Goal: Task Accomplishment & Management: Manage account settings

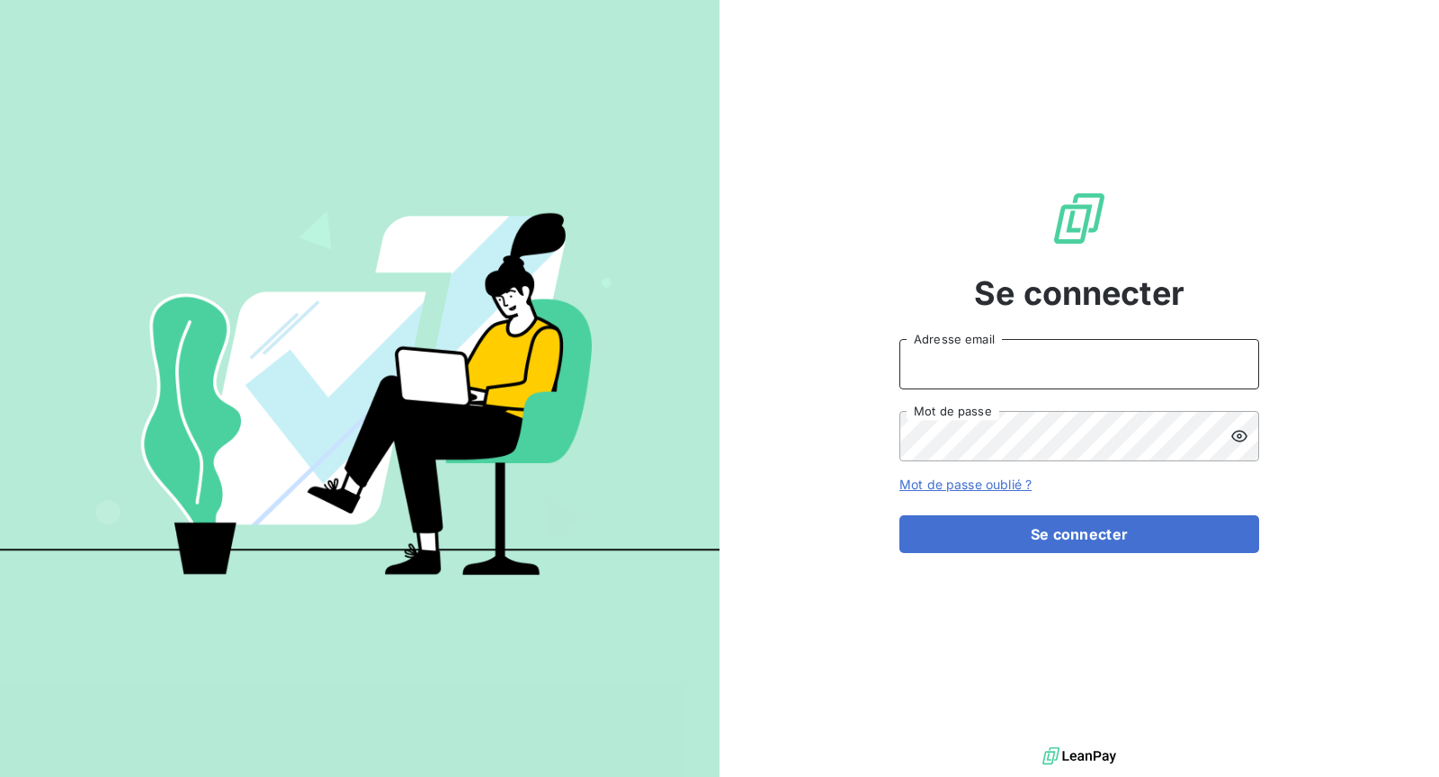
click at [1045, 370] on input "Adresse email" at bounding box center [1080, 364] width 360 height 50
click at [996, 372] on input "Adresse email" at bounding box center [1080, 364] width 360 height 50
type input "[EMAIL_ADDRESS][DOMAIN_NAME]"
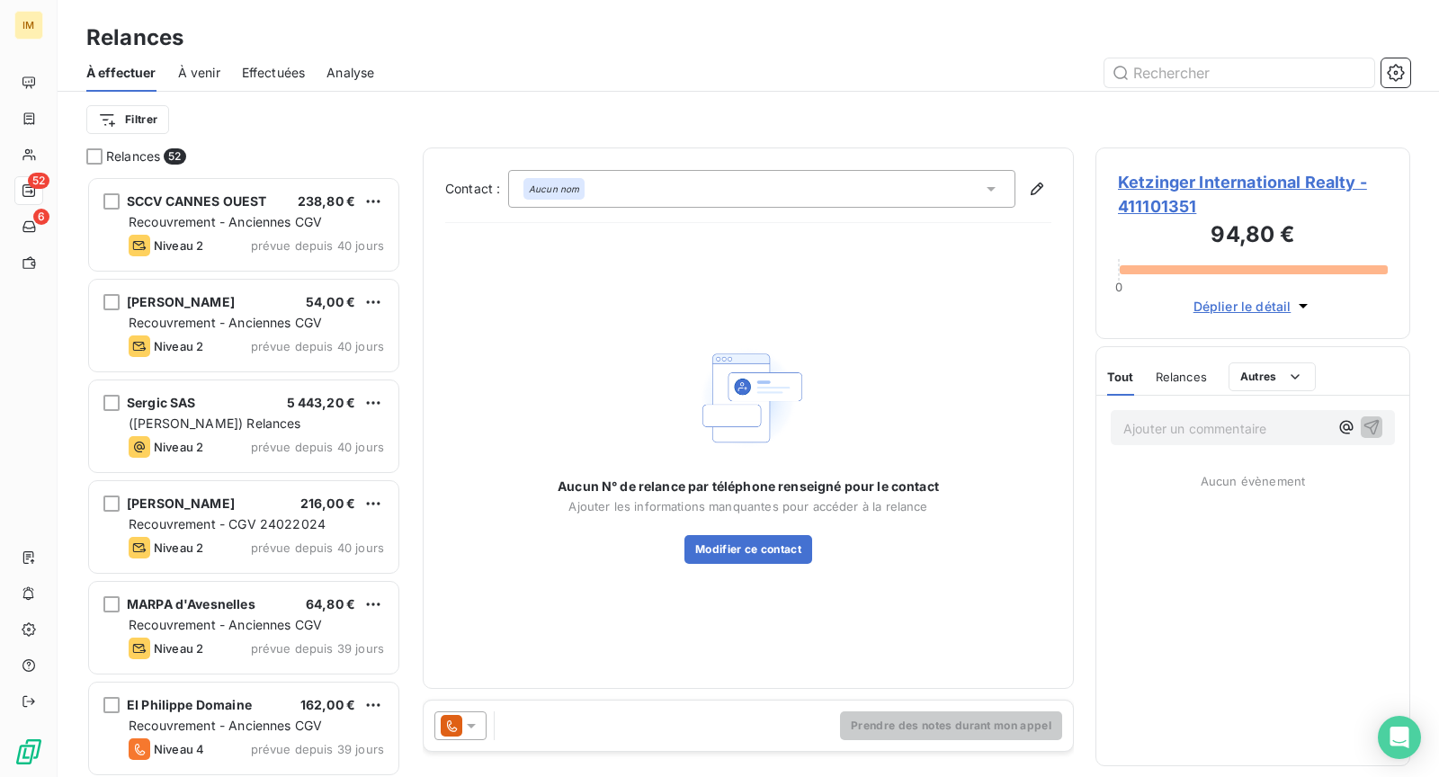
scroll to position [587, 300]
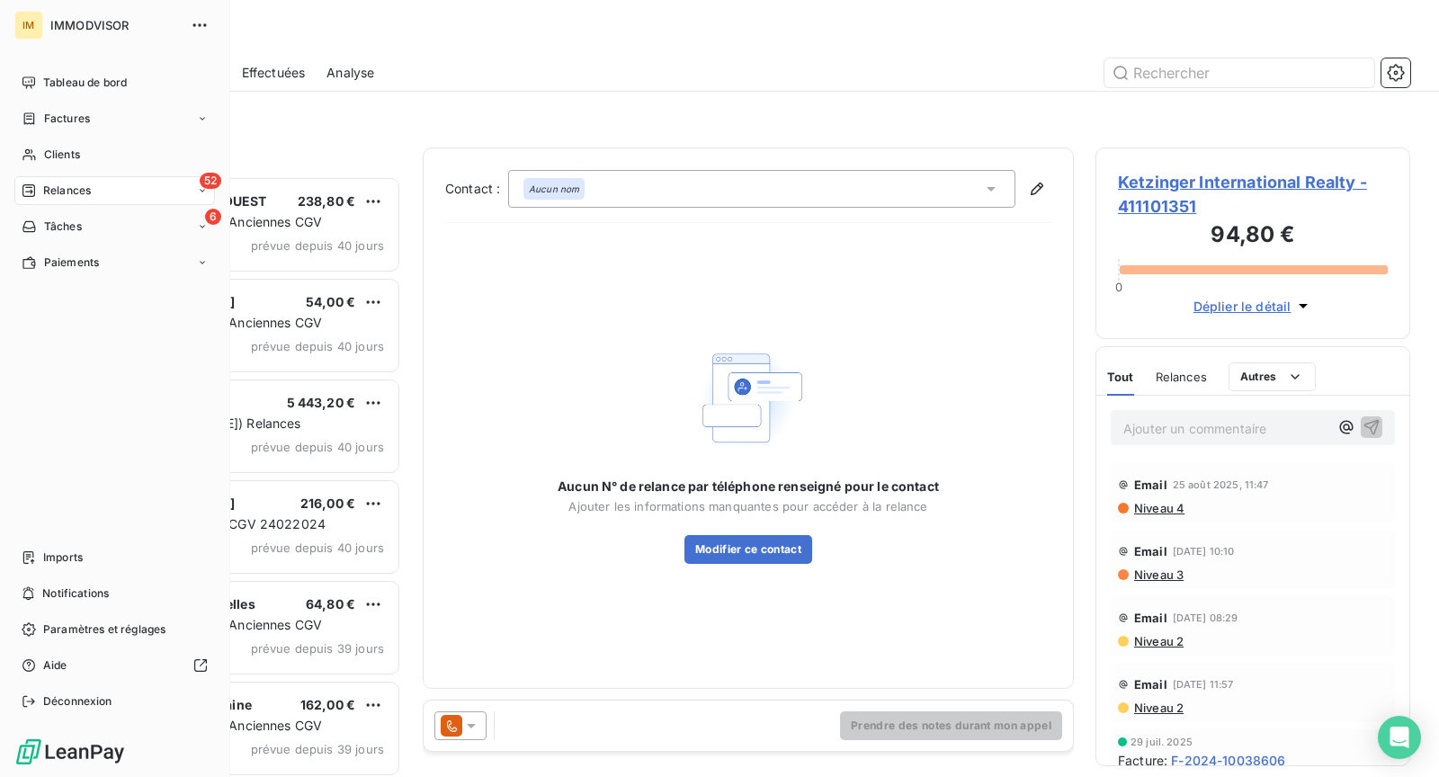
drag, startPoint x: 51, startPoint y: 154, endPoint x: 565, endPoint y: 153, distance: 513.7
click at [51, 154] on span "Clients" at bounding box center [62, 155] width 36 height 16
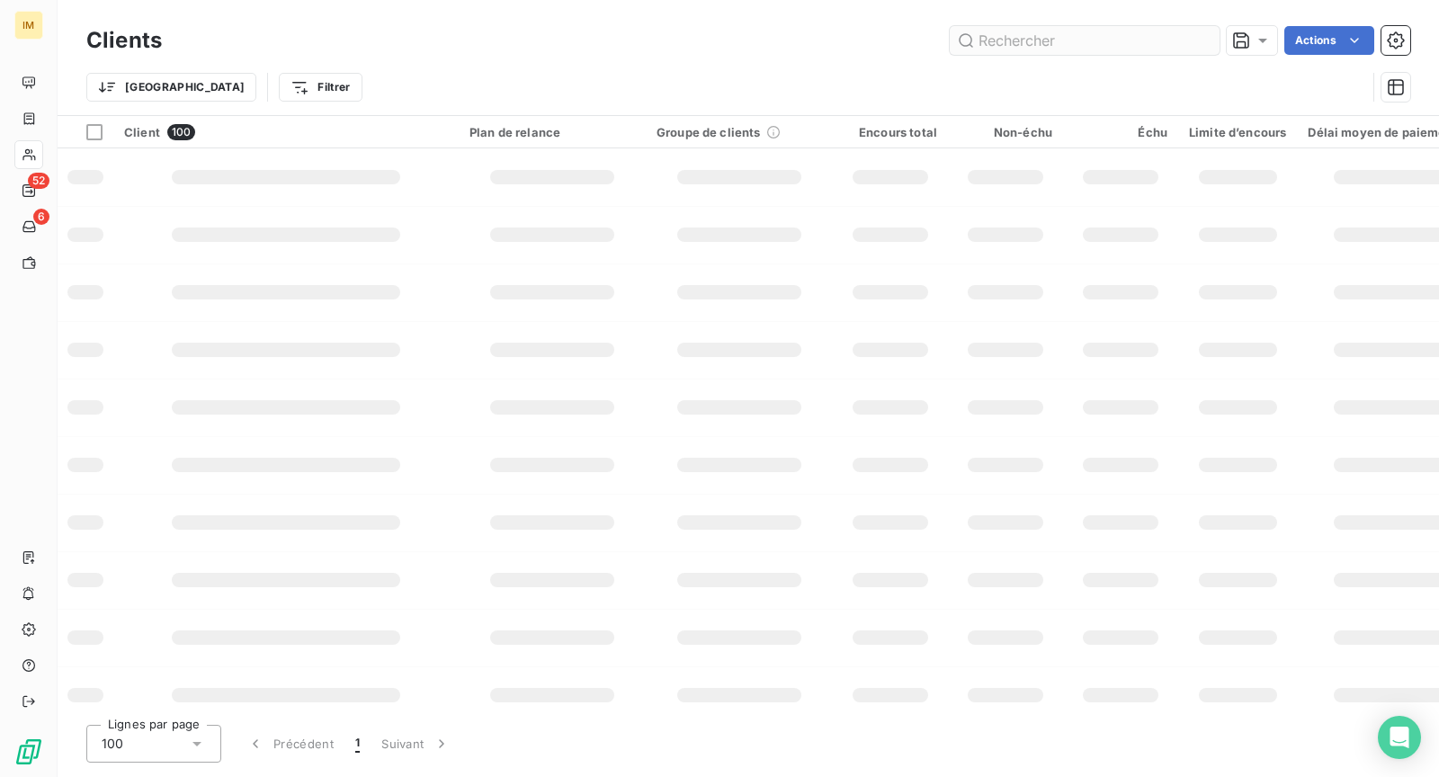
click at [1079, 54] on input "text" at bounding box center [1085, 40] width 270 height 29
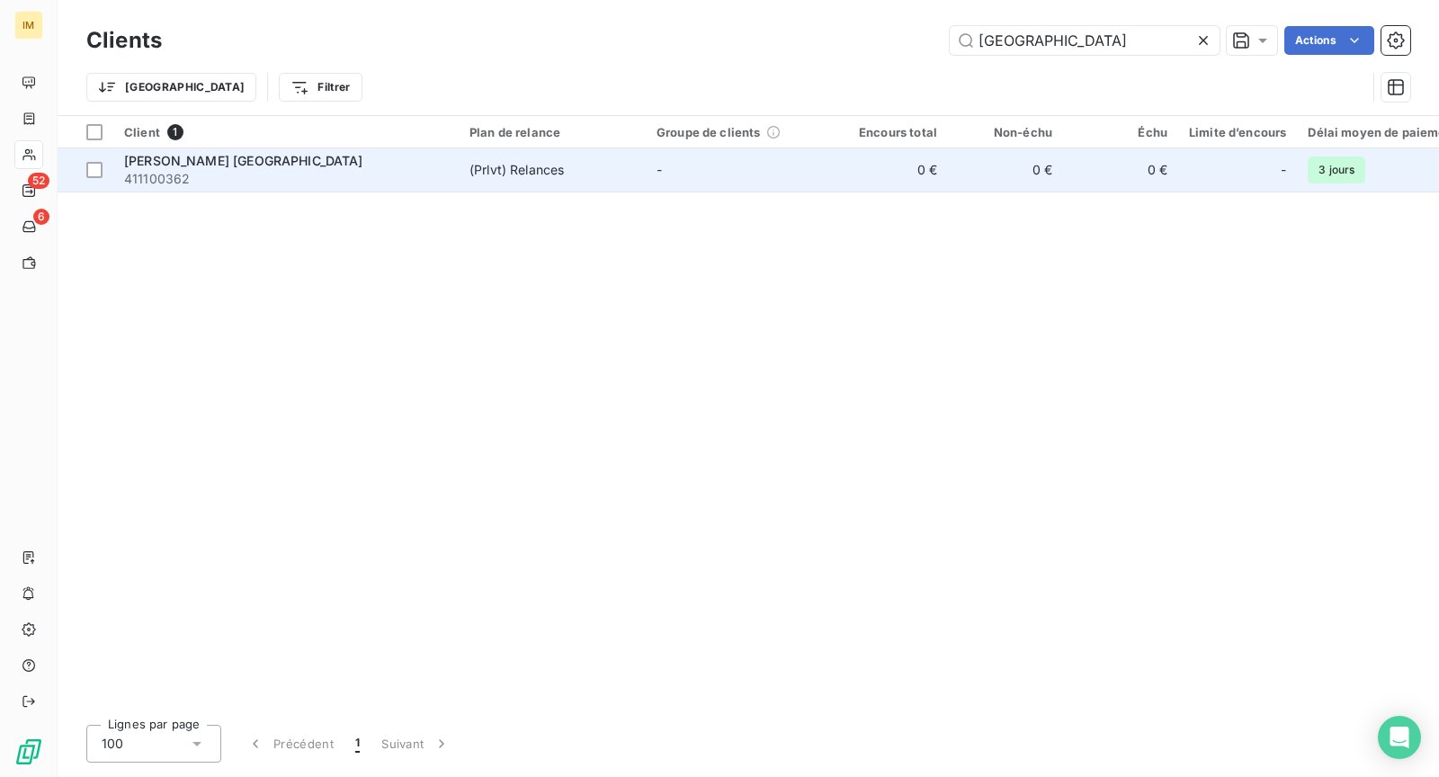
type input "[GEOGRAPHIC_DATA]"
click at [462, 187] on td "(Prlvt) Relances" at bounding box center [552, 169] width 187 height 43
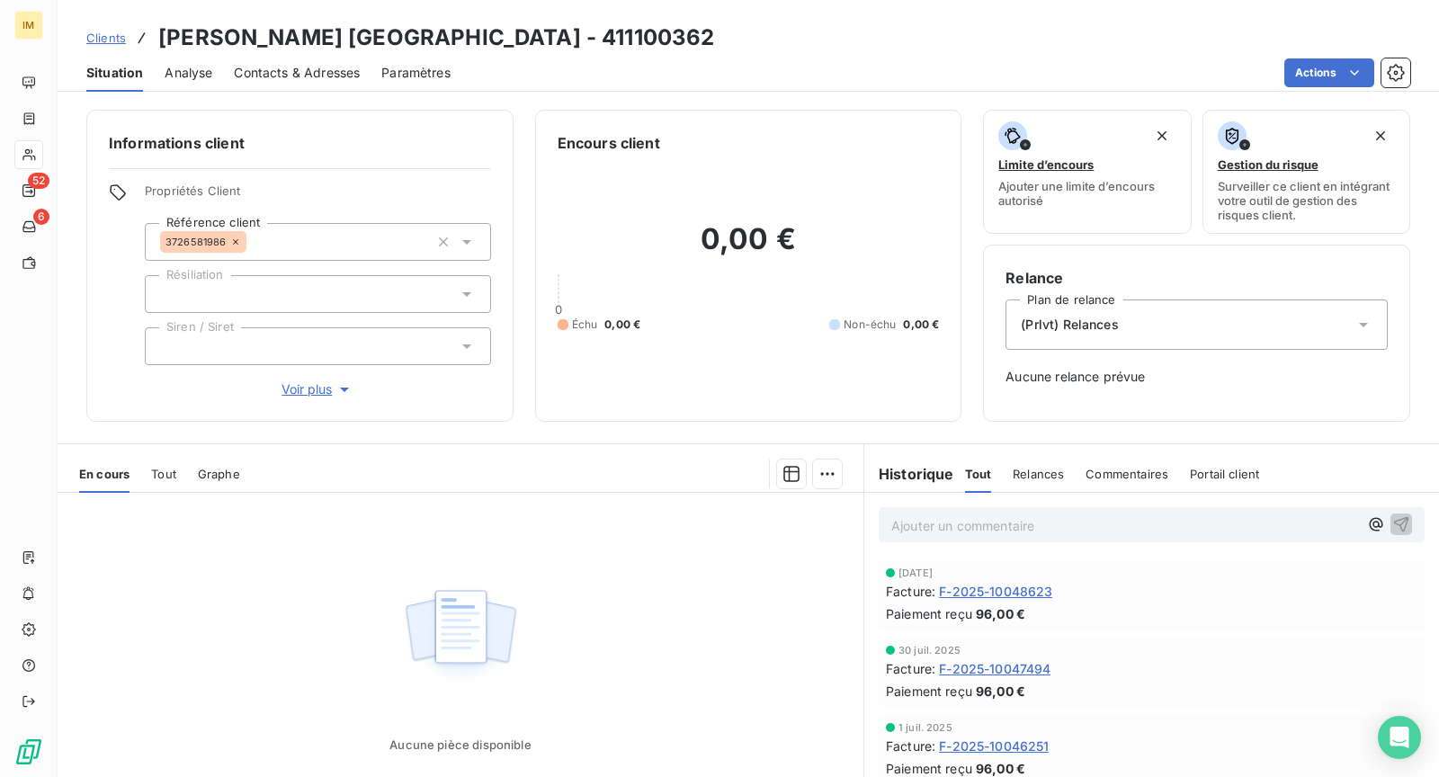
click at [179, 480] on div "En cours Tout Graphe" at bounding box center [461, 474] width 806 height 38
click at [174, 476] on span "Tout" at bounding box center [163, 474] width 25 height 14
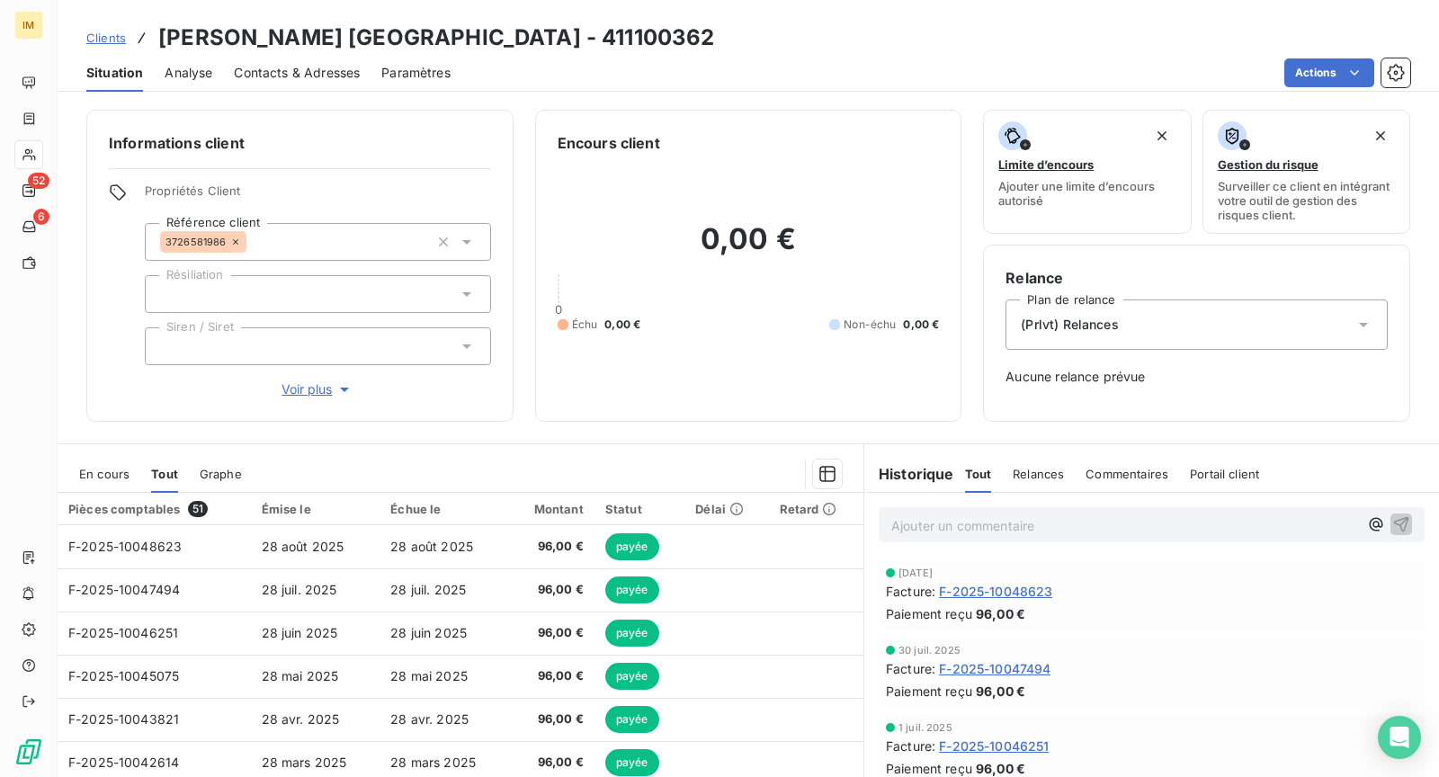
click at [106, 476] on span "En cours" at bounding box center [104, 474] width 50 height 14
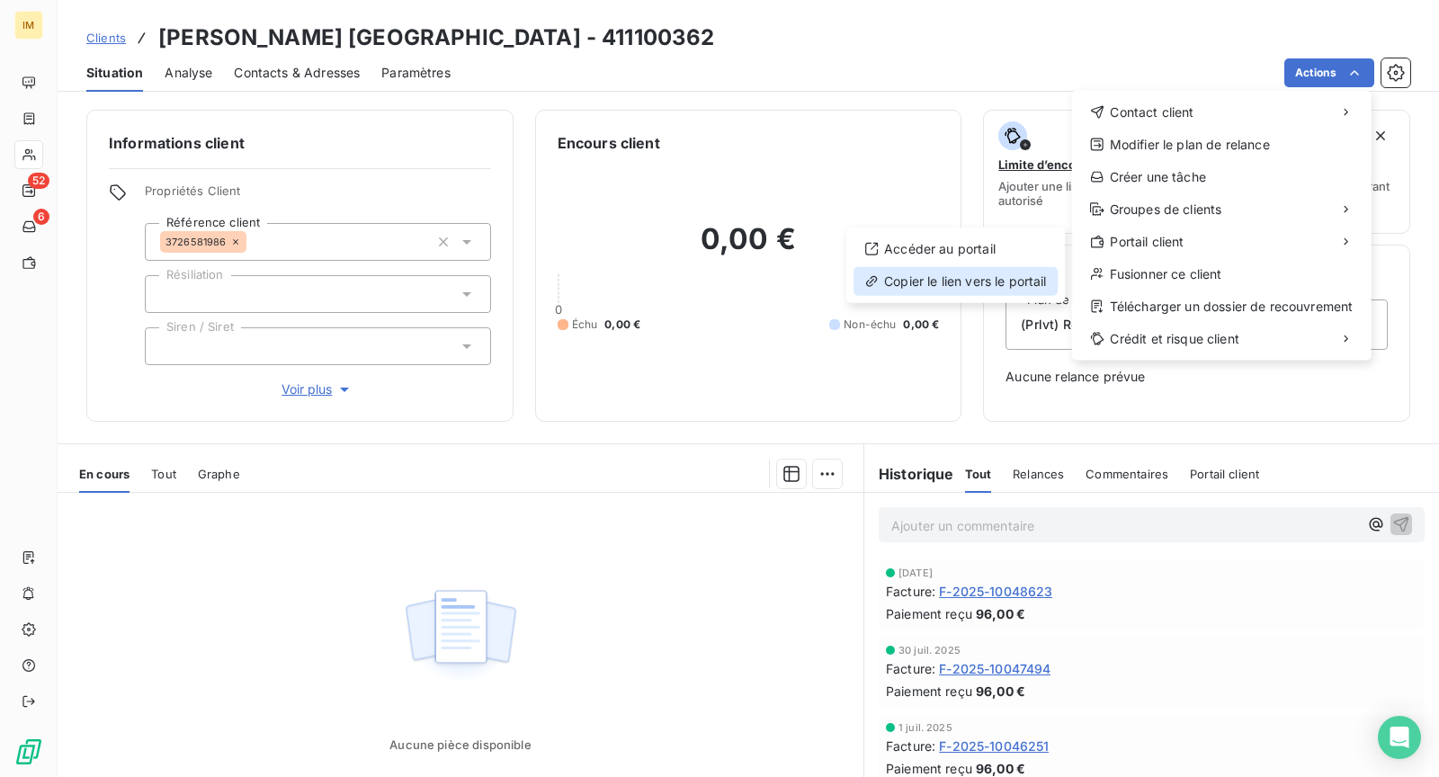
click at [1005, 282] on div "Copier le lien vers le portail" at bounding box center [956, 281] width 204 height 29
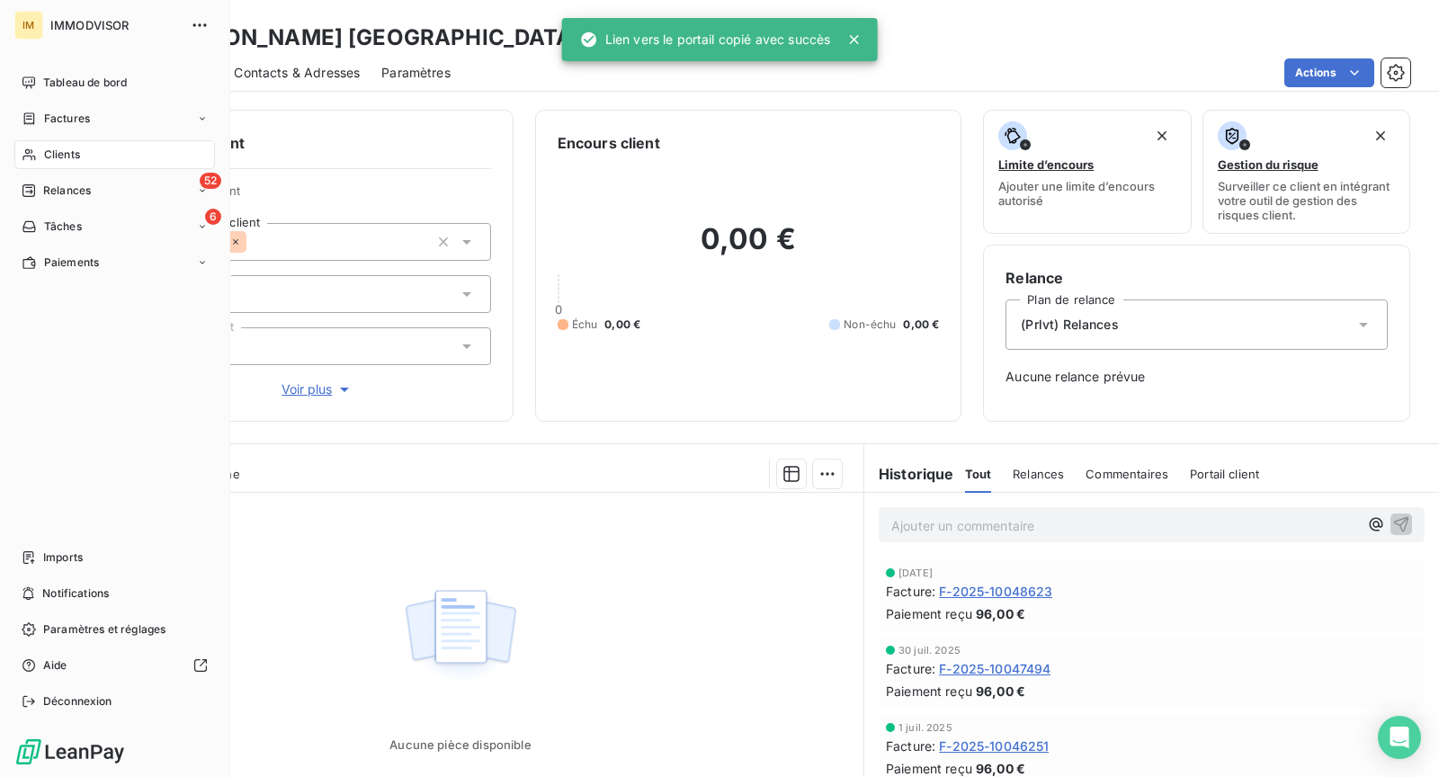
drag, startPoint x: 26, startPoint y: 163, endPoint x: 42, endPoint y: 163, distance: 16.2
click at [26, 163] on div "Clients" at bounding box center [114, 154] width 201 height 29
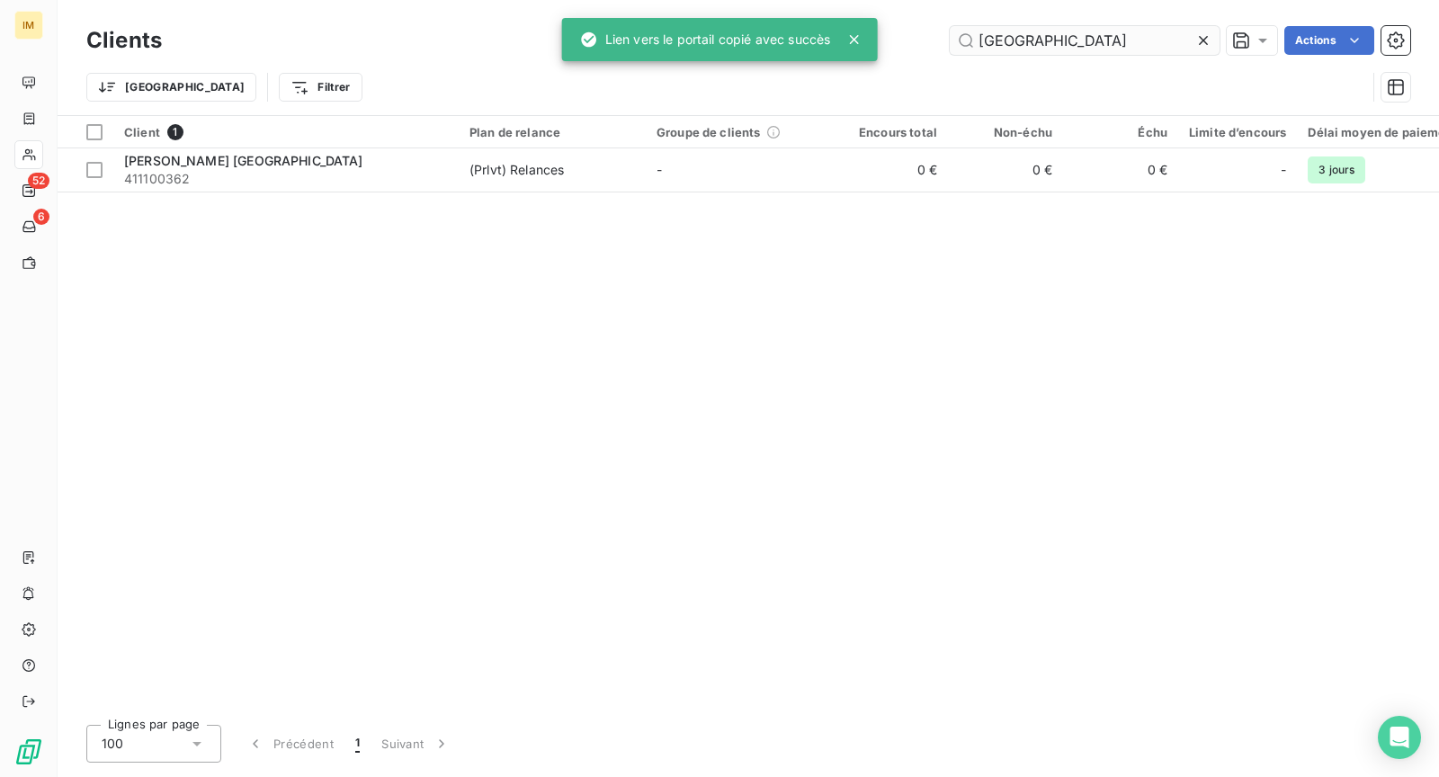
click at [1036, 39] on input "[GEOGRAPHIC_DATA]" at bounding box center [1085, 40] width 270 height 29
click at [1037, 39] on input "[GEOGRAPHIC_DATA]" at bounding box center [1085, 40] width 270 height 29
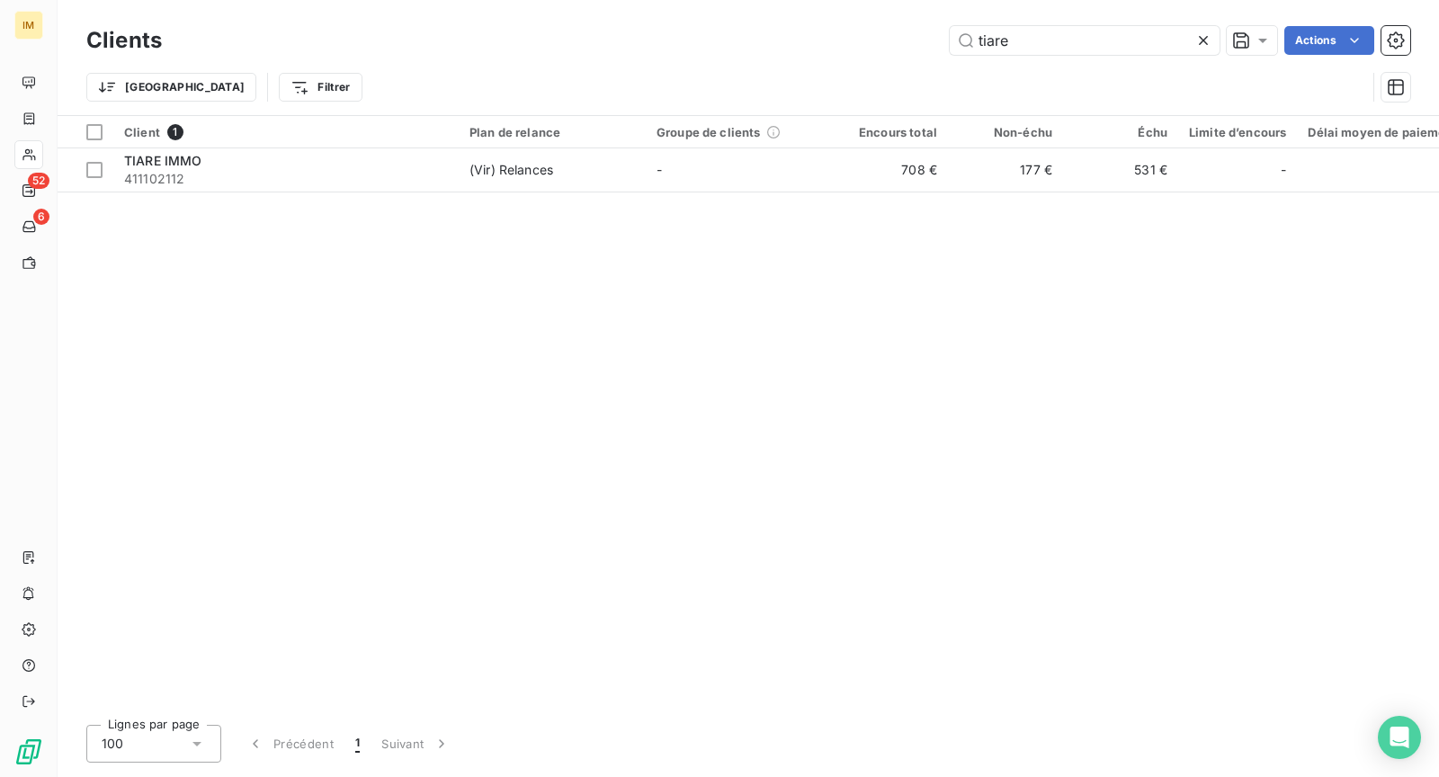
type input "tiare"
click at [318, 198] on div "Client 1 Plan de relance Groupe de clients Encours total Non-échu Échu Limite d…" at bounding box center [749, 413] width 1382 height 595
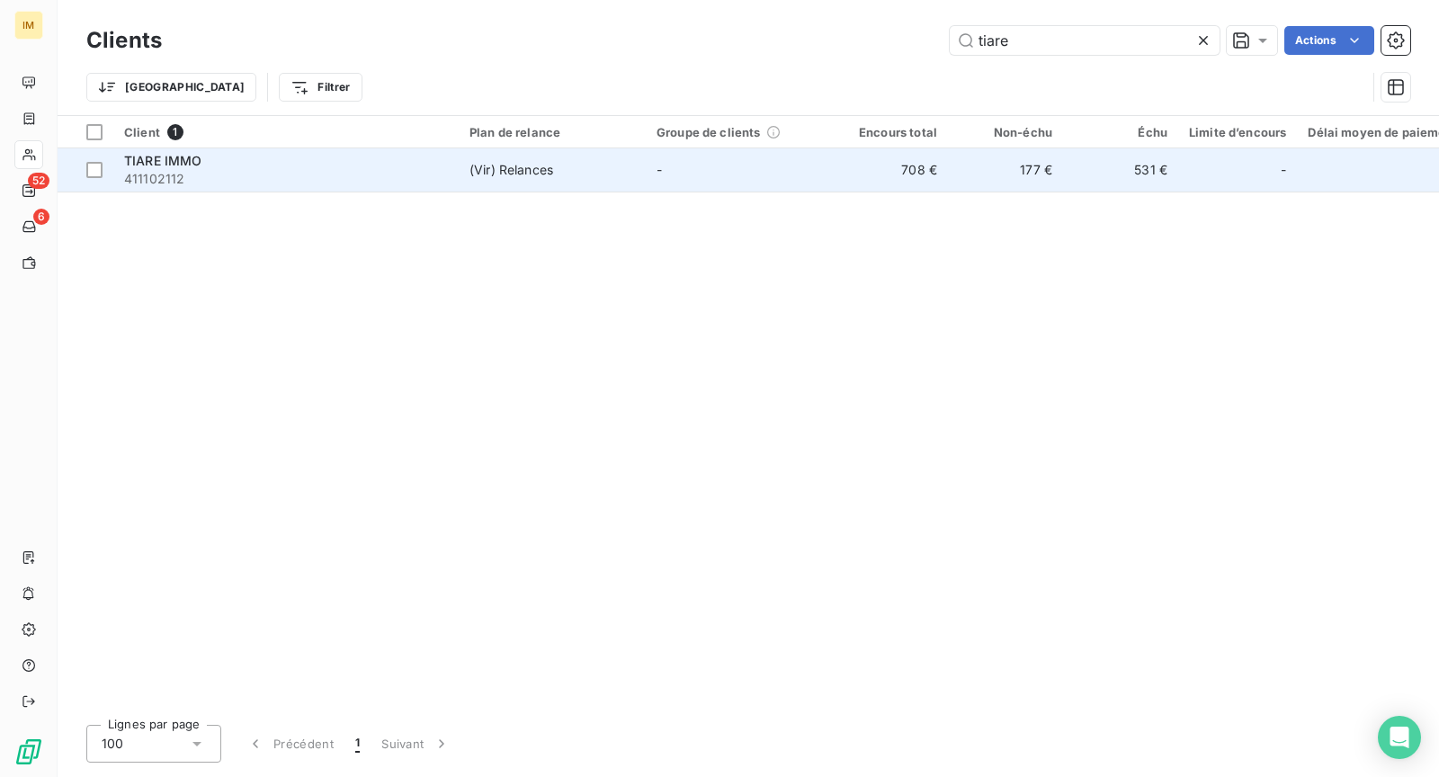
click at [318, 184] on span "411102112" at bounding box center [286, 179] width 324 height 18
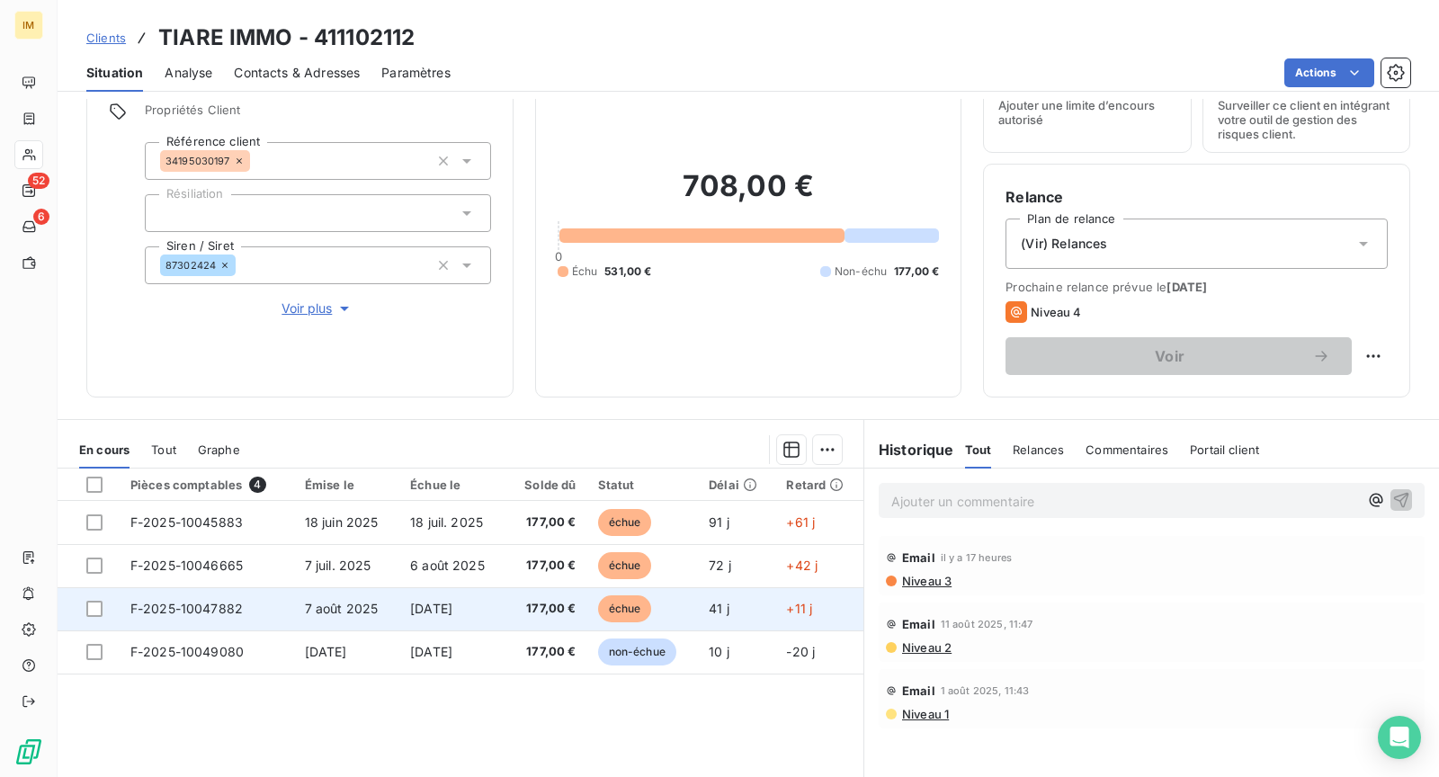
scroll to position [165, 0]
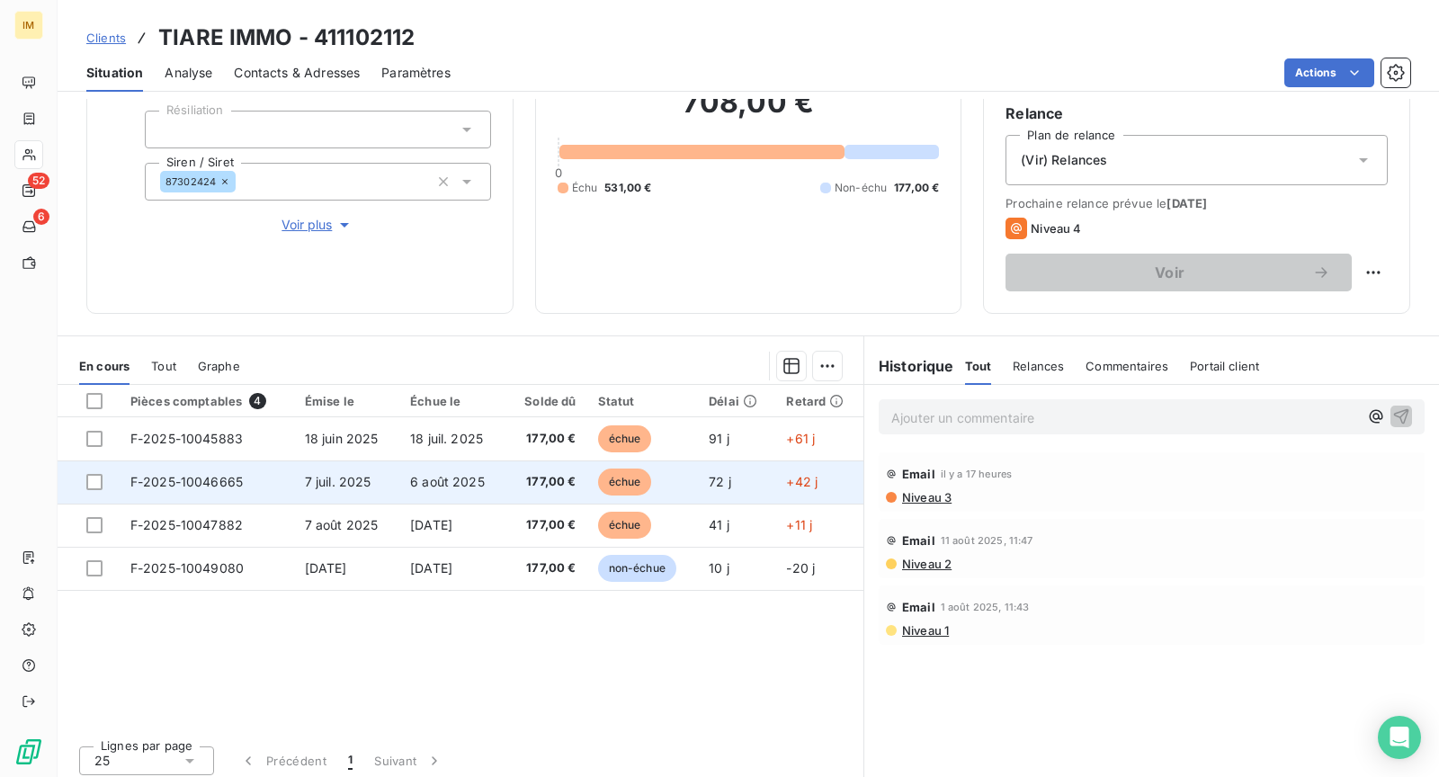
drag, startPoint x: 98, startPoint y: 438, endPoint x: 99, endPoint y: 458, distance: 19.8
click at [98, 438] on div at bounding box center [94, 439] width 16 height 16
click at [99, 480] on div at bounding box center [94, 482] width 16 height 16
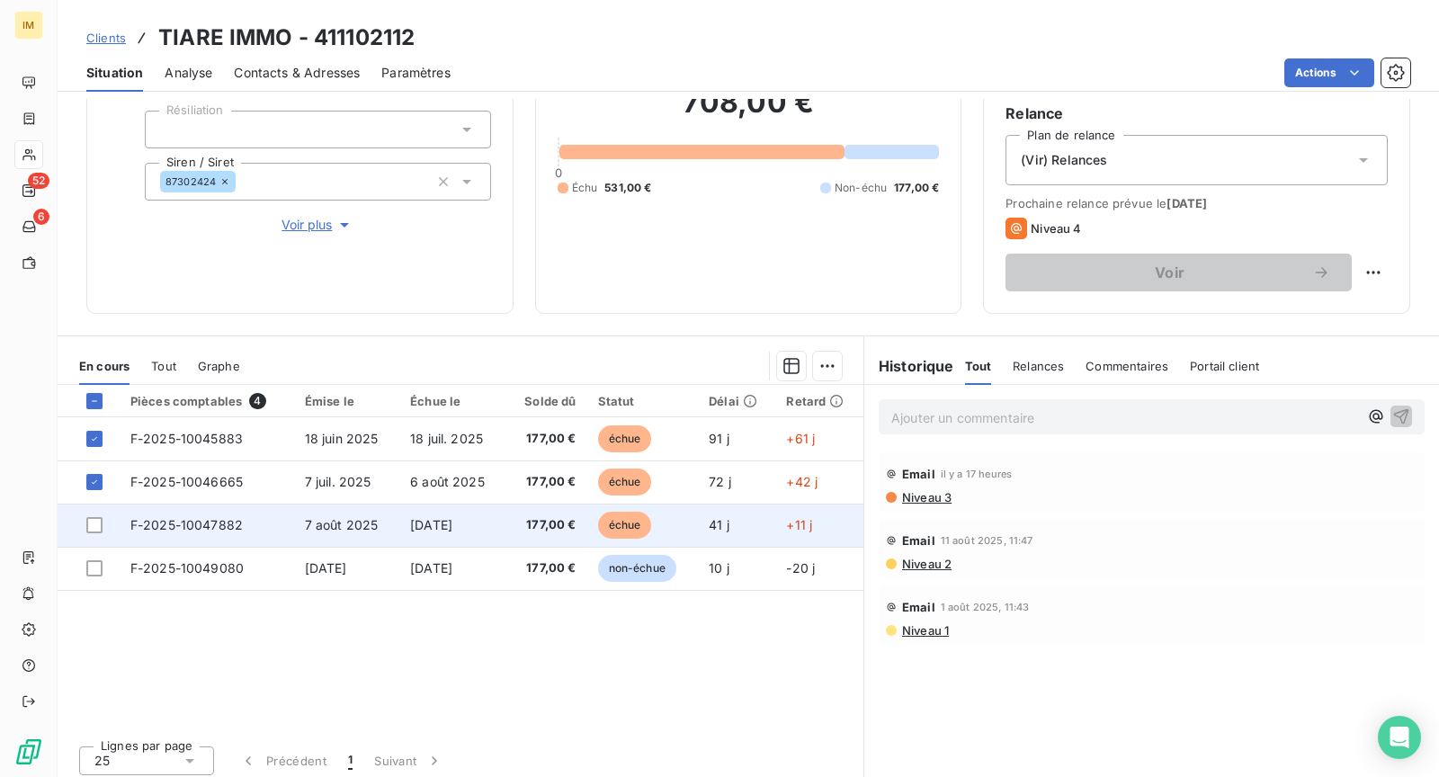
click at [96, 513] on td at bounding box center [89, 525] width 62 height 43
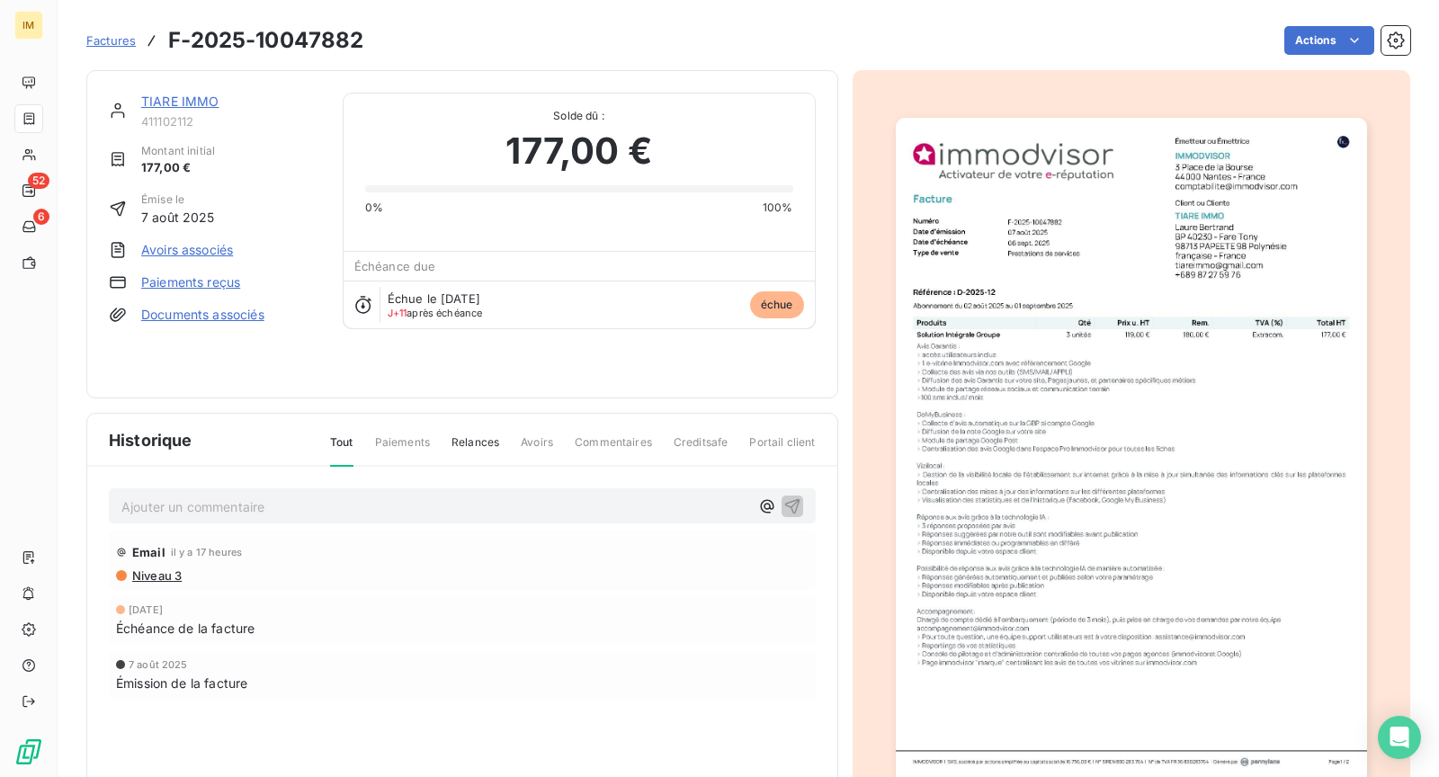
click at [172, 99] on link "TIARE IMMO" at bounding box center [180, 101] width 78 height 15
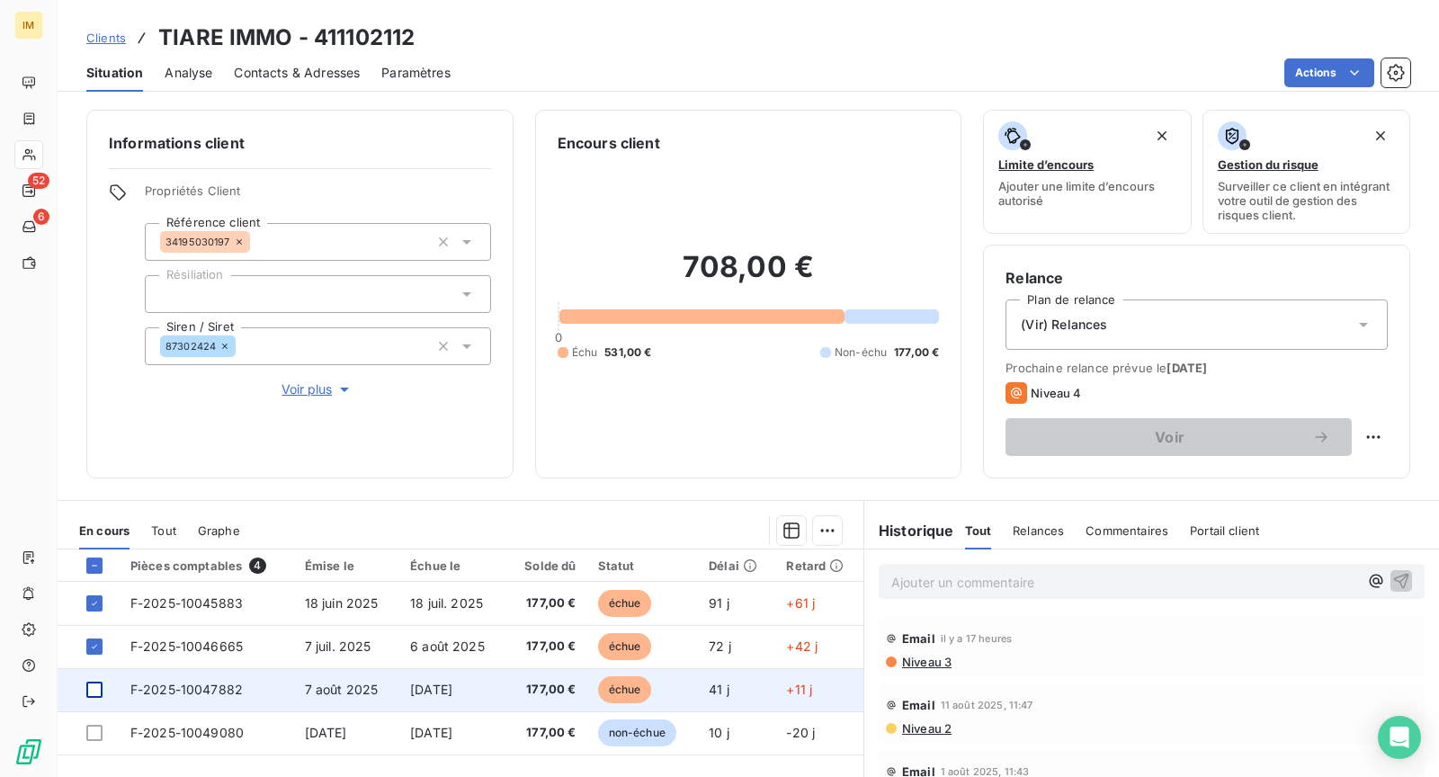
click at [92, 692] on div at bounding box center [94, 690] width 16 height 16
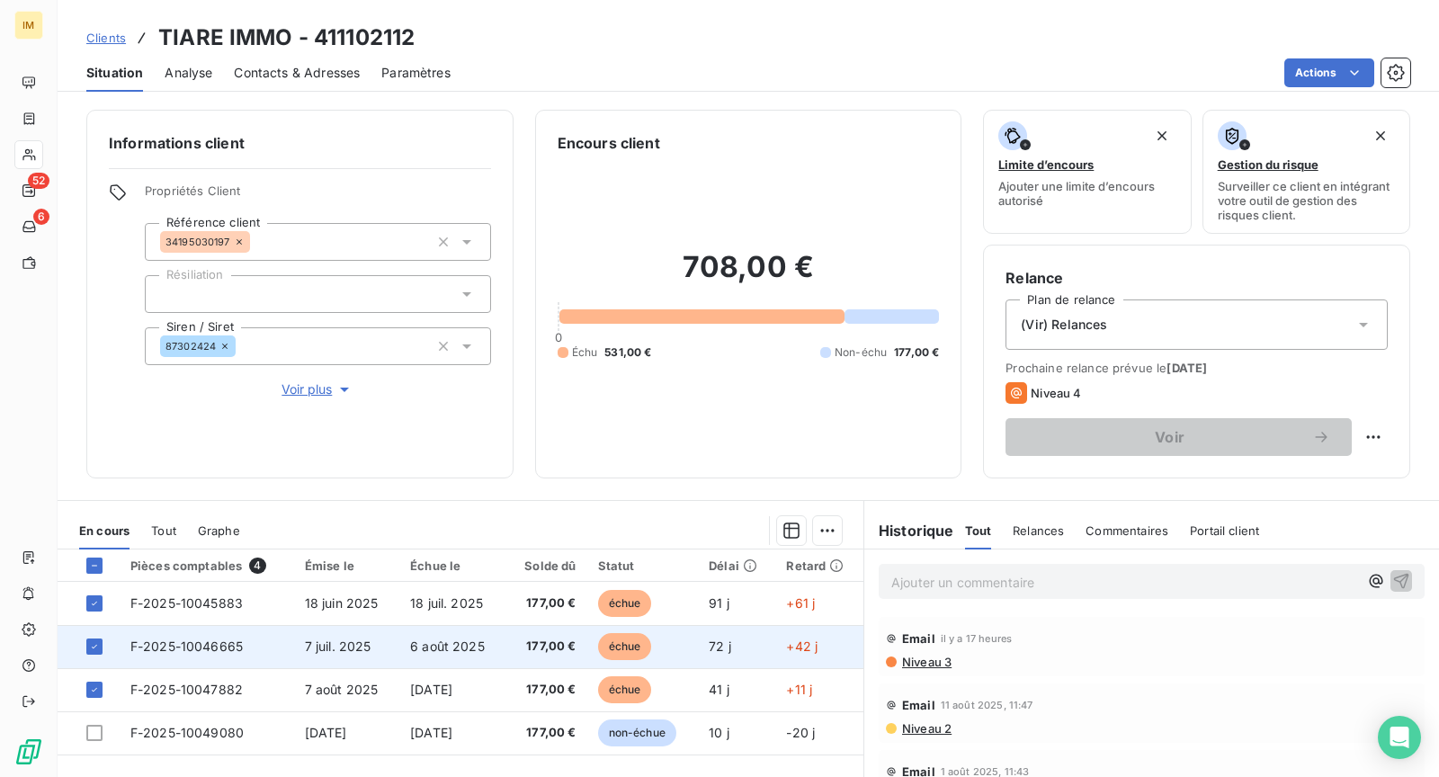
scroll to position [170, 0]
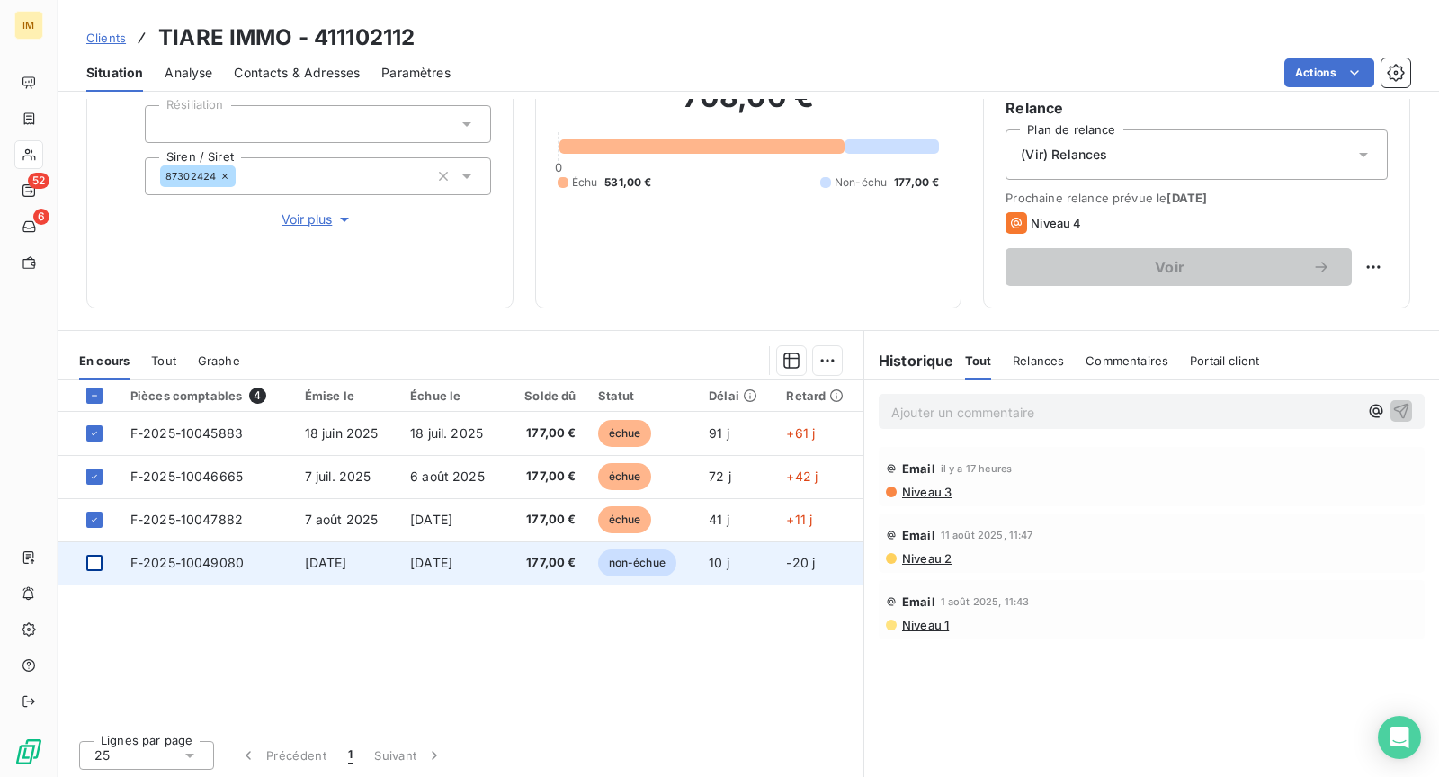
click at [93, 565] on div at bounding box center [94, 563] width 16 height 16
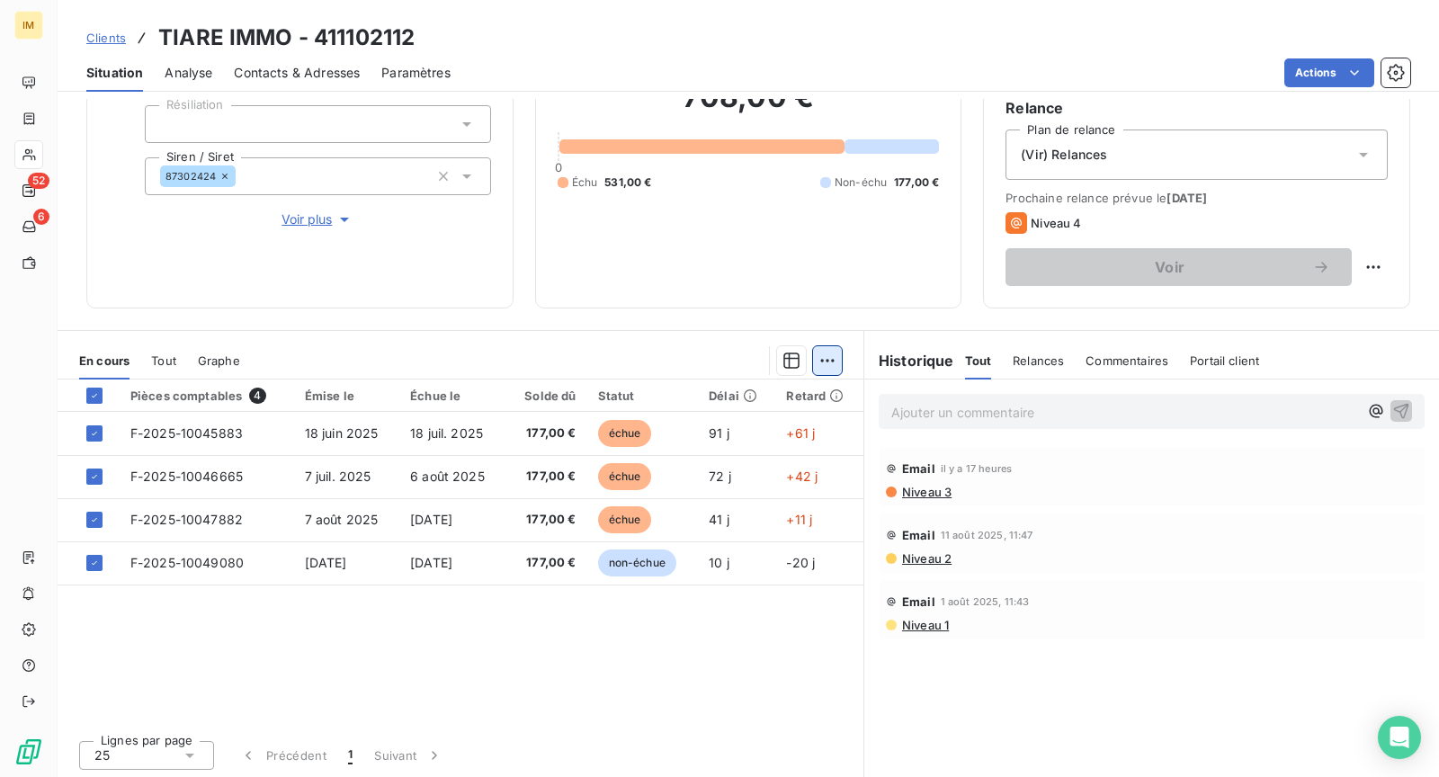
scroll to position [166, 0]
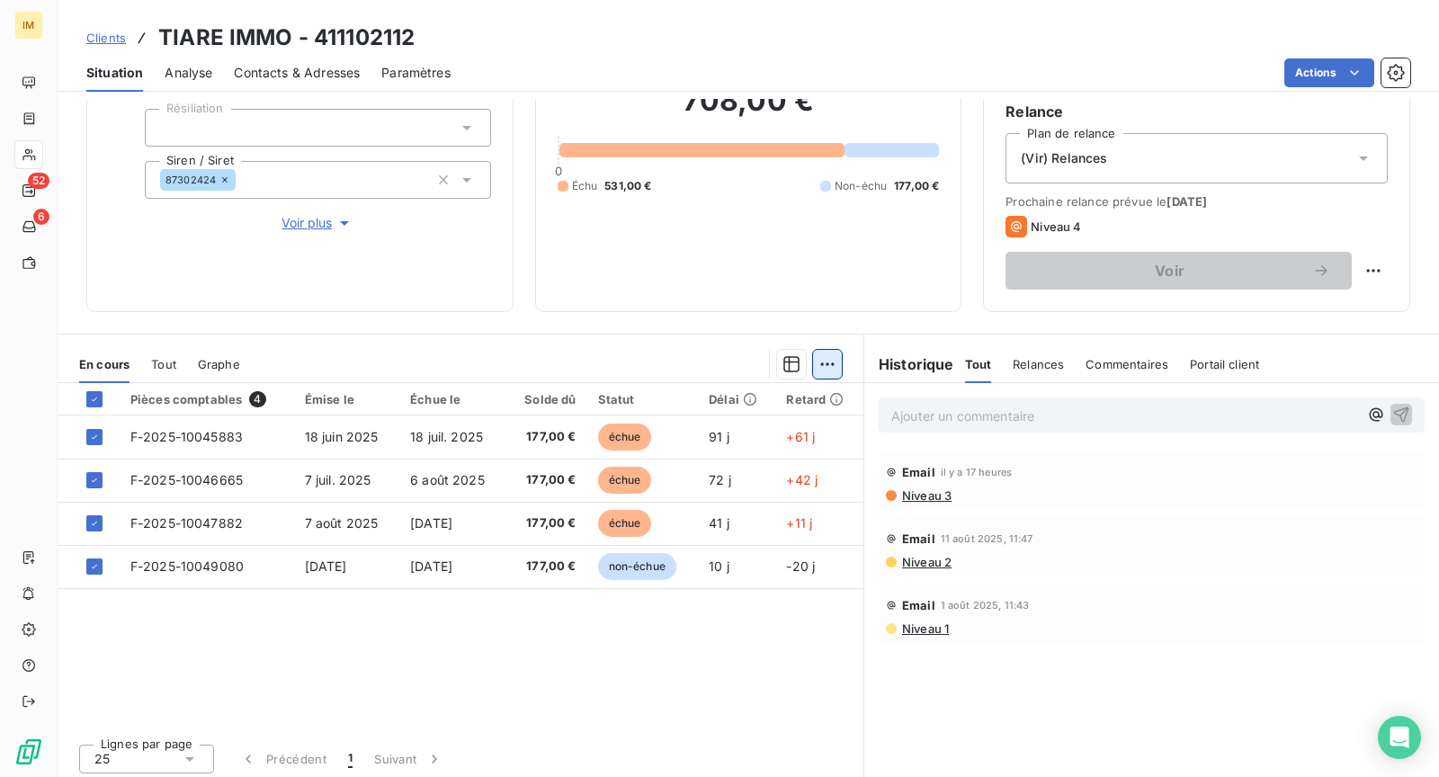
click at [808, 367] on html "IM 52 6 Clients TIARE IMMO - 411102112 Situation Analyse Contacts & Adresses Pa…" at bounding box center [719, 388] width 1439 height 777
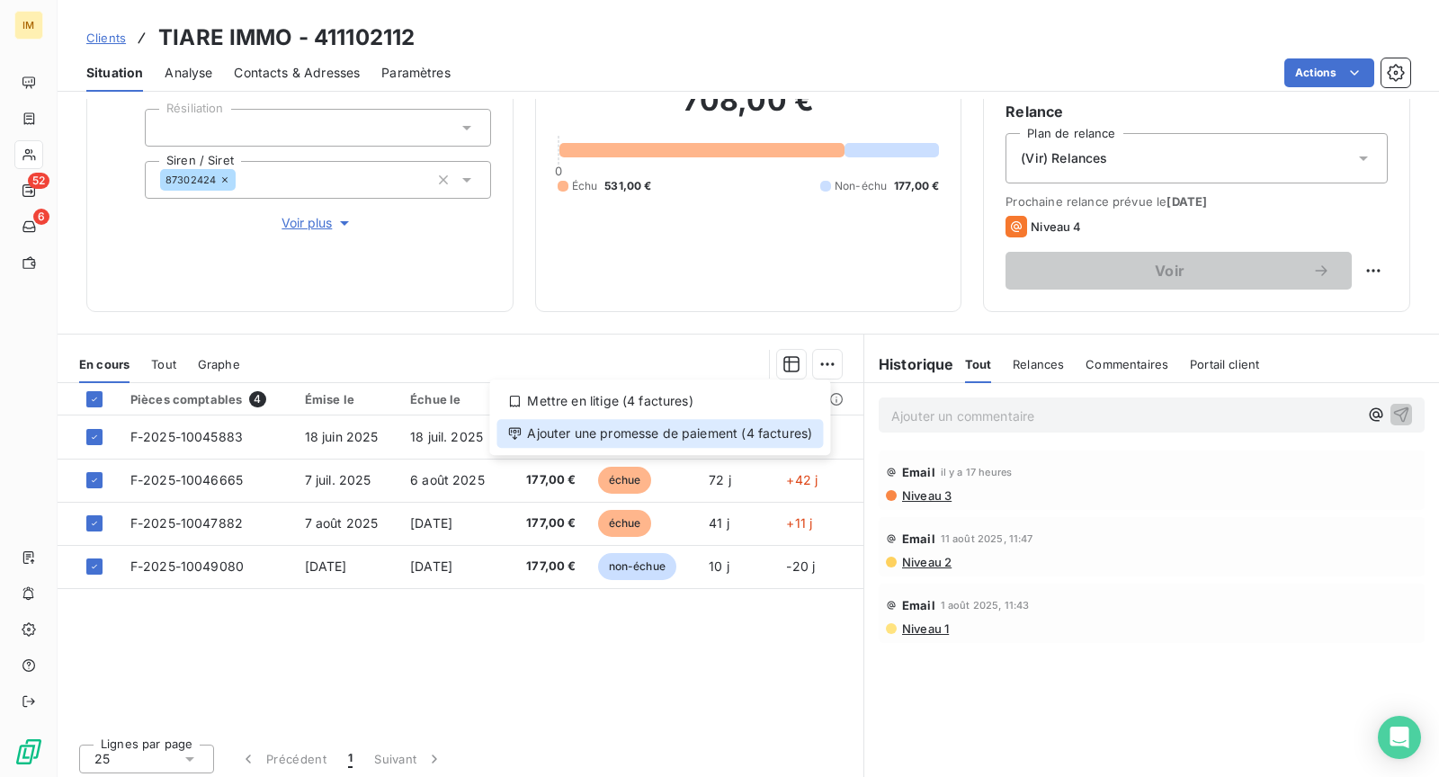
click at [784, 437] on div "Ajouter une promesse de paiement (4 factures)" at bounding box center [660, 433] width 327 height 29
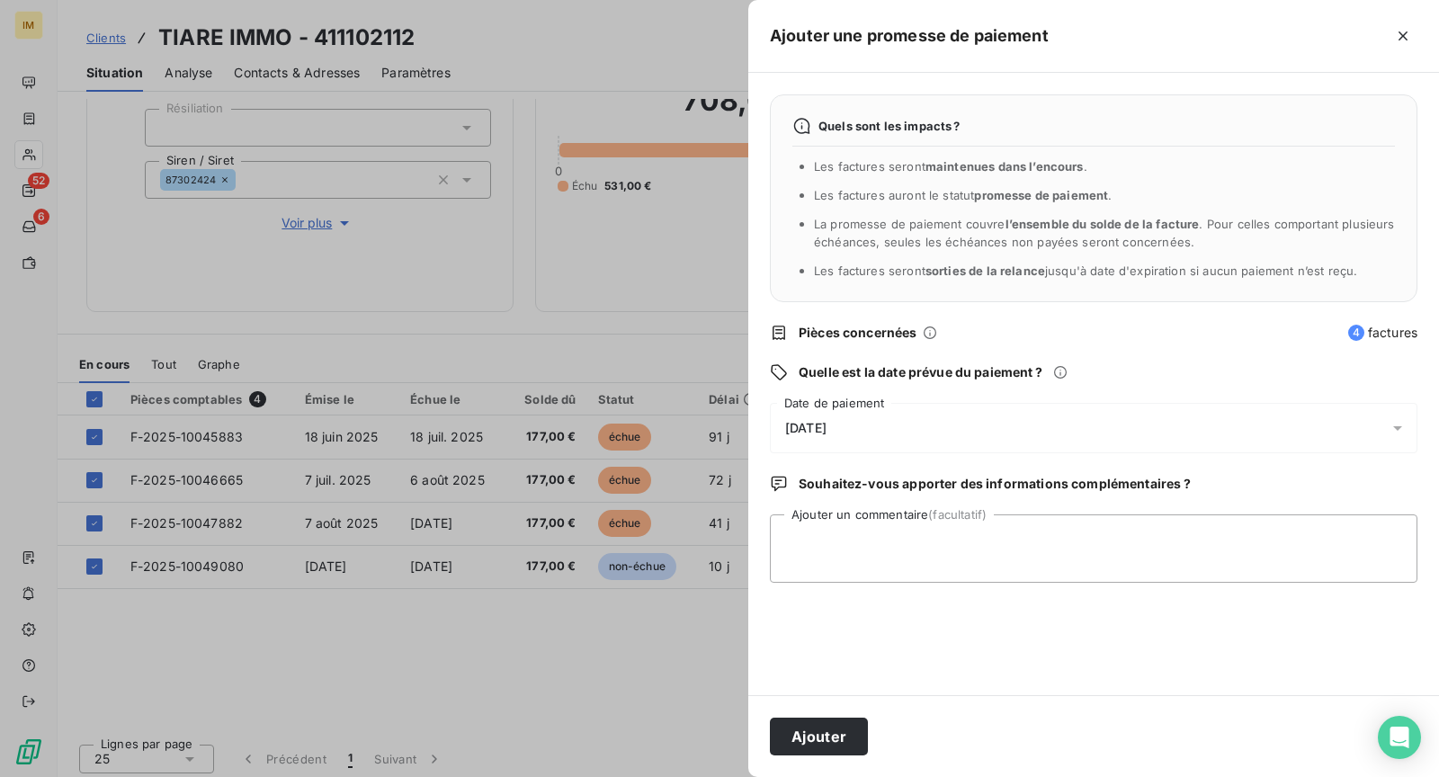
click at [923, 423] on div "[DATE]" at bounding box center [1094, 428] width 648 height 50
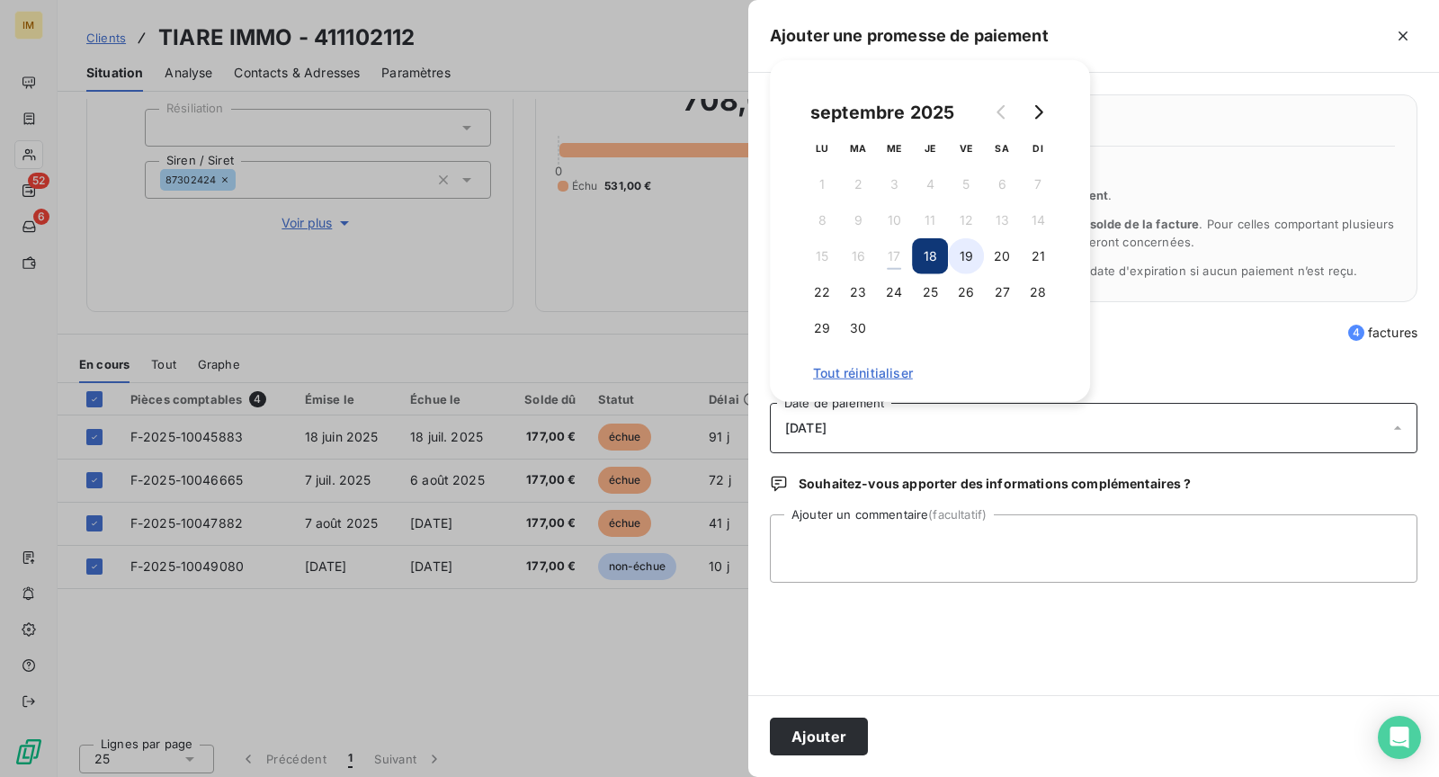
click at [978, 247] on button "19" at bounding box center [966, 256] width 36 height 36
click at [848, 710] on div "Ajouter" at bounding box center [1094, 736] width 691 height 82
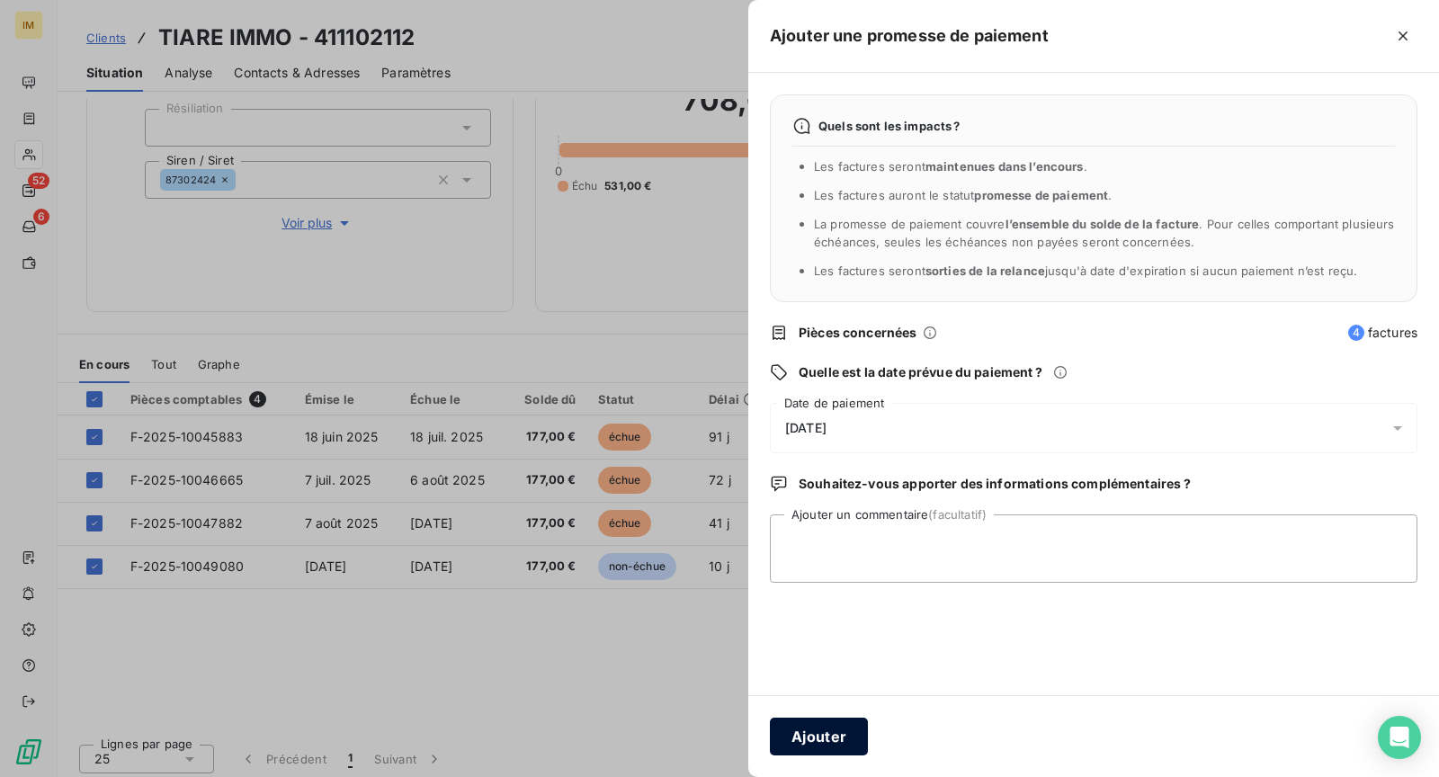
click at [849, 728] on button "Ajouter" at bounding box center [819, 737] width 98 height 38
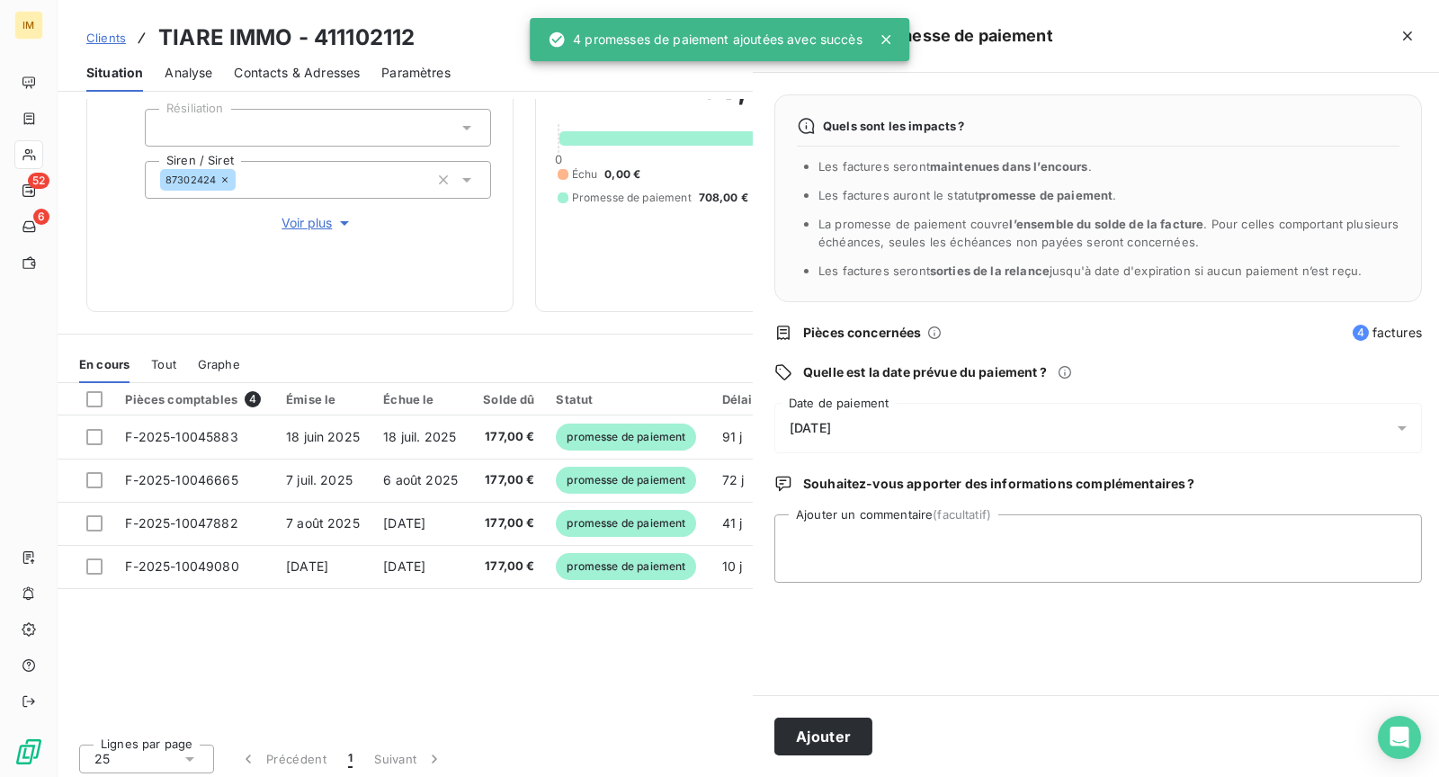
click at [600, 681] on div at bounding box center [719, 388] width 1439 height 777
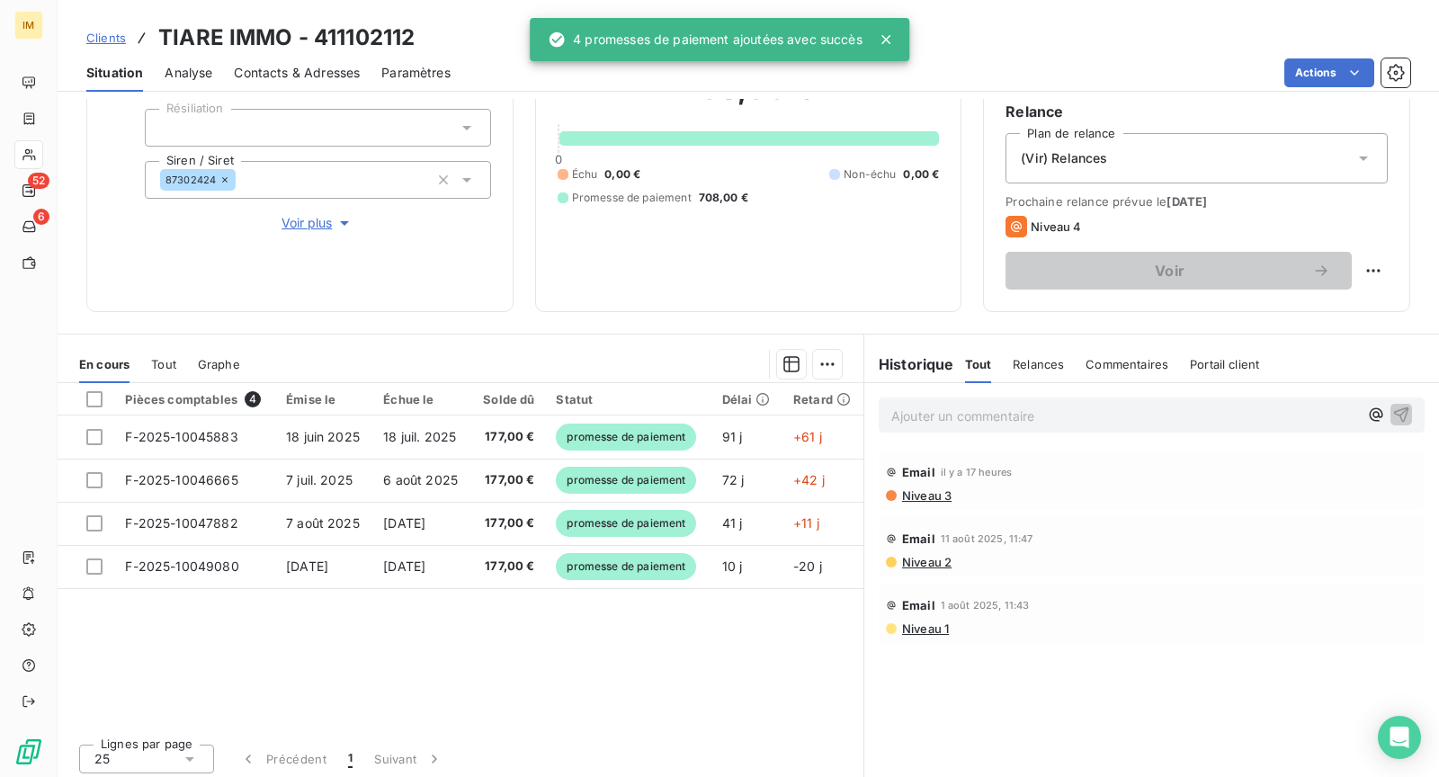
scroll to position [114, 0]
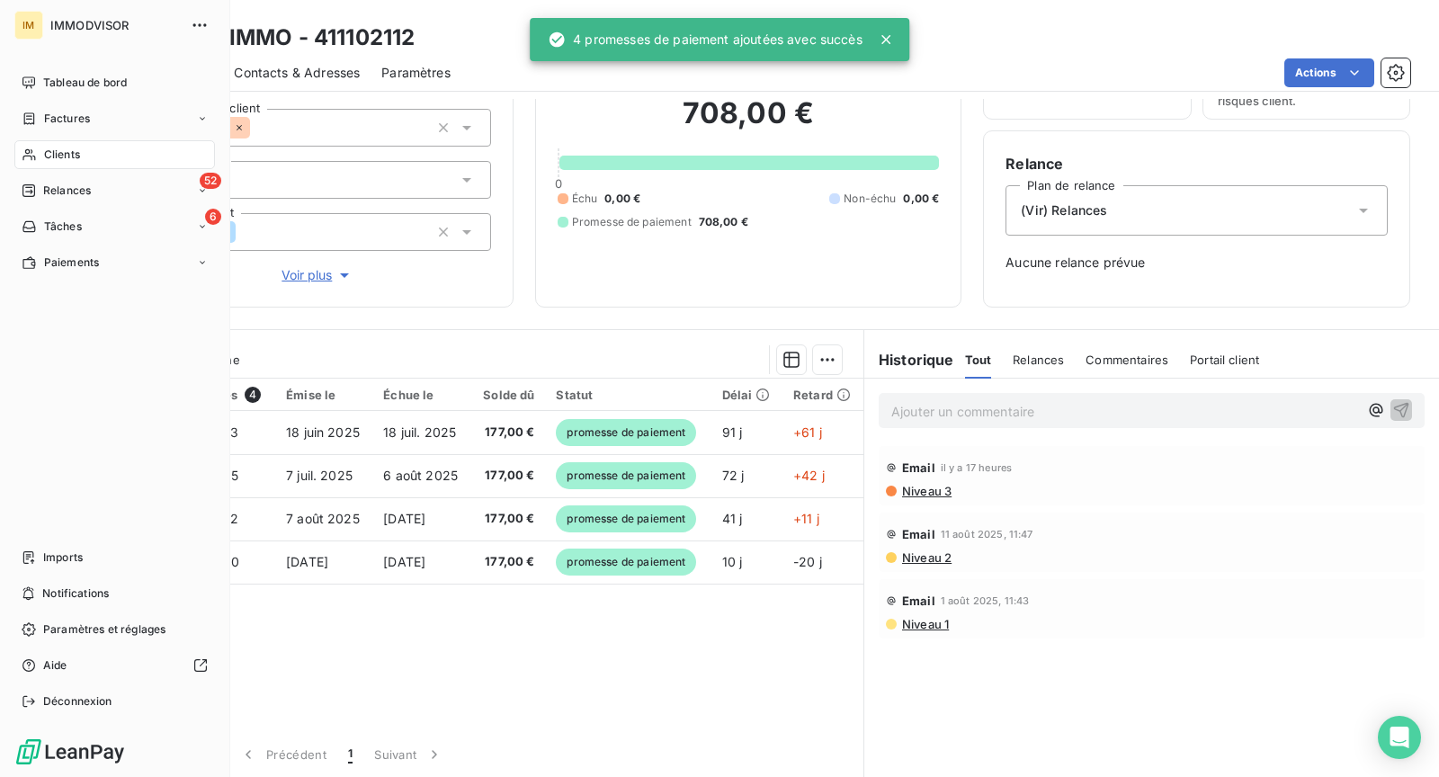
click at [58, 152] on span "Clients" at bounding box center [62, 155] width 36 height 16
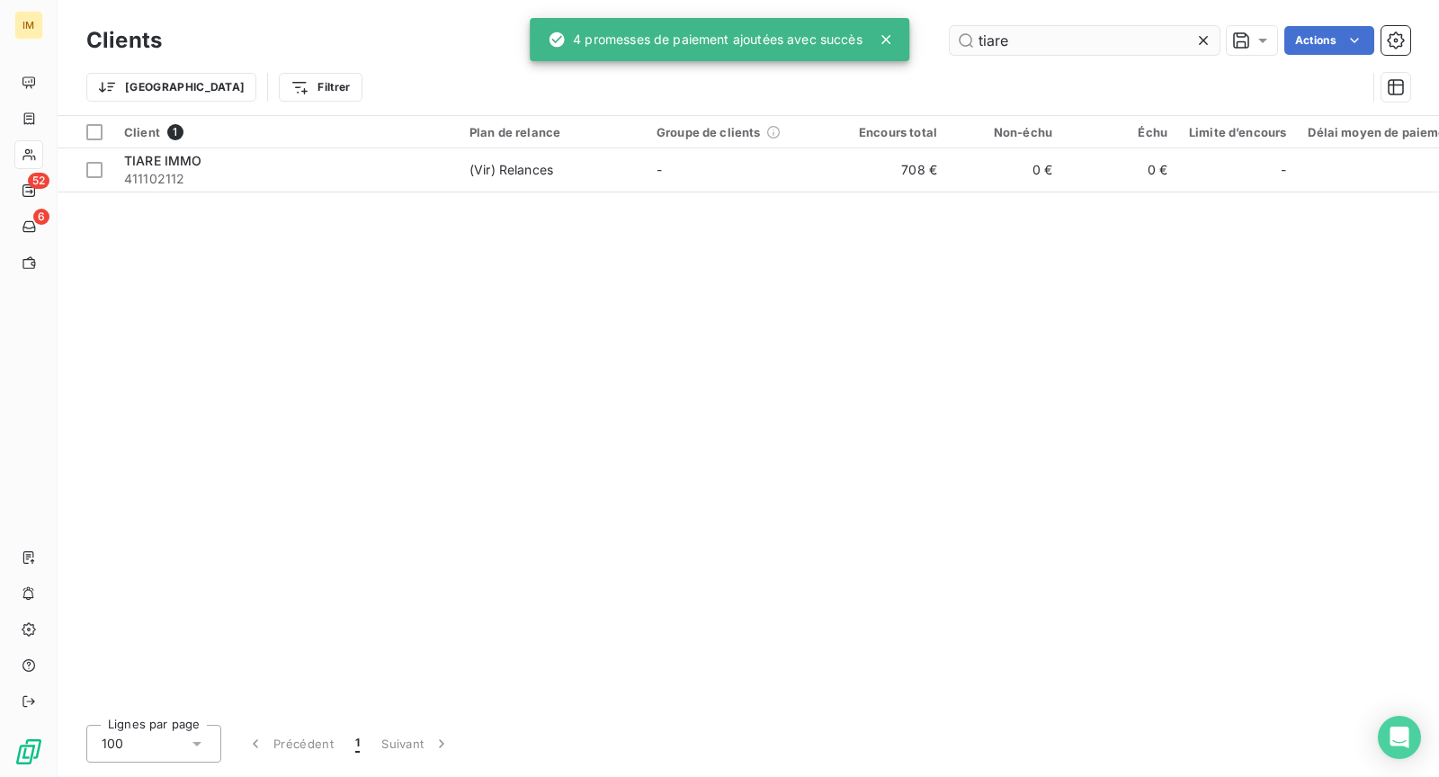
click at [1057, 43] on input "tiare" at bounding box center [1085, 40] width 270 height 29
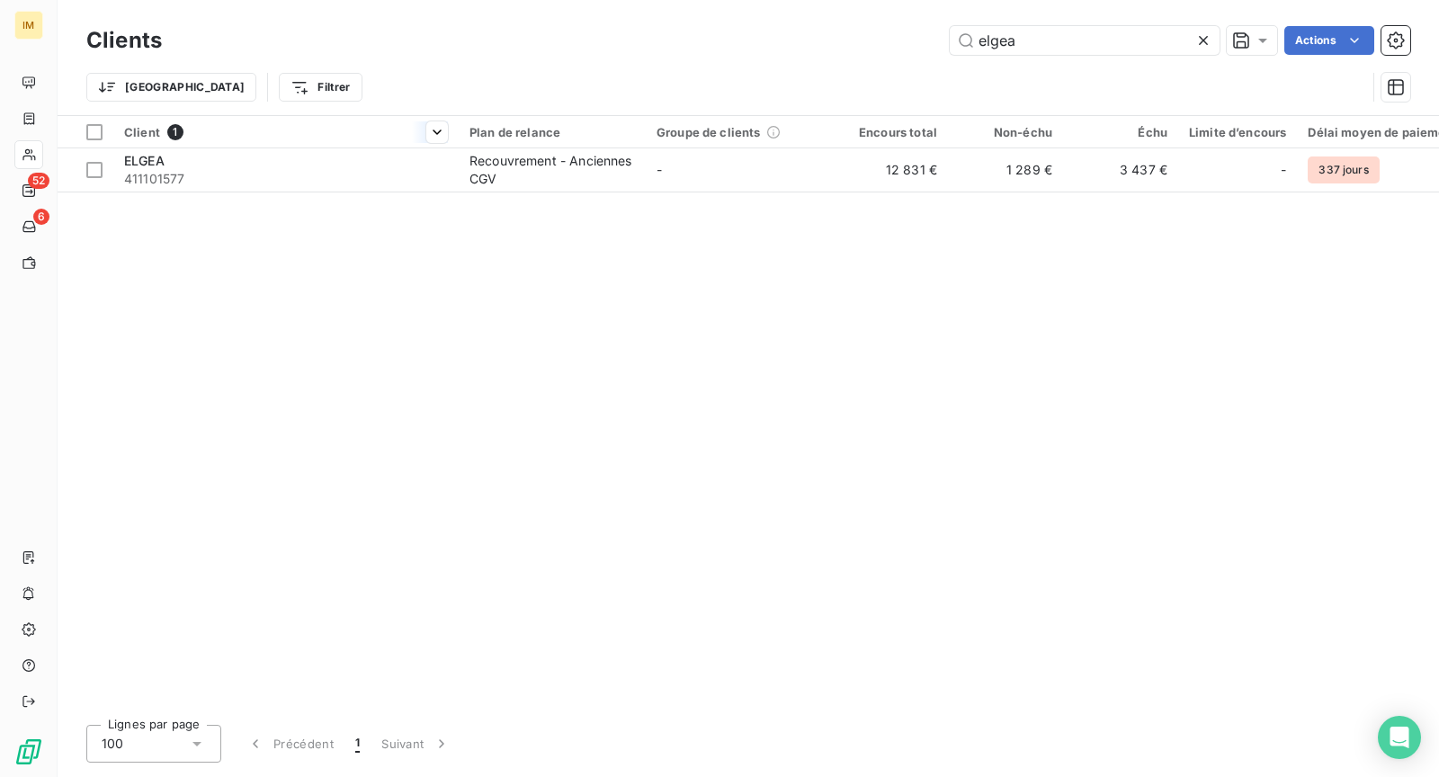
type input "elgea"
click at [349, 139] on div "Client 1" at bounding box center [286, 132] width 324 height 16
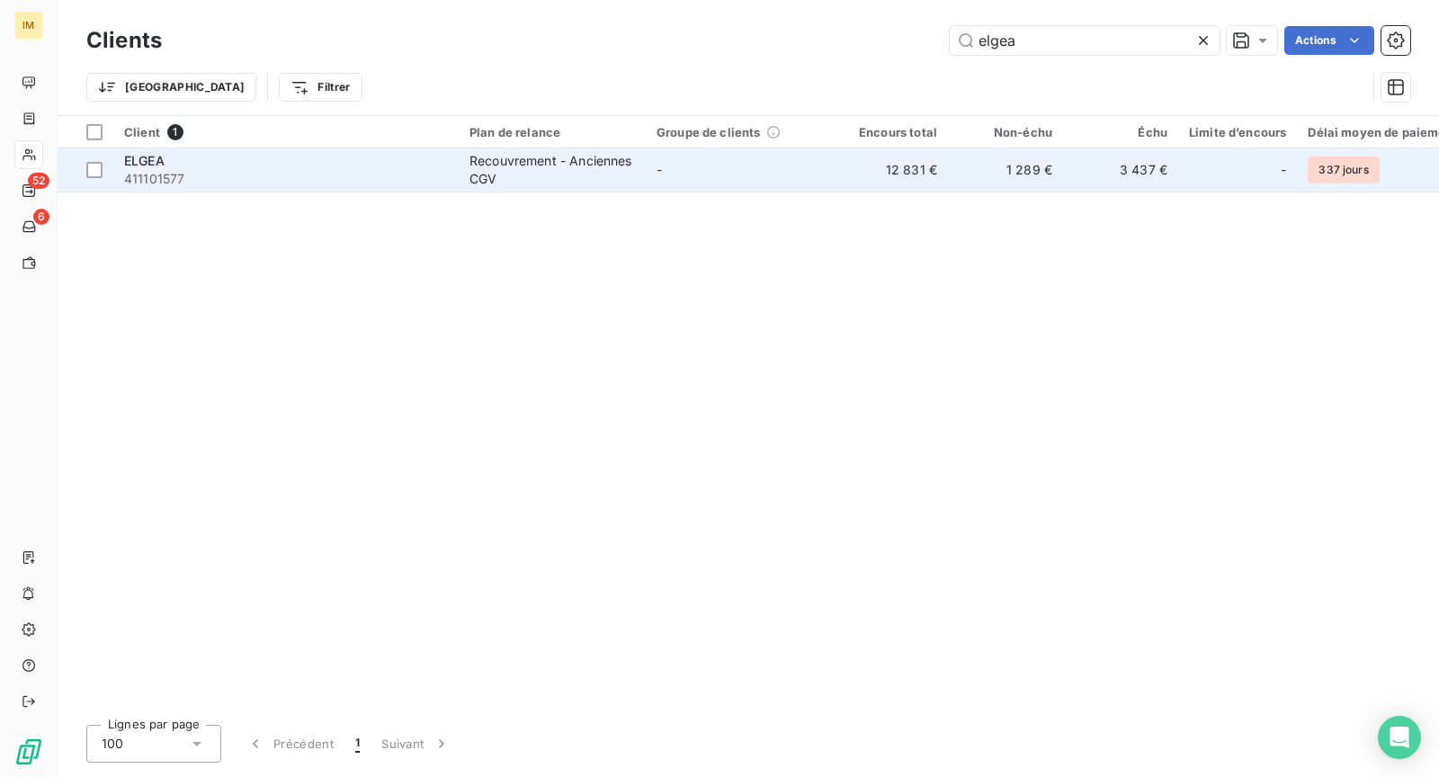
click at [352, 166] on div "ELGEA" at bounding box center [286, 161] width 324 height 18
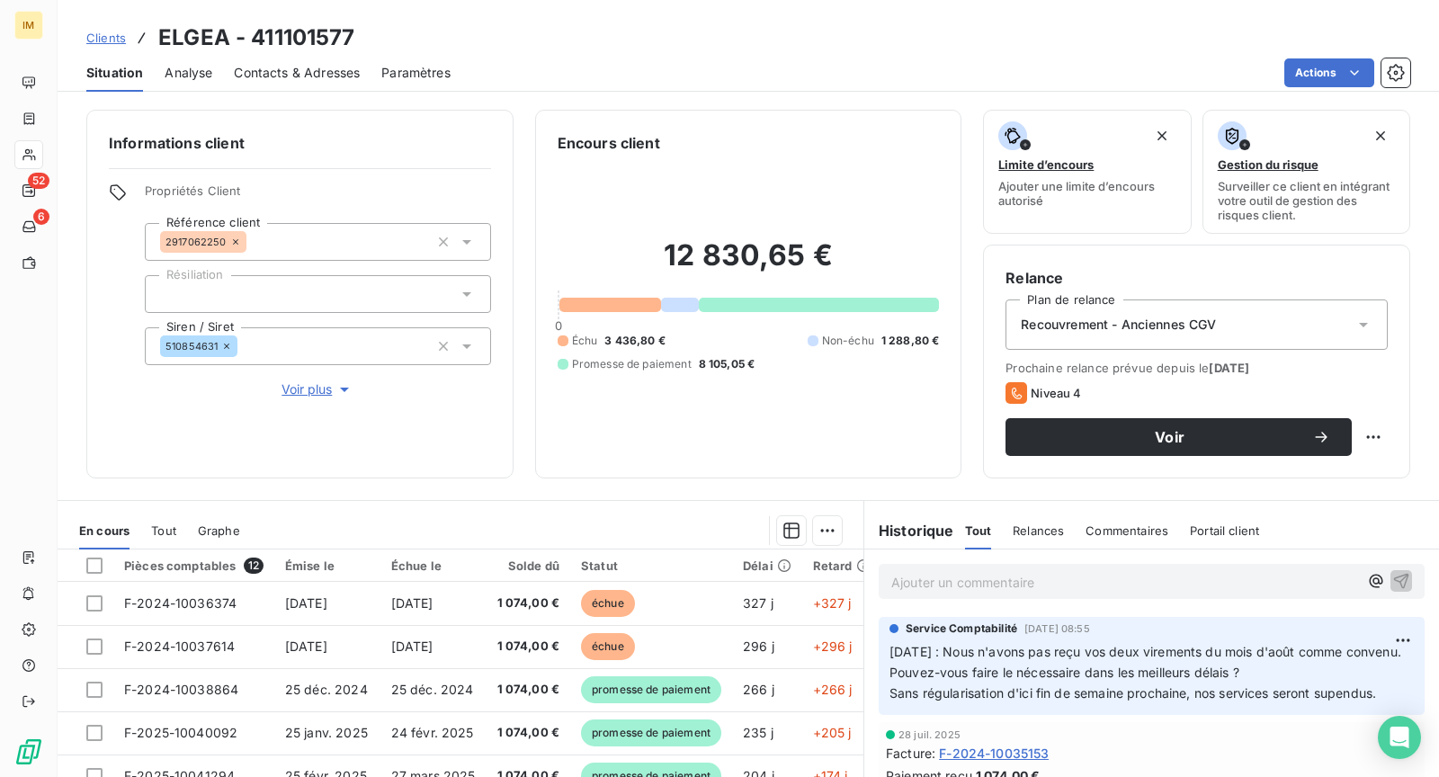
click at [956, 573] on p "Ajouter un commentaire ﻿" at bounding box center [1125, 582] width 467 height 22
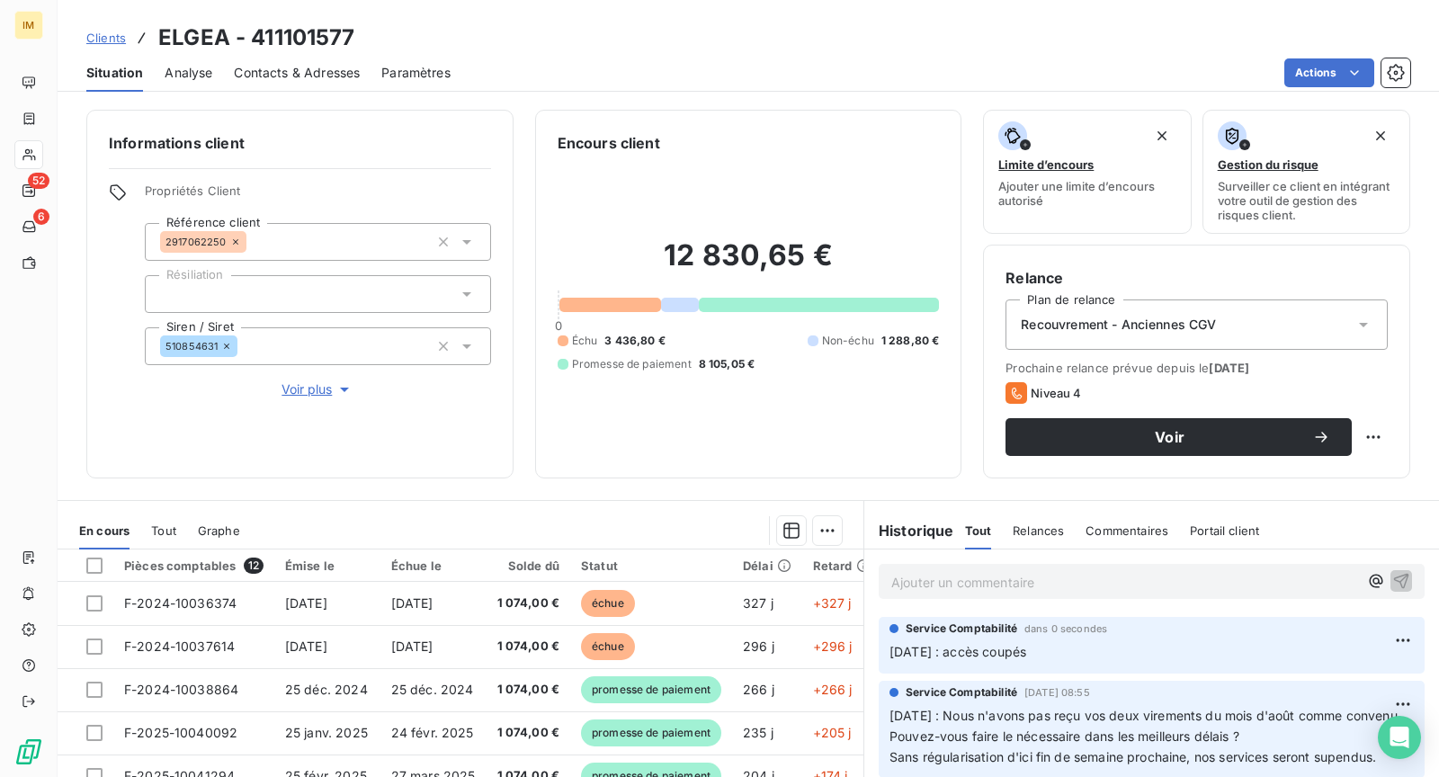
click at [318, 399] on button "Voir plus" at bounding box center [318, 390] width 346 height 20
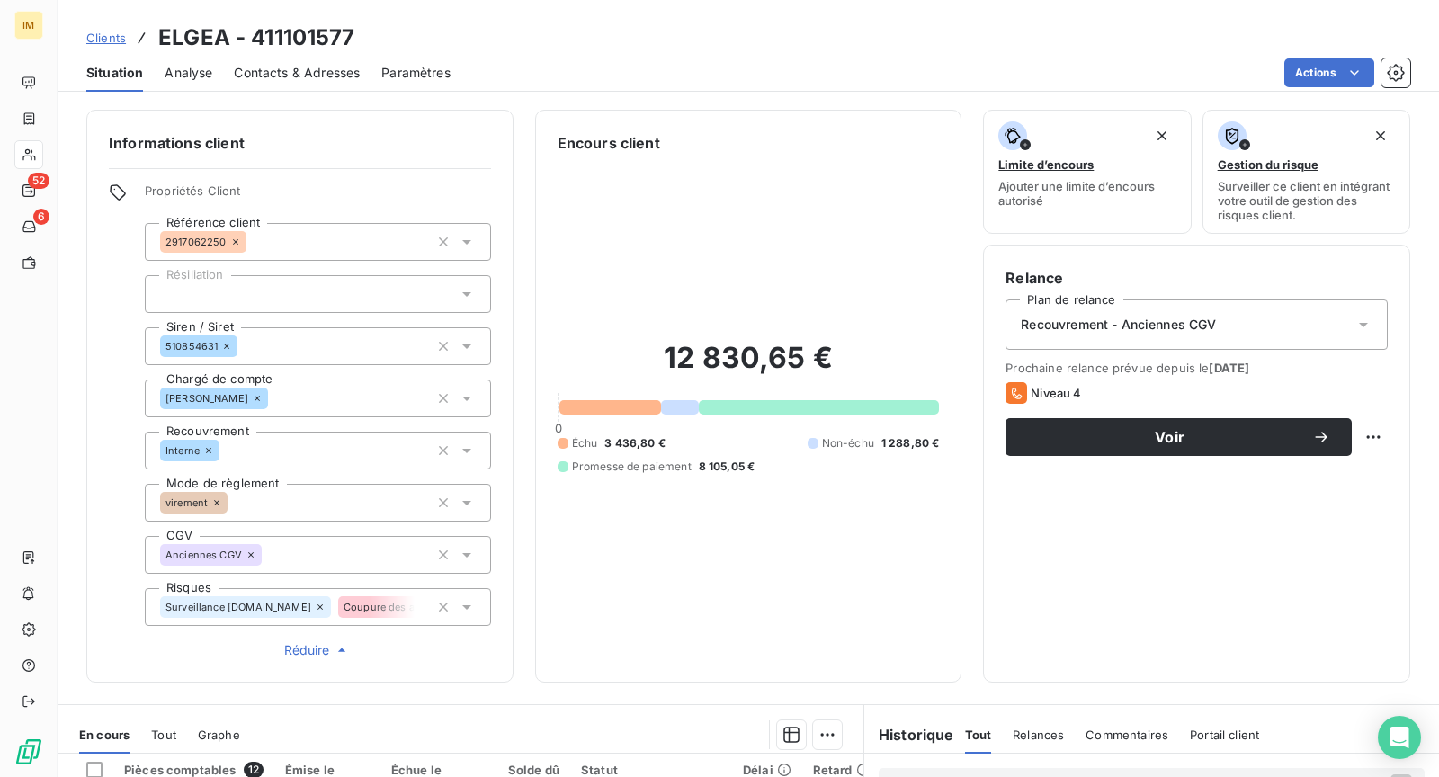
click at [402, 614] on div "Coupure des accès" at bounding box center [397, 607] width 119 height 22
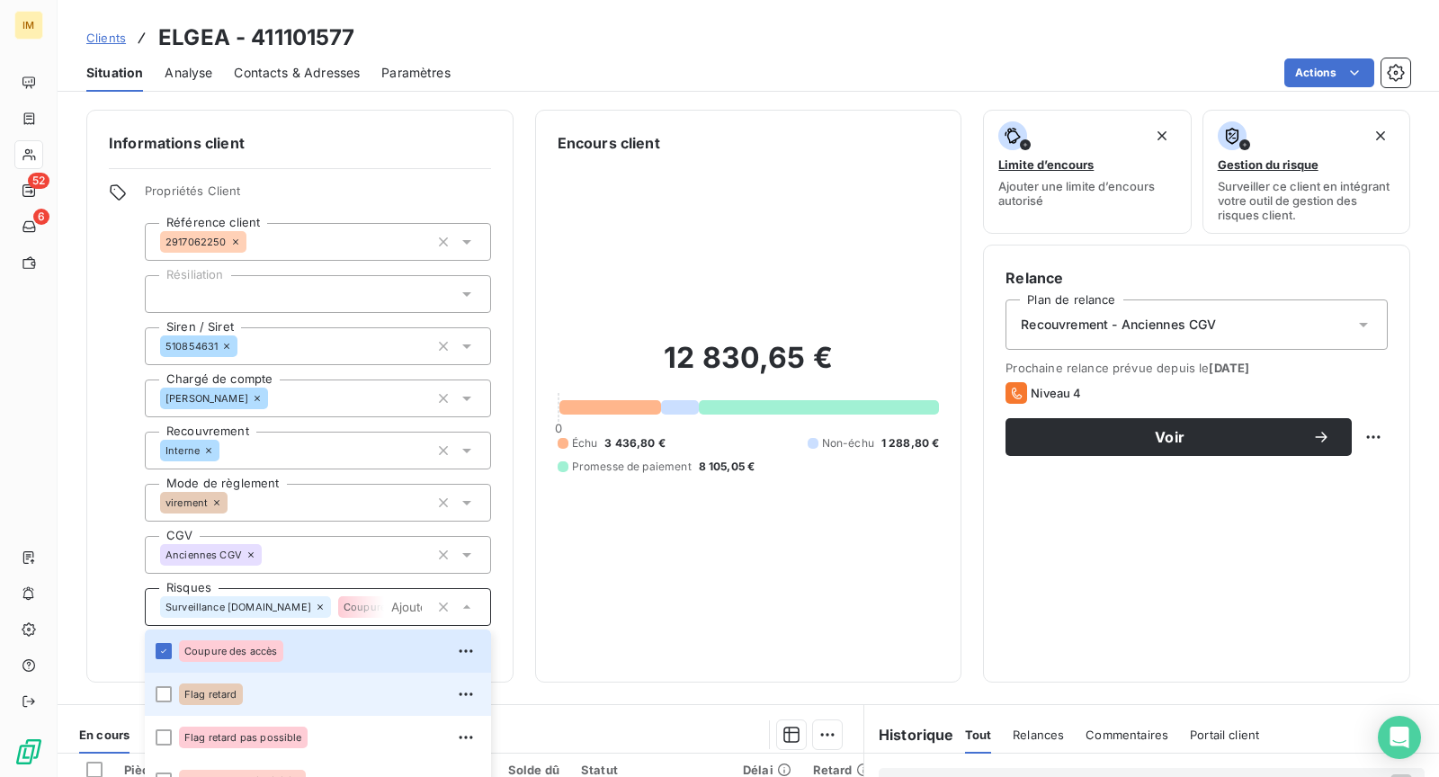
drag, startPoint x: 240, startPoint y: 691, endPoint x: 273, endPoint y: 701, distance: 33.9
click at [240, 691] on div "Flag retard" at bounding box center [211, 695] width 64 height 22
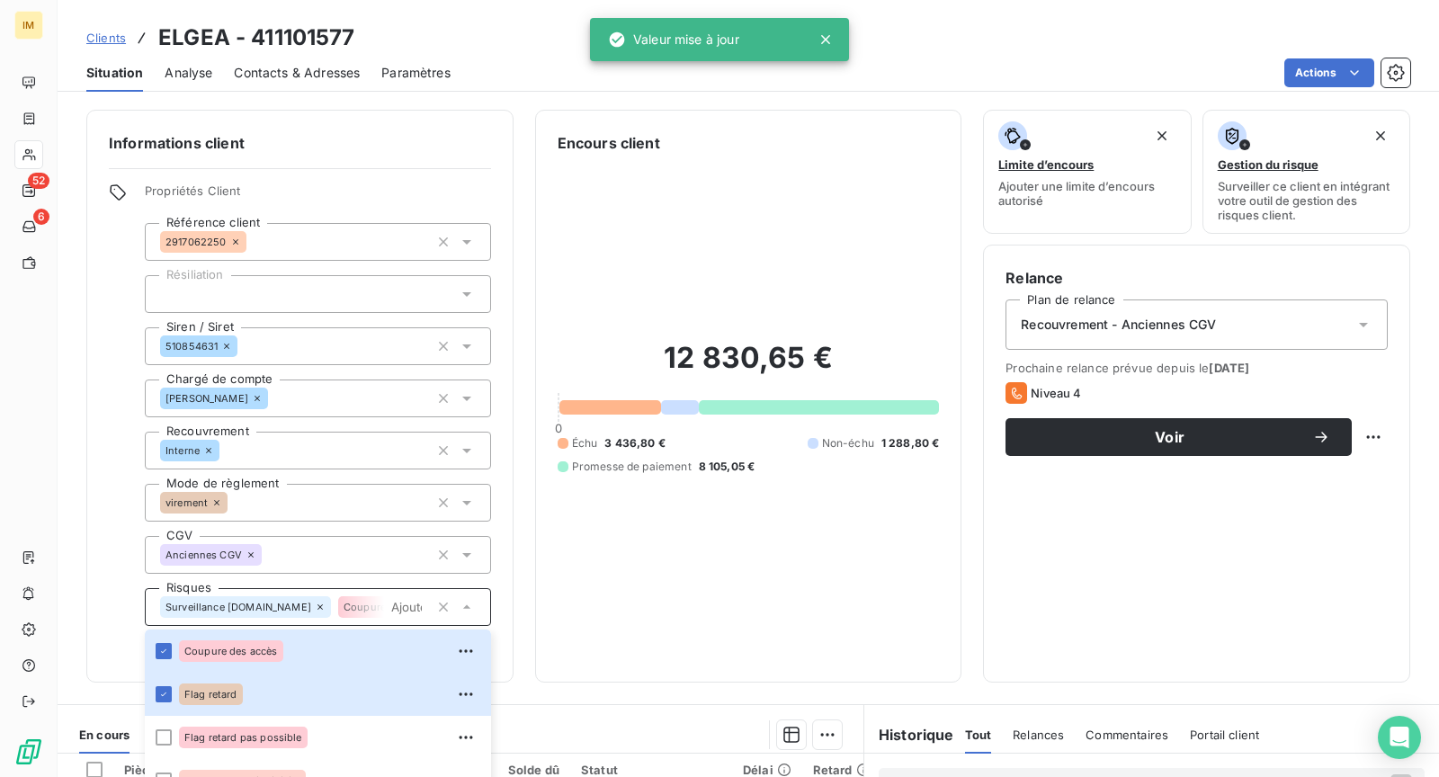
click at [109, 587] on div "Propriétés Client Référence client 2917062250 Résiliation Siren / Siret 5108546…" at bounding box center [300, 422] width 382 height 477
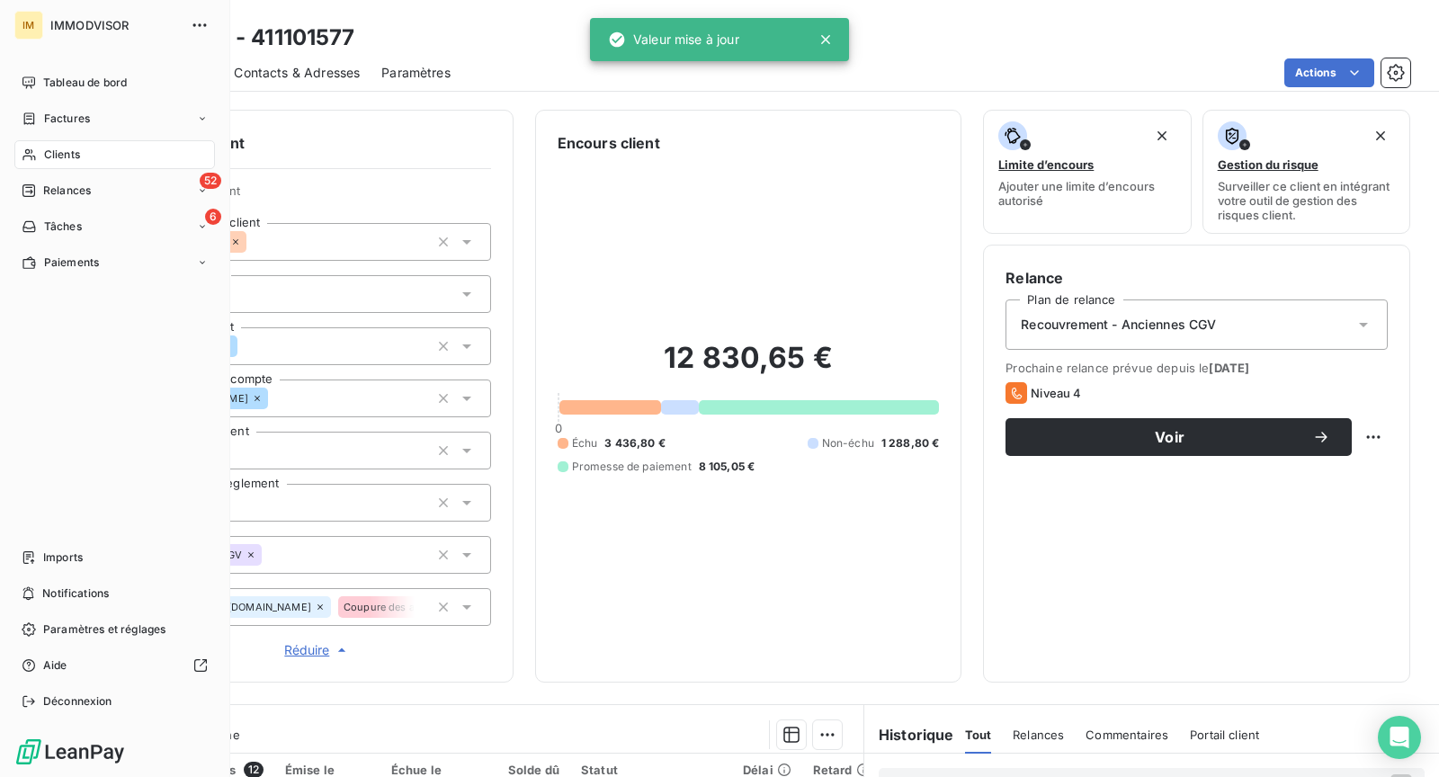
click at [38, 152] on div "Clients" at bounding box center [114, 154] width 201 height 29
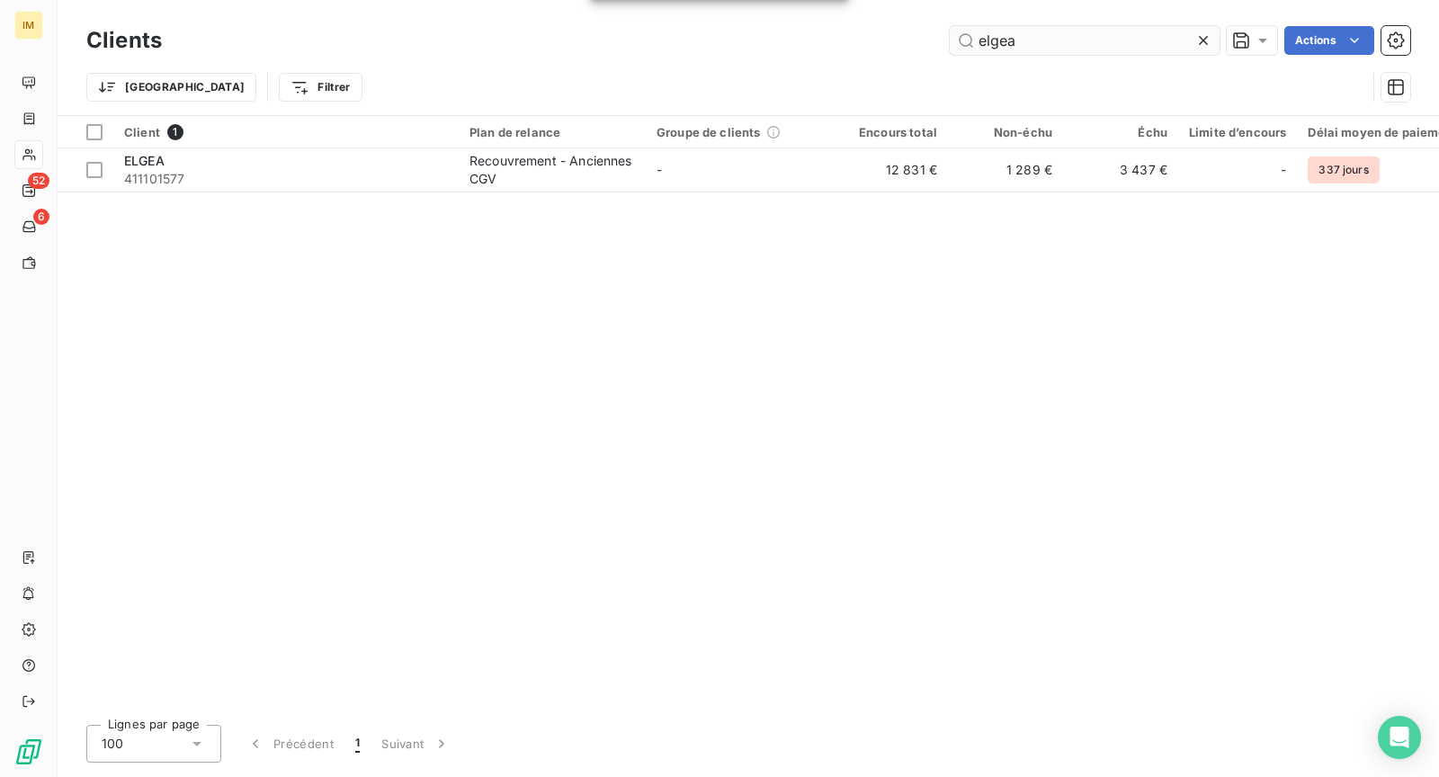
click at [1032, 31] on input "elgea" at bounding box center [1085, 40] width 270 height 29
type input "art et pierre"
click at [452, 192] on div "Client 1 Plan de relance Groupe de clients Encours total Non-échu Échu Limite d…" at bounding box center [749, 413] width 1382 height 595
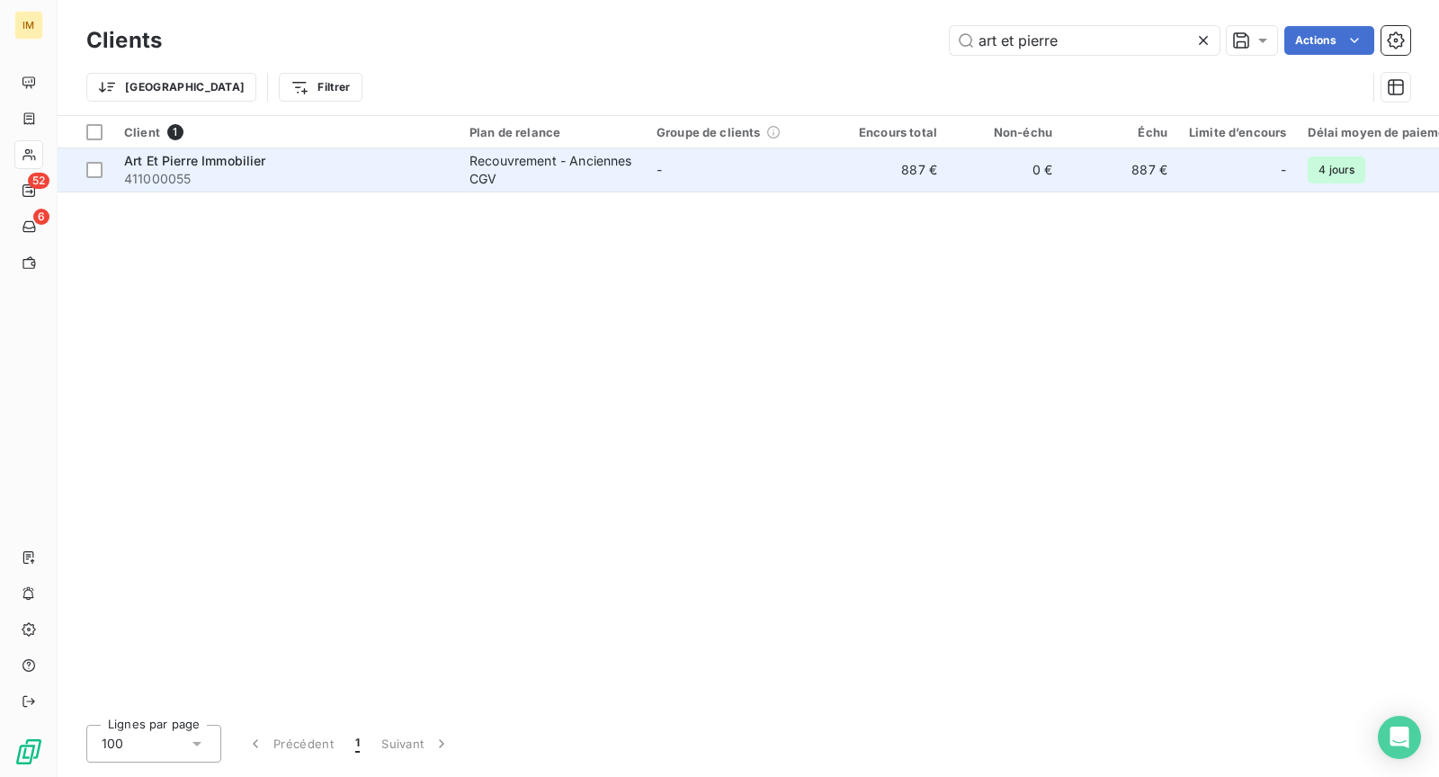
click at [448, 179] on td "Art Et Pierre Immobilier 411000055" at bounding box center [285, 169] width 345 height 43
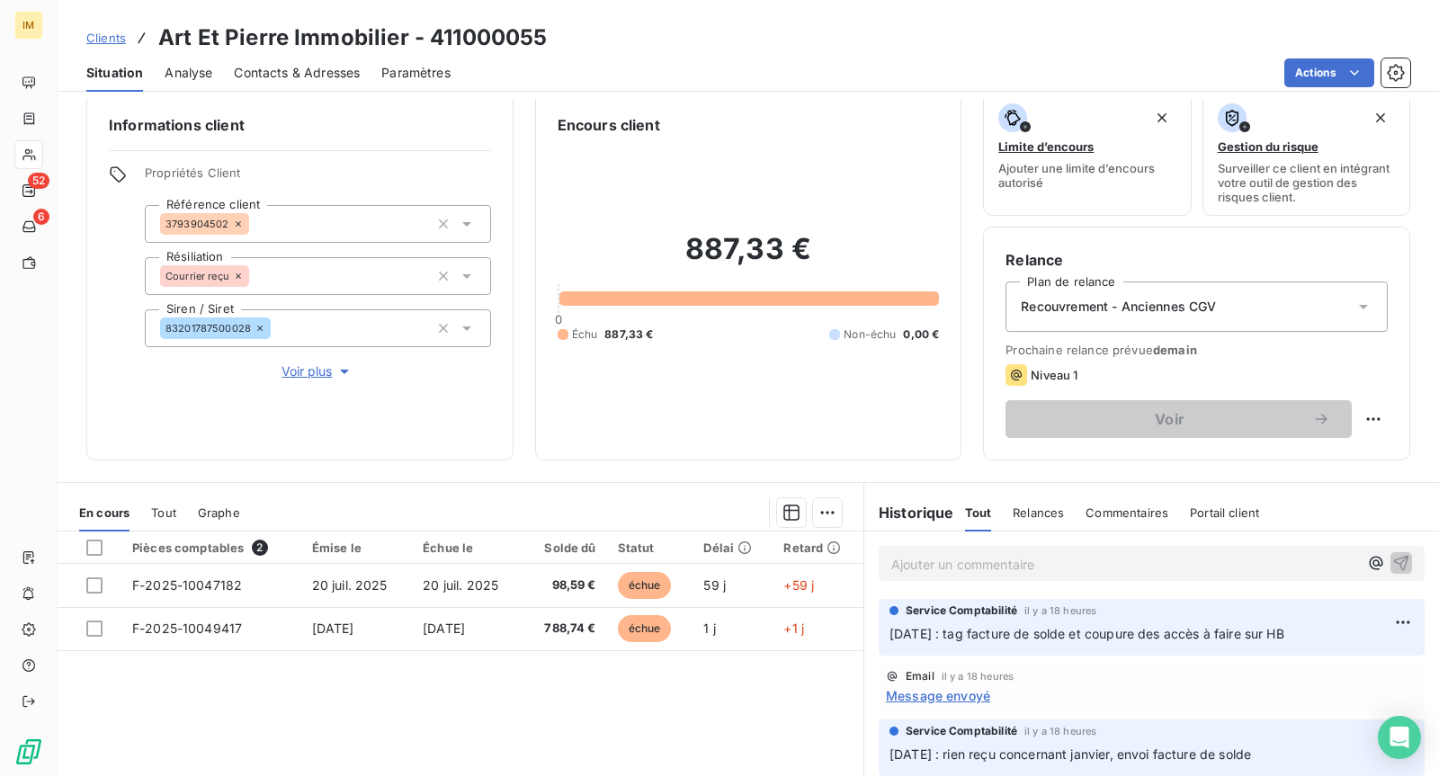
click at [36, 156] on div at bounding box center [28, 154] width 29 height 29
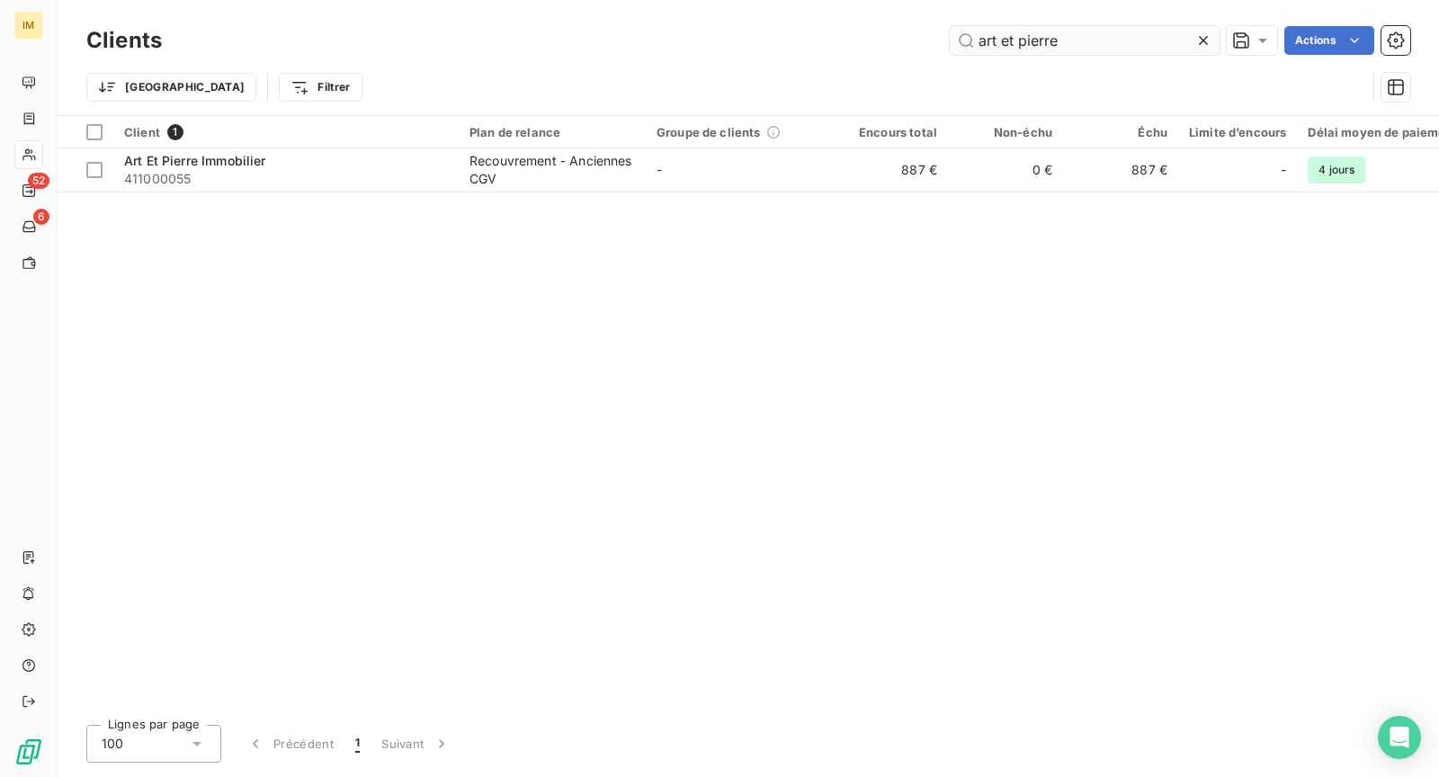
click at [1067, 27] on input "art et pierre" at bounding box center [1085, 40] width 270 height 29
click at [1089, 49] on input "ofic" at bounding box center [1085, 40] width 270 height 29
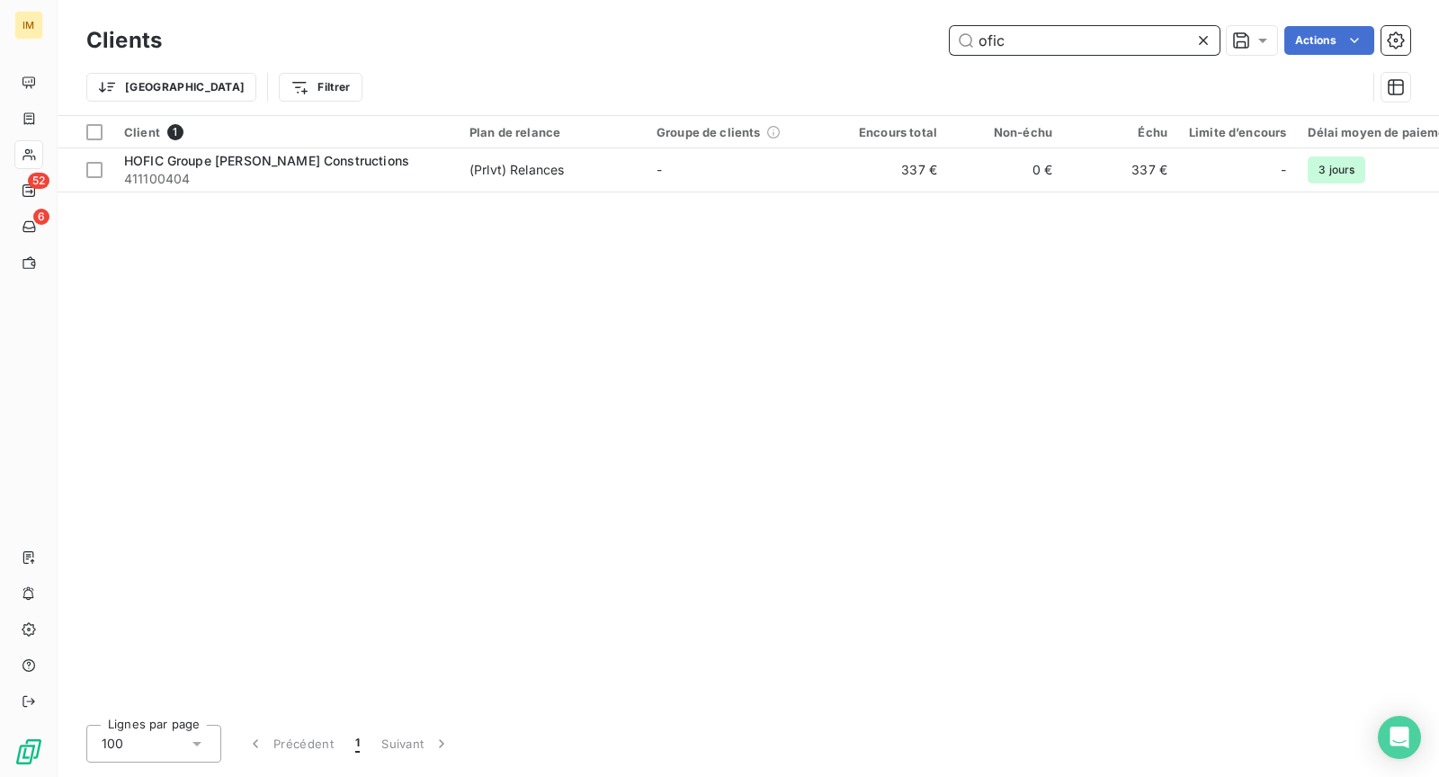
click at [1089, 49] on input "ofic" at bounding box center [1085, 40] width 270 height 29
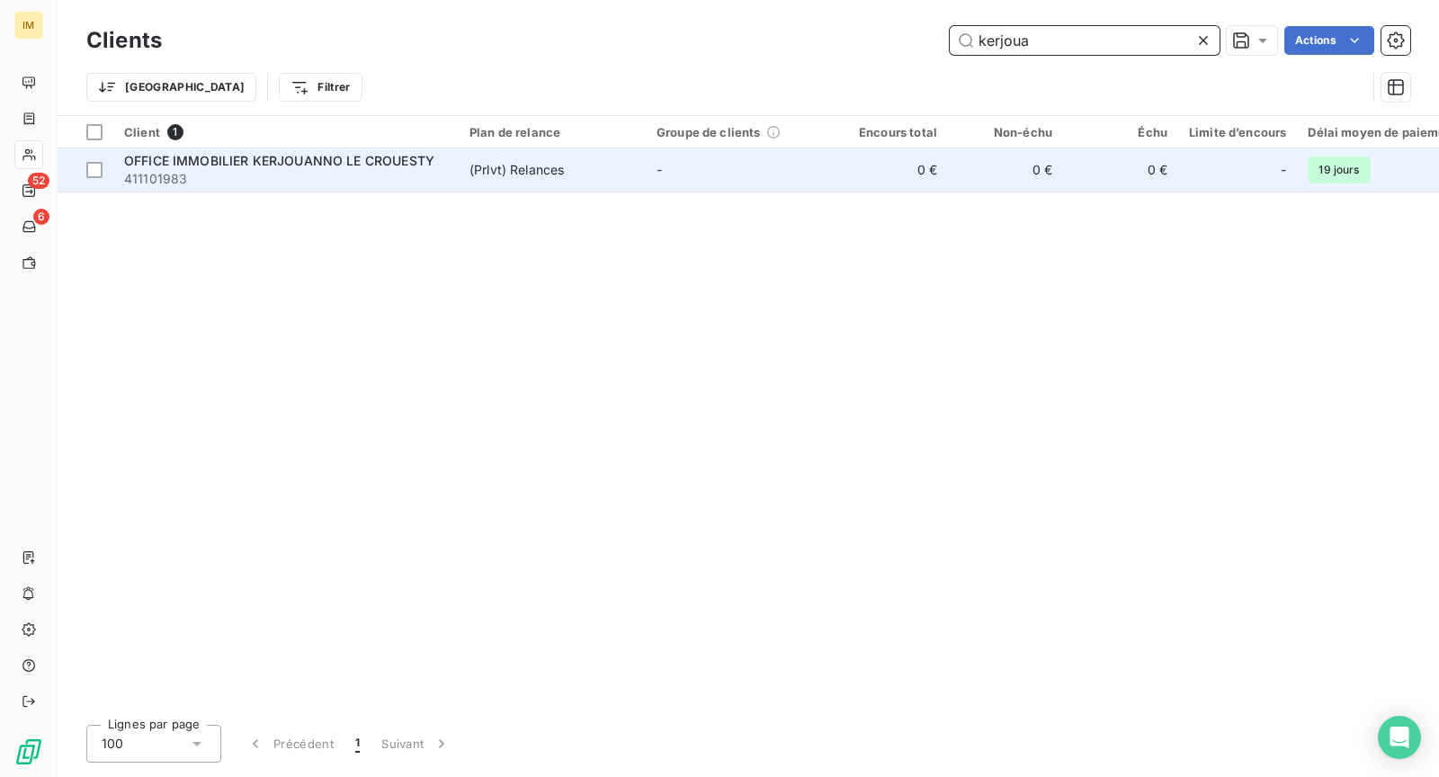
type input "kerjoua"
click at [334, 183] on span "411101983" at bounding box center [286, 179] width 324 height 18
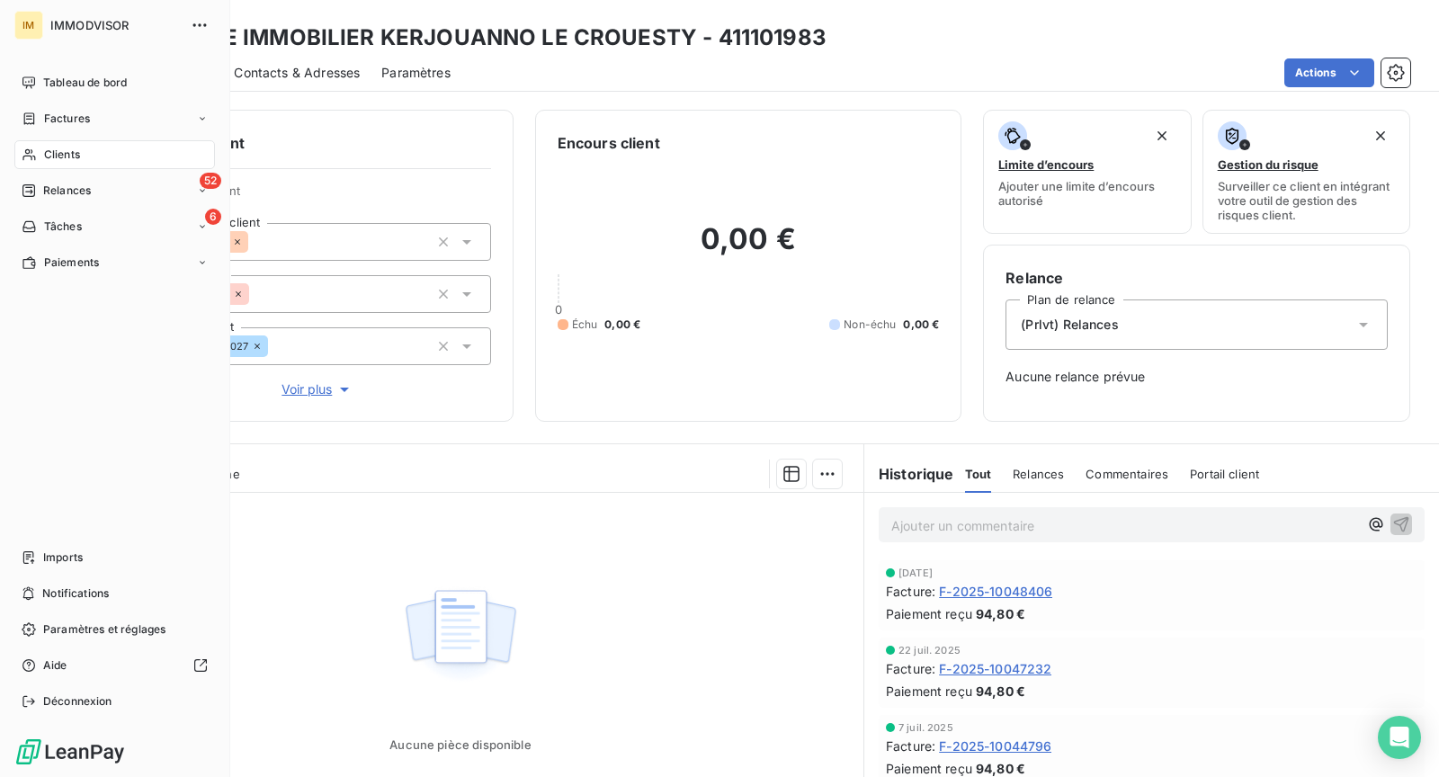
drag, startPoint x: 38, startPoint y: 162, endPoint x: 150, endPoint y: 162, distance: 112.5
click at [40, 162] on div "Clients" at bounding box center [114, 154] width 201 height 29
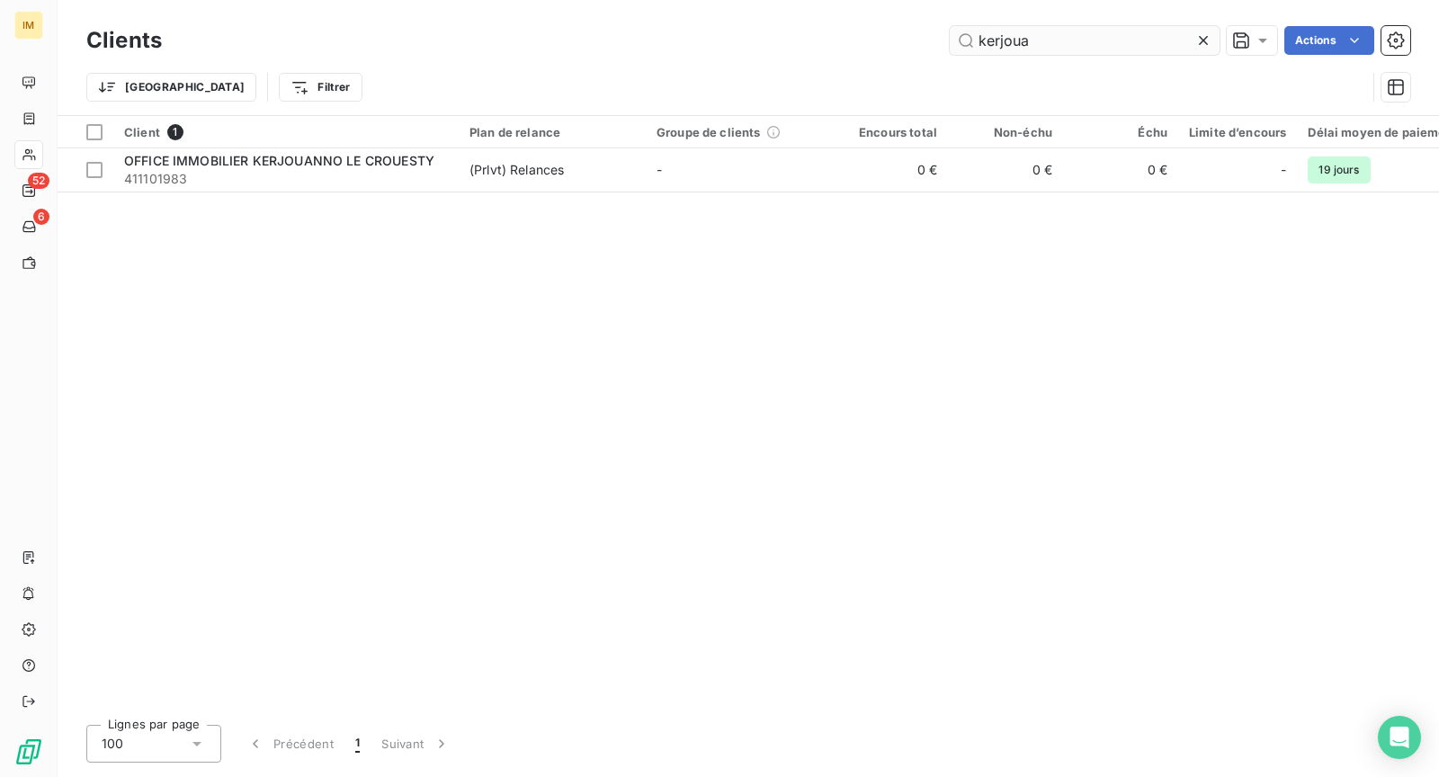
click at [1025, 31] on input "kerjoua" at bounding box center [1085, 40] width 270 height 29
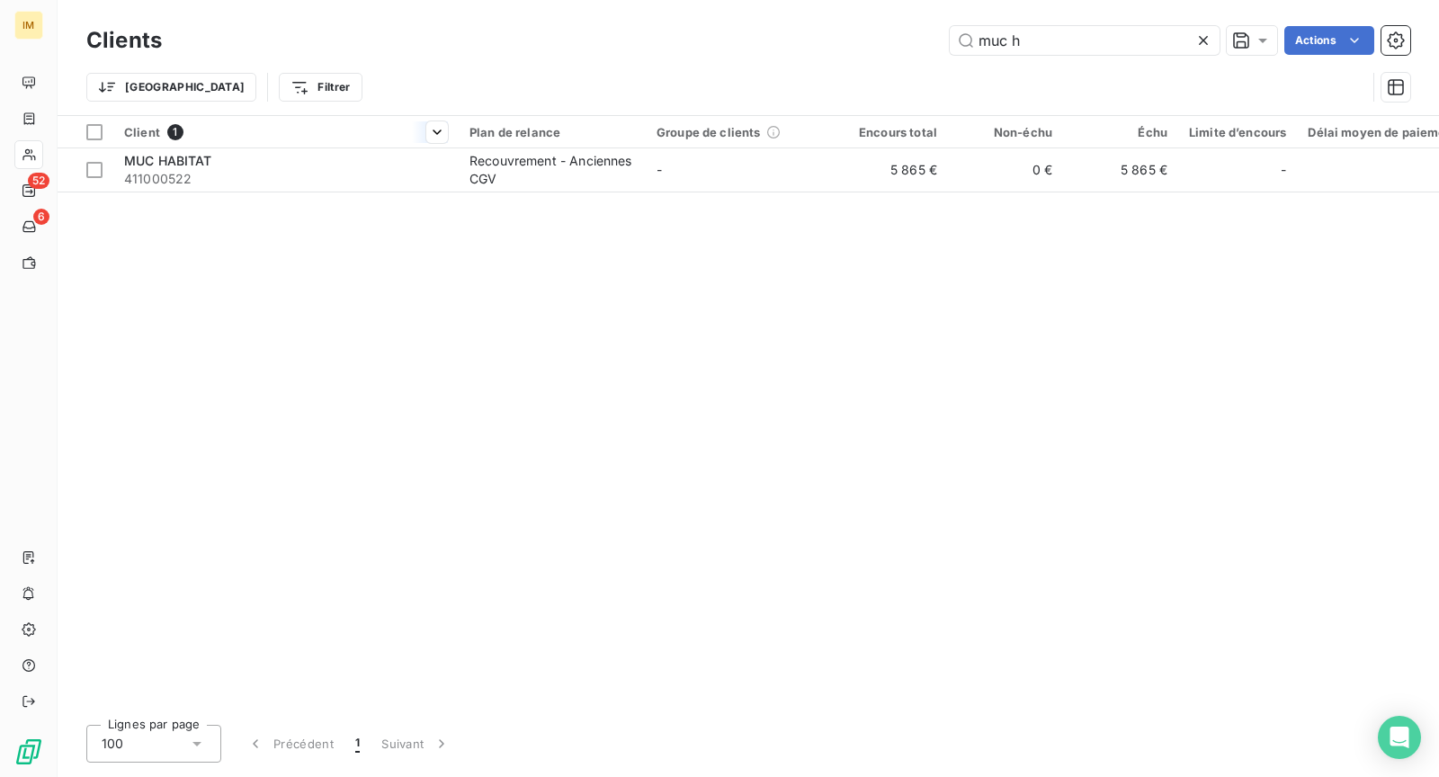
type input "muc h"
click at [455, 130] on th "Client 1" at bounding box center [285, 132] width 345 height 32
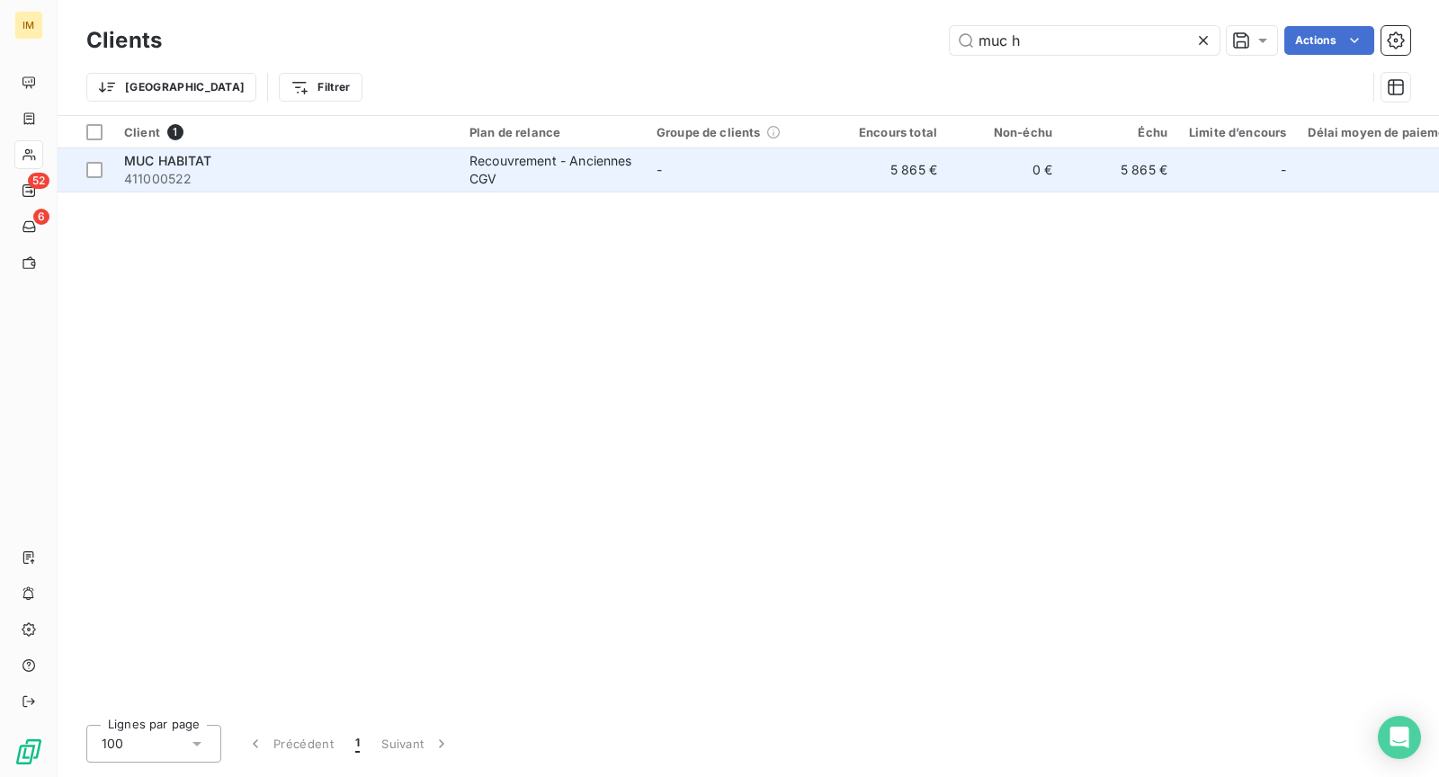
click at [413, 172] on span "411000522" at bounding box center [286, 179] width 324 height 18
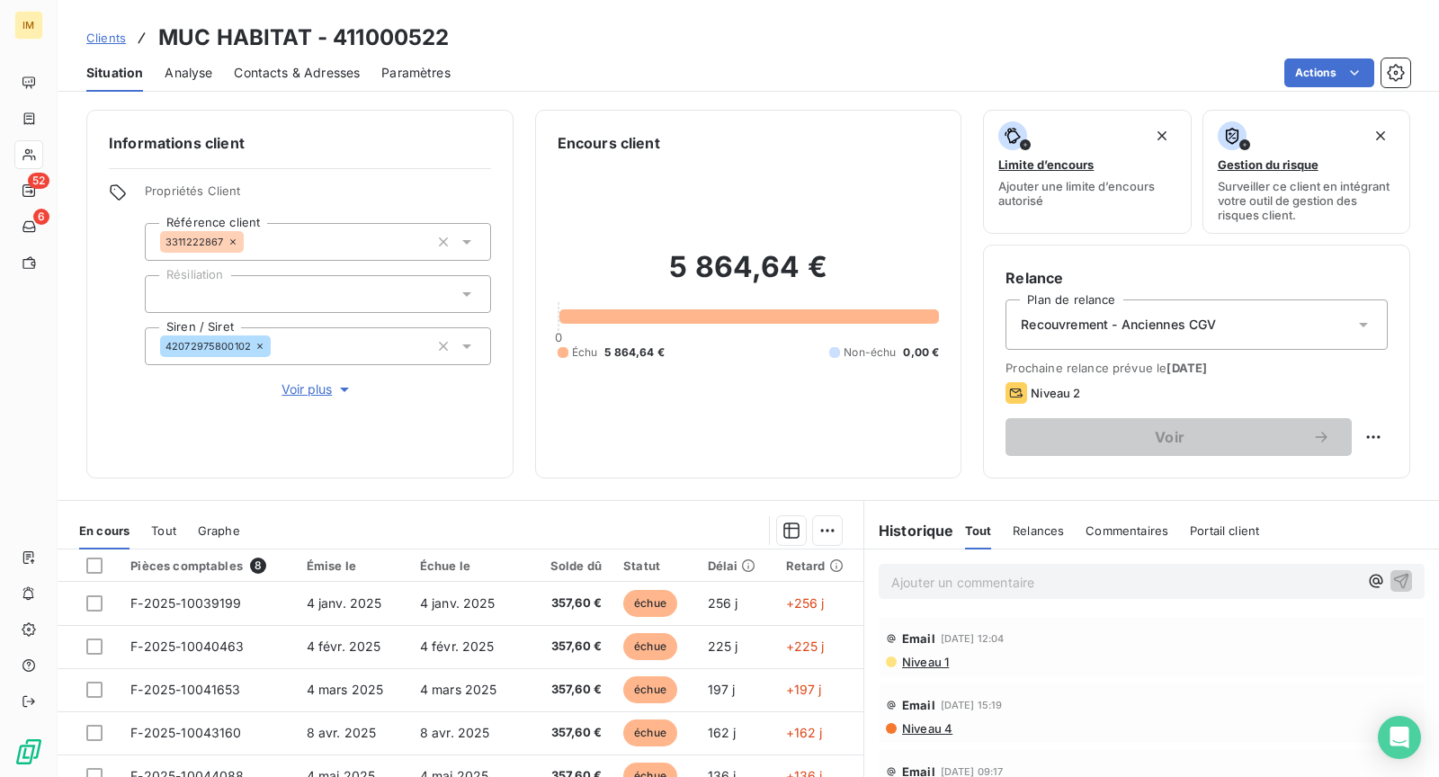
click at [996, 578] on p "Ajouter un commentaire ﻿" at bounding box center [1125, 582] width 467 height 22
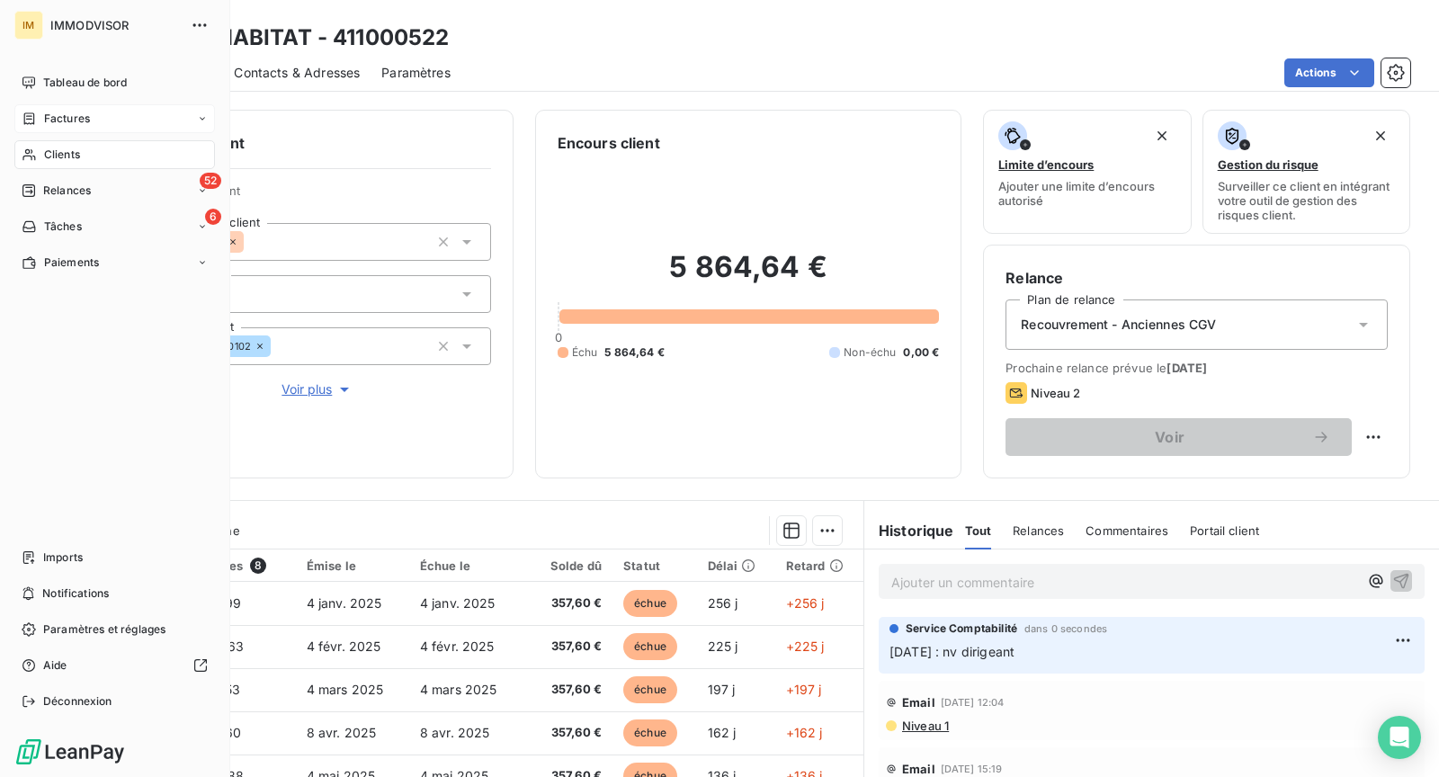
drag, startPoint x: 39, startPoint y: 150, endPoint x: 202, endPoint y: 117, distance: 166.2
click at [39, 150] on div "Clients" at bounding box center [114, 154] width 201 height 29
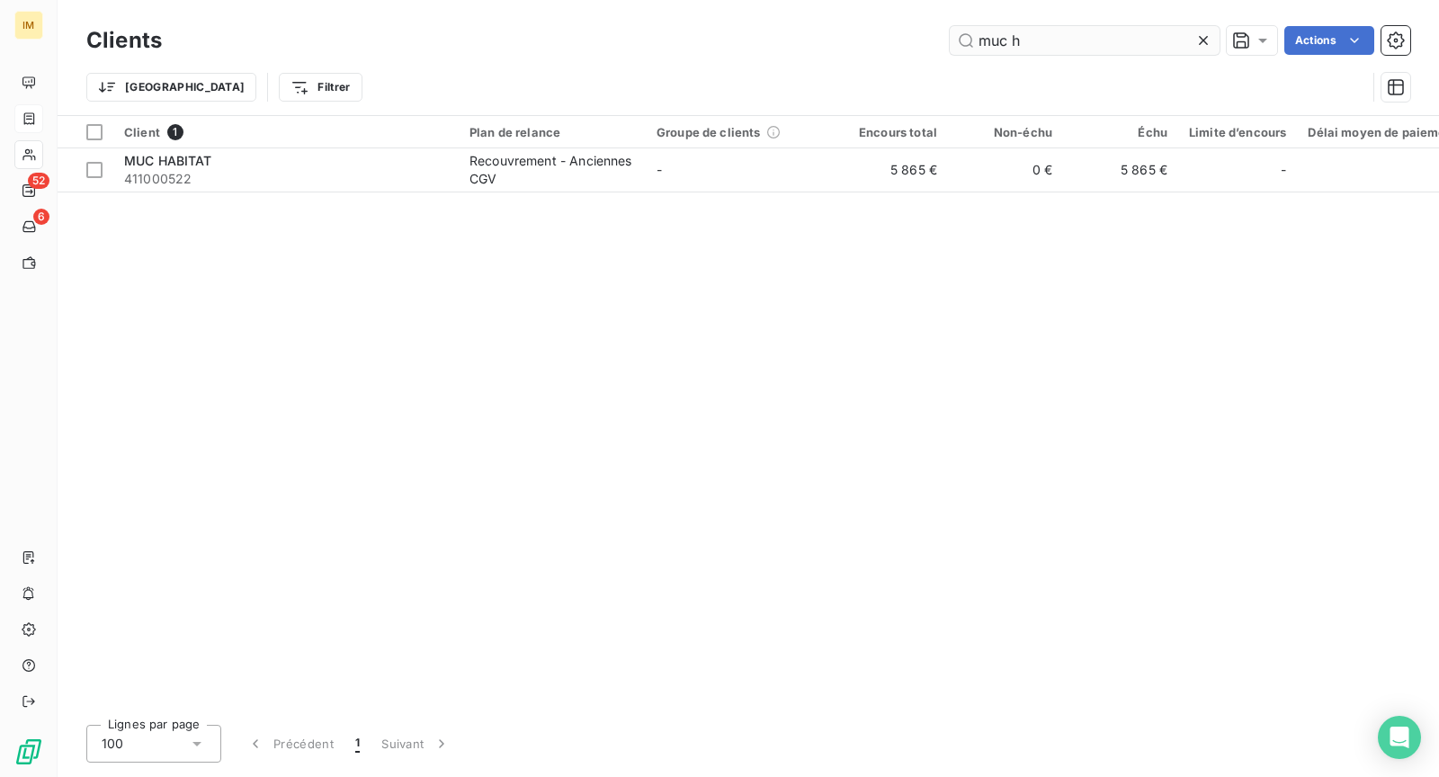
click at [1006, 35] on input "muc h" at bounding box center [1085, 40] width 270 height 29
click at [1005, 35] on input "muc h" at bounding box center [1085, 40] width 270 height 29
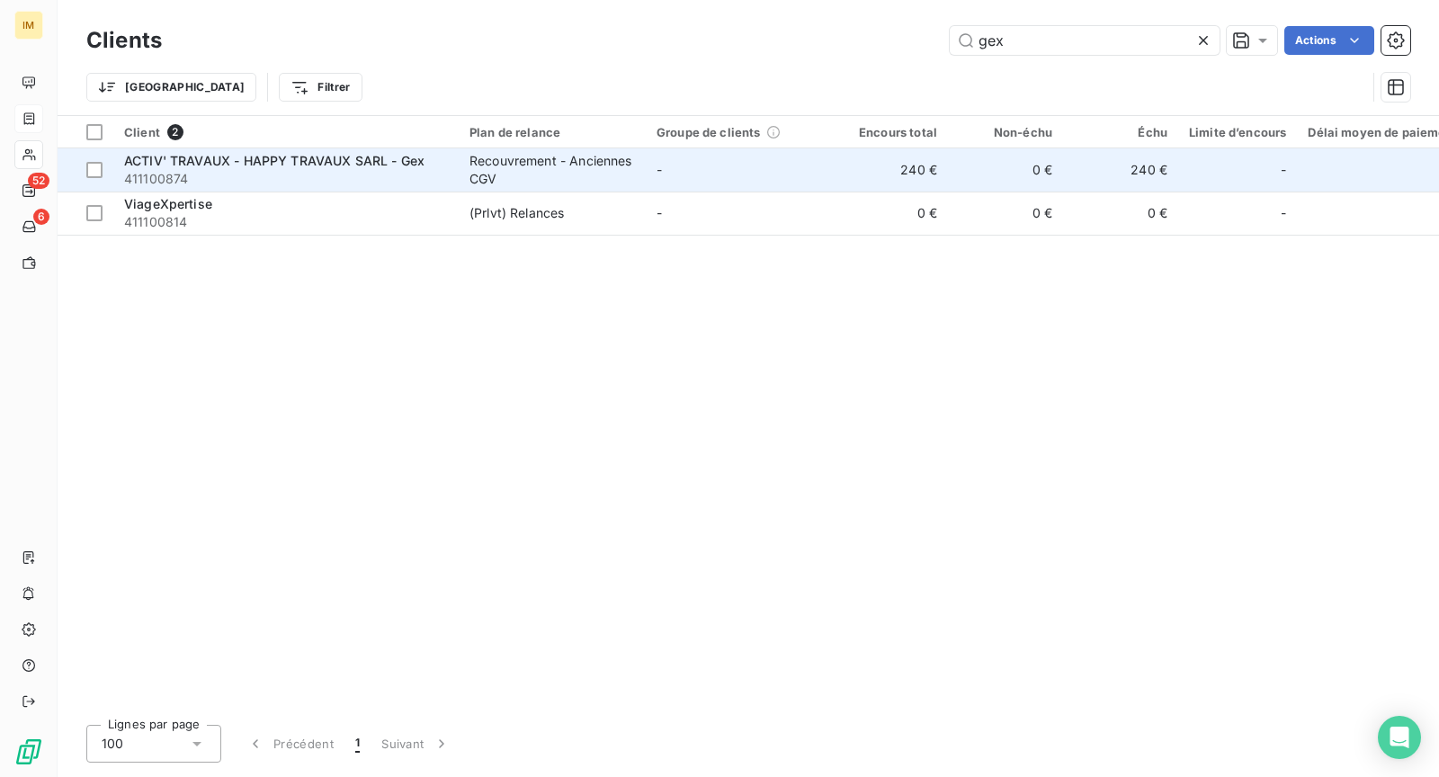
type input "gex"
click at [384, 178] on span "411100874" at bounding box center [286, 179] width 324 height 18
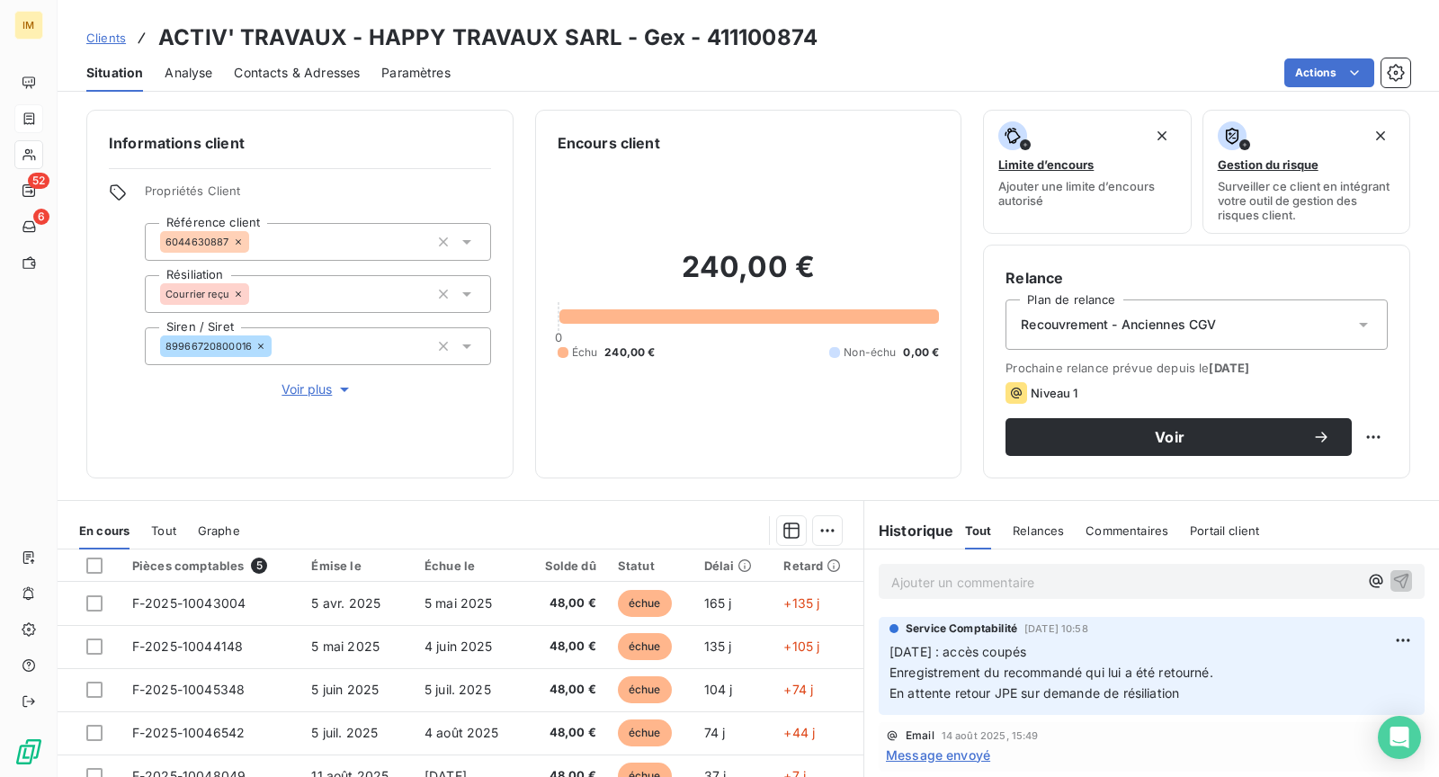
copy div
drag, startPoint x: 229, startPoint y: 240, endPoint x: 74, endPoint y: 265, distance: 157.5
click at [99, 264] on div "Informations client Propriétés Client Référence client 6044630887 Résiliation C…" at bounding box center [299, 294] width 427 height 369
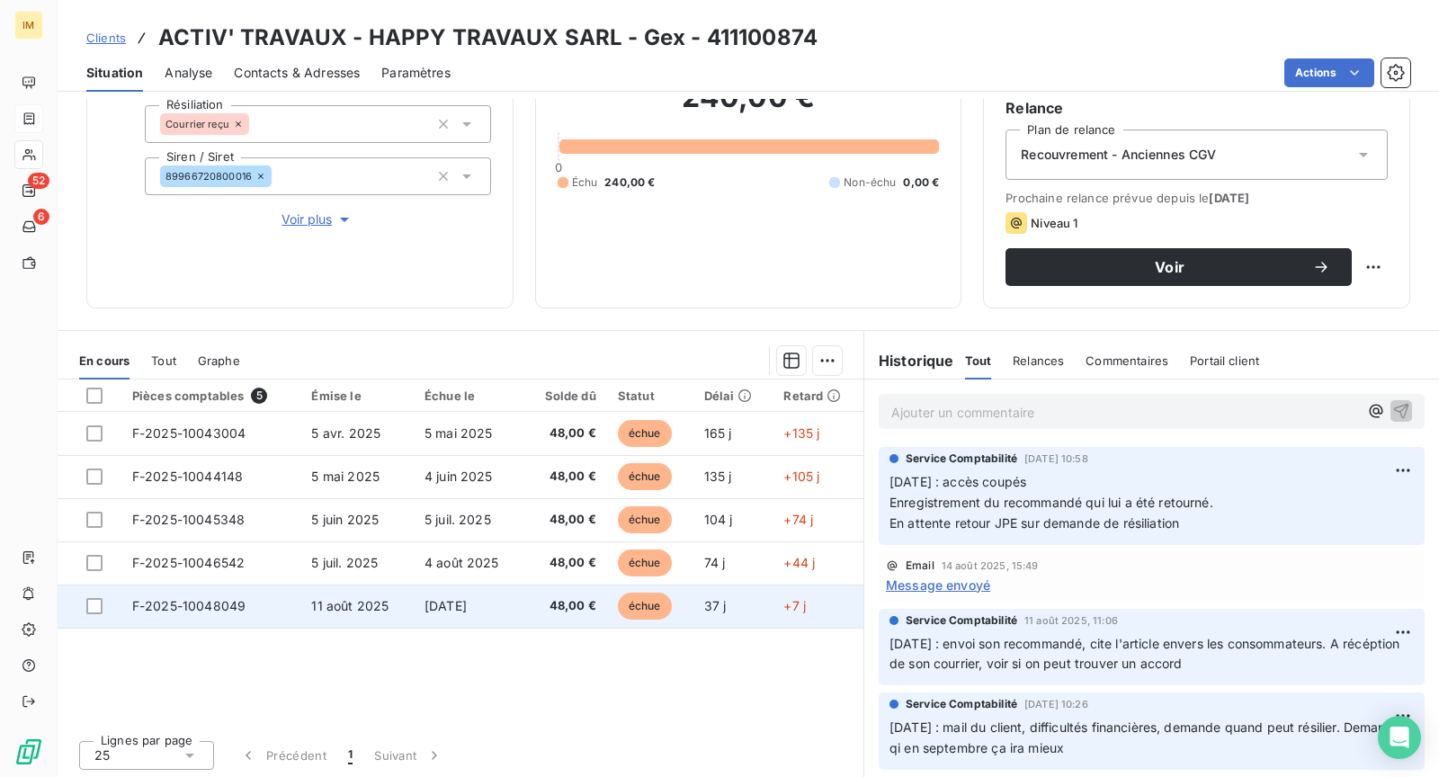
click at [354, 605] on span "11 août 2025" at bounding box center [349, 605] width 77 height 15
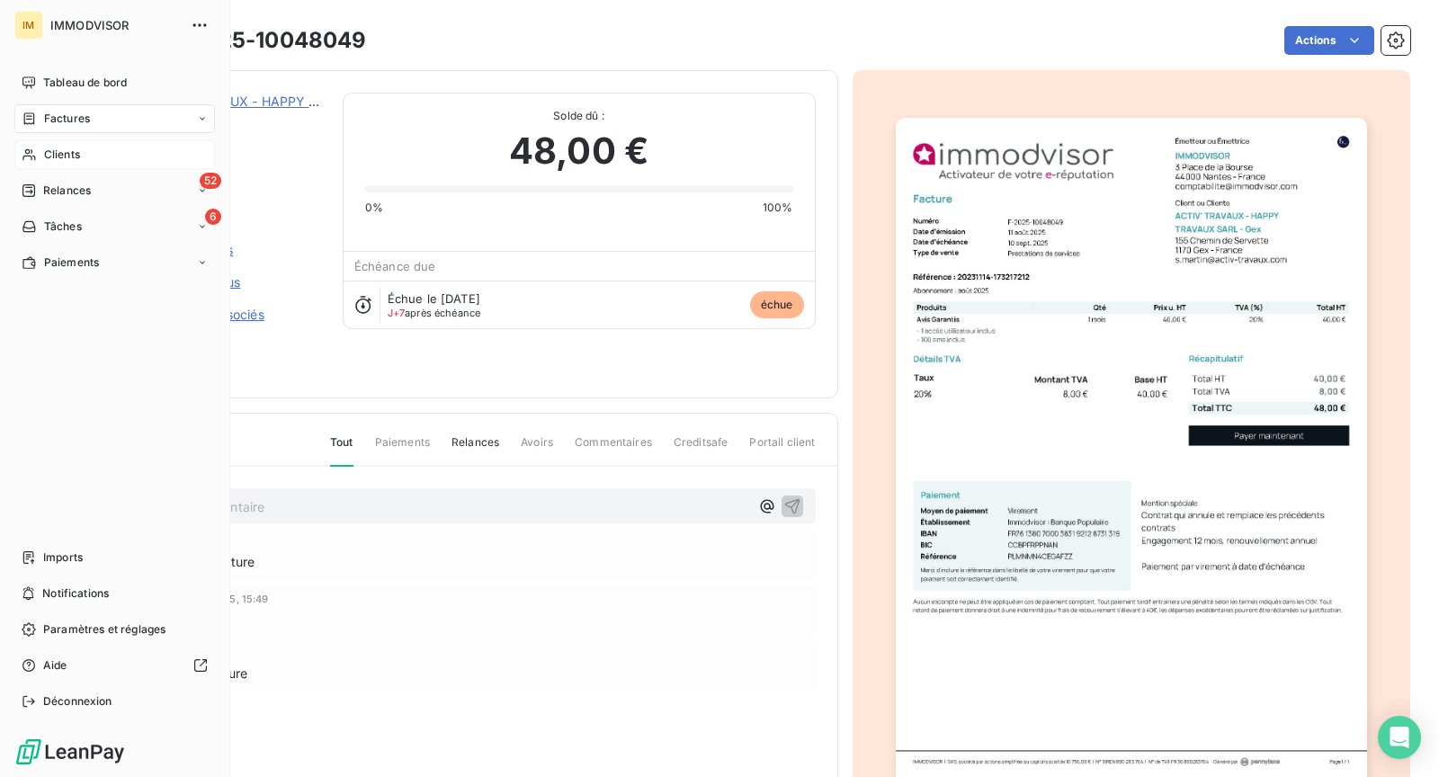
click at [66, 157] on span "Clients" at bounding box center [62, 155] width 36 height 16
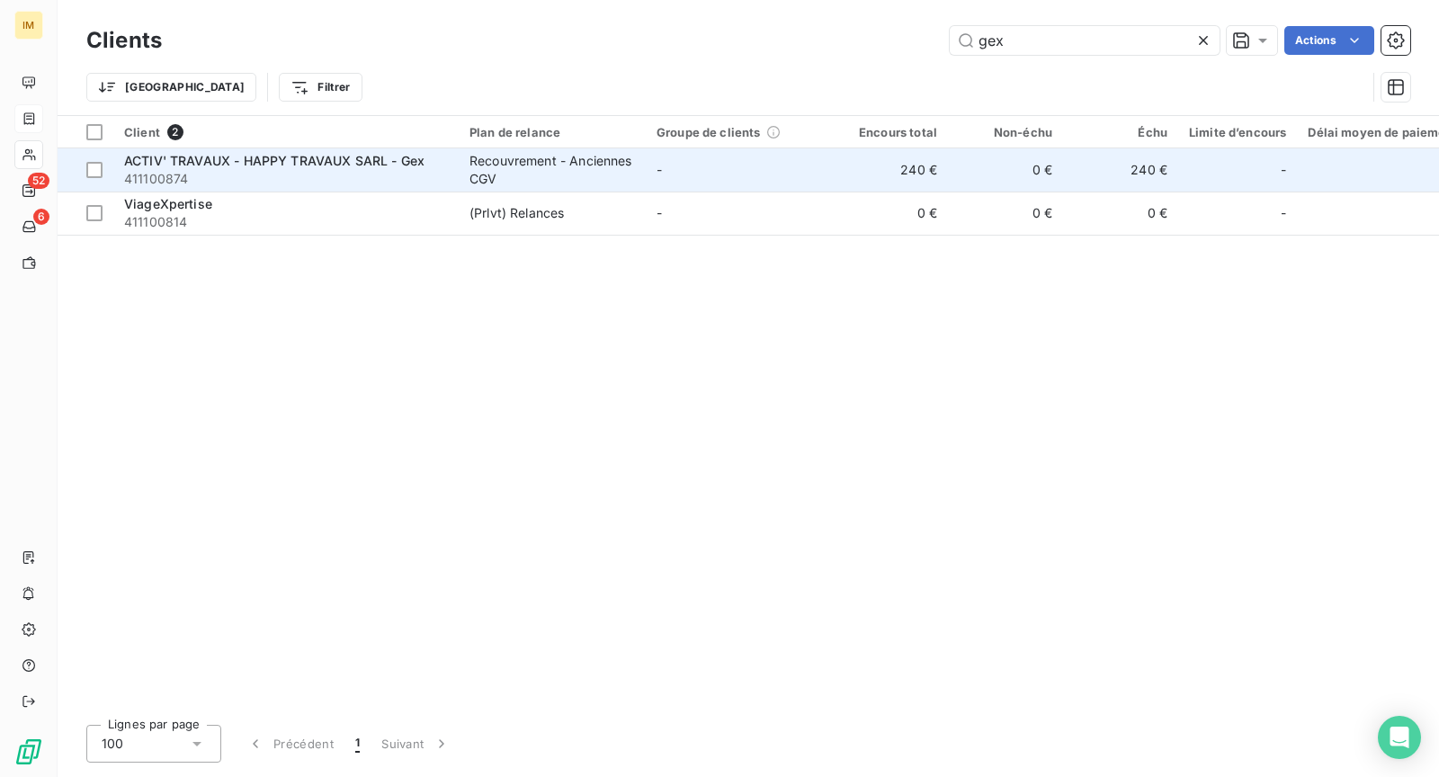
click at [314, 162] on span "ACTIV' TRAVAUX - HAPPY TRAVAUX SARL - Gex" at bounding box center [274, 160] width 300 height 15
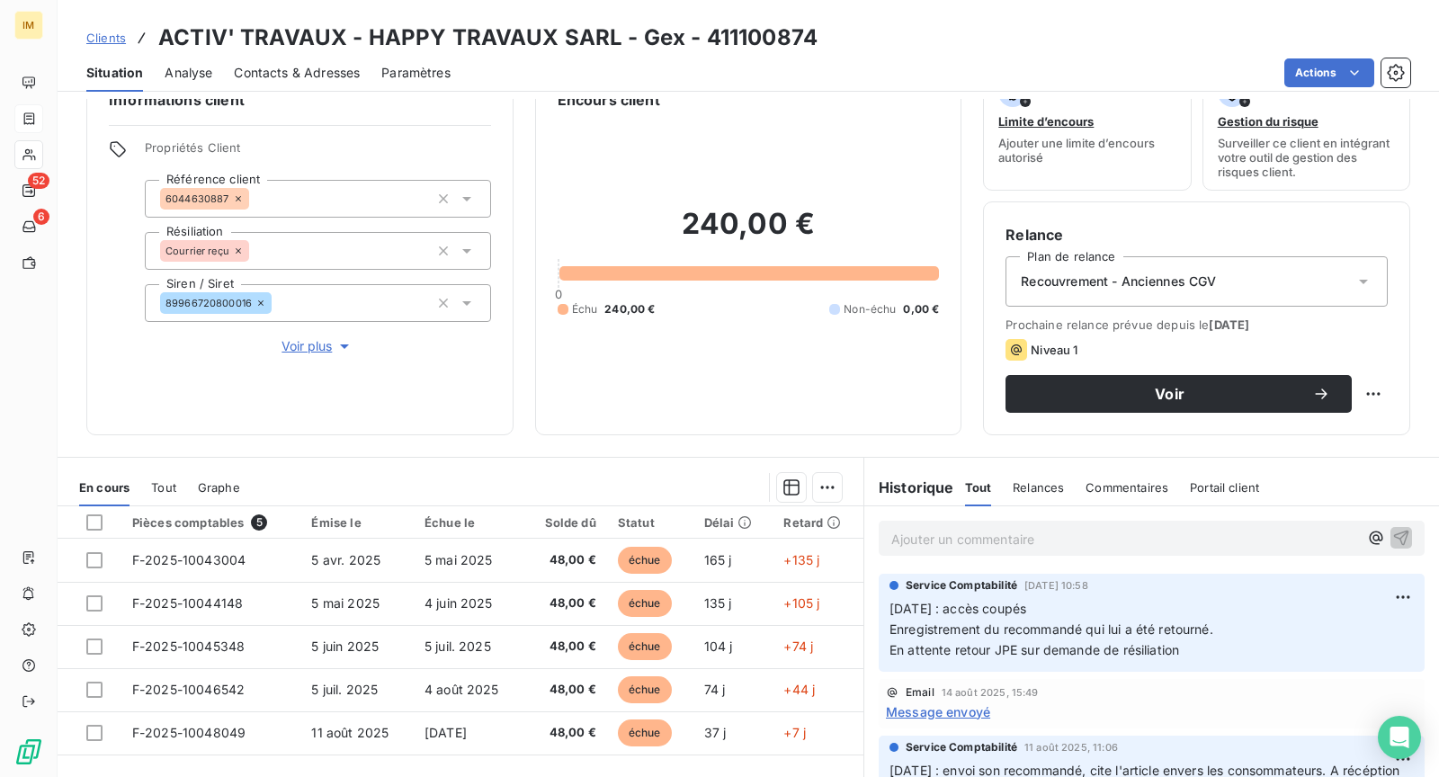
scroll to position [81, 0]
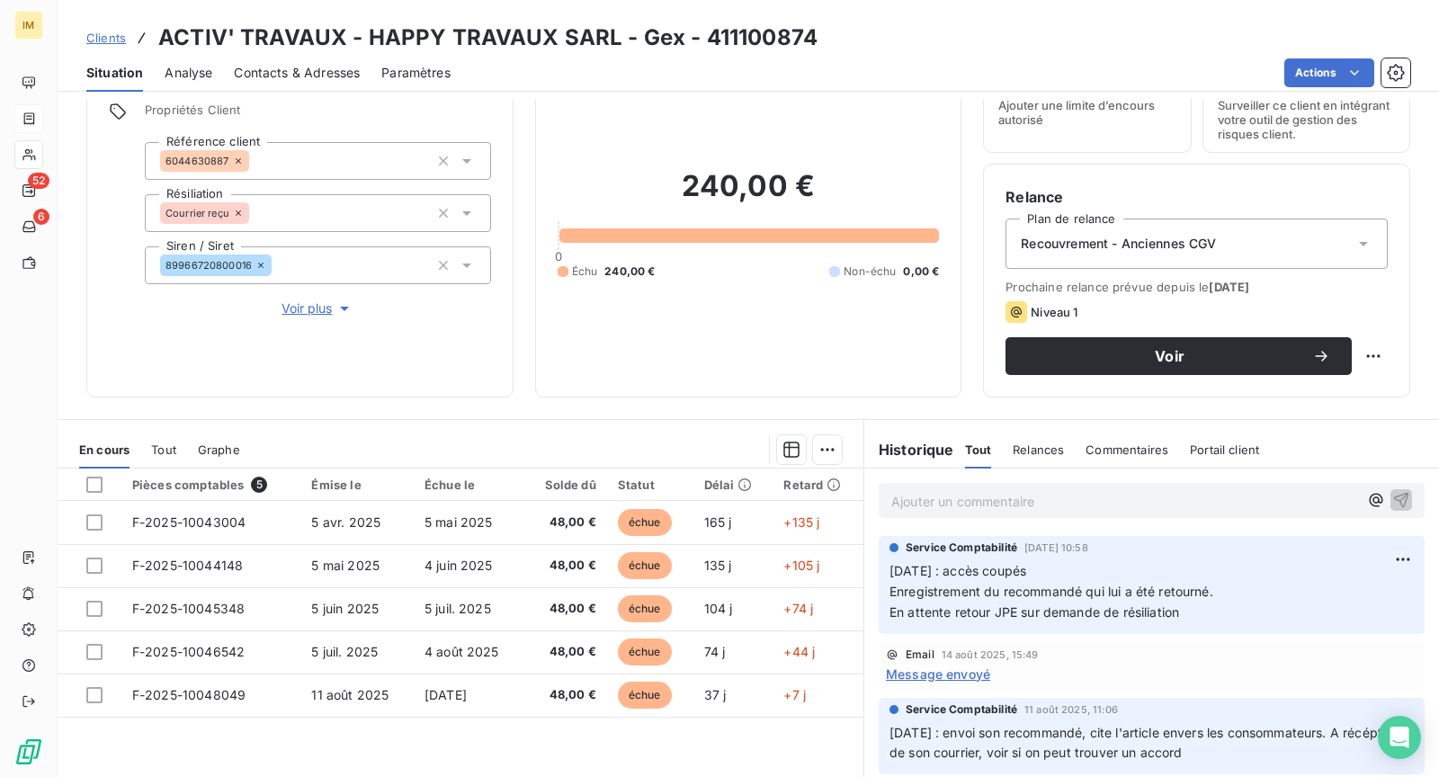
click at [979, 498] on p "Ajouter un commentaire ﻿" at bounding box center [1125, 501] width 467 height 22
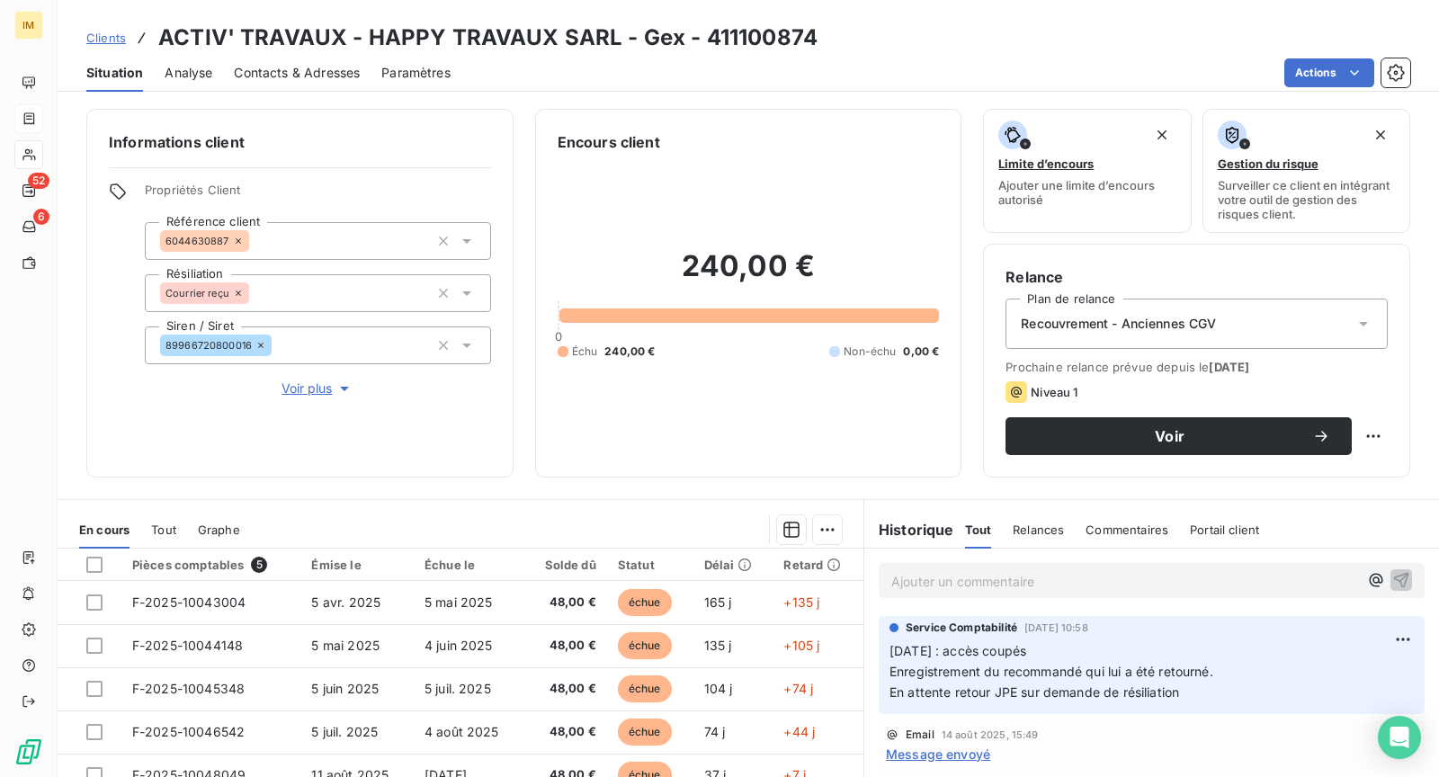
scroll to position [0, 0]
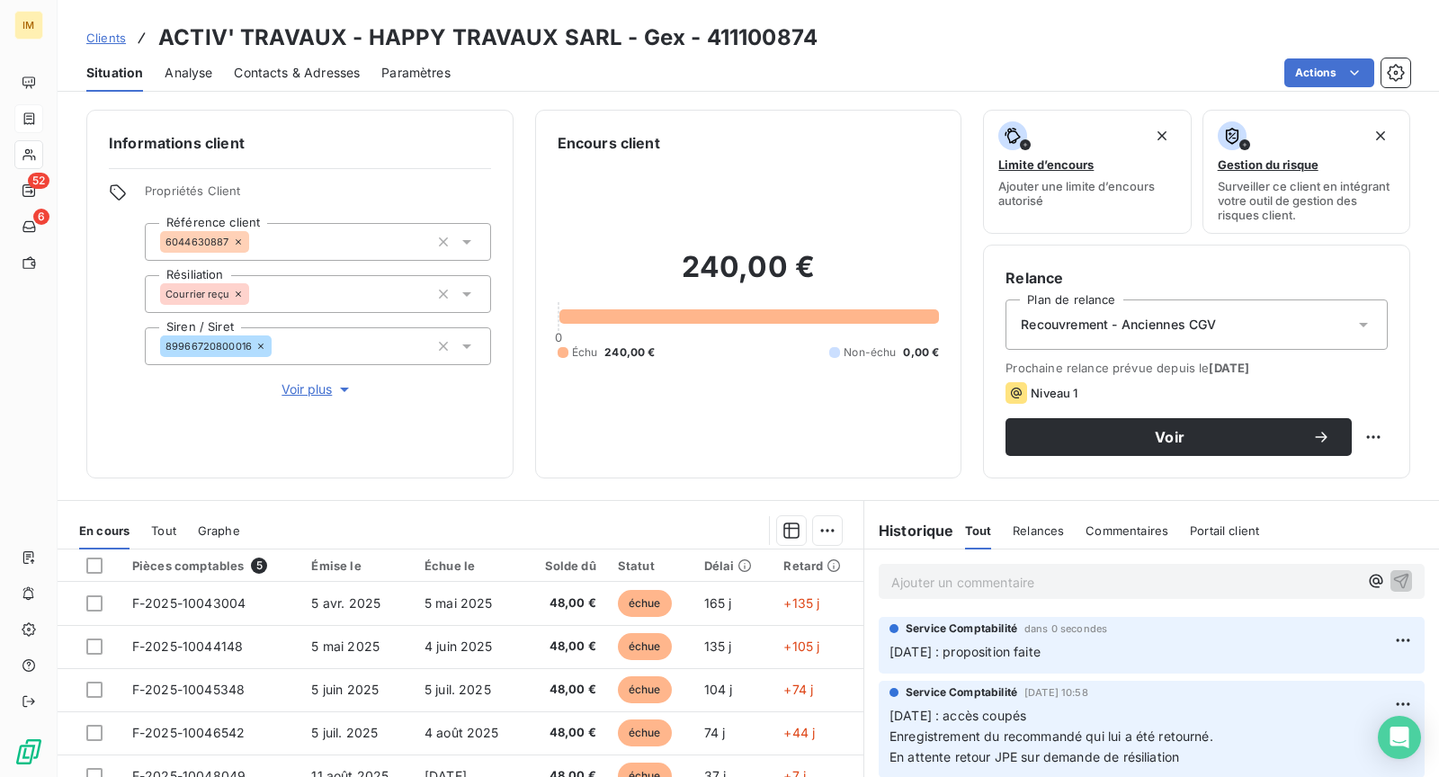
click at [1082, 579] on p "Ajouter un commentaire ﻿" at bounding box center [1125, 582] width 467 height 22
click at [1358, 433] on html "IM 52 6 Clients ACTIV' TRAVAUX - HAPPY TRAVAUX SARL - Gex - 411100874 Situation…" at bounding box center [719, 388] width 1439 height 777
click at [1311, 482] on div "Replanifier cette action" at bounding box center [1285, 475] width 161 height 29
select select "8"
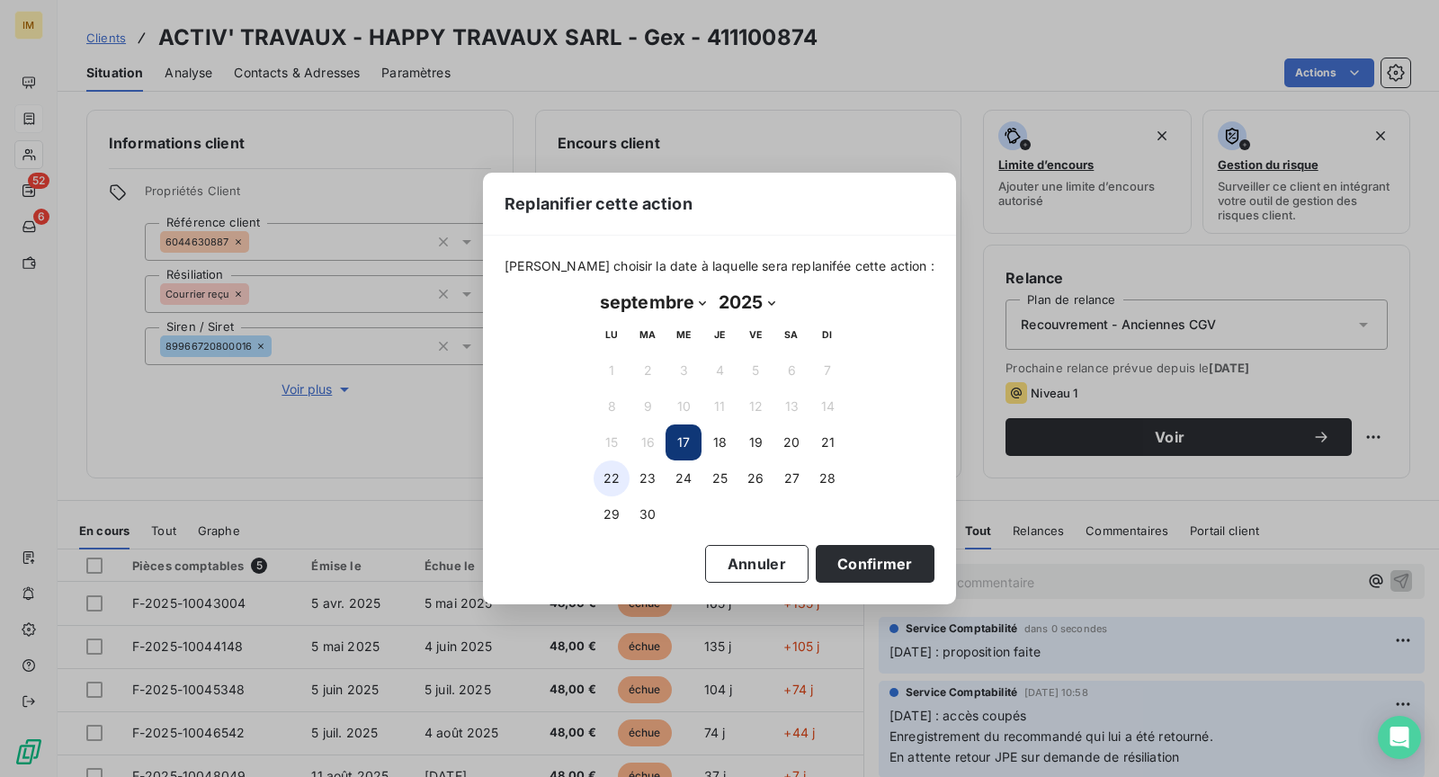
click at [611, 473] on button "22" at bounding box center [612, 479] width 36 height 36
drag, startPoint x: 857, startPoint y: 560, endPoint x: 938, endPoint y: 642, distance: 115.8
click at [857, 560] on button "Confirmer" at bounding box center [875, 564] width 119 height 38
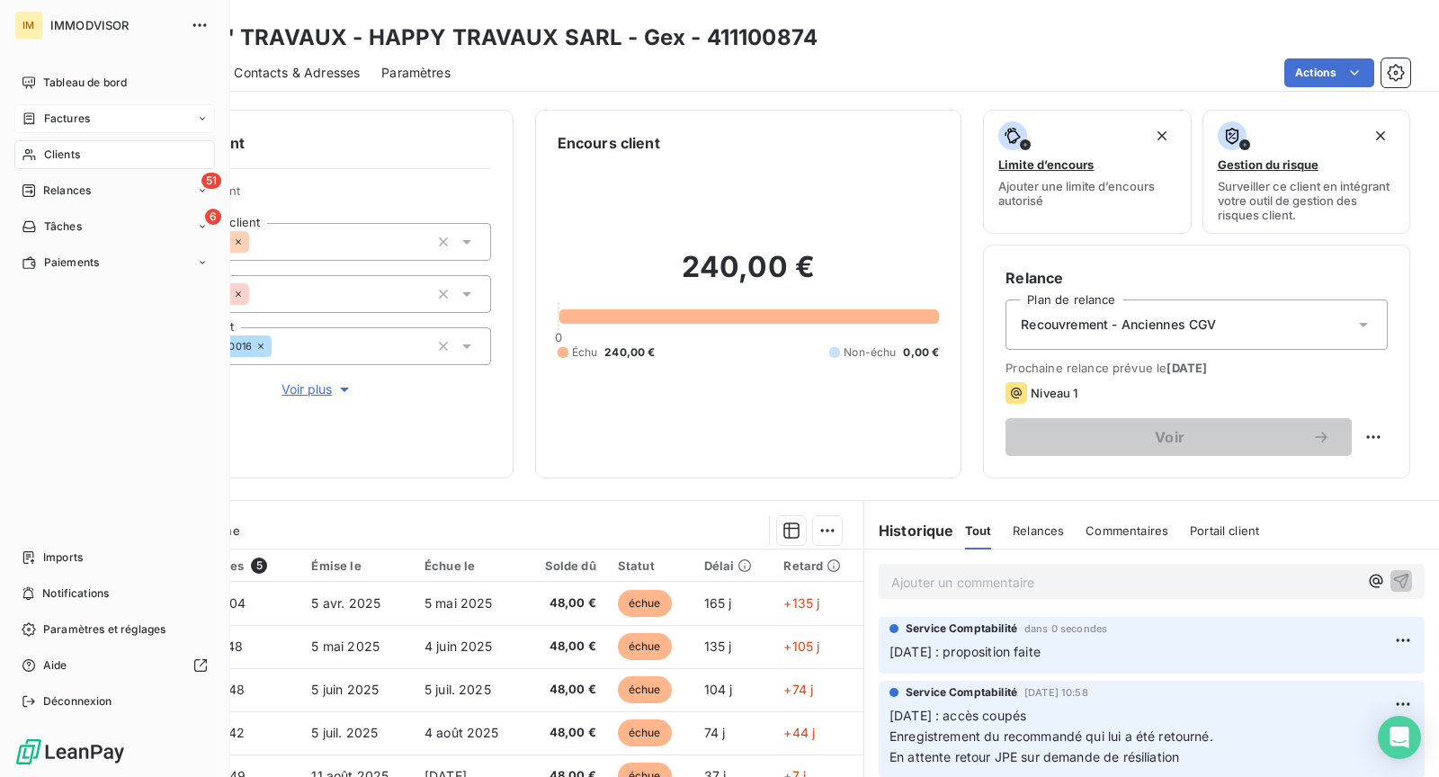
click at [39, 163] on div "Clients" at bounding box center [114, 154] width 201 height 29
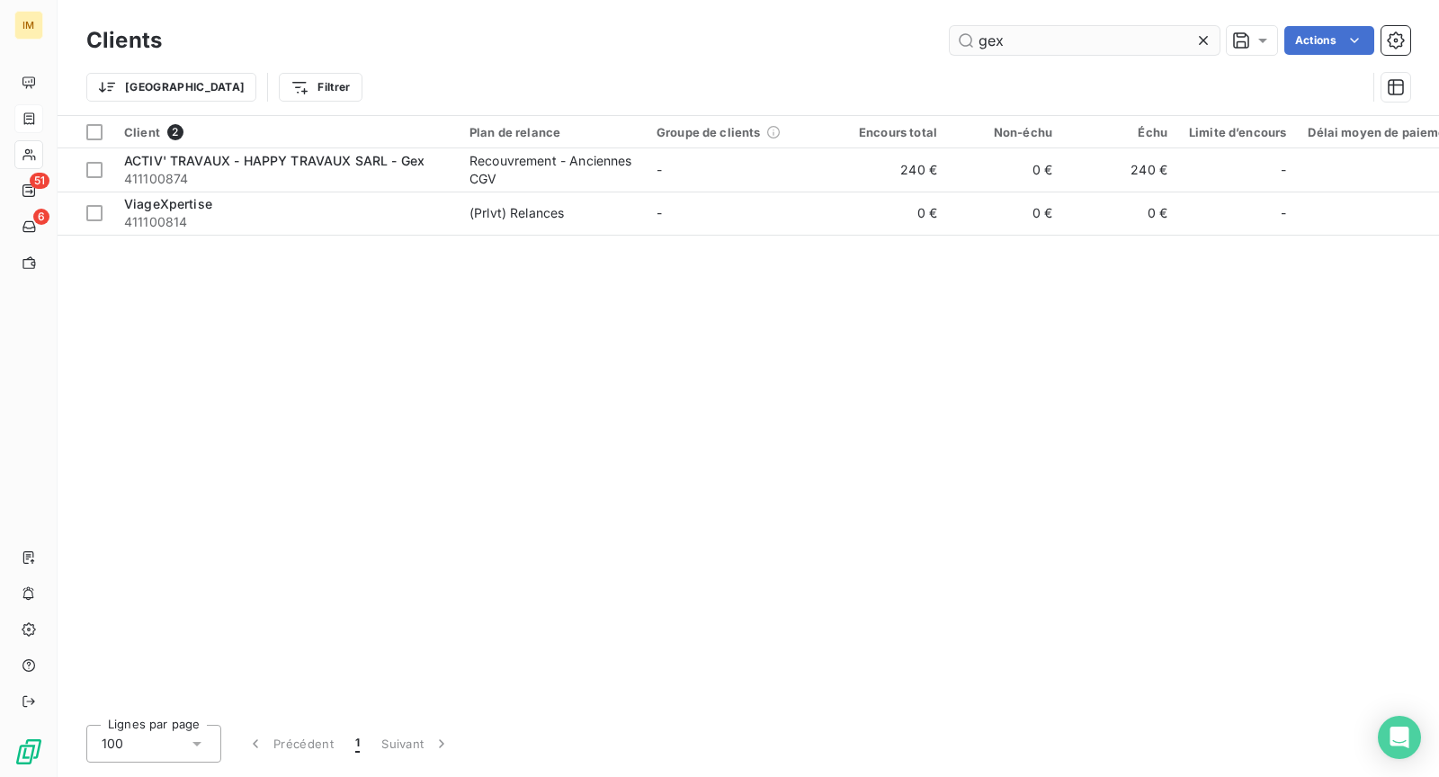
click at [1036, 53] on input "gex" at bounding box center [1085, 40] width 270 height 29
click at [1037, 52] on input "gex" at bounding box center [1085, 40] width 270 height 29
click at [1038, 52] on input "gex" at bounding box center [1085, 40] width 270 height 29
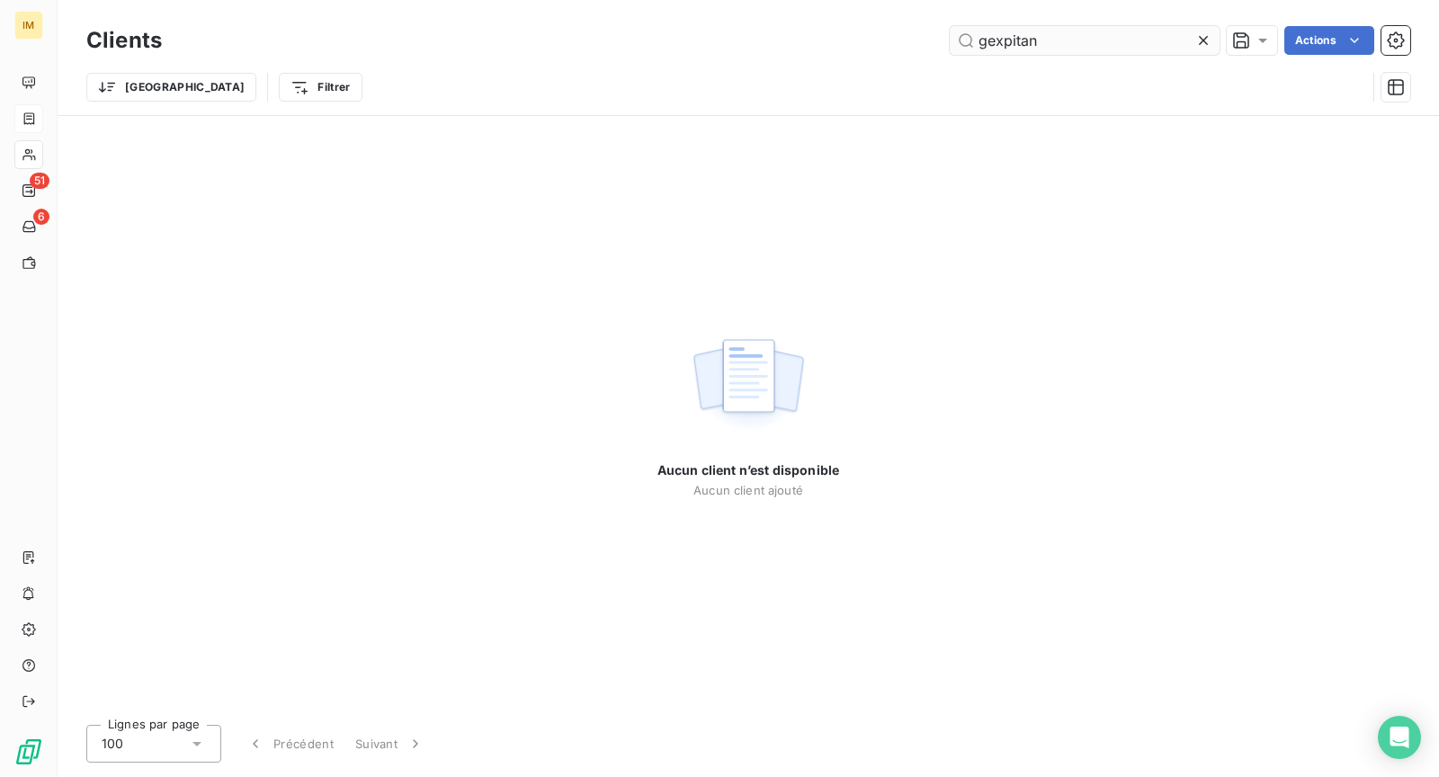
click at [1038, 49] on input "gexpitan" at bounding box center [1085, 40] width 270 height 29
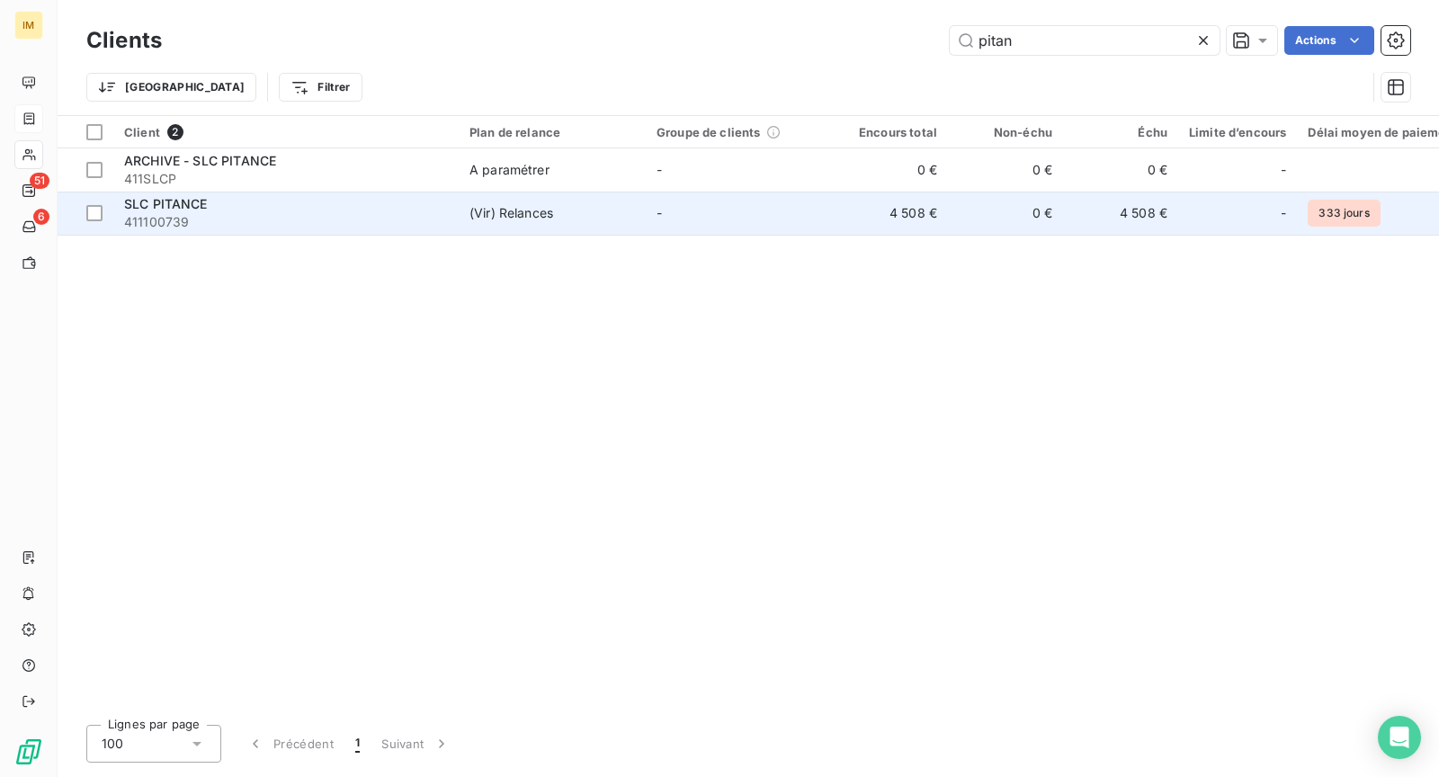
type input "pitan"
click at [274, 231] on td "SLC PITANCE 411100739" at bounding box center [285, 213] width 345 height 43
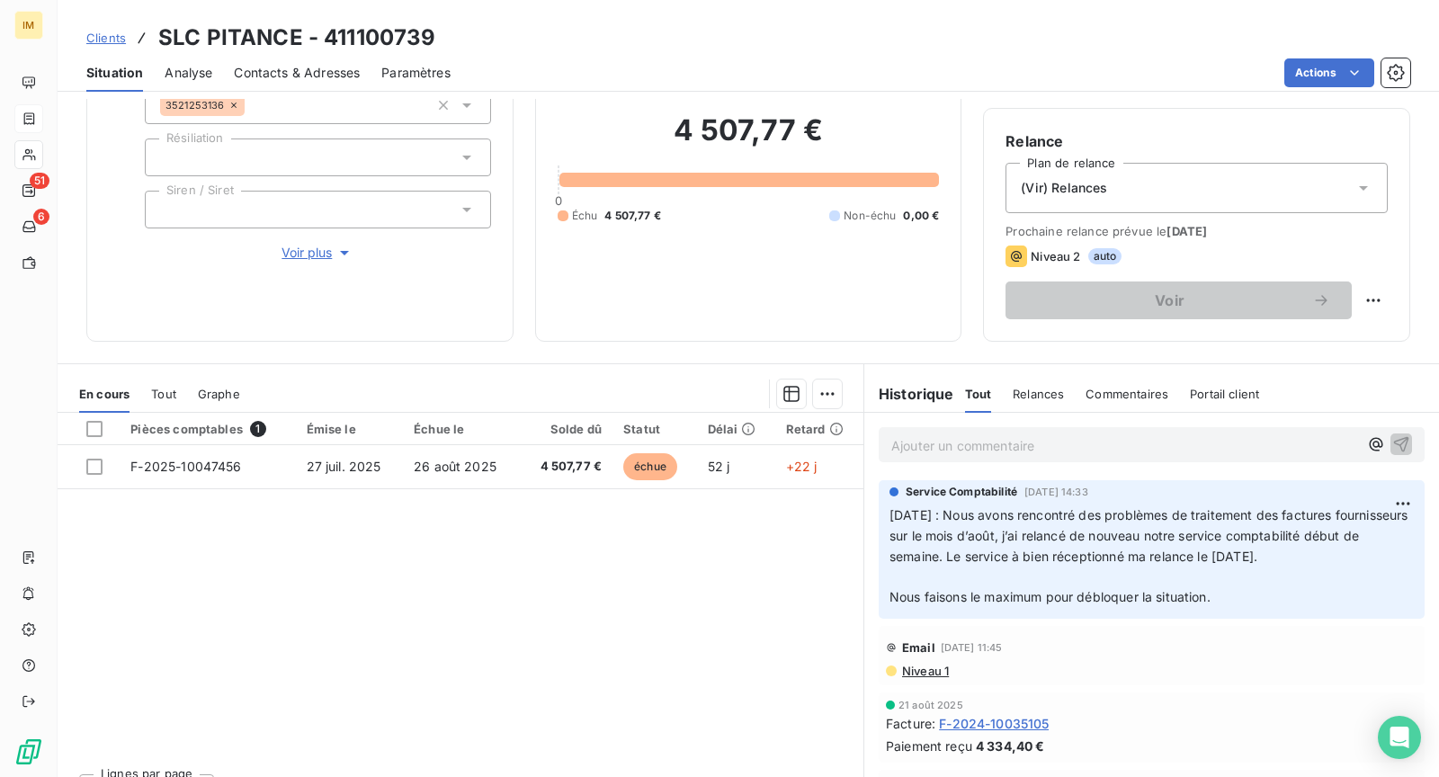
scroll to position [31, 0]
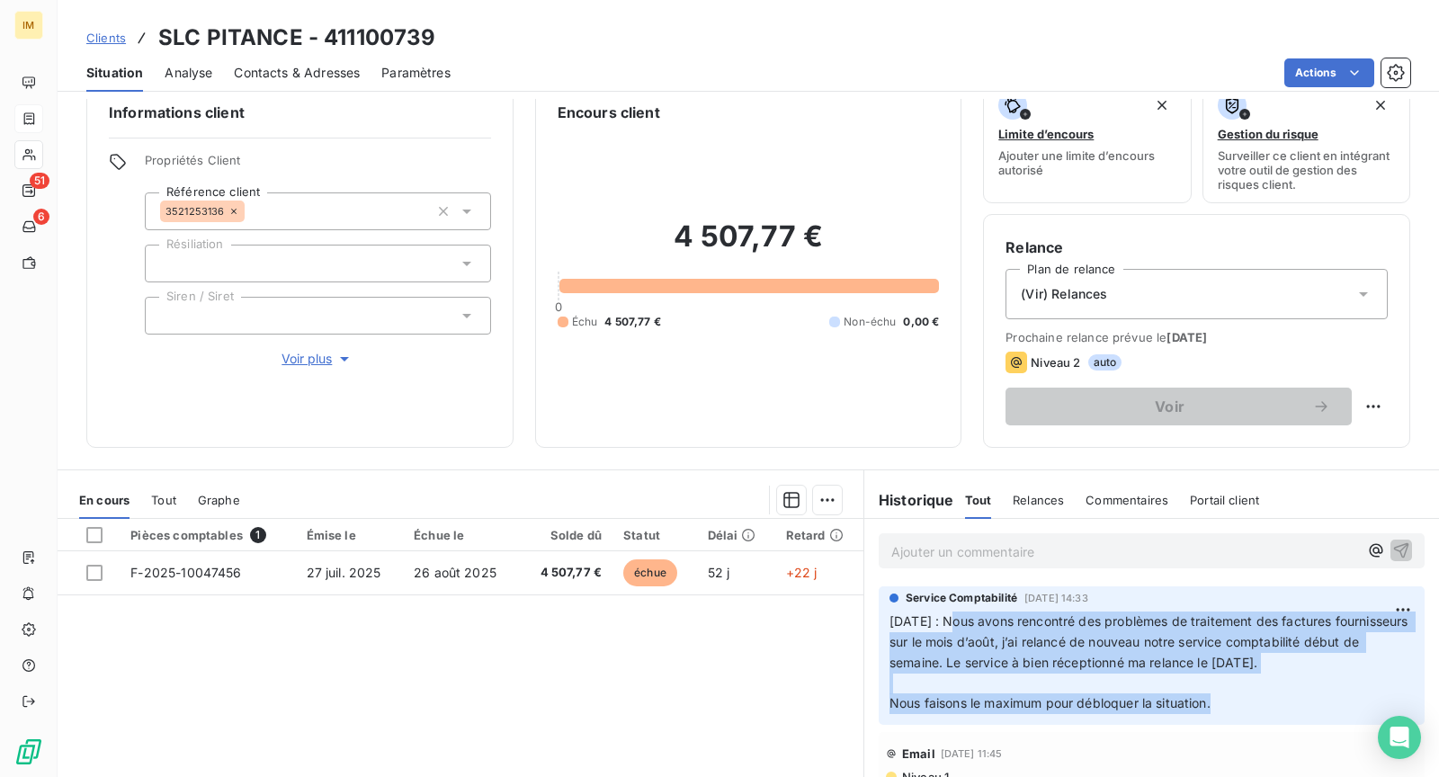
drag, startPoint x: 947, startPoint y: 623, endPoint x: 1242, endPoint y: 707, distance: 306.1
click at [1242, 707] on p "[DATE] : Nous avons rencontré des problèmes de traitement des factures fourniss…" at bounding box center [1152, 663] width 525 height 103
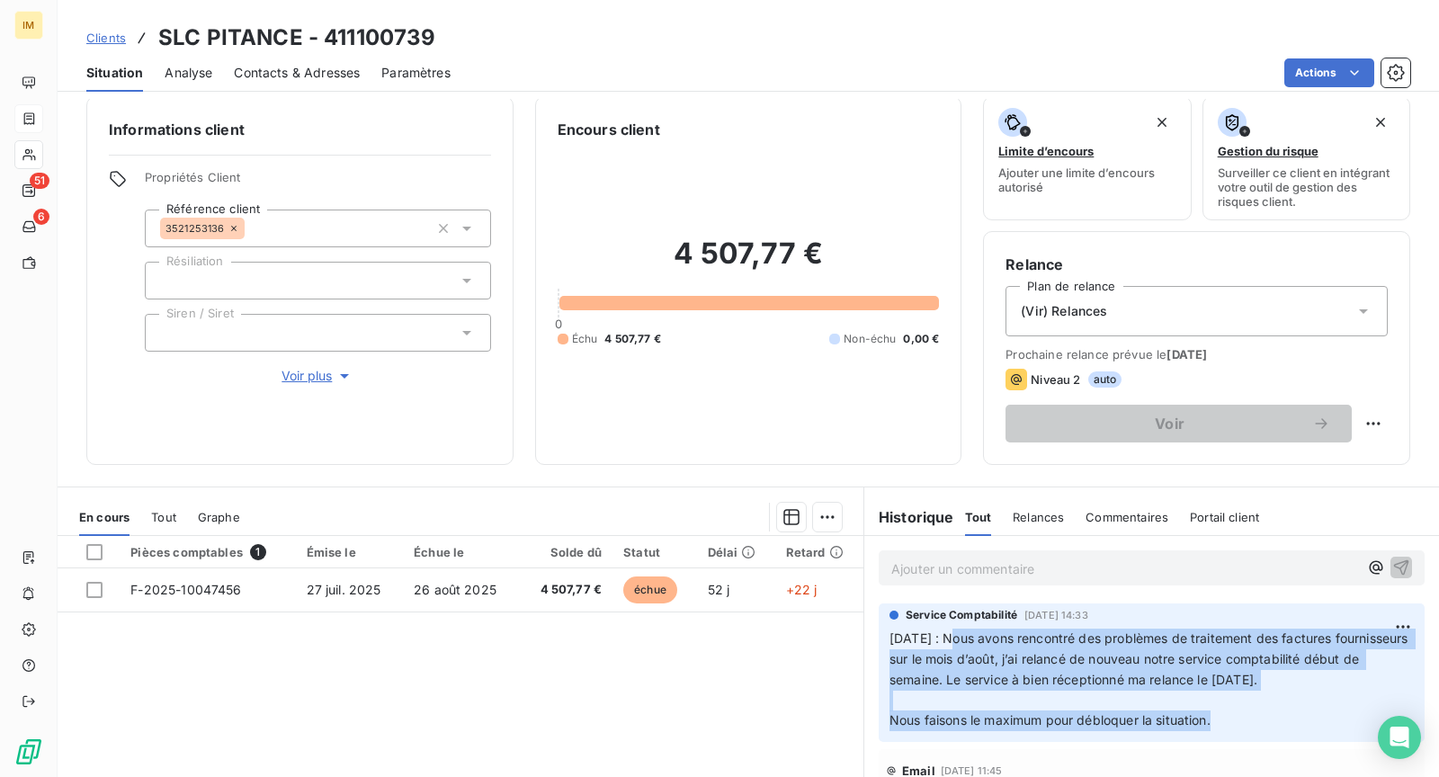
scroll to position [0, 0]
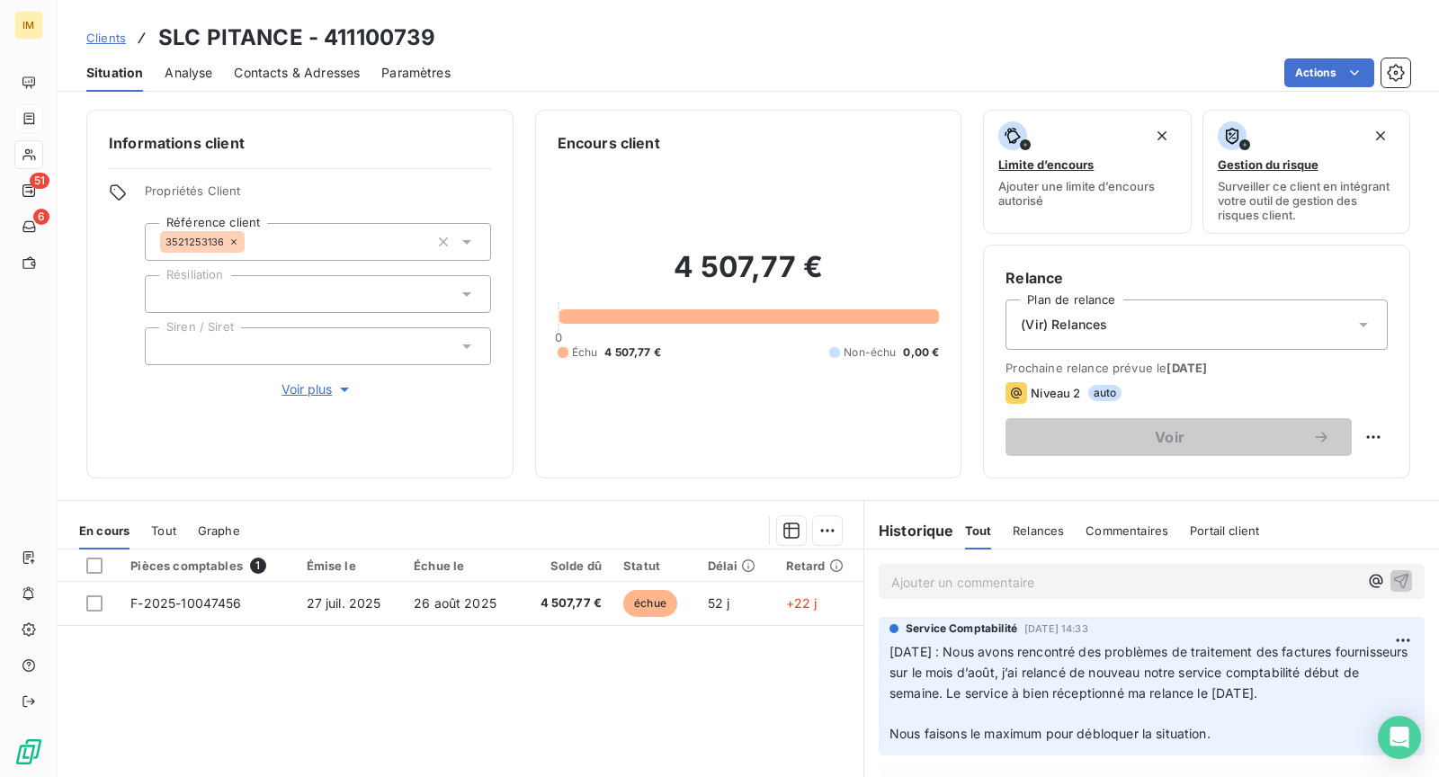
click at [60, 148] on div "Informations client Propriétés Client Référence client 3521253136 Résiliation S…" at bounding box center [749, 294] width 1382 height 369
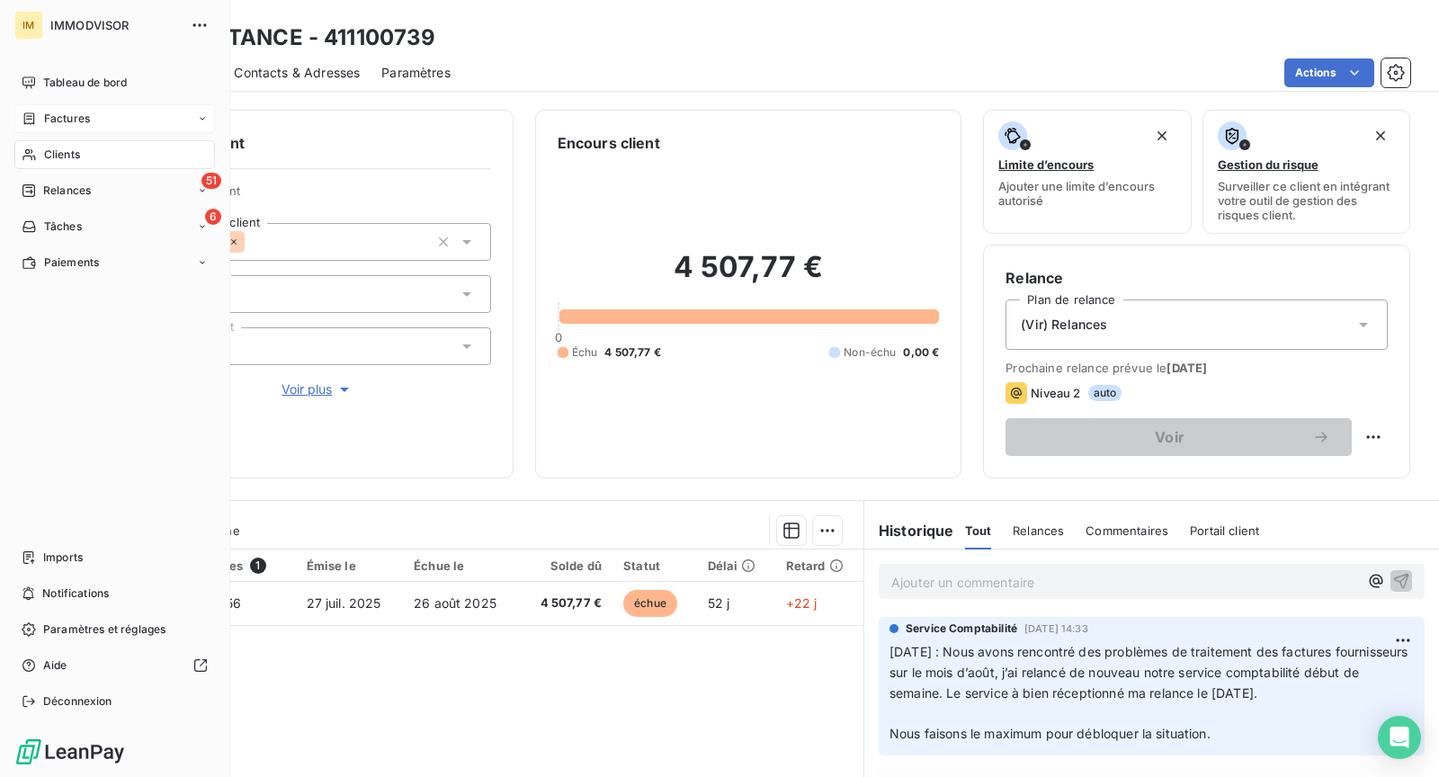
click at [49, 153] on span "Clients" at bounding box center [62, 155] width 36 height 16
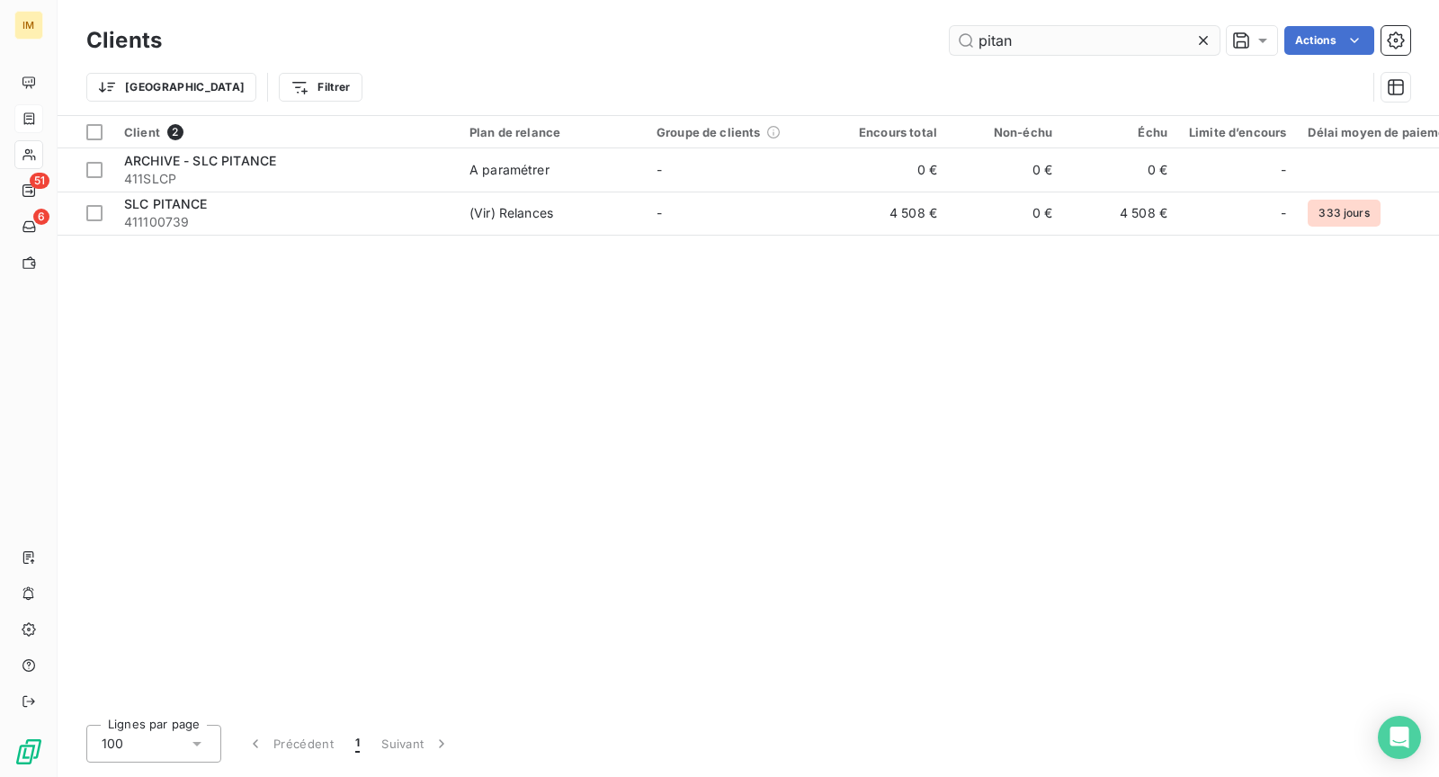
click at [1003, 37] on input "pitan" at bounding box center [1085, 40] width 270 height 29
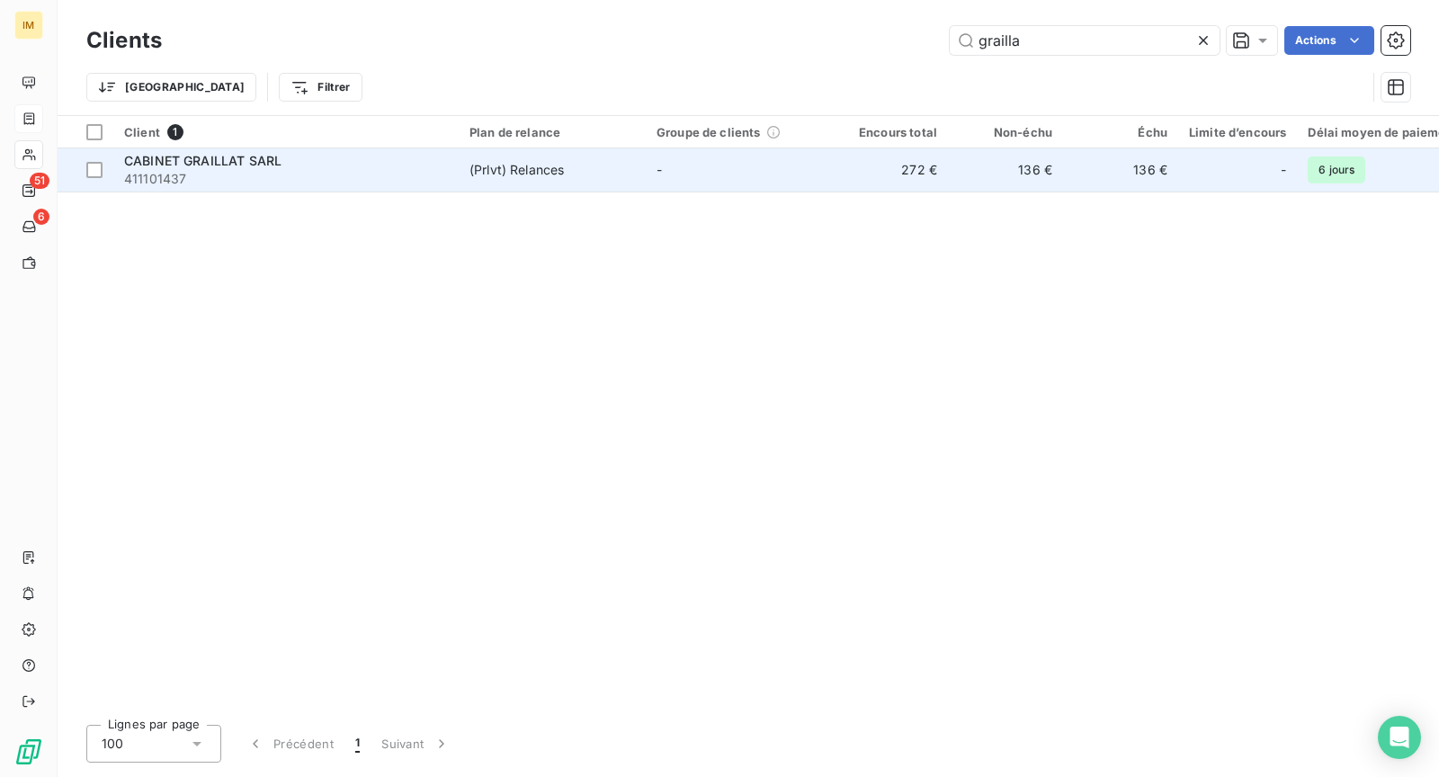
type input "grailla"
click at [328, 184] on span "411101437" at bounding box center [286, 179] width 324 height 18
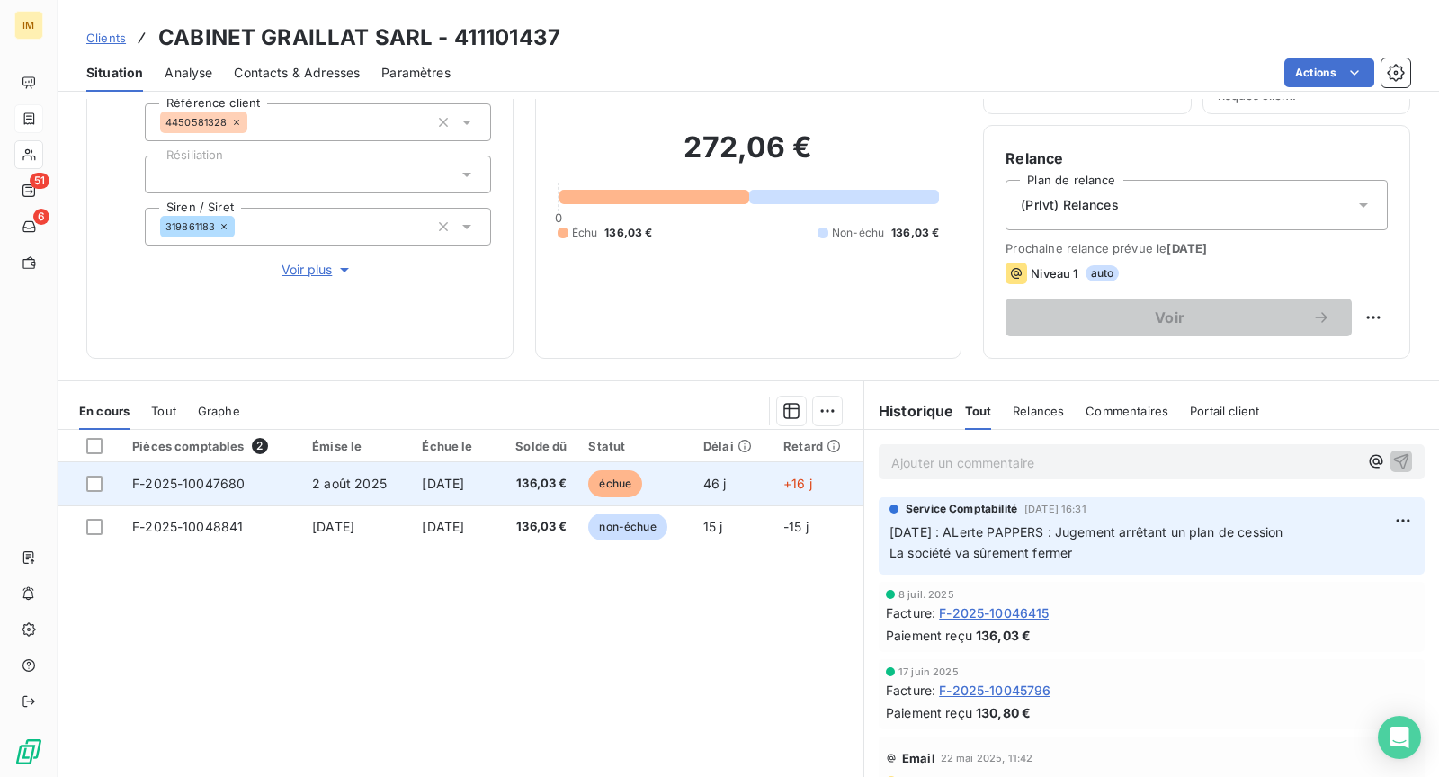
scroll to position [24, 0]
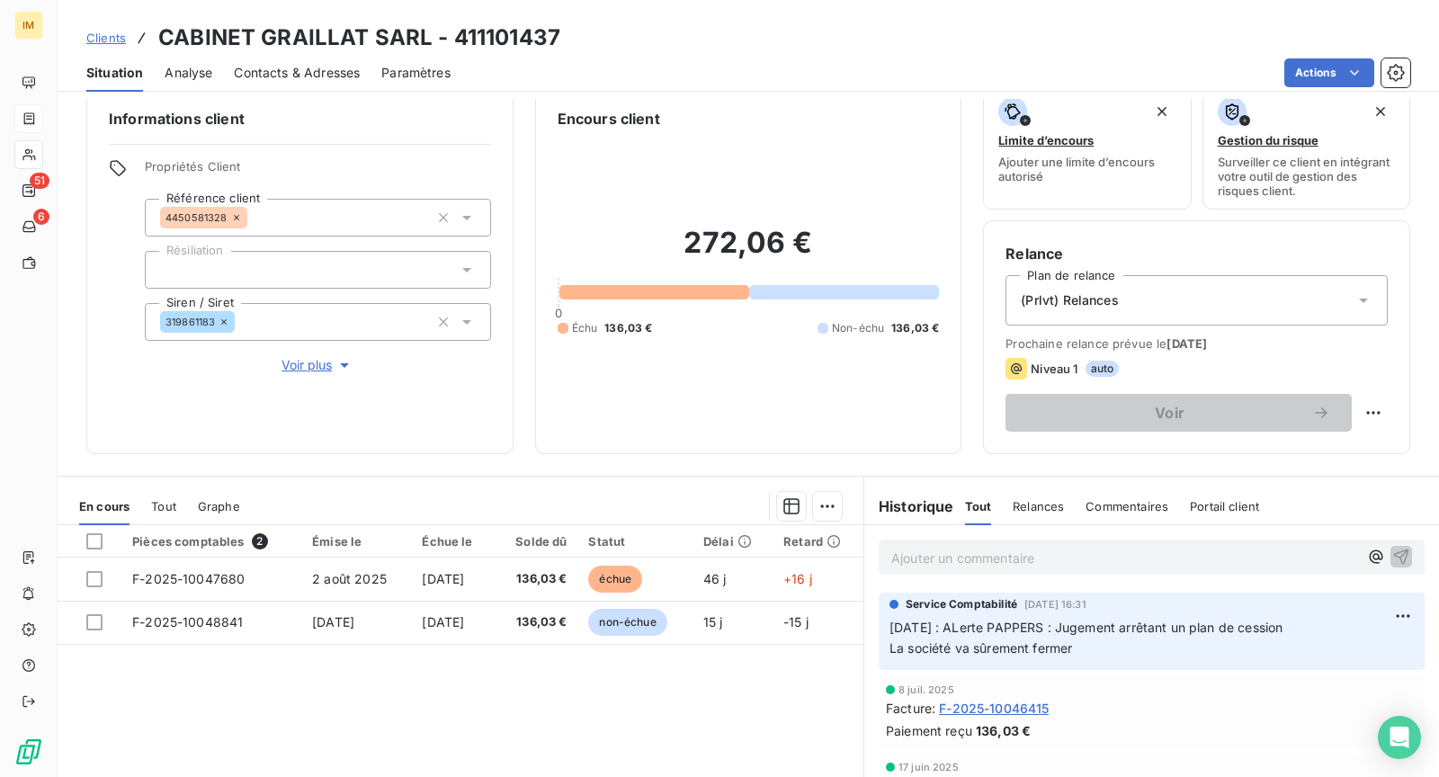
click at [311, 72] on span "Contacts & Adresses" at bounding box center [297, 73] width 126 height 18
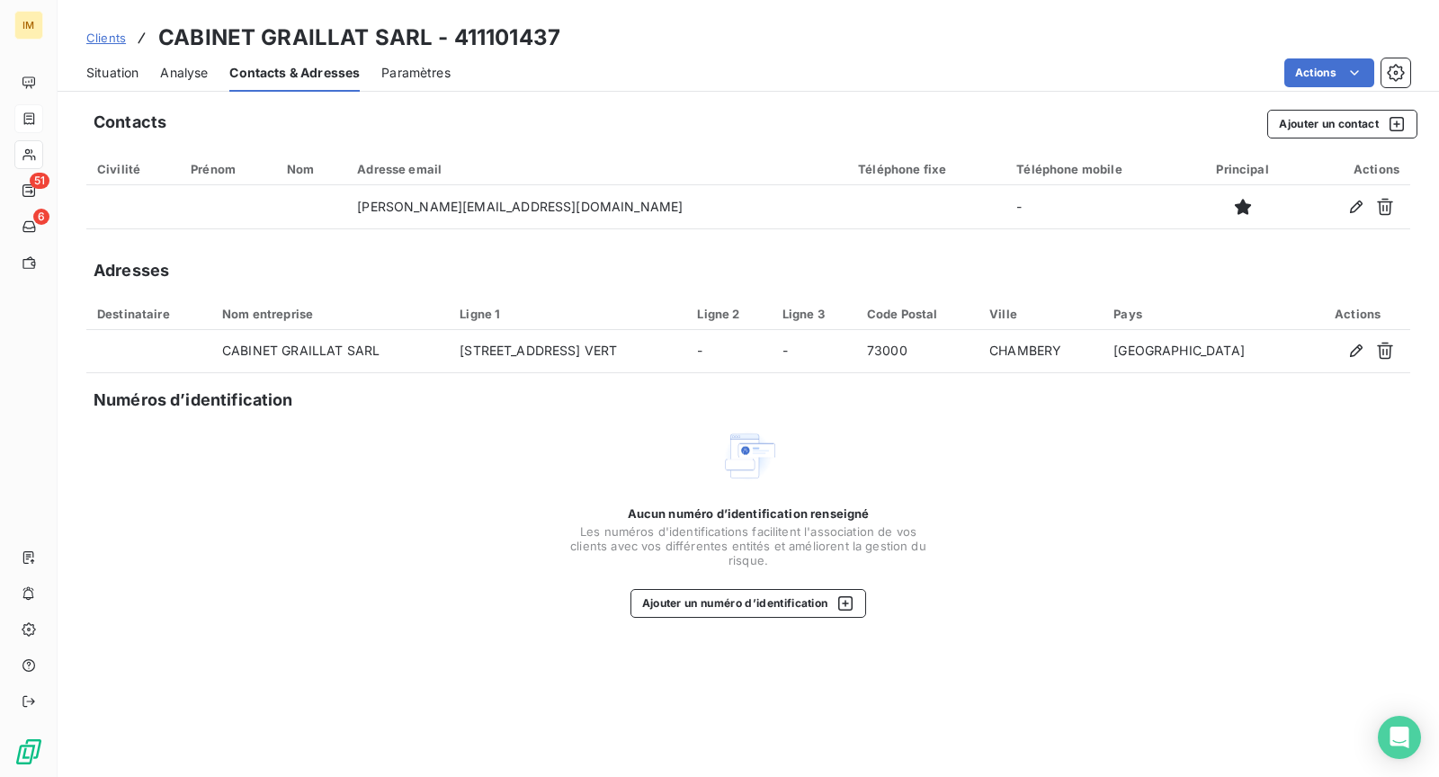
click at [104, 76] on span "Situation" at bounding box center [112, 73] width 52 height 18
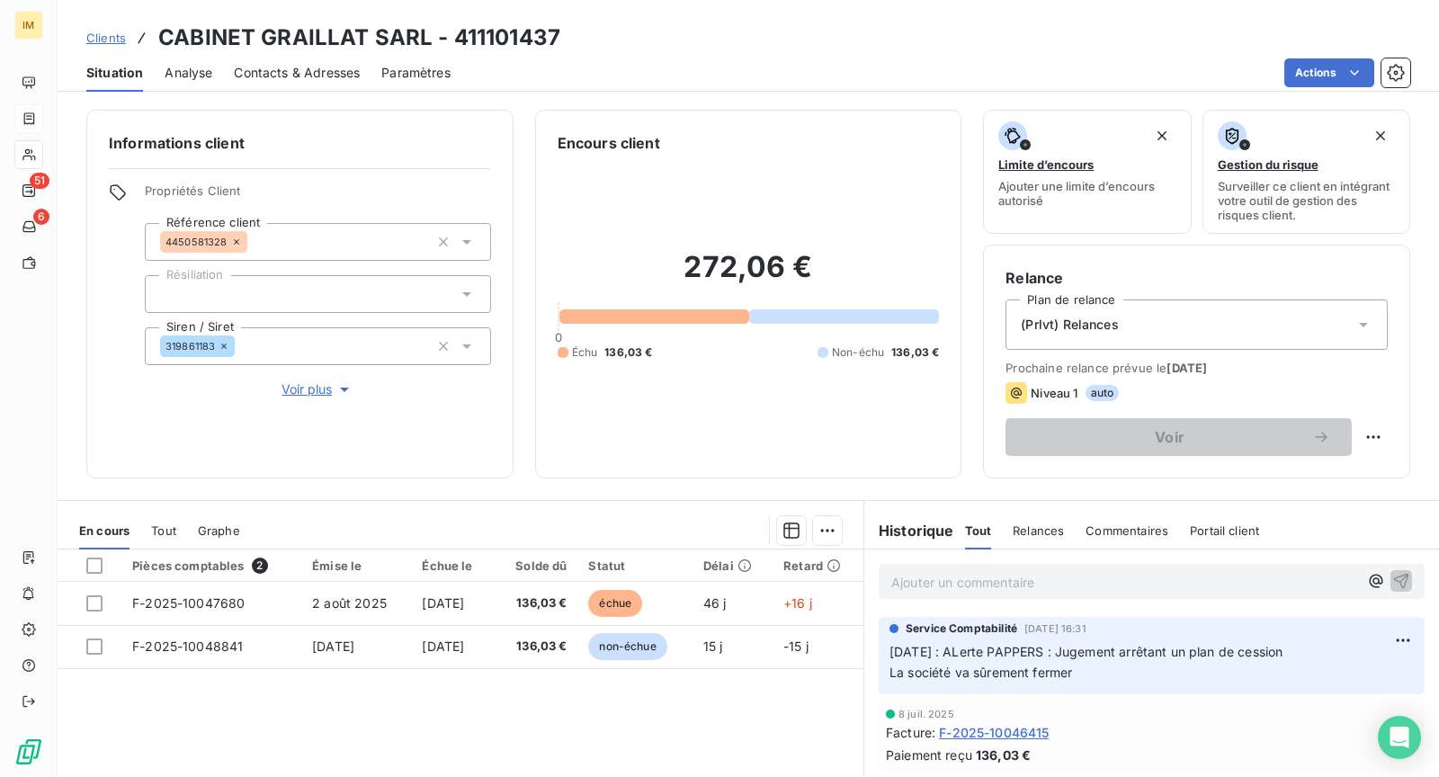
click at [985, 594] on div "Ajouter un commentaire ﻿" at bounding box center [1152, 581] width 546 height 35
click at [943, 575] on p "Ajouter un commentaire ﻿" at bounding box center [1125, 582] width 467 height 22
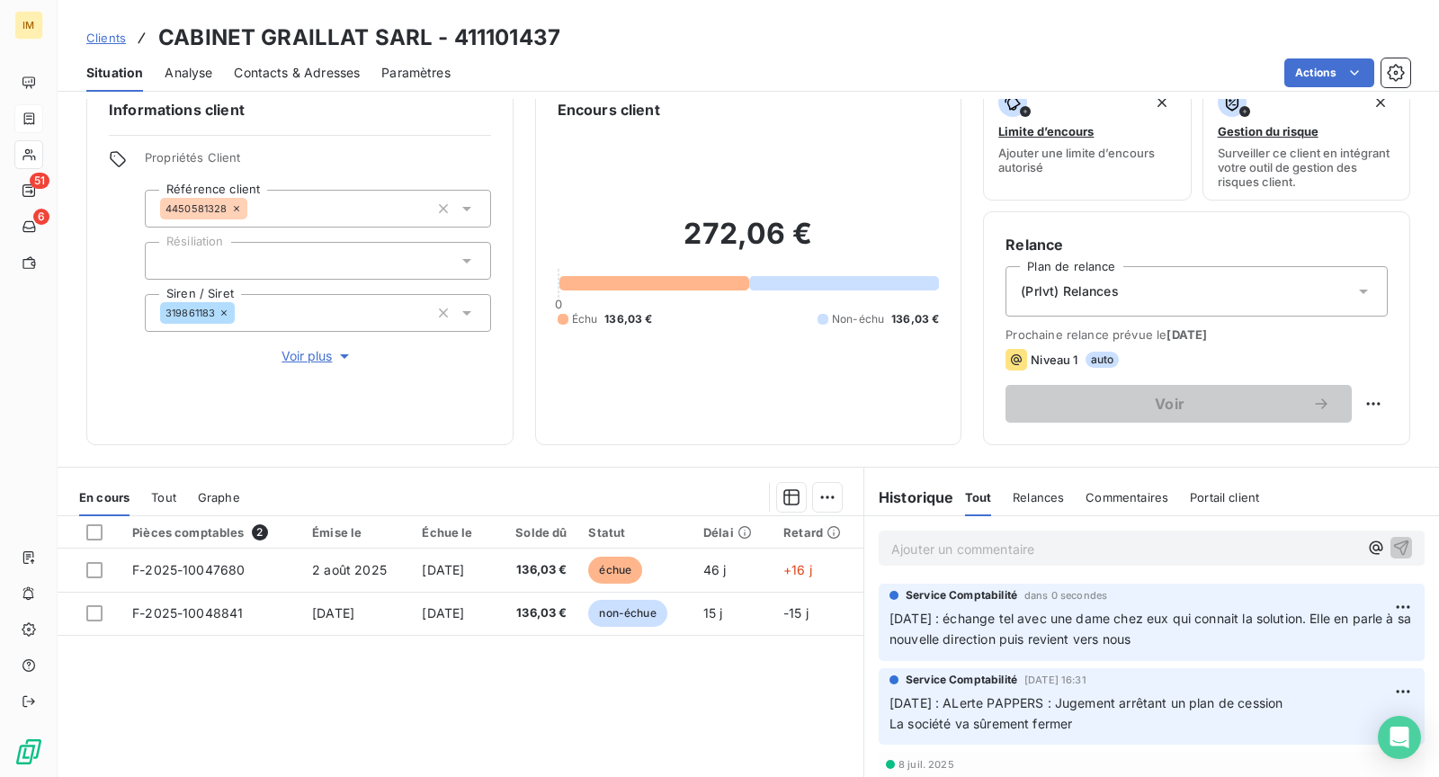
scroll to position [0, 0]
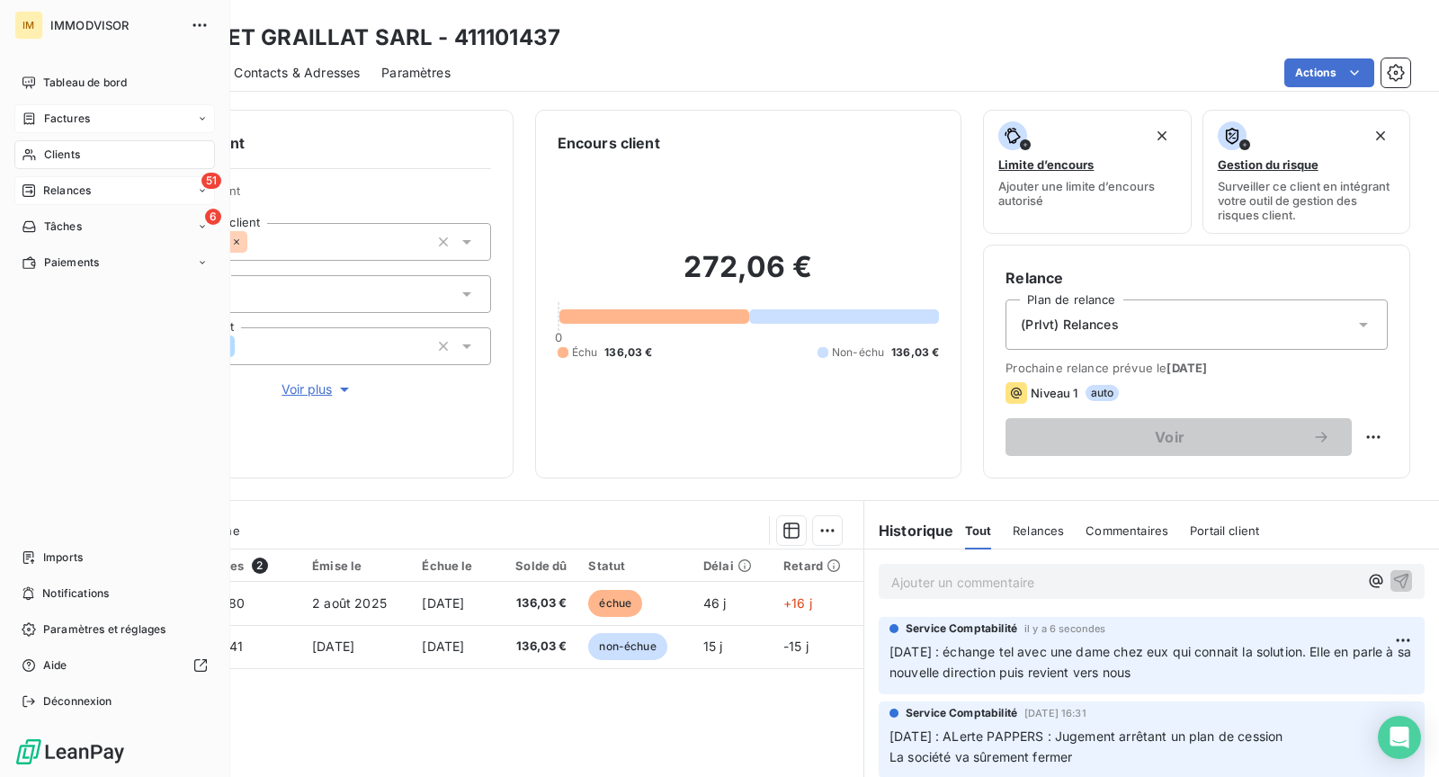
click at [25, 189] on icon at bounding box center [29, 191] width 14 height 14
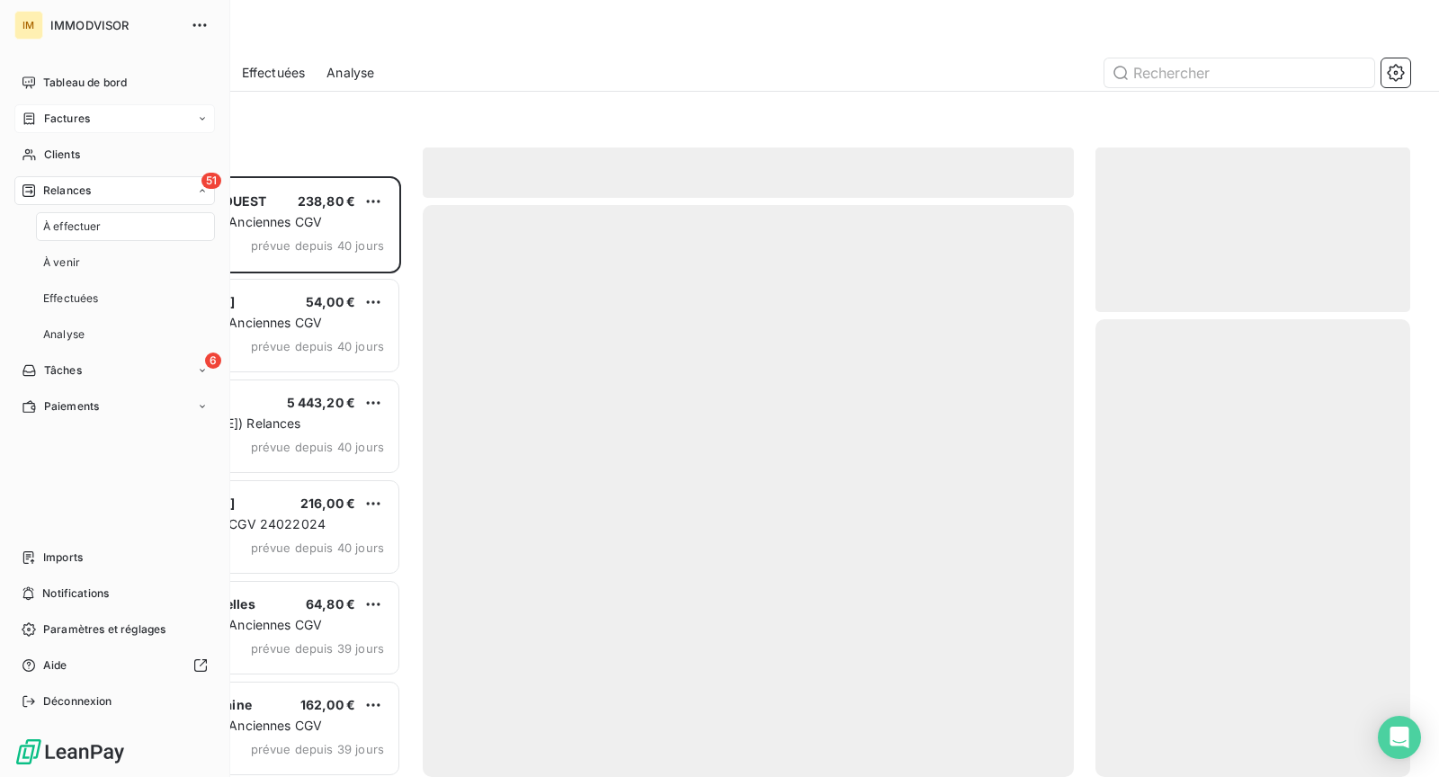
scroll to position [587, 300]
click at [84, 139] on nav "Tableau de bord Factures Clients 51 Relances À effectuer À venir Effectuées Ana…" at bounding box center [114, 244] width 201 height 353
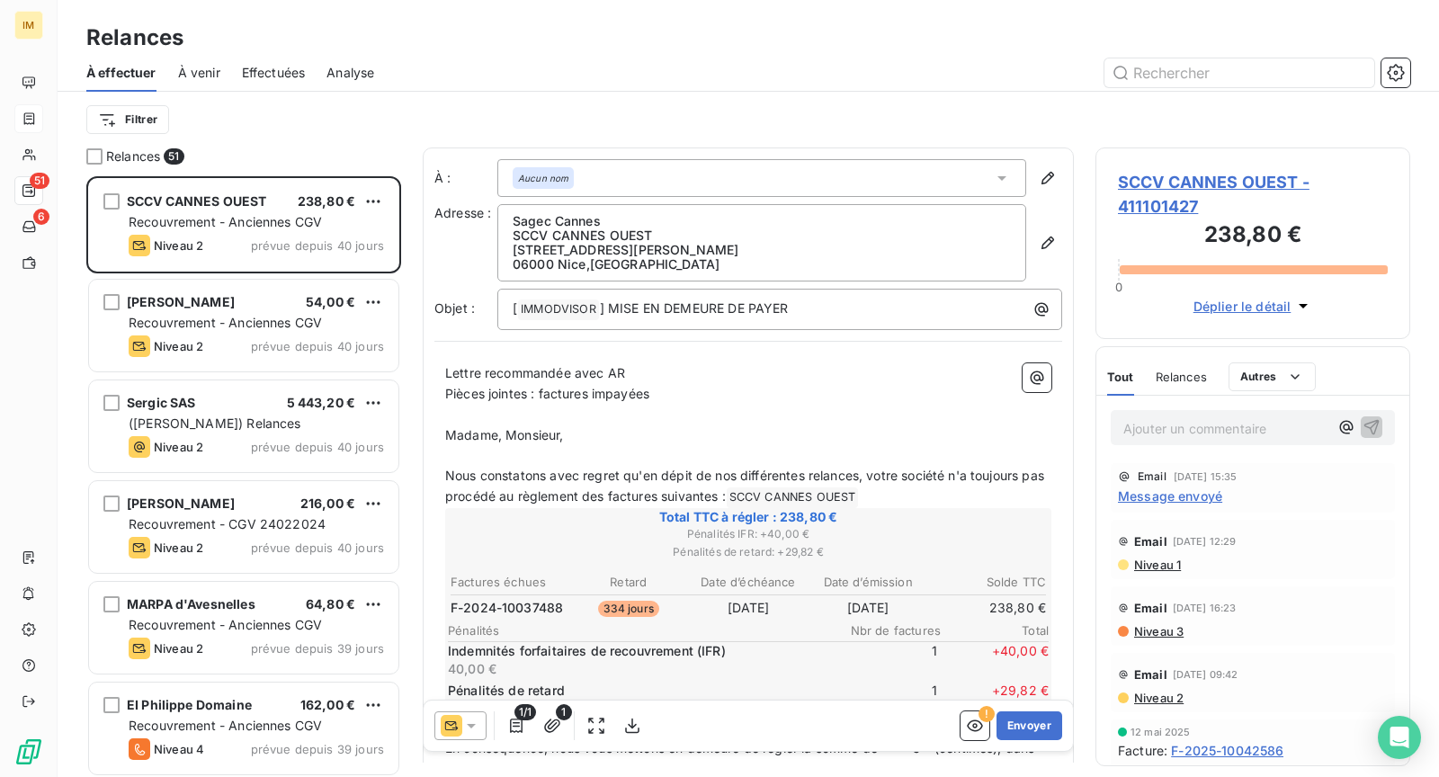
click at [129, 160] on span "Relances" at bounding box center [133, 157] width 54 height 18
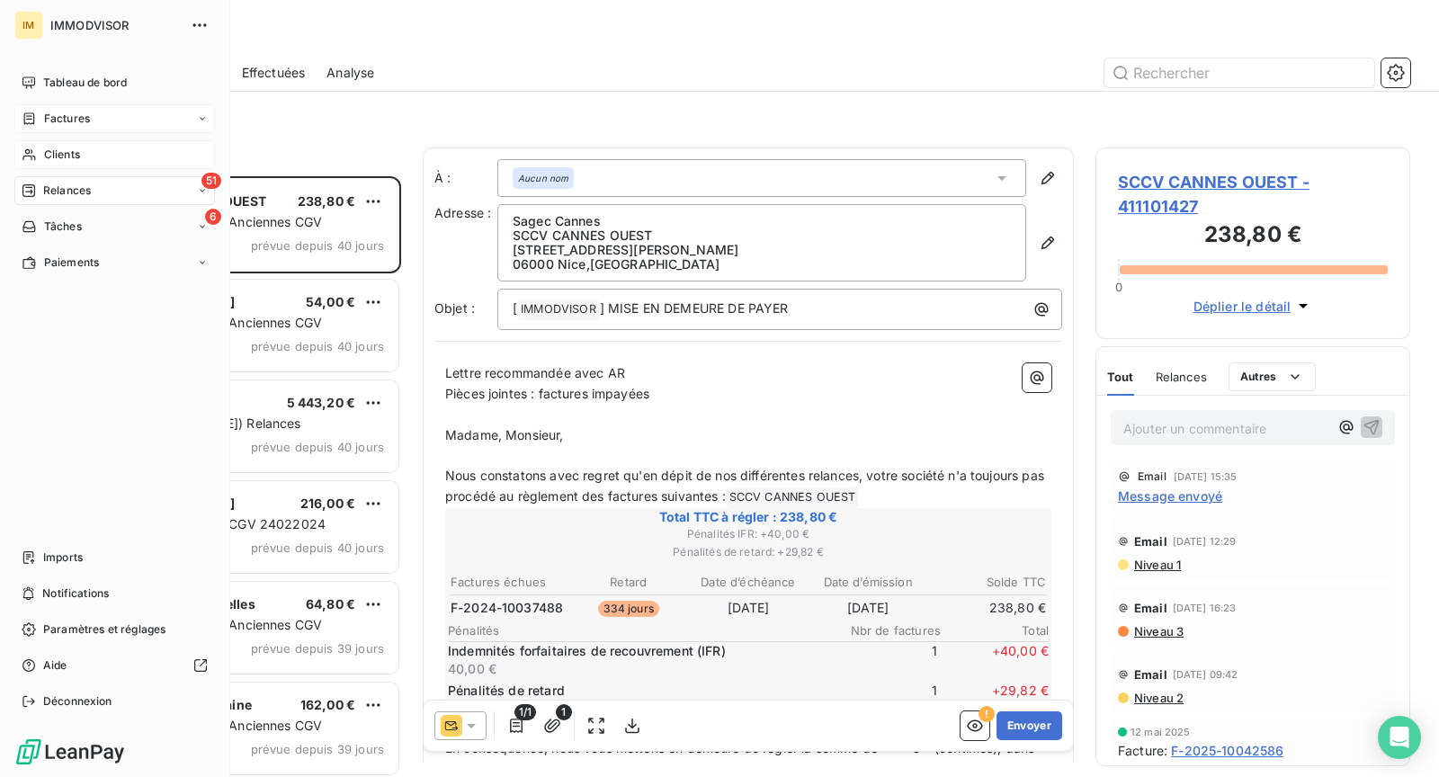
click at [19, 163] on div "Clients" at bounding box center [114, 154] width 201 height 29
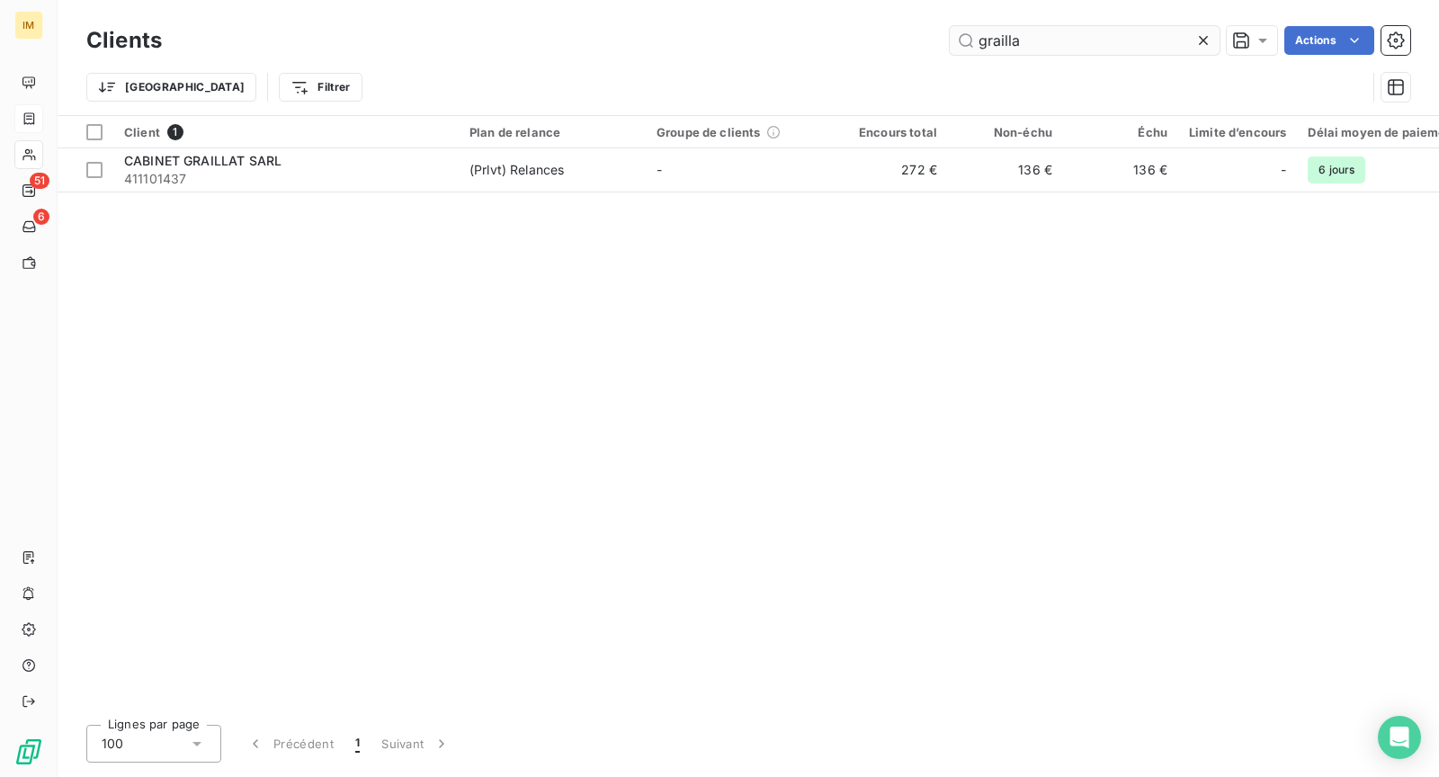
click at [1122, 47] on input "grailla" at bounding box center [1085, 40] width 270 height 29
click at [1126, 32] on input "grailla" at bounding box center [1085, 40] width 270 height 29
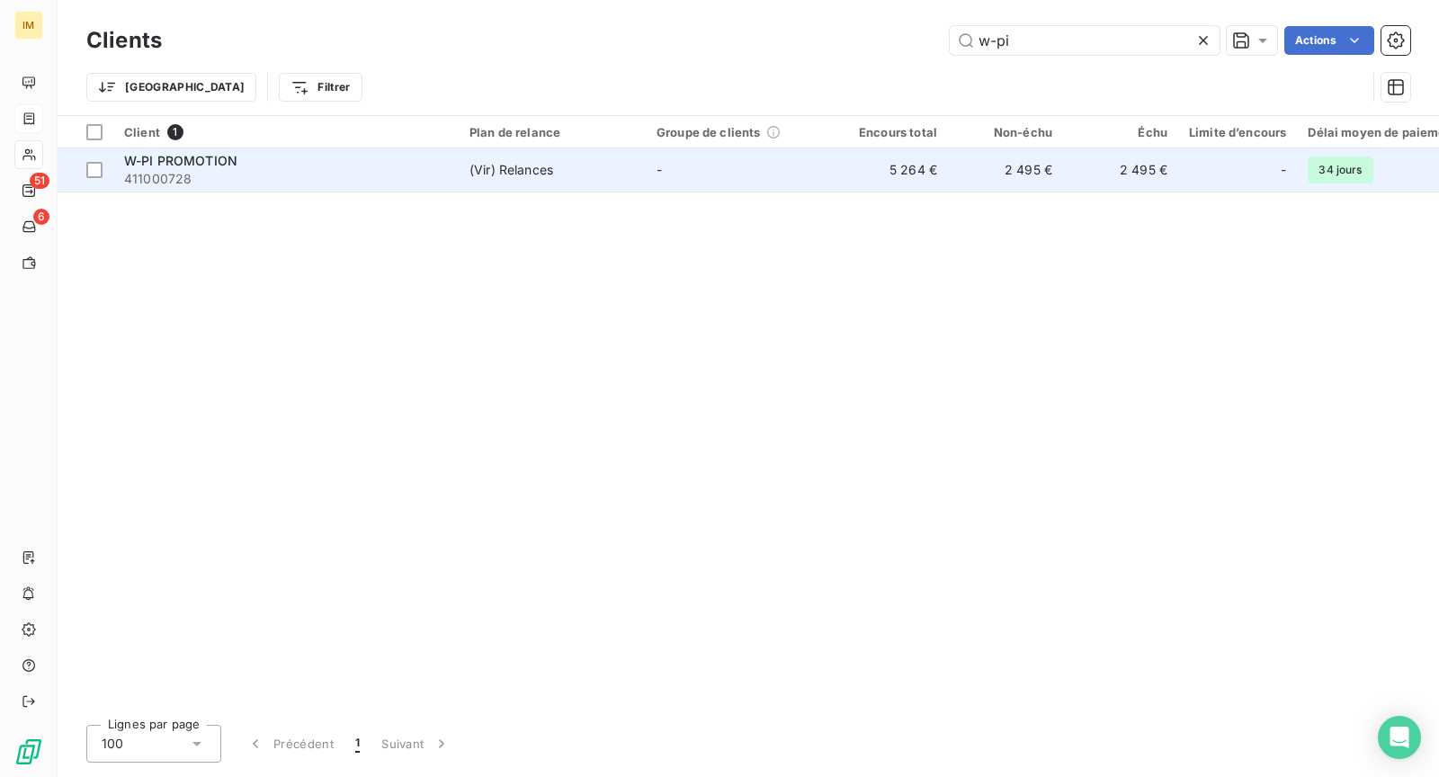
type input "w-pi"
click at [462, 175] on td "(Vir) Relances" at bounding box center [552, 169] width 187 height 43
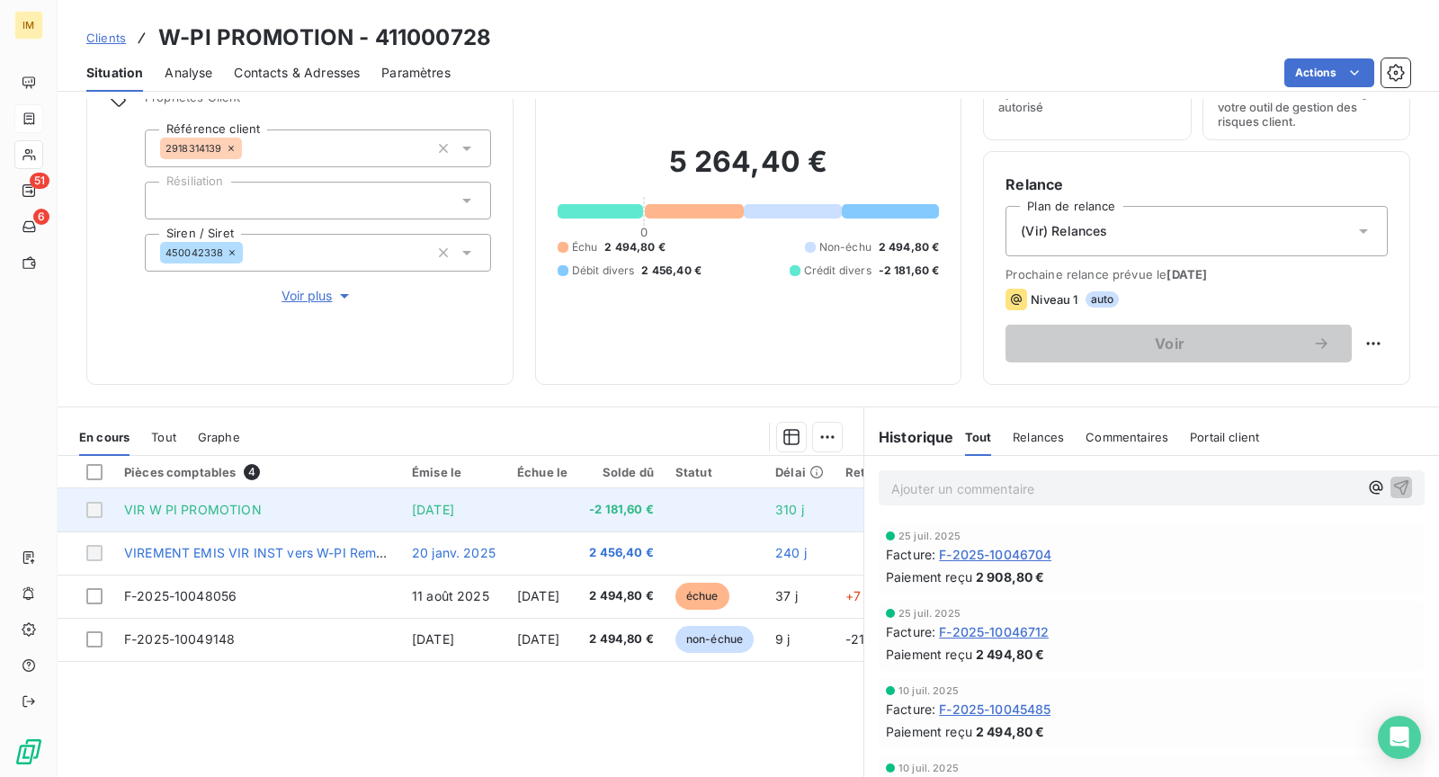
scroll to position [170, 0]
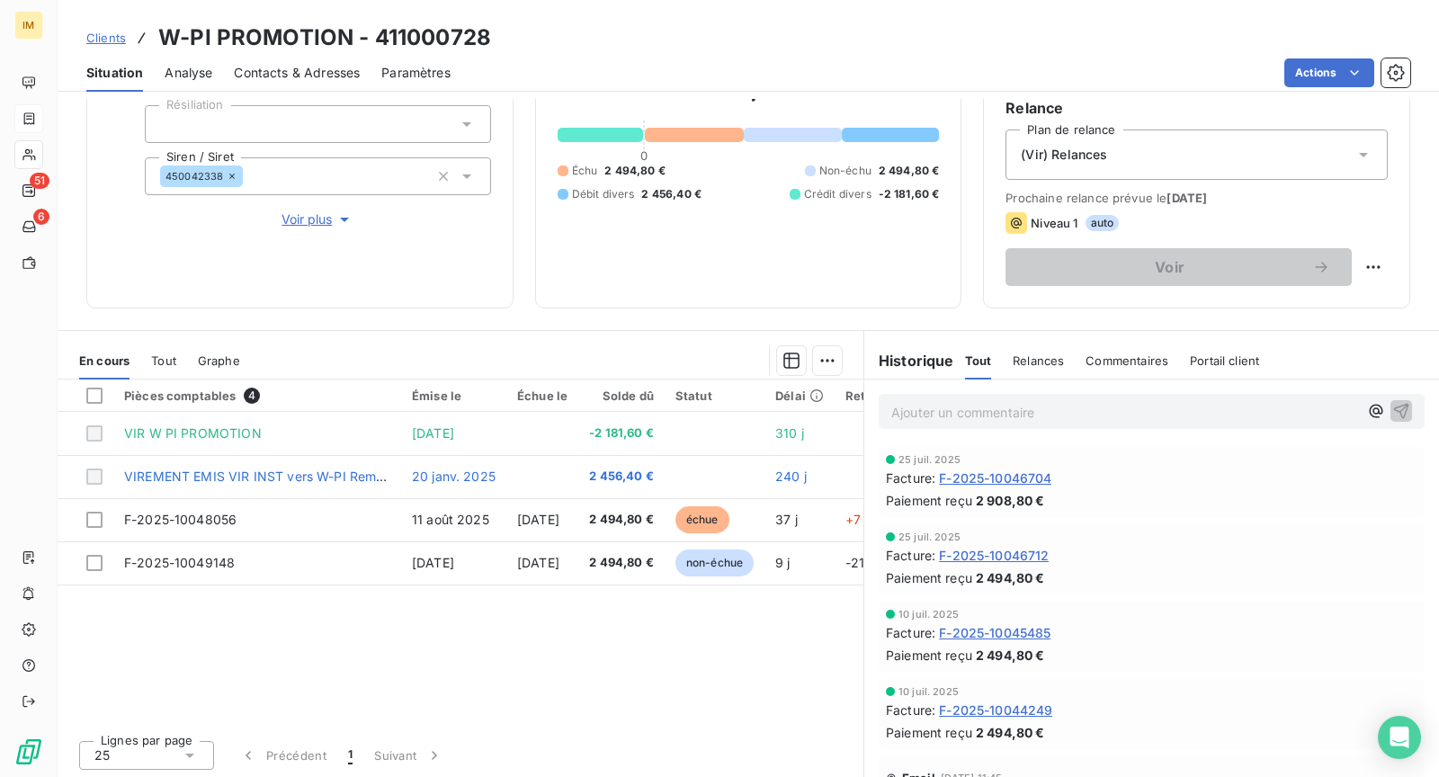
drag, startPoint x: 1295, startPoint y: 136, endPoint x: 1280, endPoint y: 168, distance: 35.4
click at [1296, 136] on div "(Vir) Relances" at bounding box center [1197, 155] width 382 height 50
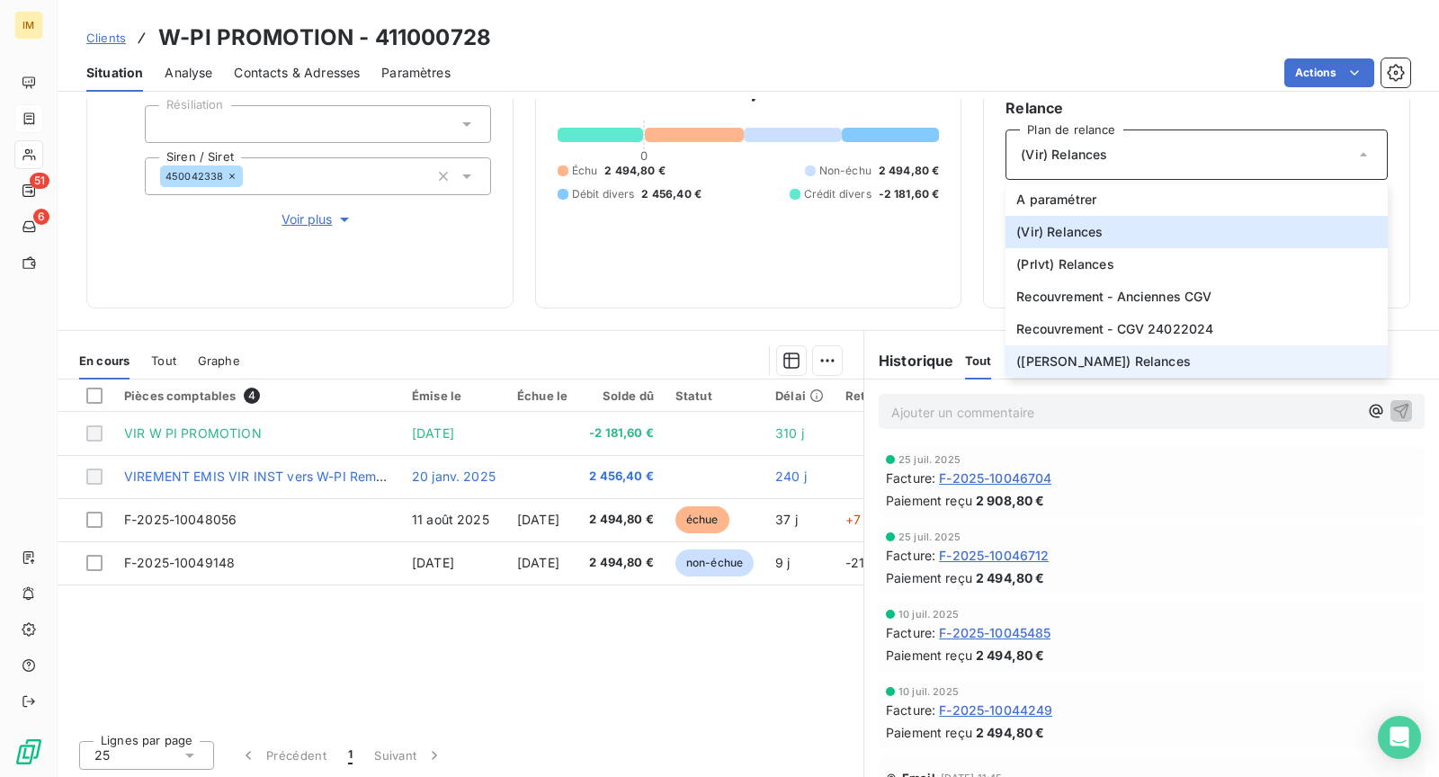
click at [1124, 366] on li "([PERSON_NAME]) Relances" at bounding box center [1197, 361] width 382 height 32
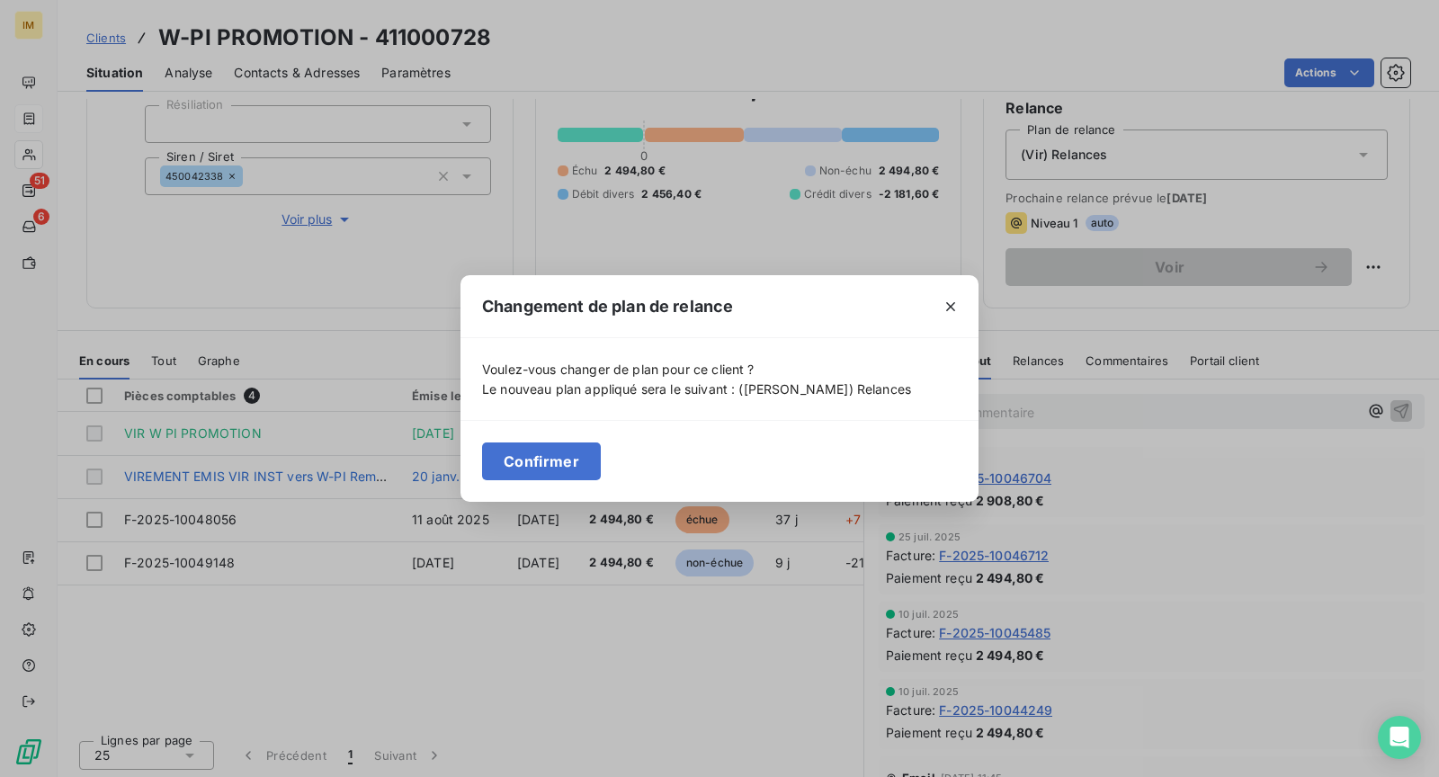
drag, startPoint x: 558, startPoint y: 423, endPoint x: 558, endPoint y: 439, distance: 16.2
click at [558, 423] on div "Confirmer" at bounding box center [720, 461] width 518 height 82
click at [544, 466] on button "Confirmer" at bounding box center [541, 462] width 119 height 38
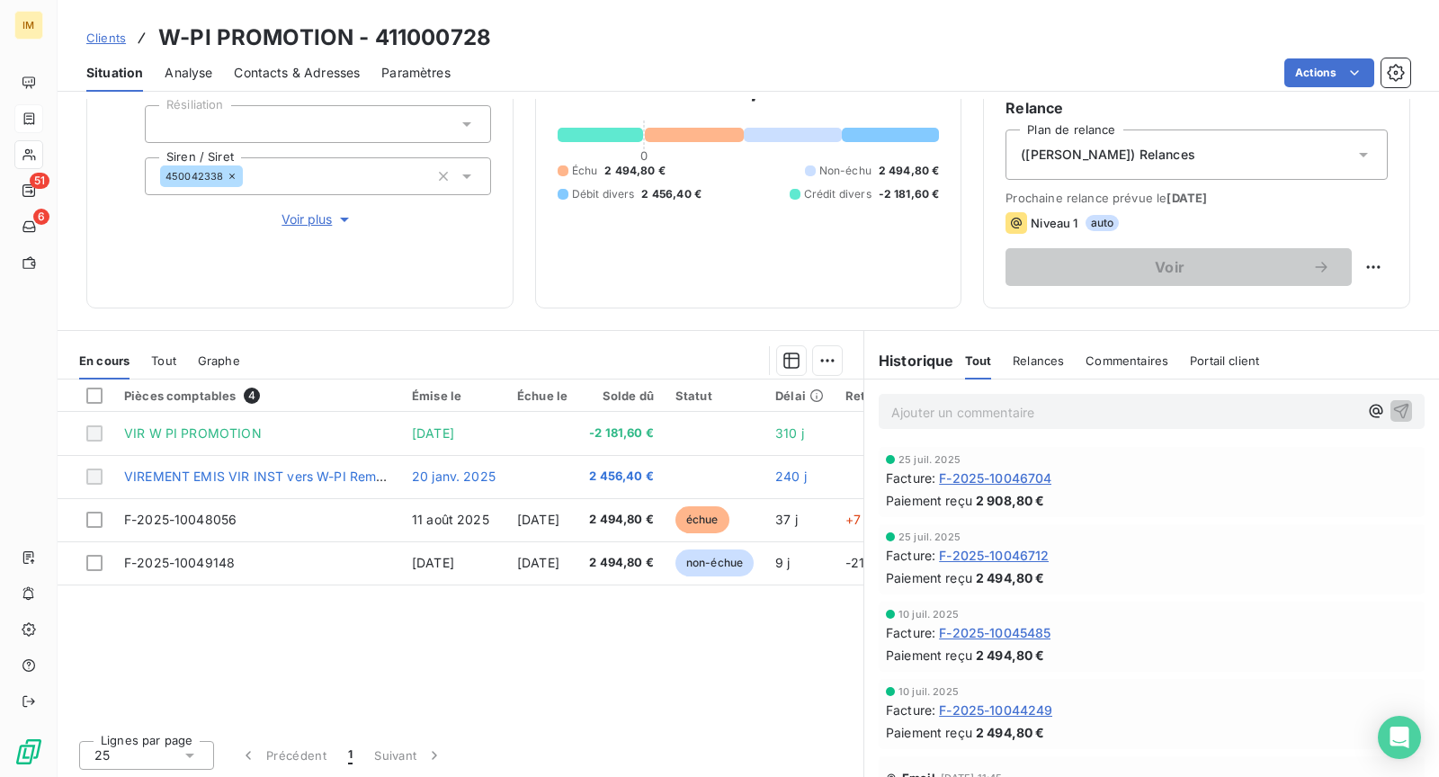
click at [1096, 395] on div "Ajouter un commentaire ﻿" at bounding box center [1152, 411] width 546 height 35
click at [1100, 401] on p "Ajouter un commentaire ﻿" at bounding box center [1125, 412] width 467 height 22
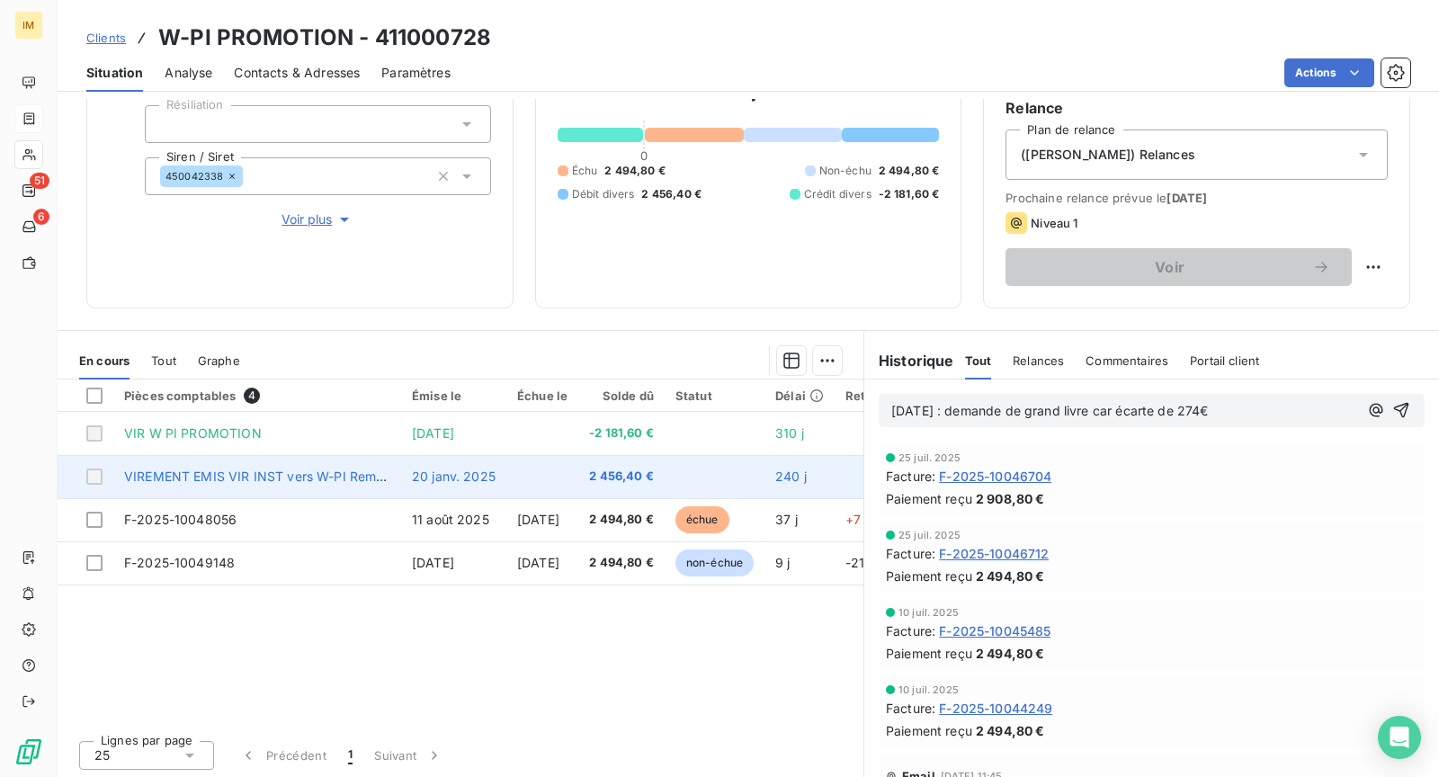
drag, startPoint x: 88, startPoint y: 427, endPoint x: 94, endPoint y: 457, distance: 30.2
click at [89, 427] on div at bounding box center [94, 434] width 16 height 16
click at [95, 469] on div at bounding box center [94, 477] width 16 height 16
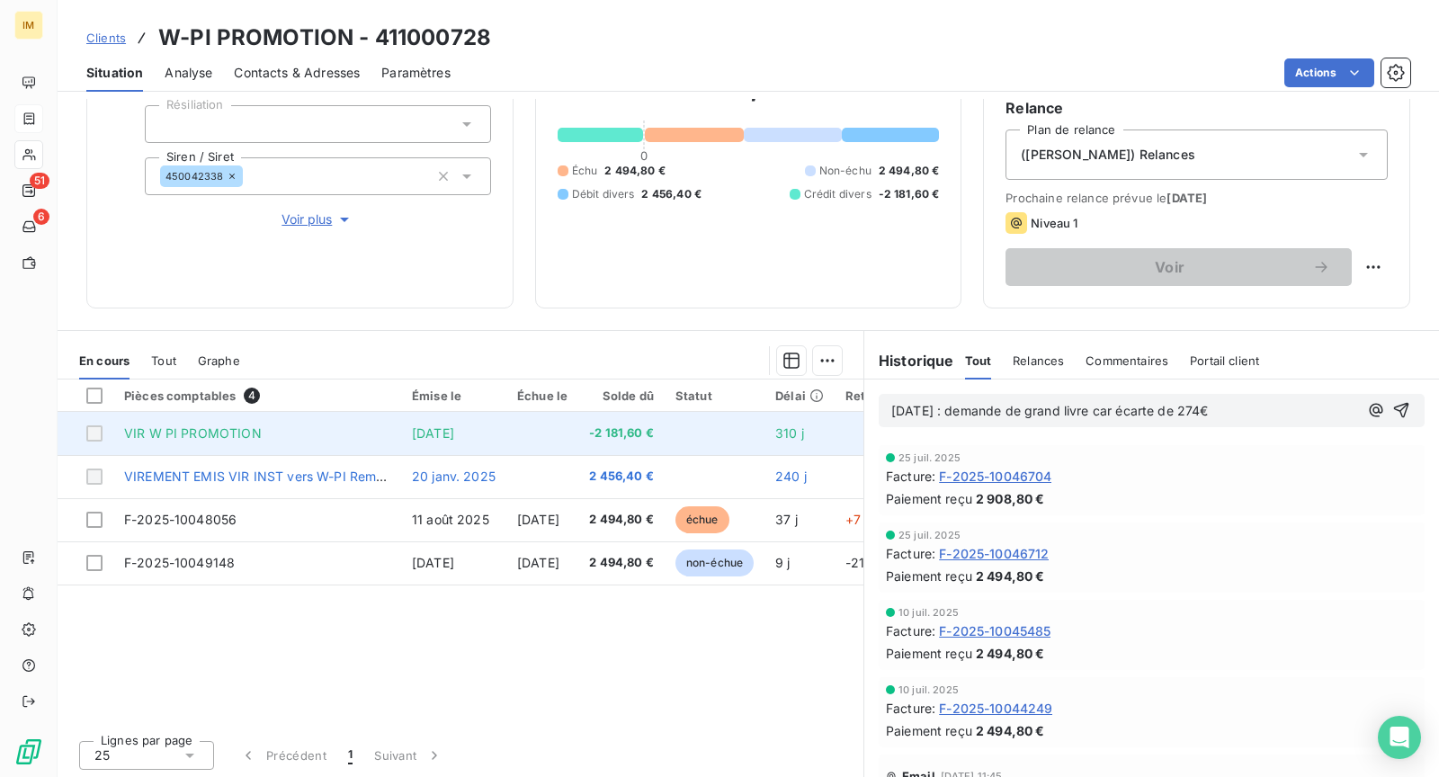
click at [95, 428] on div at bounding box center [94, 434] width 16 height 16
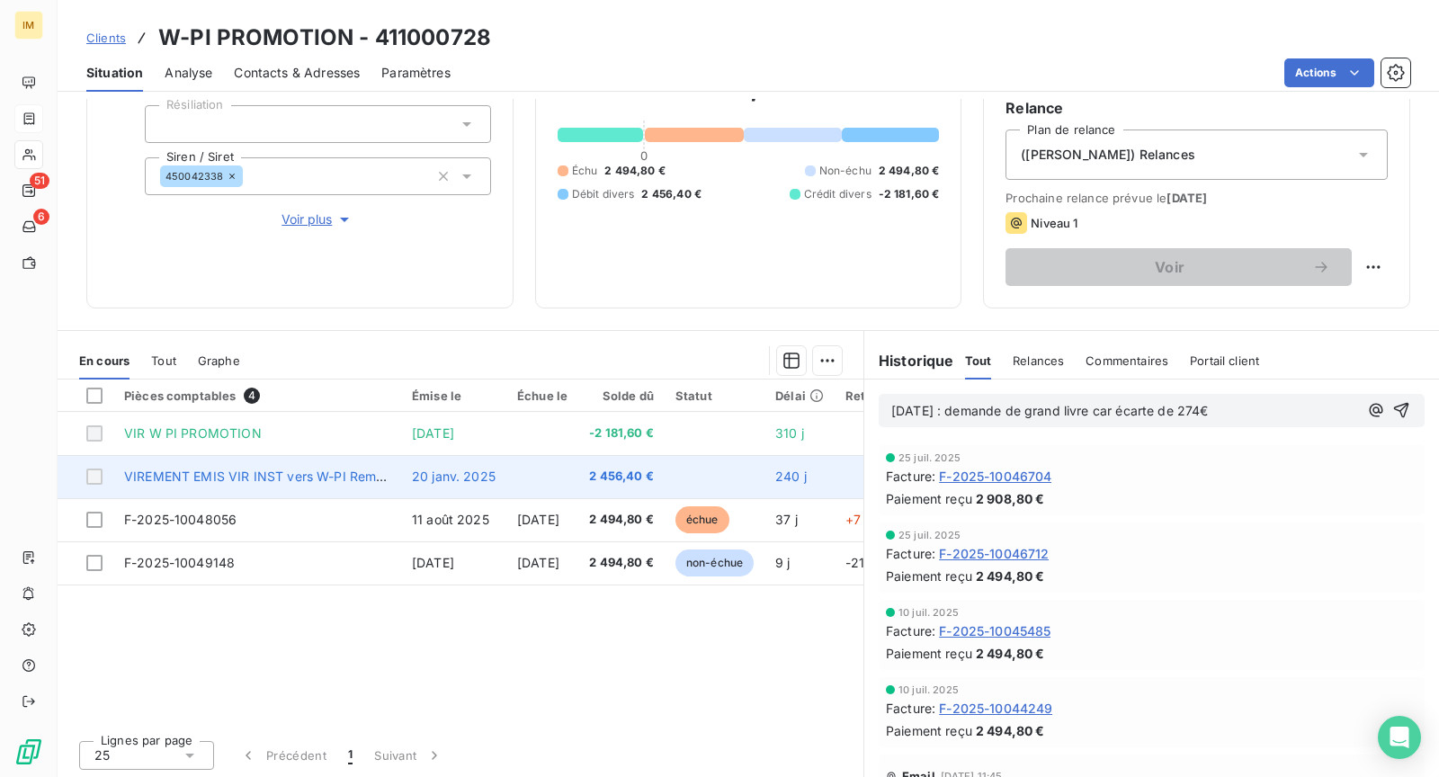
click at [98, 474] on div at bounding box center [94, 477] width 16 height 16
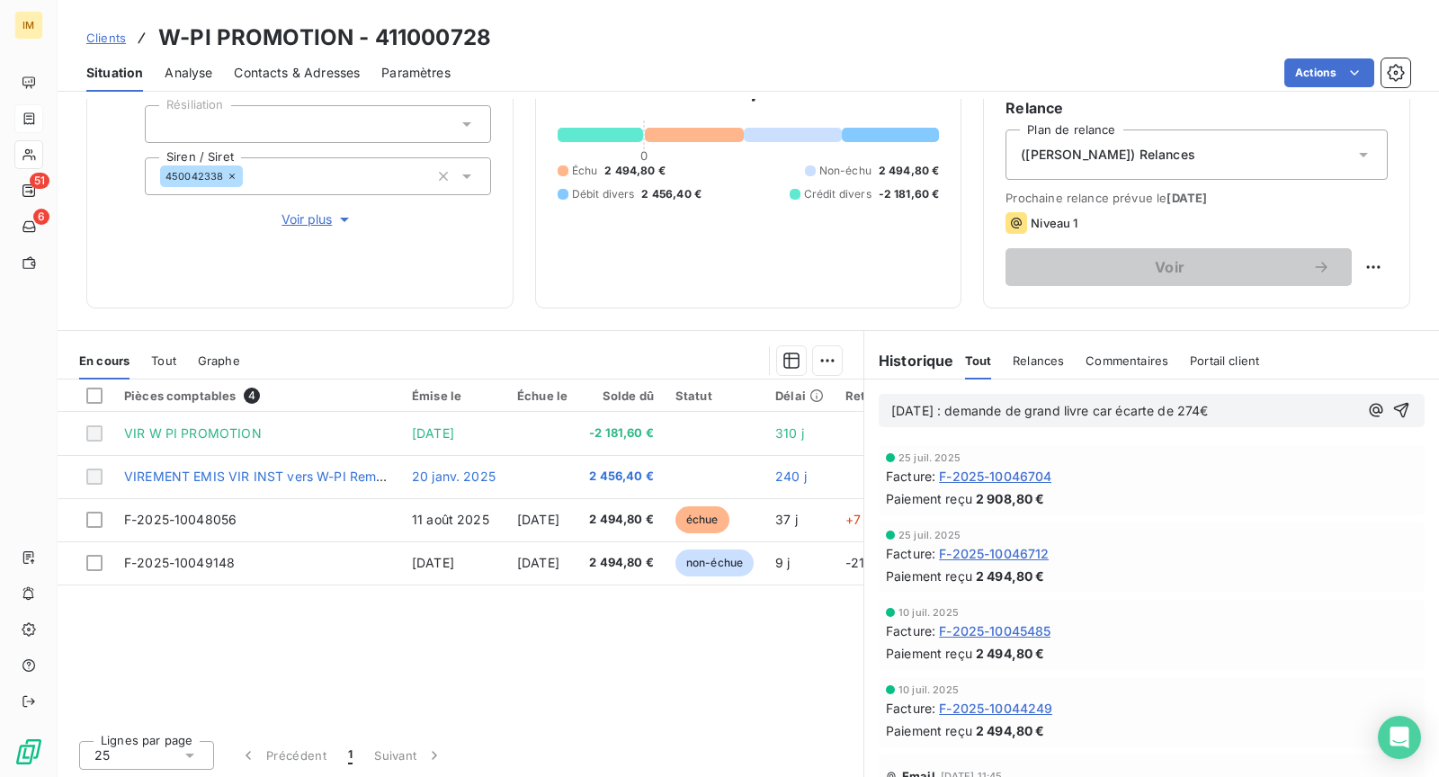
click at [1215, 412] on p "[DATE] : demande de grand livre car écarte de 274€" at bounding box center [1125, 411] width 467 height 21
click at [1203, 407] on span "[DATE] : demande de grand livre car écarte de 274€" at bounding box center [1051, 410] width 318 height 15
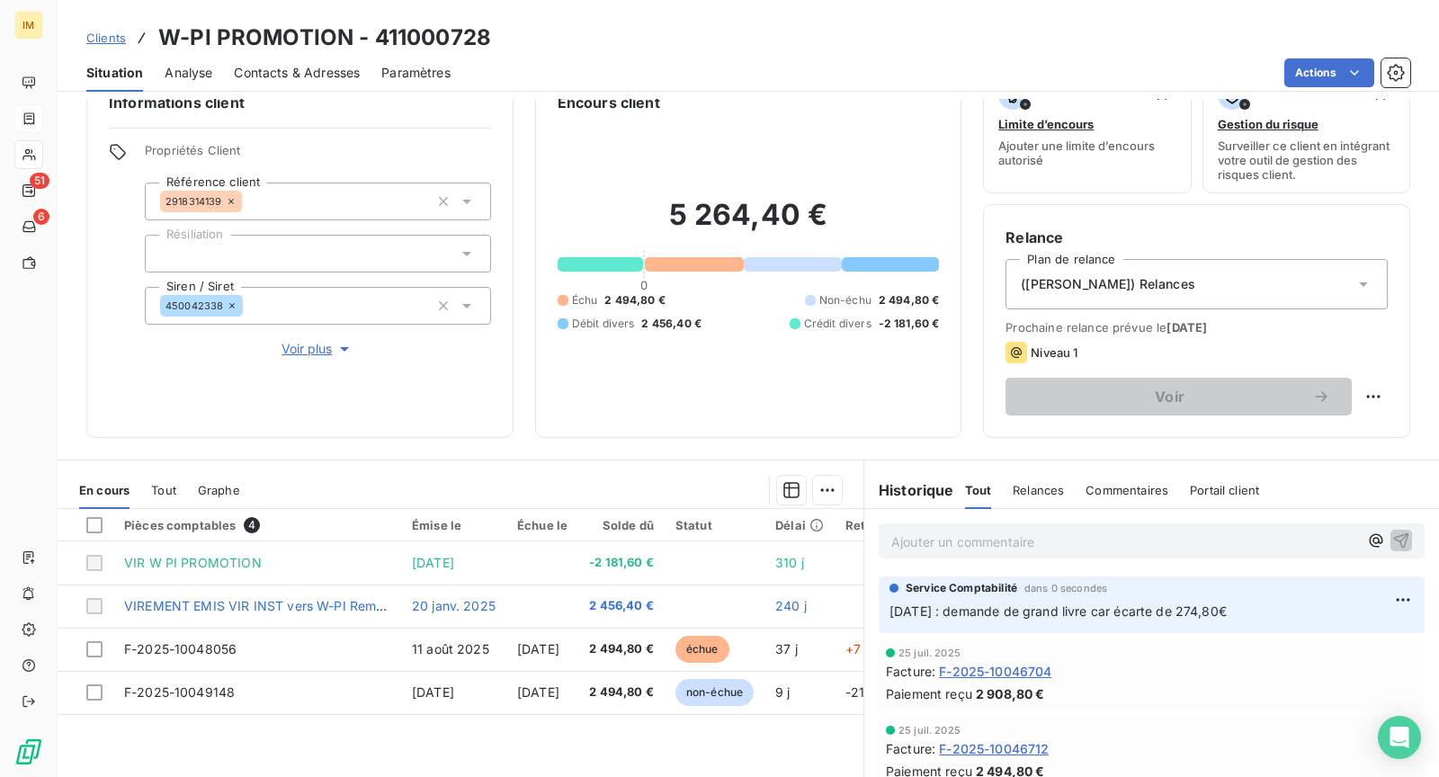
scroll to position [0, 0]
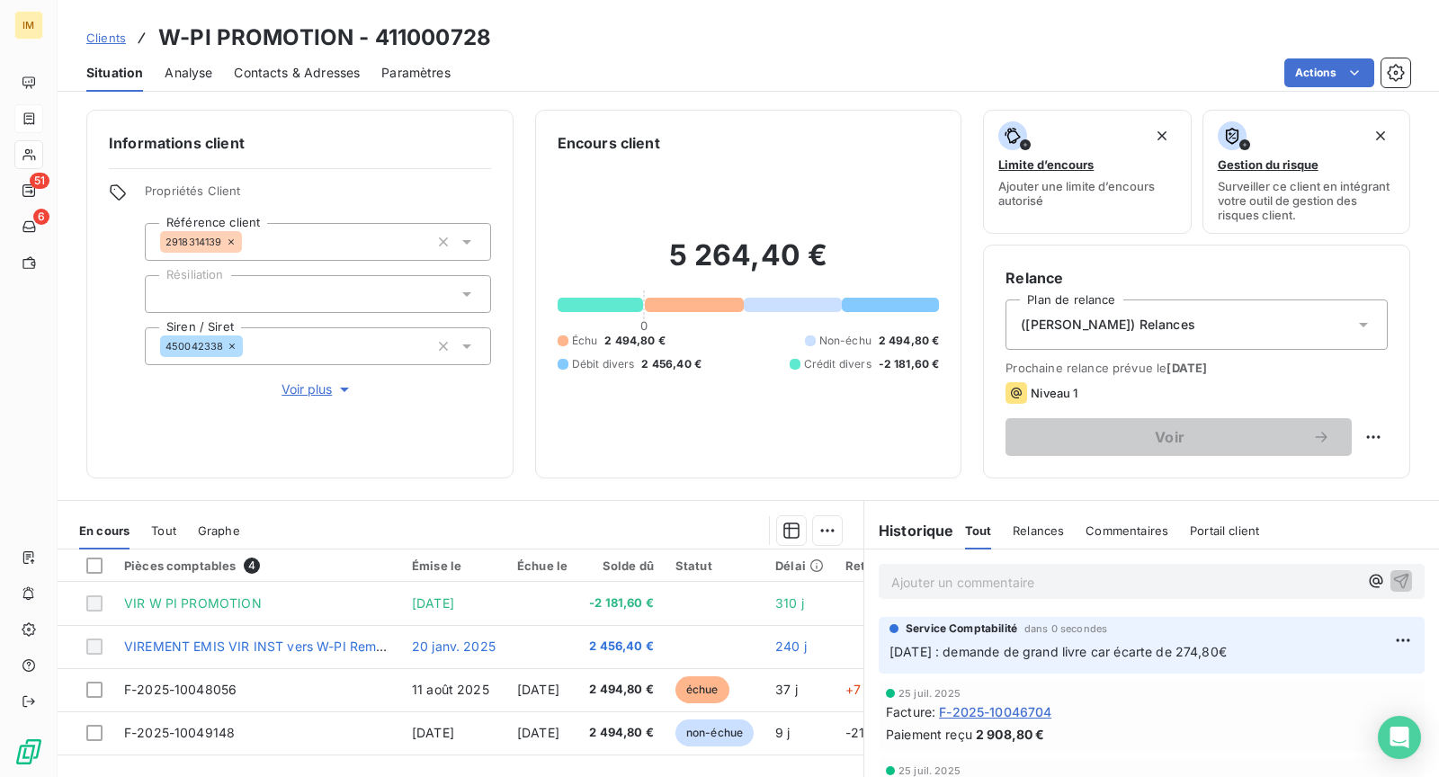
click at [987, 575] on p "Ajouter un commentaire ﻿" at bounding box center [1125, 582] width 467 height 22
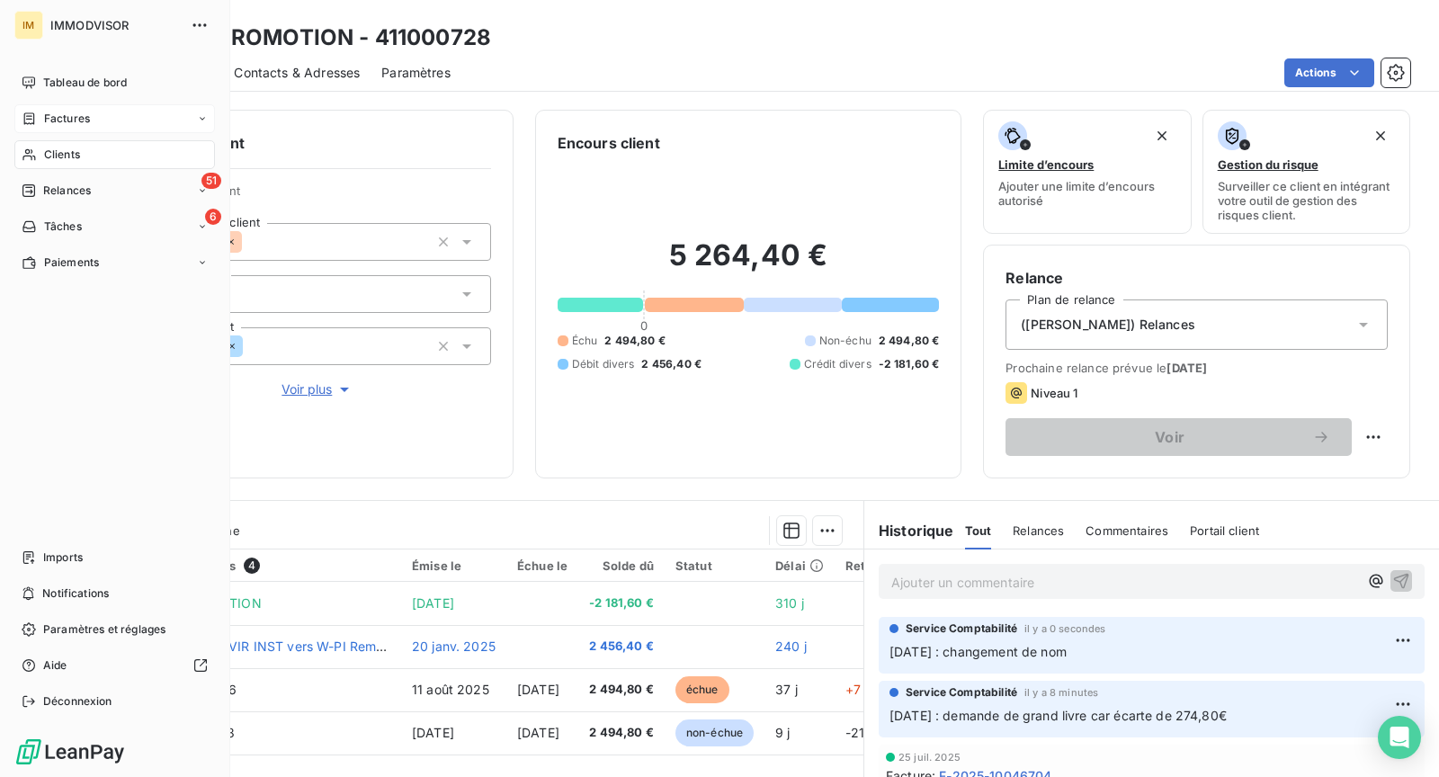
click at [23, 152] on icon at bounding box center [29, 155] width 15 height 14
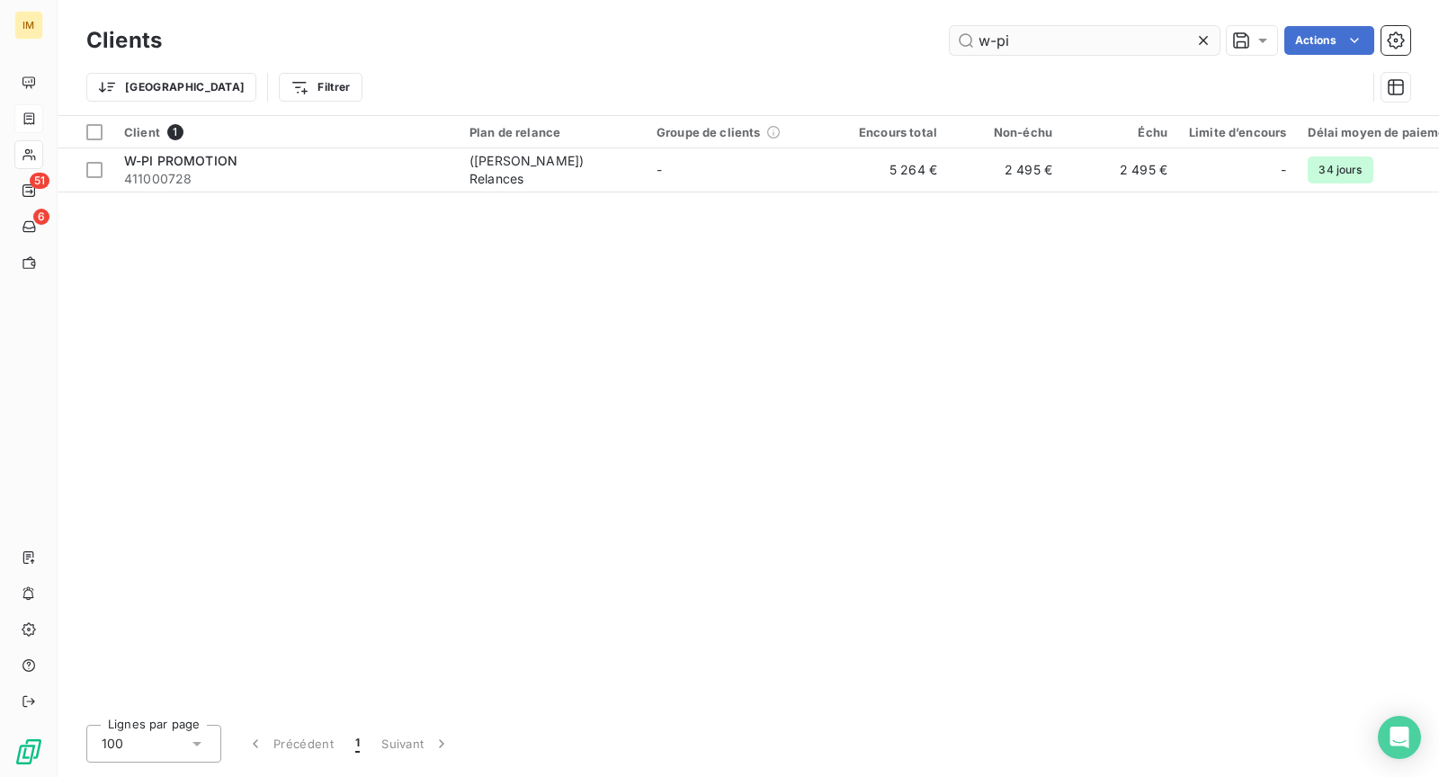
click at [1031, 32] on input "w-pi" at bounding box center [1085, 40] width 270 height 29
click at [1030, 33] on input "w-pi" at bounding box center [1085, 40] width 270 height 29
click at [1029, 34] on input "w-pi" at bounding box center [1085, 40] width 270 height 29
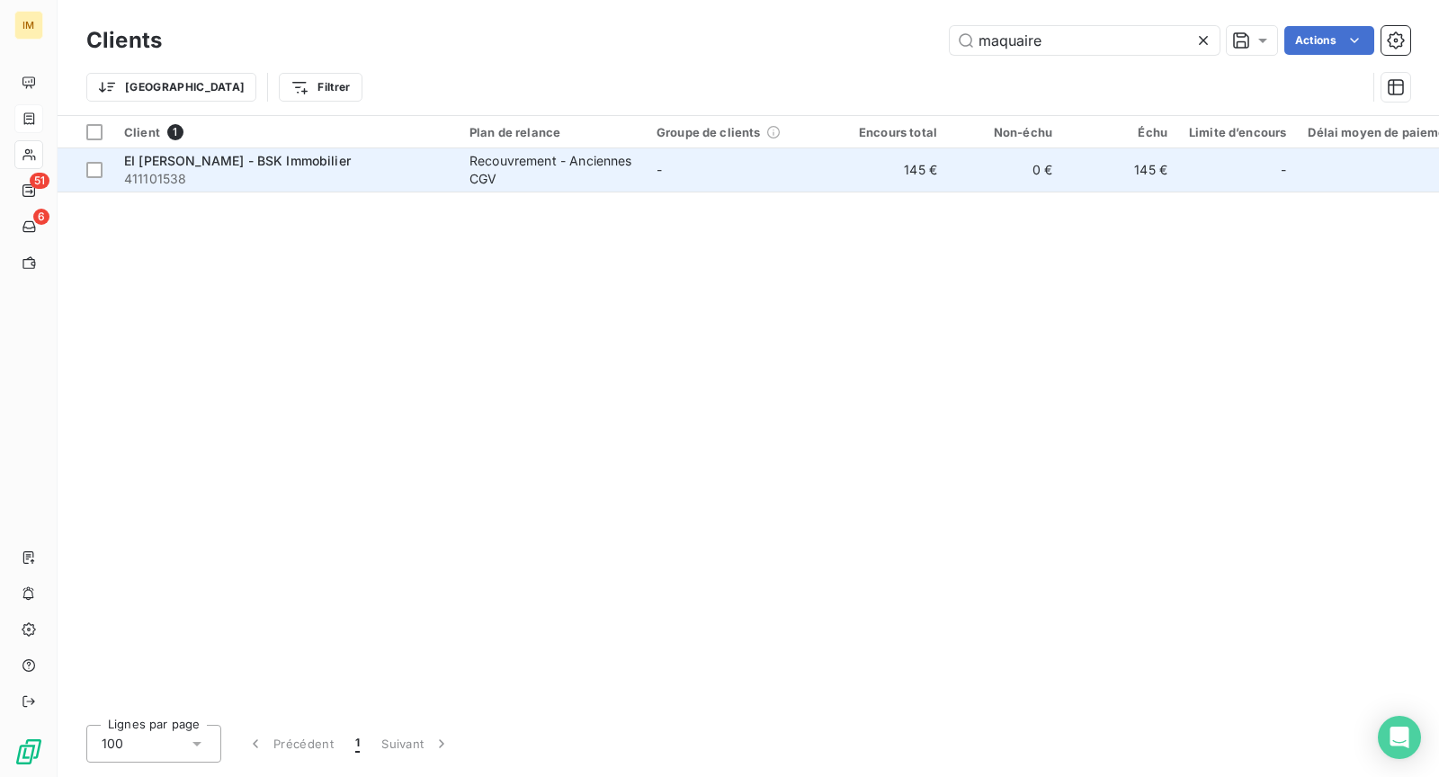
type input "maquaire"
click at [615, 170] on div "Recouvrement - Anciennes CGV" at bounding box center [553, 170] width 166 height 36
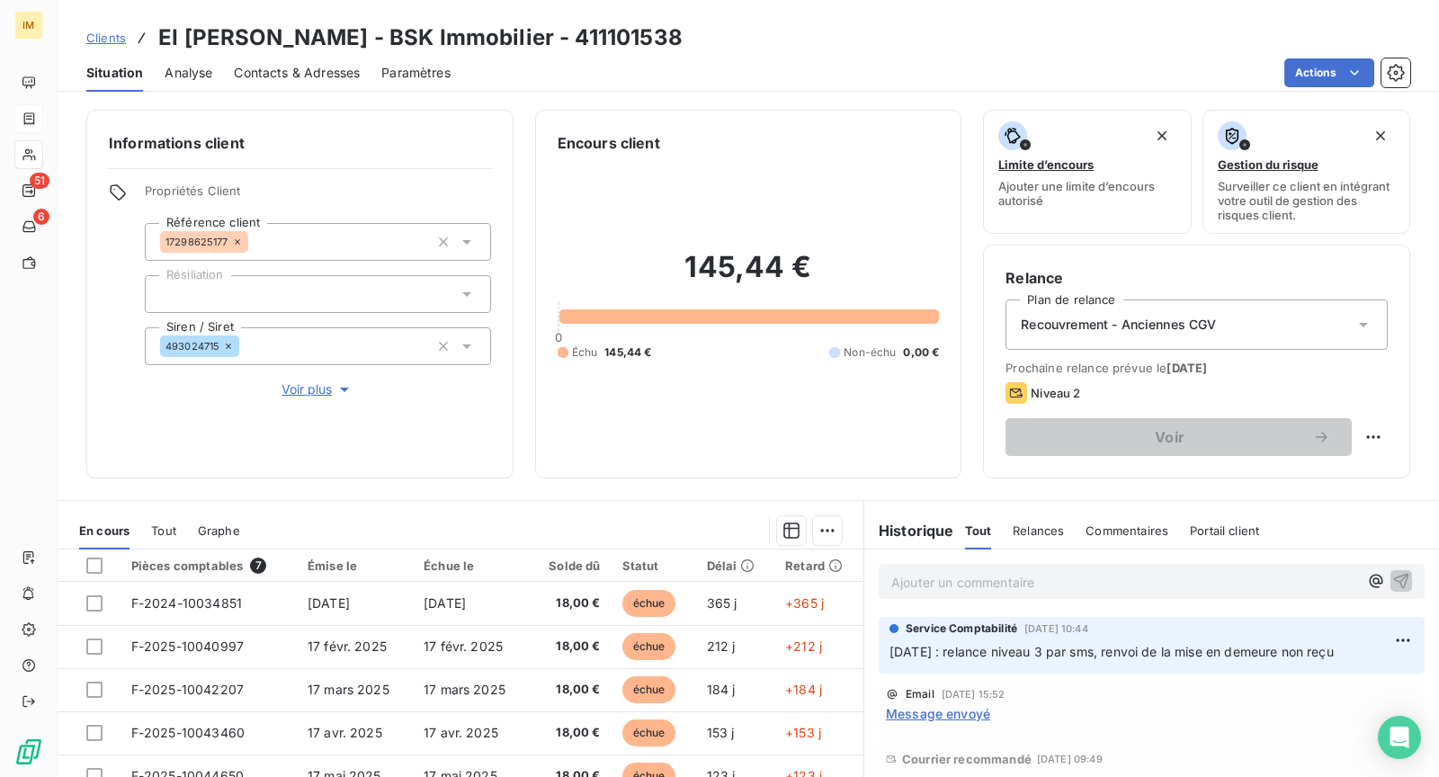
scroll to position [195, 0]
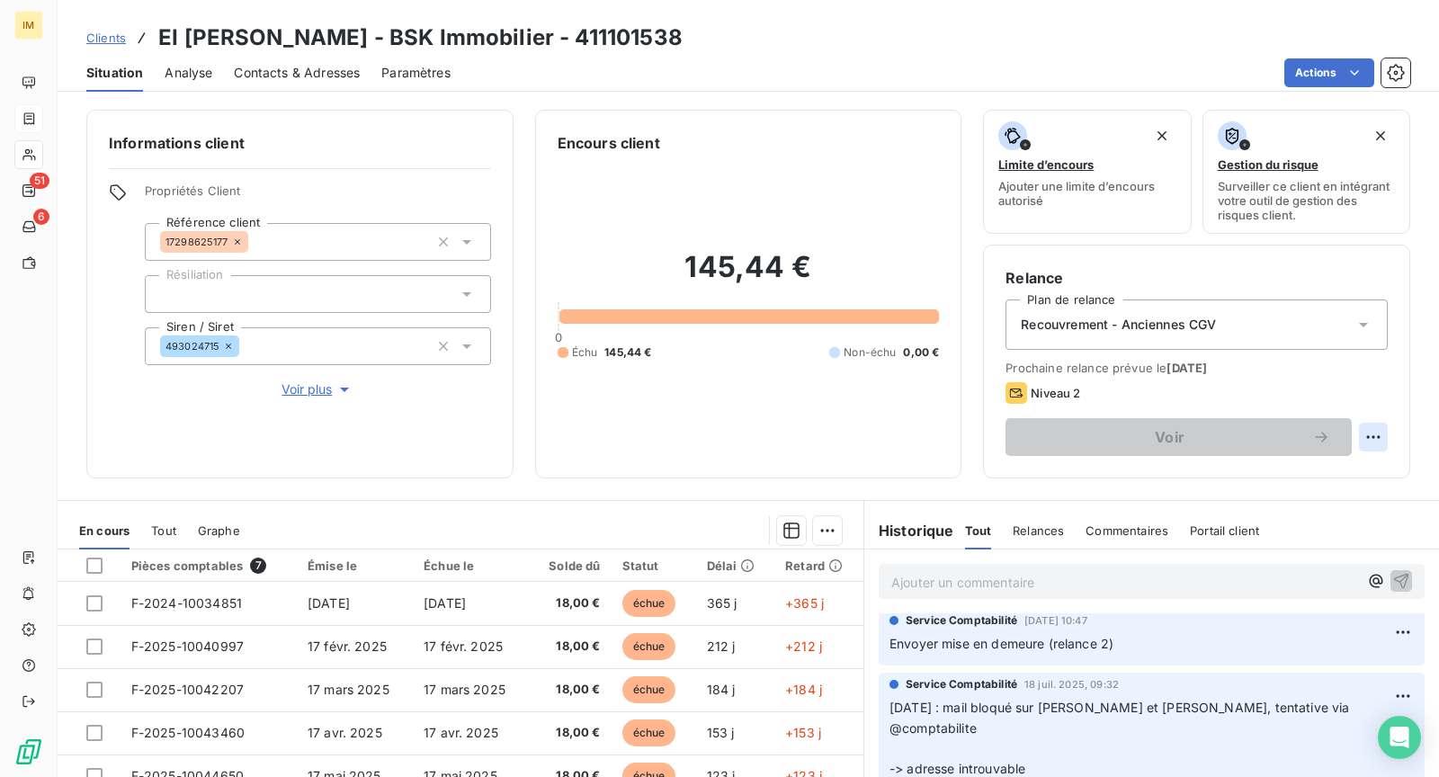
drag, startPoint x: 1342, startPoint y: 424, endPoint x: 1352, endPoint y: 428, distance: 10.9
click at [1343, 424] on div "Voir" at bounding box center [1197, 437] width 382 height 38
click at [1354, 429] on html "IM 51 6 Clients EI [PERSON_NAME] - BSK Immobilier - 411101538 Situation Analyse…" at bounding box center [719, 388] width 1439 height 777
click at [1328, 476] on div "Replanifier cette action" at bounding box center [1285, 475] width 161 height 29
select select "8"
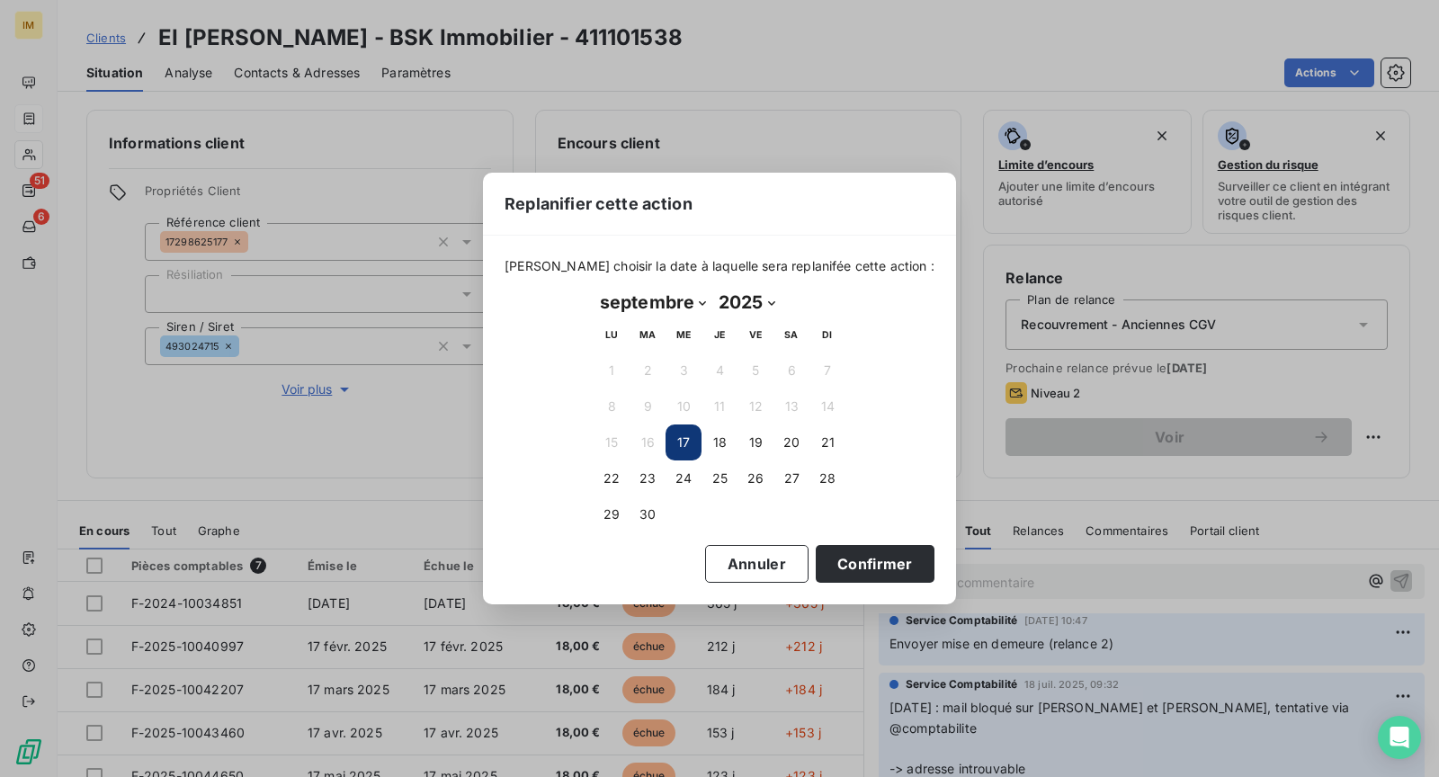
drag, startPoint x: 722, startPoint y: 443, endPoint x: 770, endPoint y: 489, distance: 67.4
click at [722, 443] on button "18" at bounding box center [720, 443] width 36 height 36
click at [885, 558] on button "Confirmer" at bounding box center [875, 564] width 119 height 38
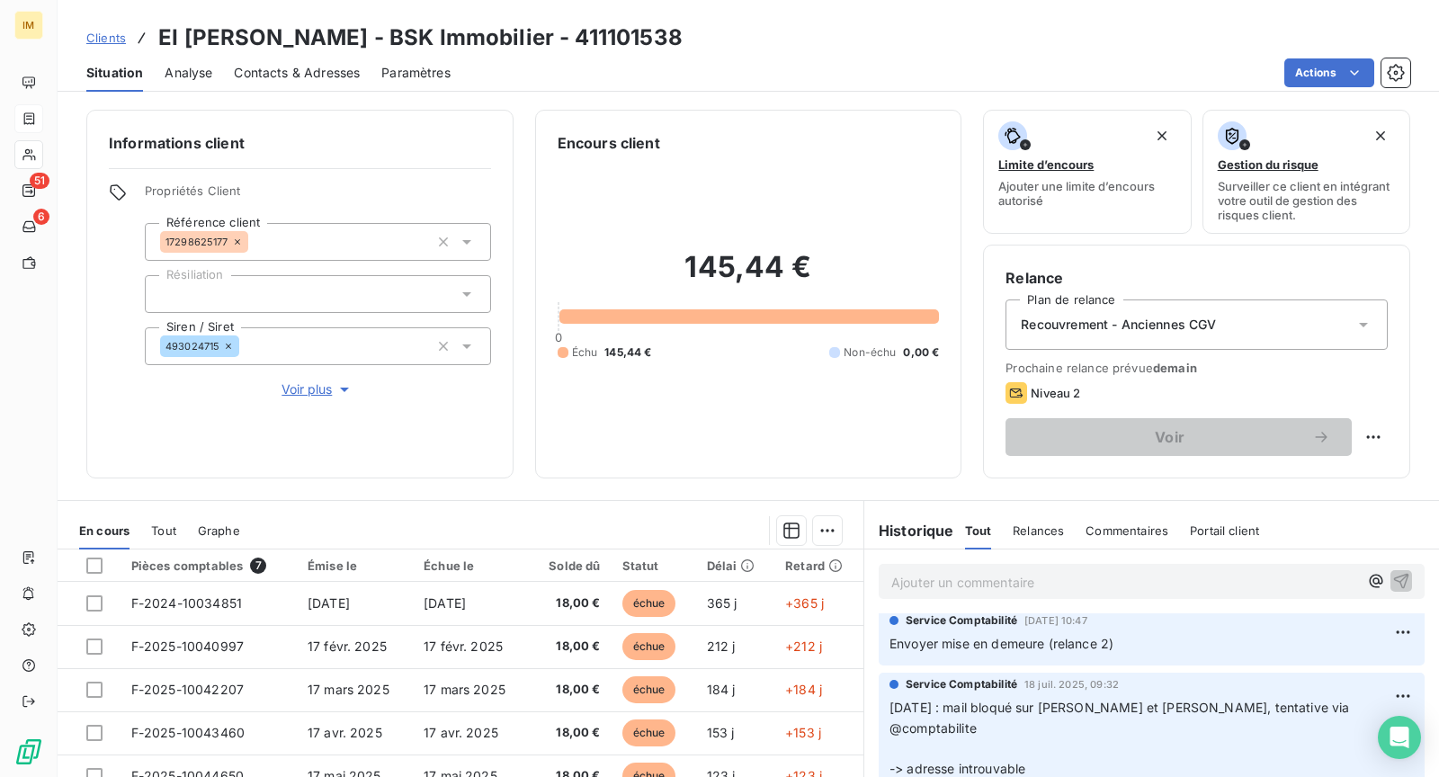
click at [1038, 580] on p "Ajouter un commentaire ﻿" at bounding box center [1125, 582] width 467 height 22
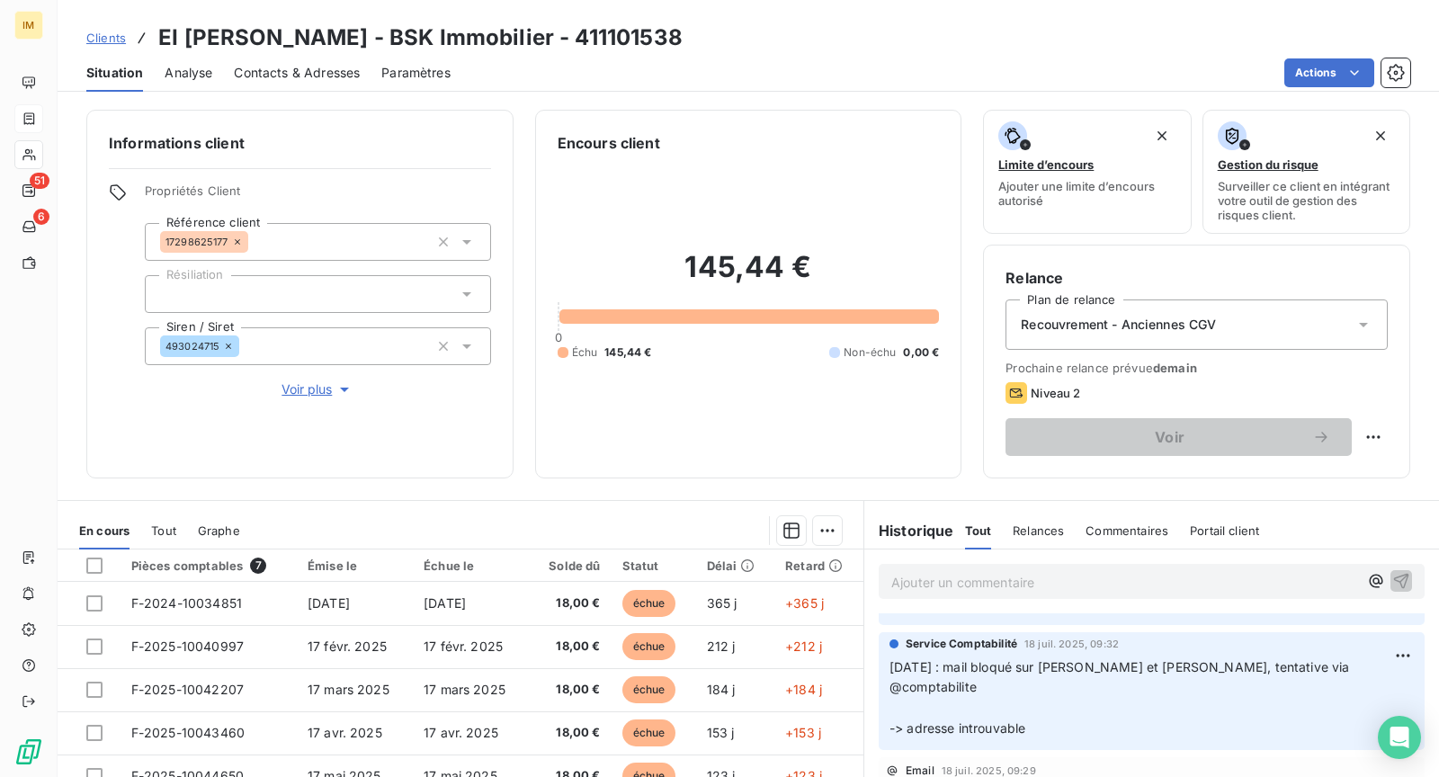
scroll to position [0, 0]
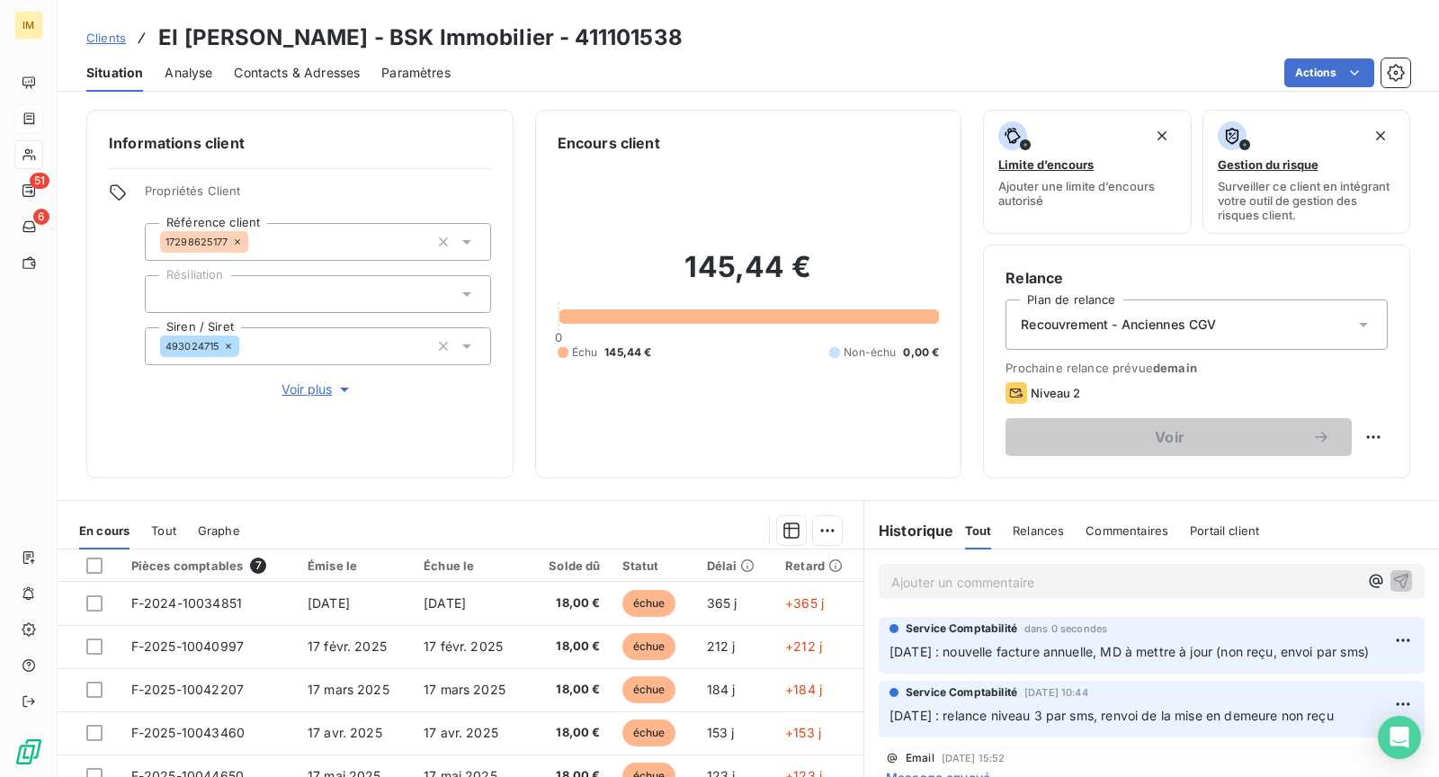
click at [1367, 435] on html "IM 51 6 Clients EI [PERSON_NAME] - BSK Immobilier - 411101538 Situation Analyse…" at bounding box center [719, 388] width 1439 height 777
click at [1305, 476] on div "Replanifier cette action" at bounding box center [1285, 475] width 161 height 29
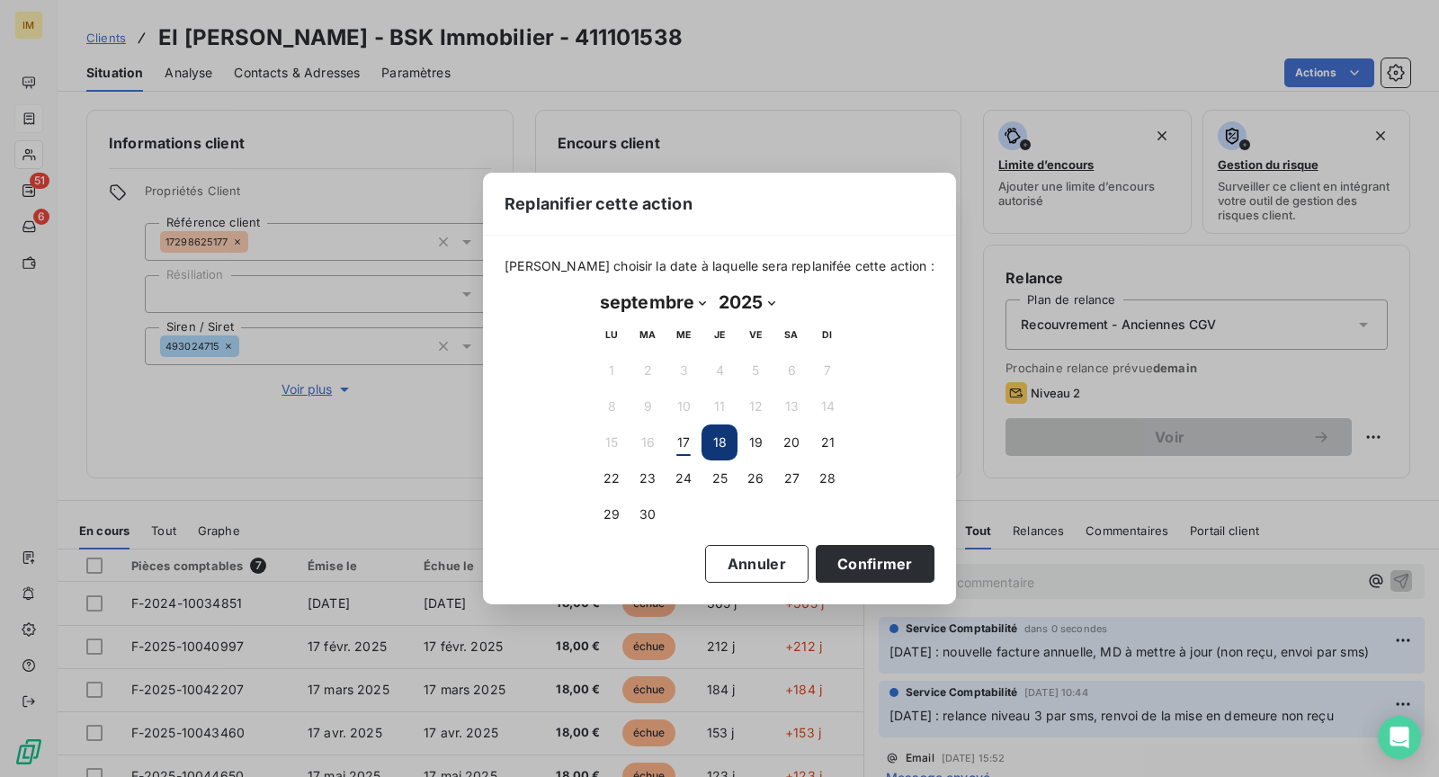
click at [659, 304] on select "janvier février mars avril mai juin juillet août septembre octobre novembre déc…" at bounding box center [653, 302] width 119 height 29
select select "9"
click at [594, 288] on select "janvier février mars avril mai juin juillet août septembre octobre novembre déc…" at bounding box center [653, 302] width 119 height 29
click at [797, 449] on button "18" at bounding box center [792, 443] width 36 height 36
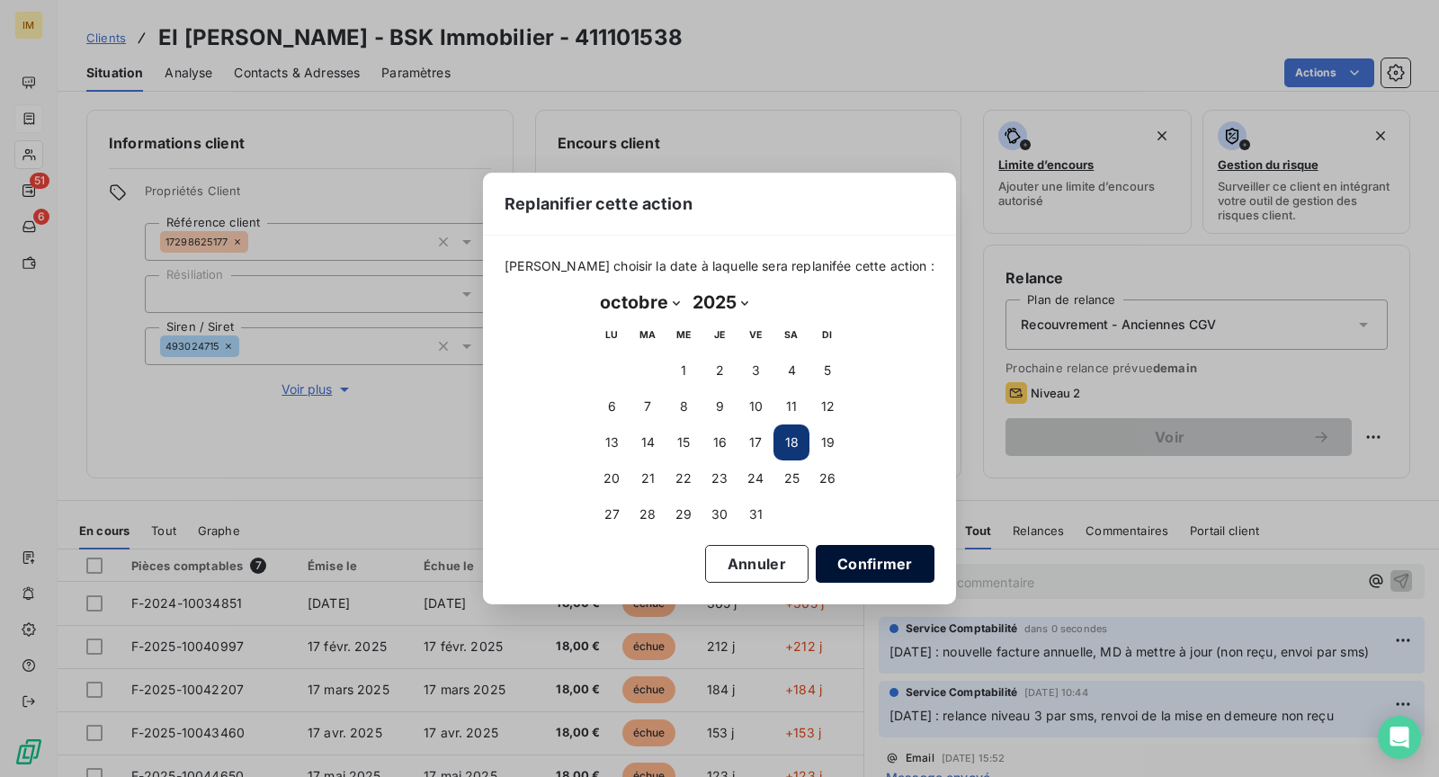
click at [841, 561] on button "Confirmer" at bounding box center [875, 564] width 119 height 38
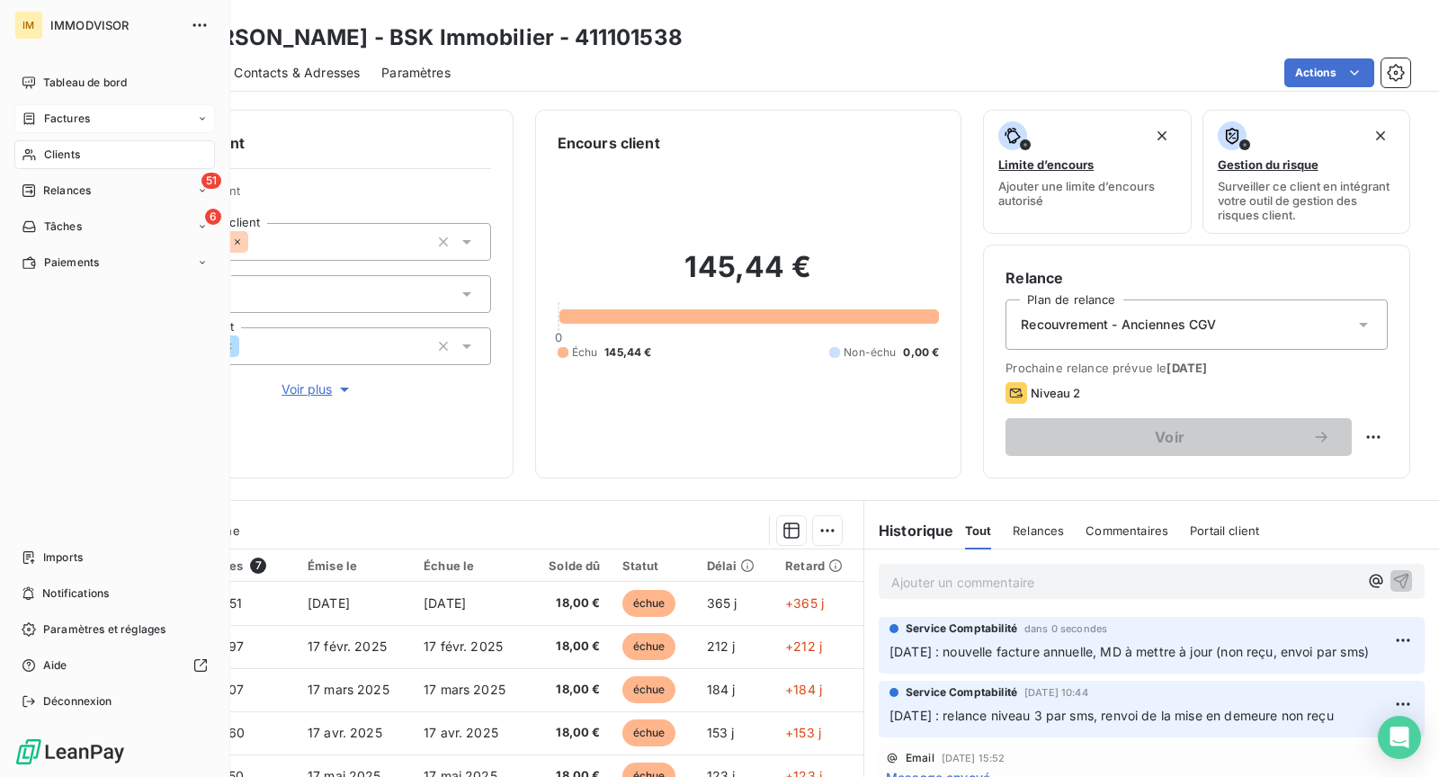
click at [31, 157] on icon at bounding box center [29, 155] width 15 height 14
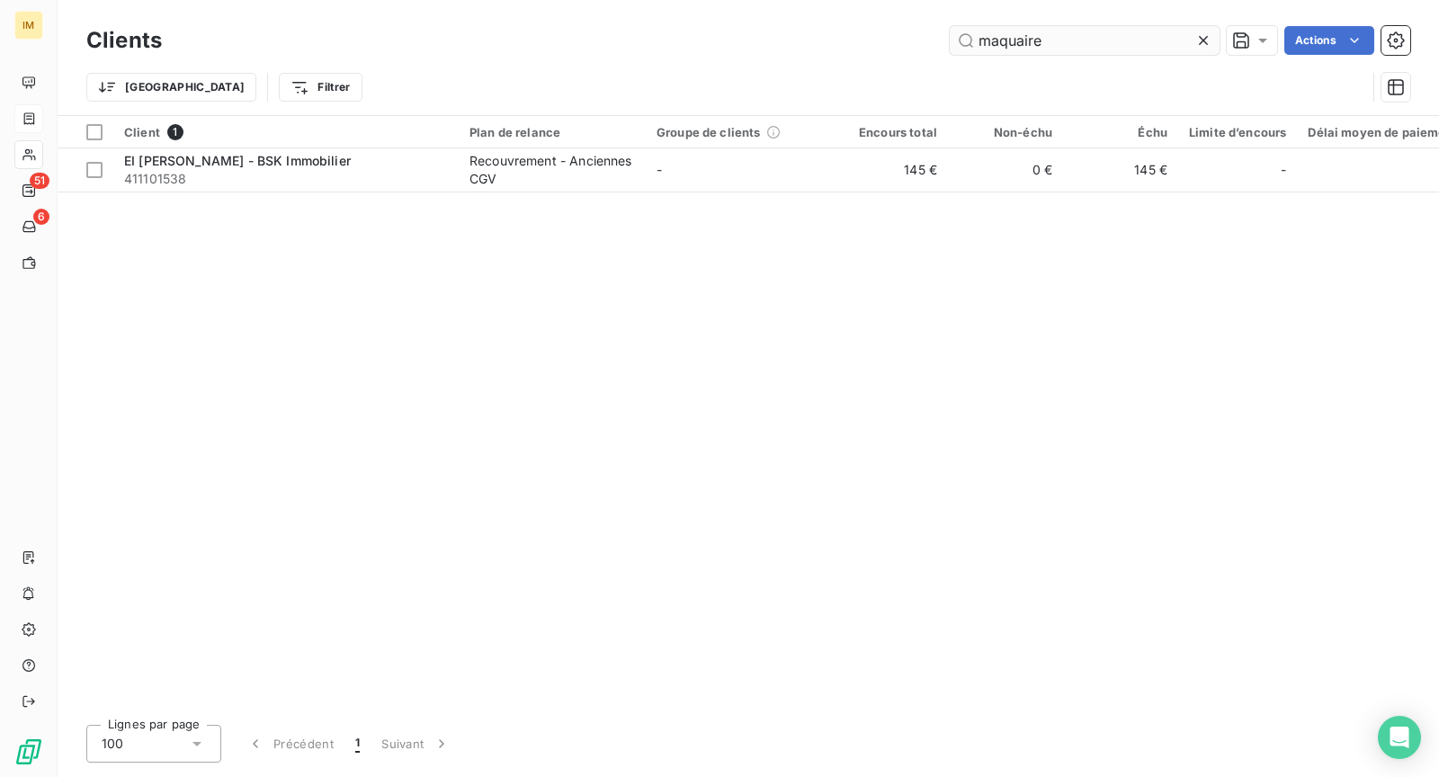
click at [1020, 44] on input "maquaire" at bounding box center [1085, 40] width 270 height 29
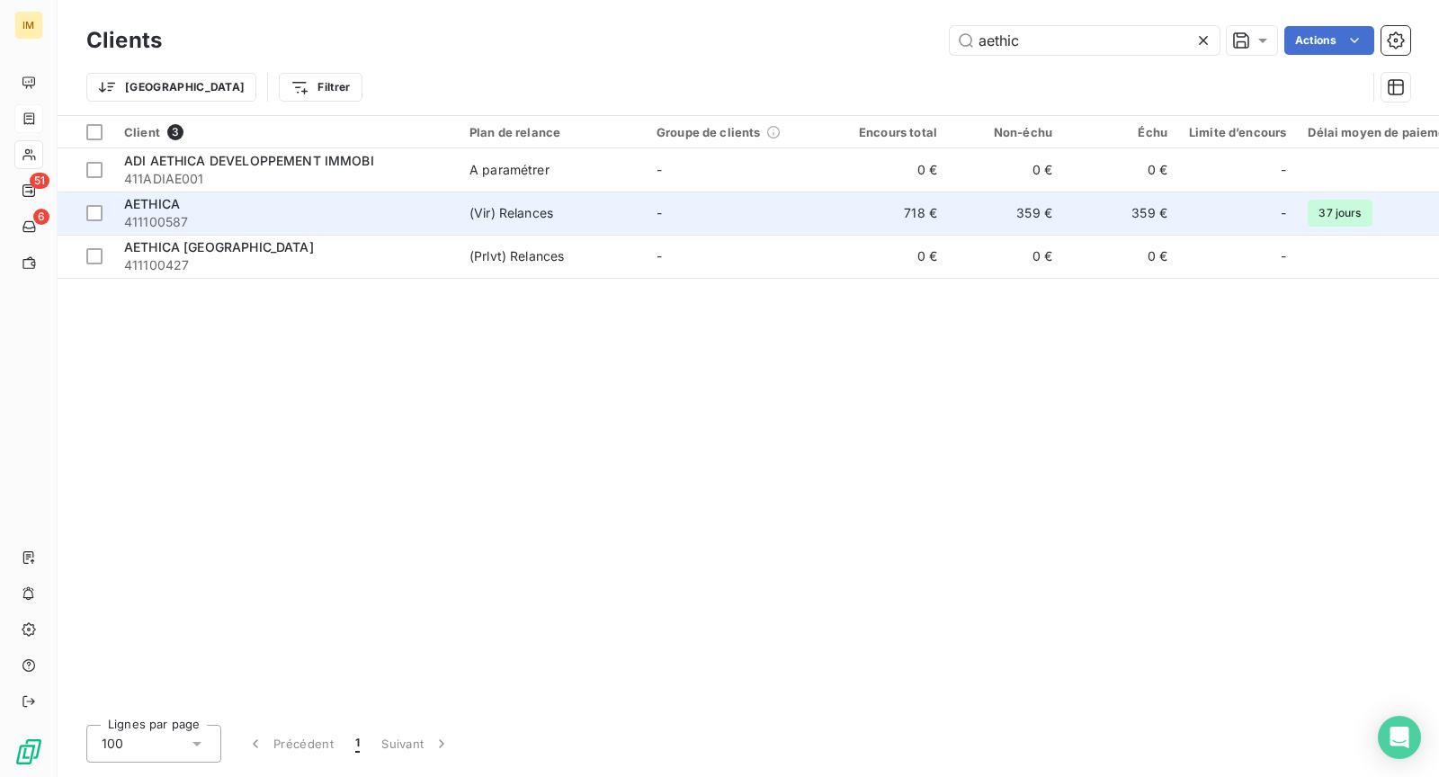
type input "aethic"
click at [452, 225] on td "AETHICA 411100587" at bounding box center [285, 213] width 345 height 43
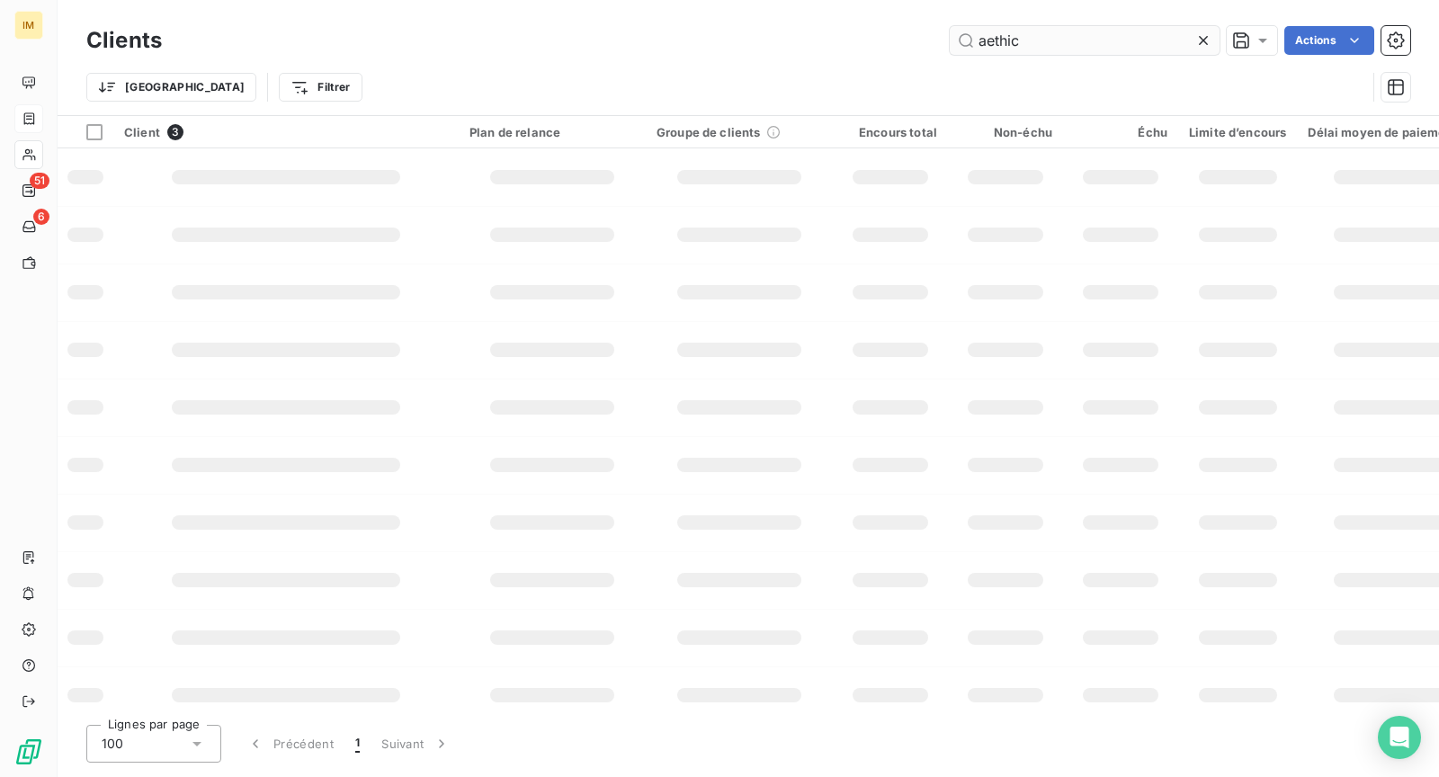
click at [1042, 39] on input "aethic" at bounding box center [1085, 40] width 270 height 29
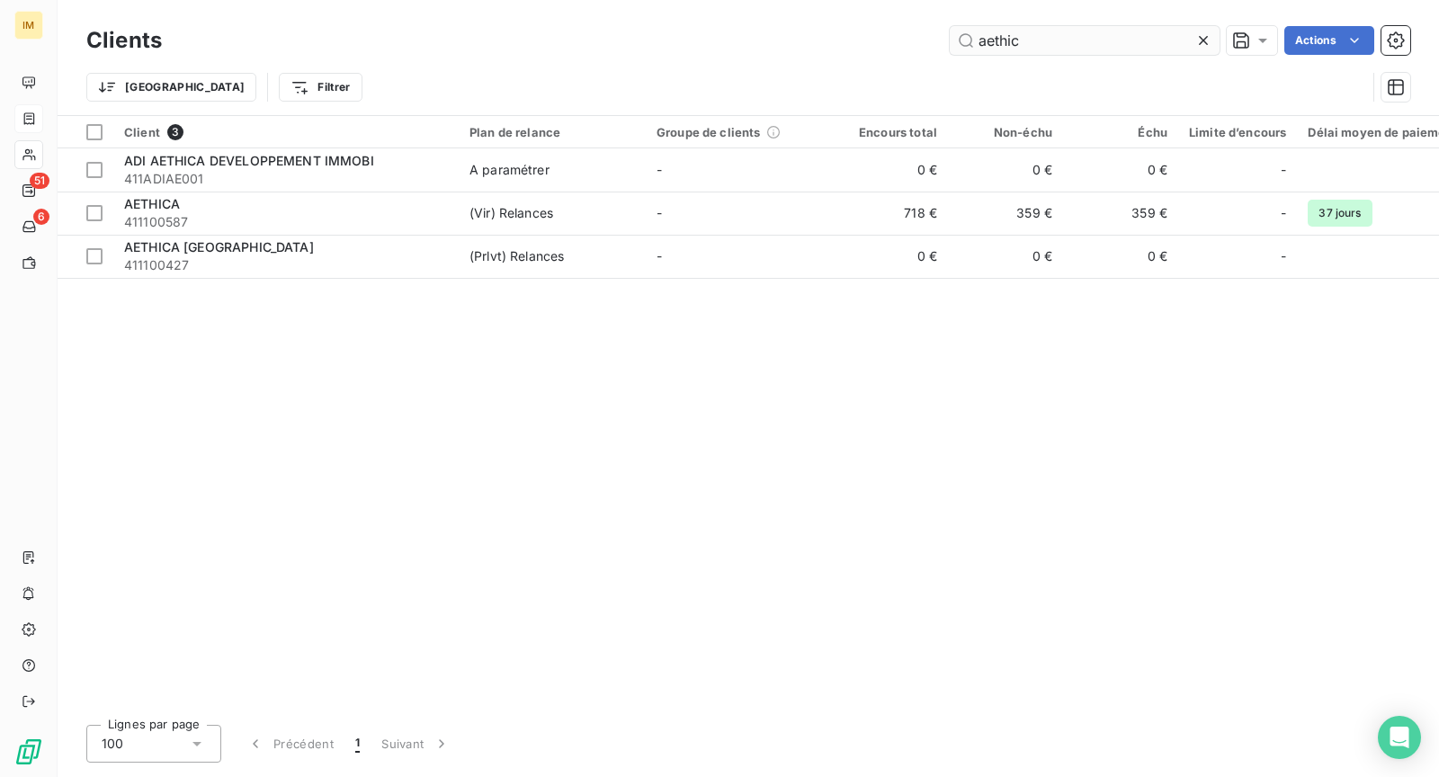
click at [1042, 39] on input "aethic" at bounding box center [1085, 40] width 270 height 29
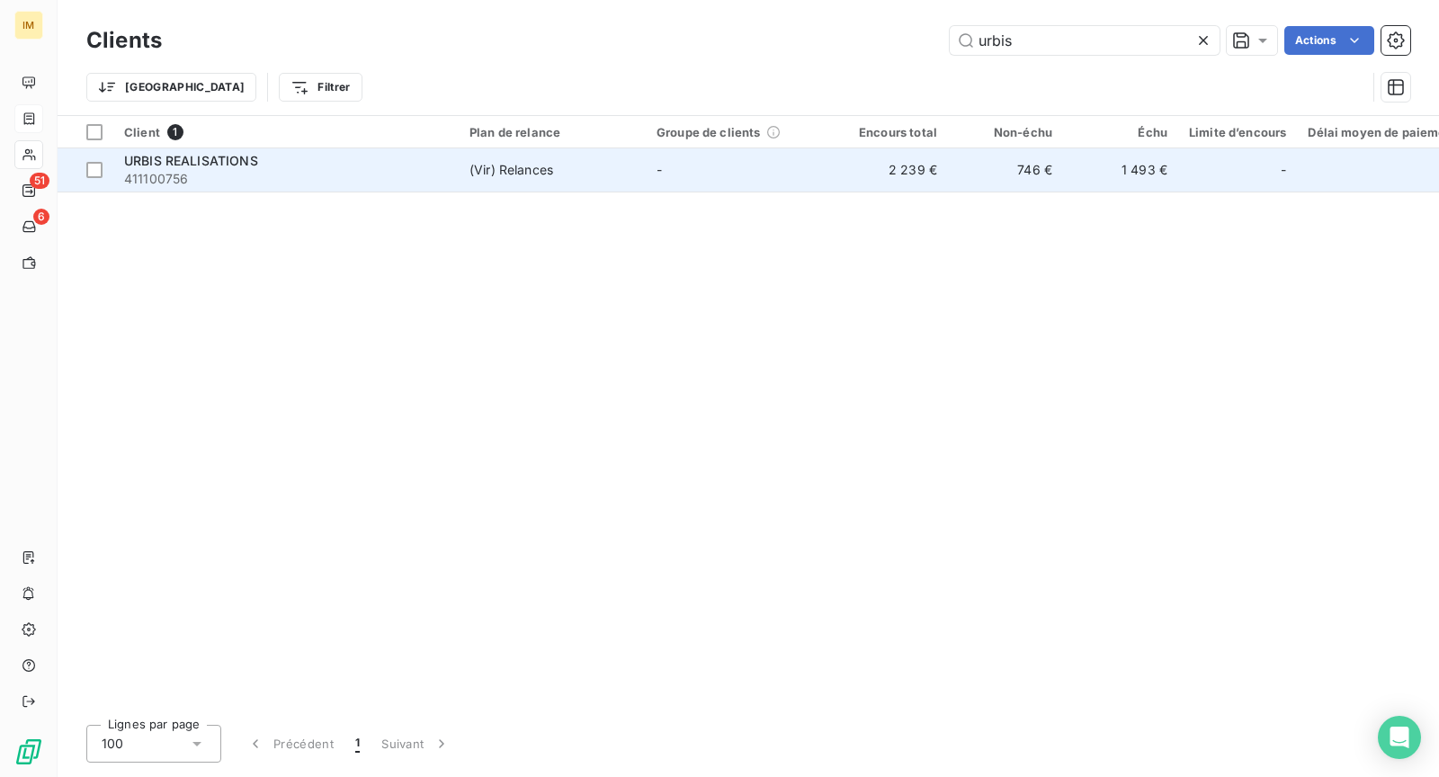
type input "urbis"
click at [526, 187] on td "(Vir) Relances" at bounding box center [552, 169] width 187 height 43
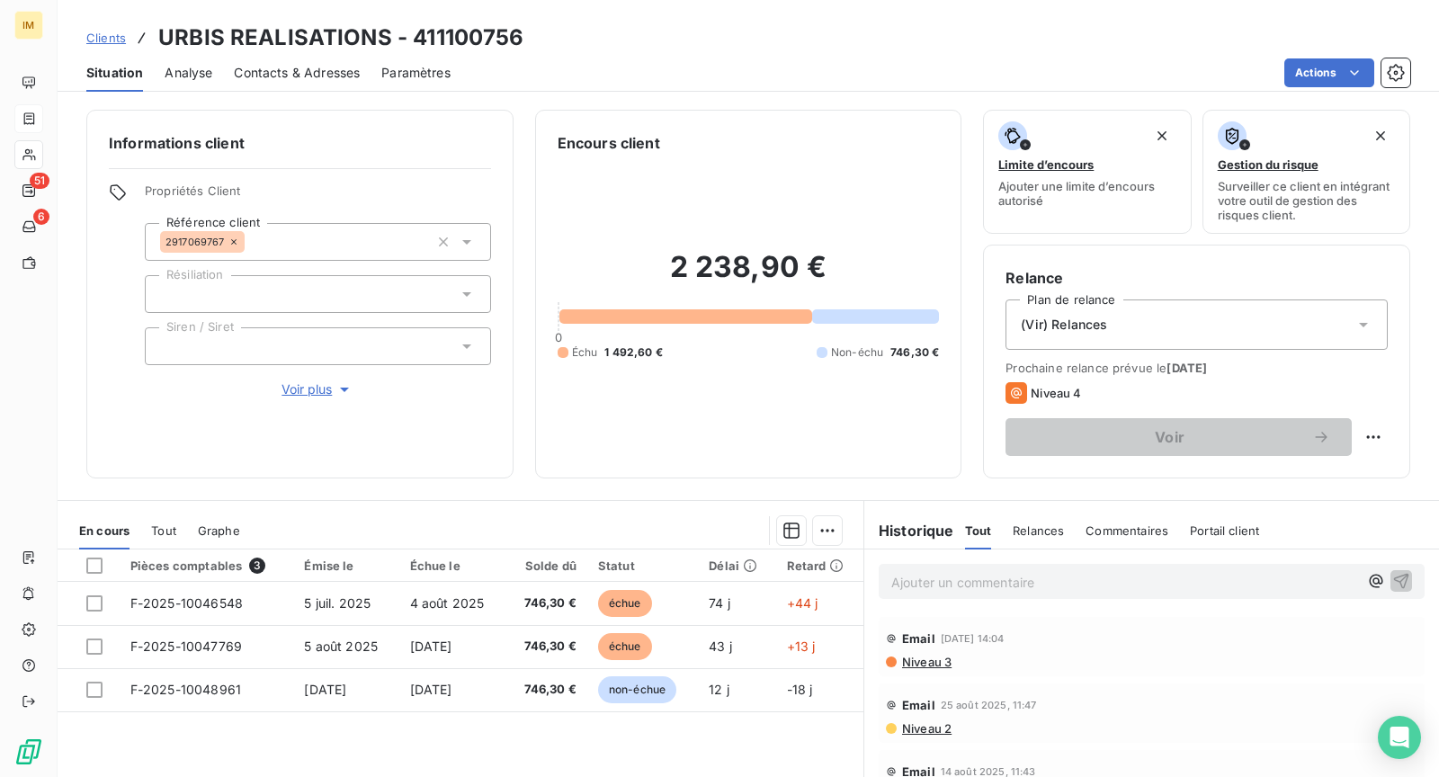
click at [36, 161] on div at bounding box center [28, 154] width 29 height 29
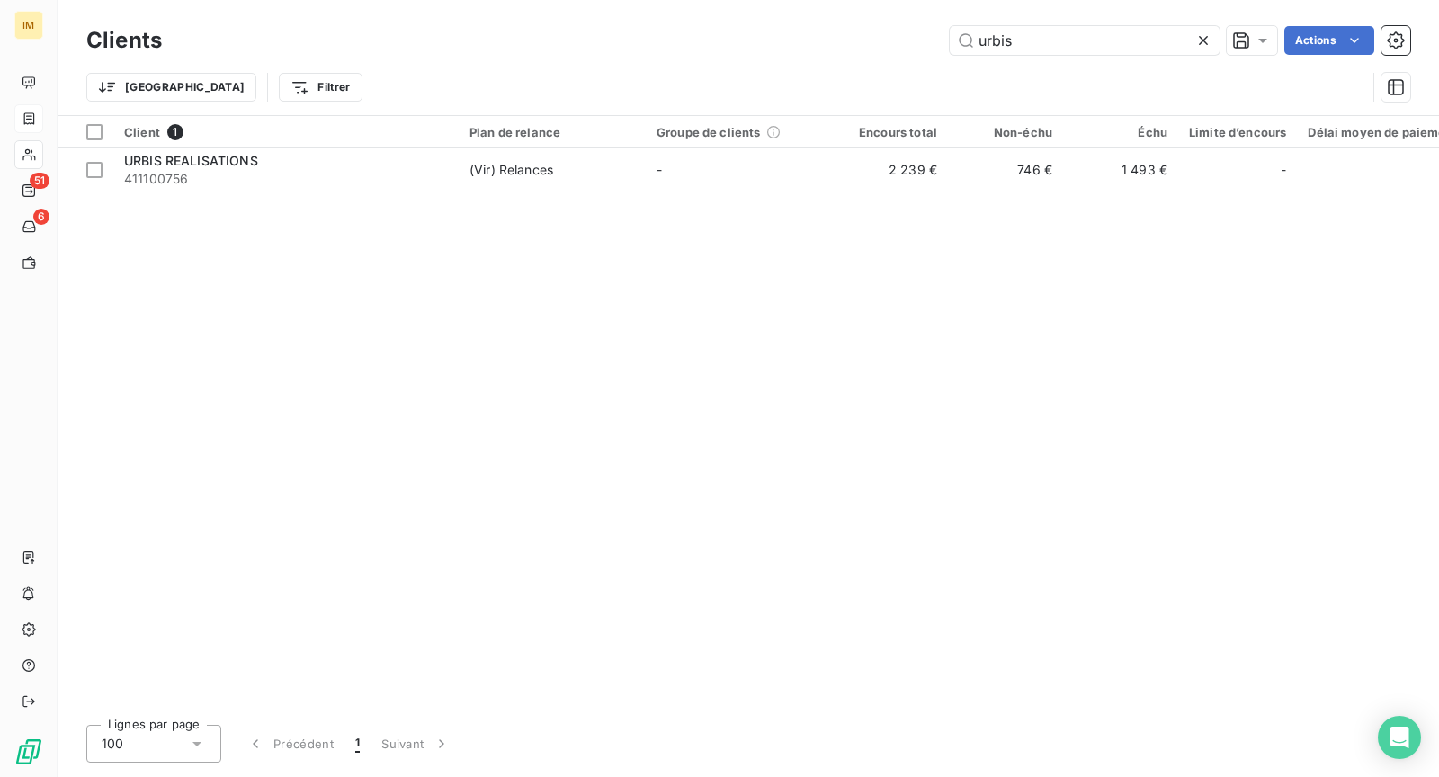
click at [1064, 17] on div "Clients urbis Actions Trier Filtrer" at bounding box center [749, 57] width 1382 height 115
click at [1060, 39] on input "urbis" at bounding box center [1085, 40] width 270 height 29
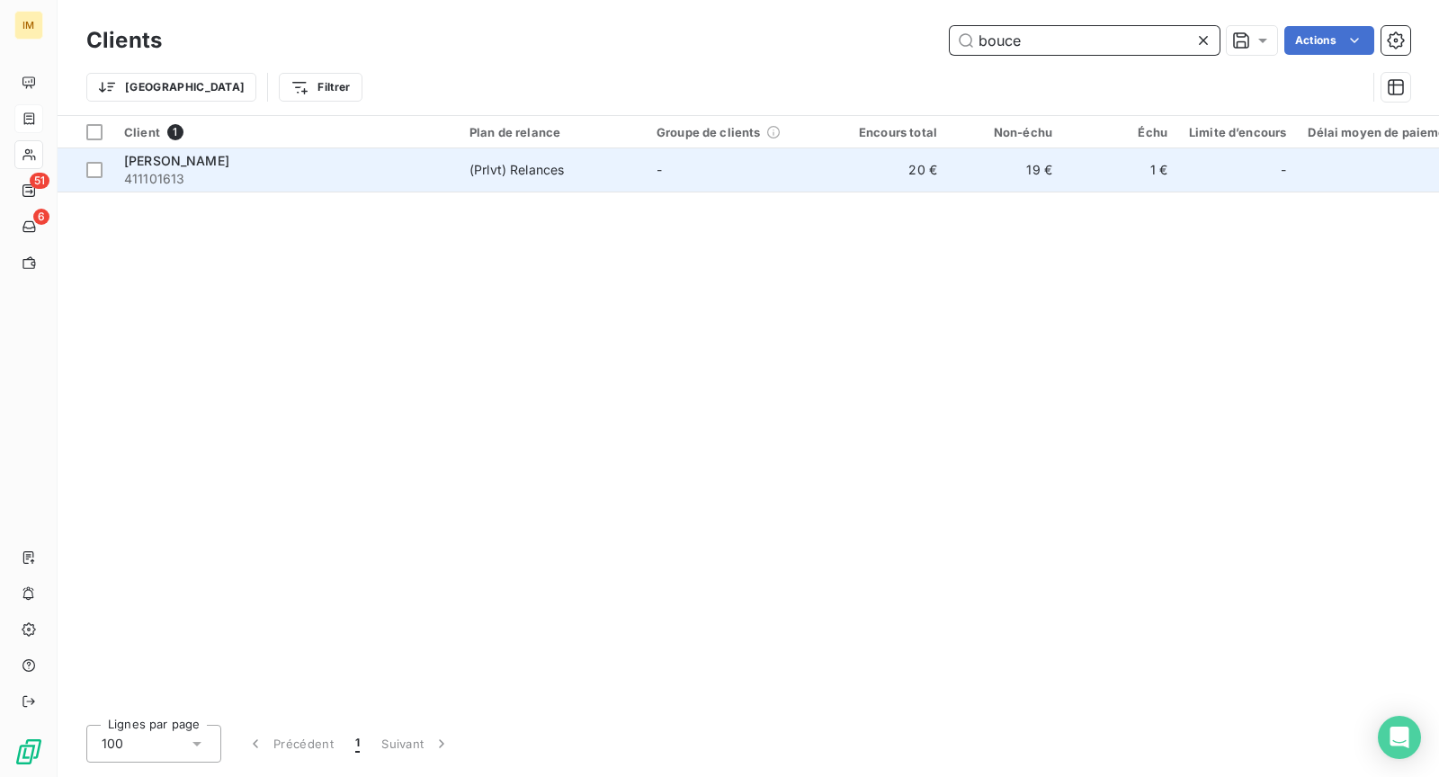
type input "bouce"
click at [231, 175] on span "411101613" at bounding box center [286, 179] width 324 height 18
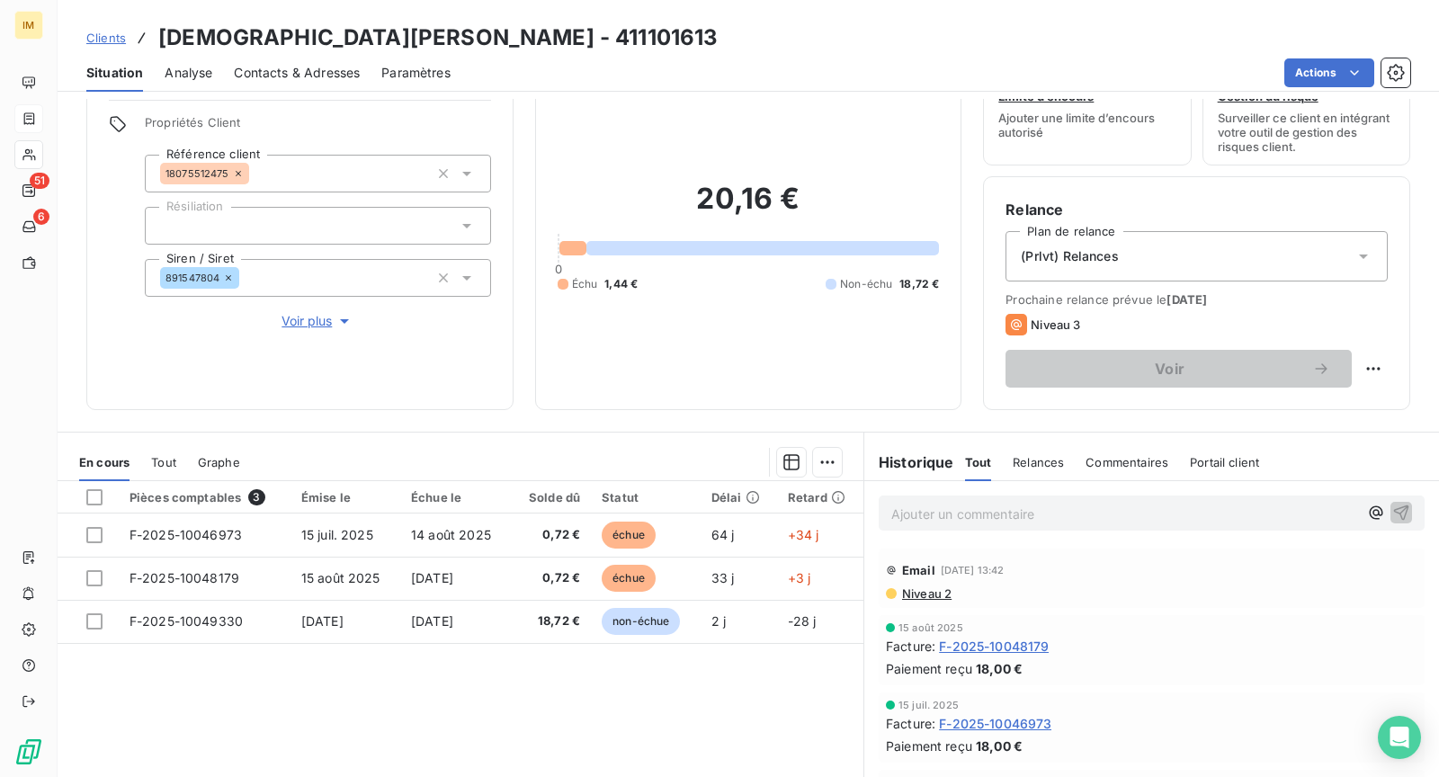
scroll to position [170, 0]
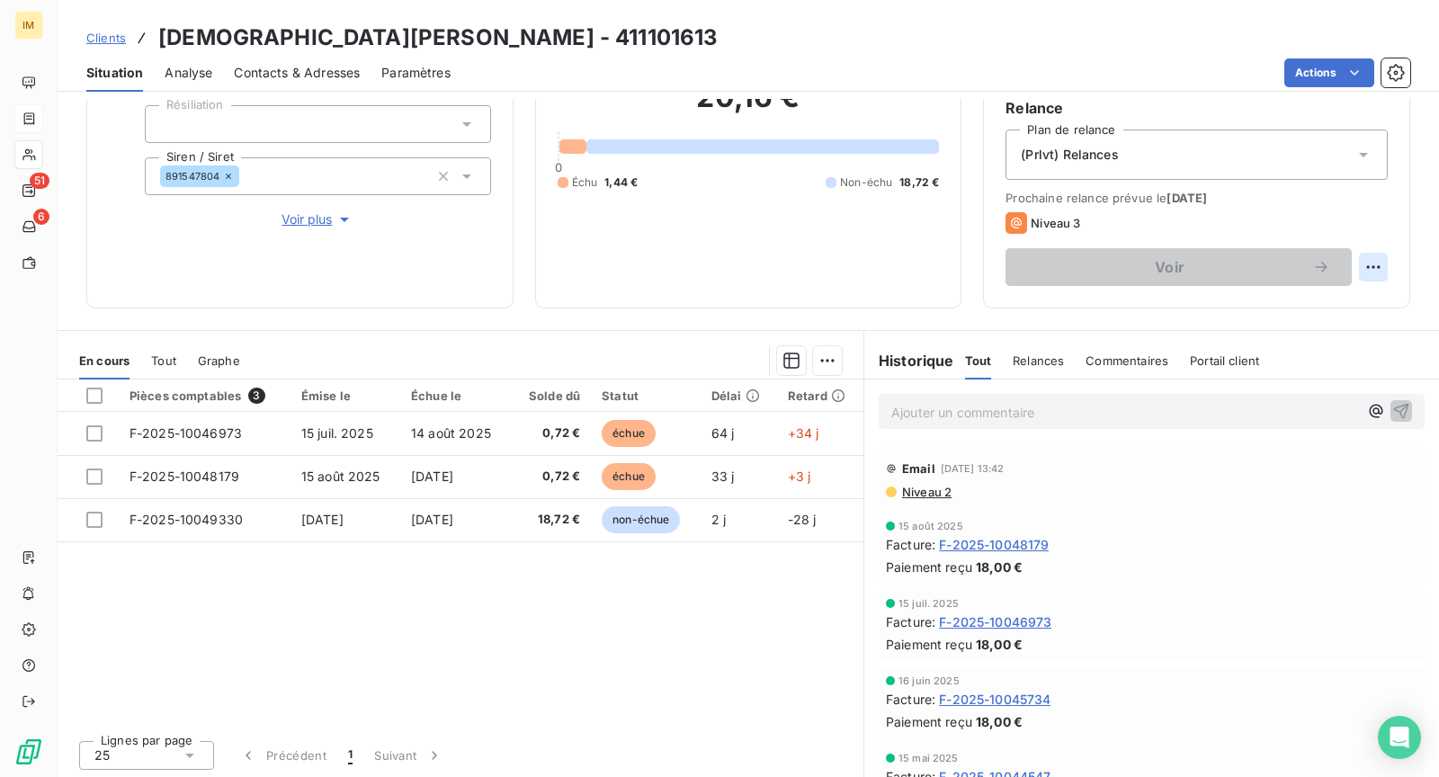
click at [1358, 265] on html "IM 51 6 Clients [PERSON_NAME] - 411101613 Situation Analyse Contacts & Adresses…" at bounding box center [719, 388] width 1439 height 777
click at [1273, 296] on div "Replanifier cette action" at bounding box center [1285, 305] width 161 height 29
select select "8"
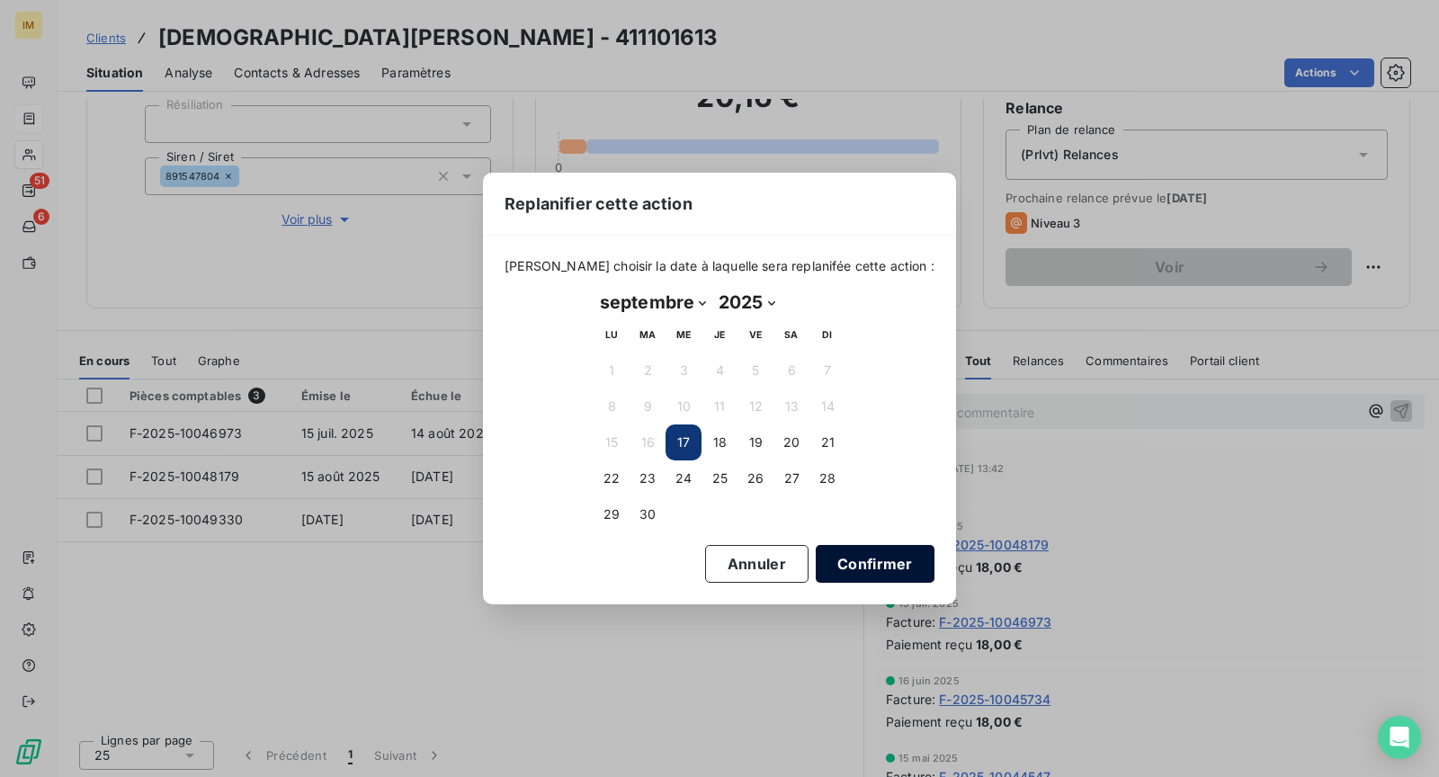
click at [842, 560] on button "Confirmer" at bounding box center [875, 564] width 119 height 38
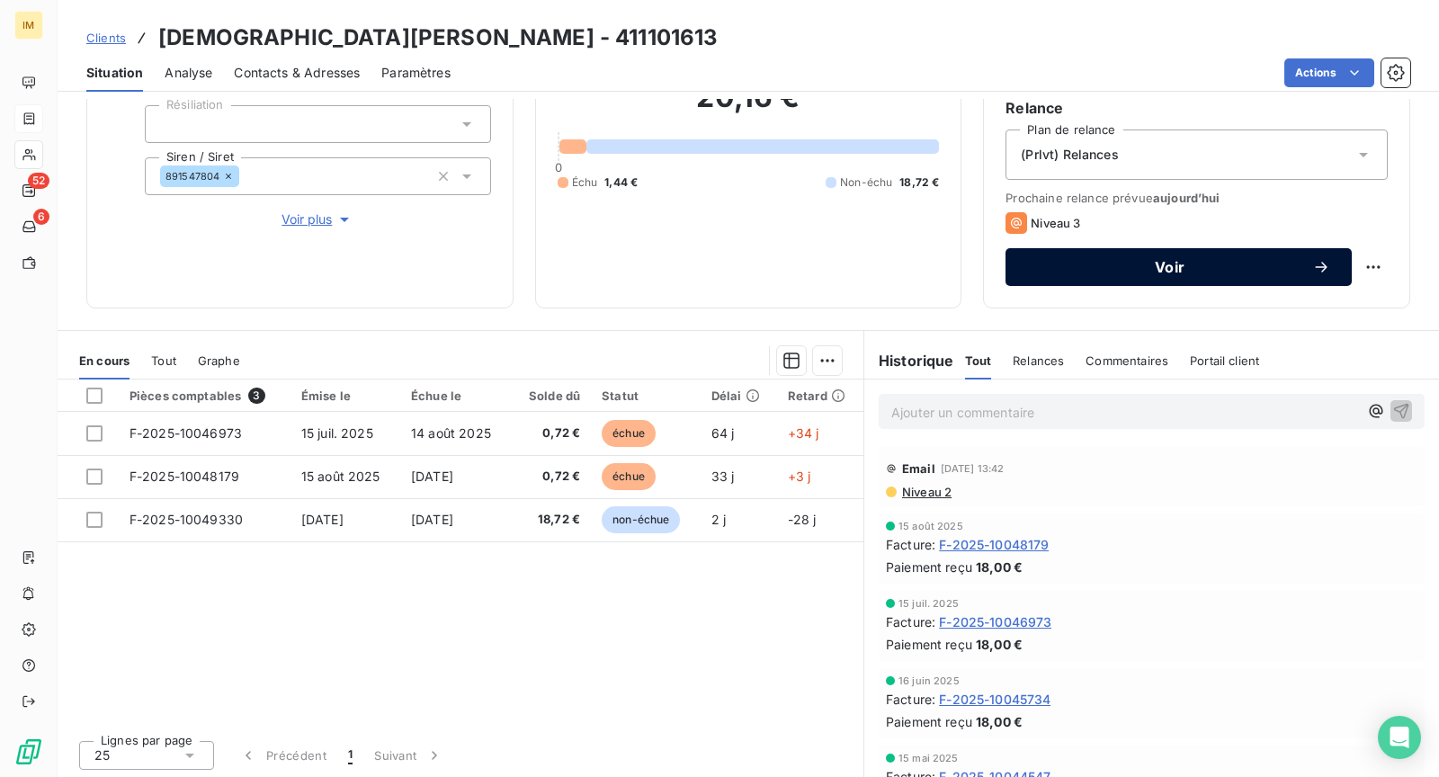
click at [1068, 273] on div "Voir" at bounding box center [1178, 267] width 303 height 18
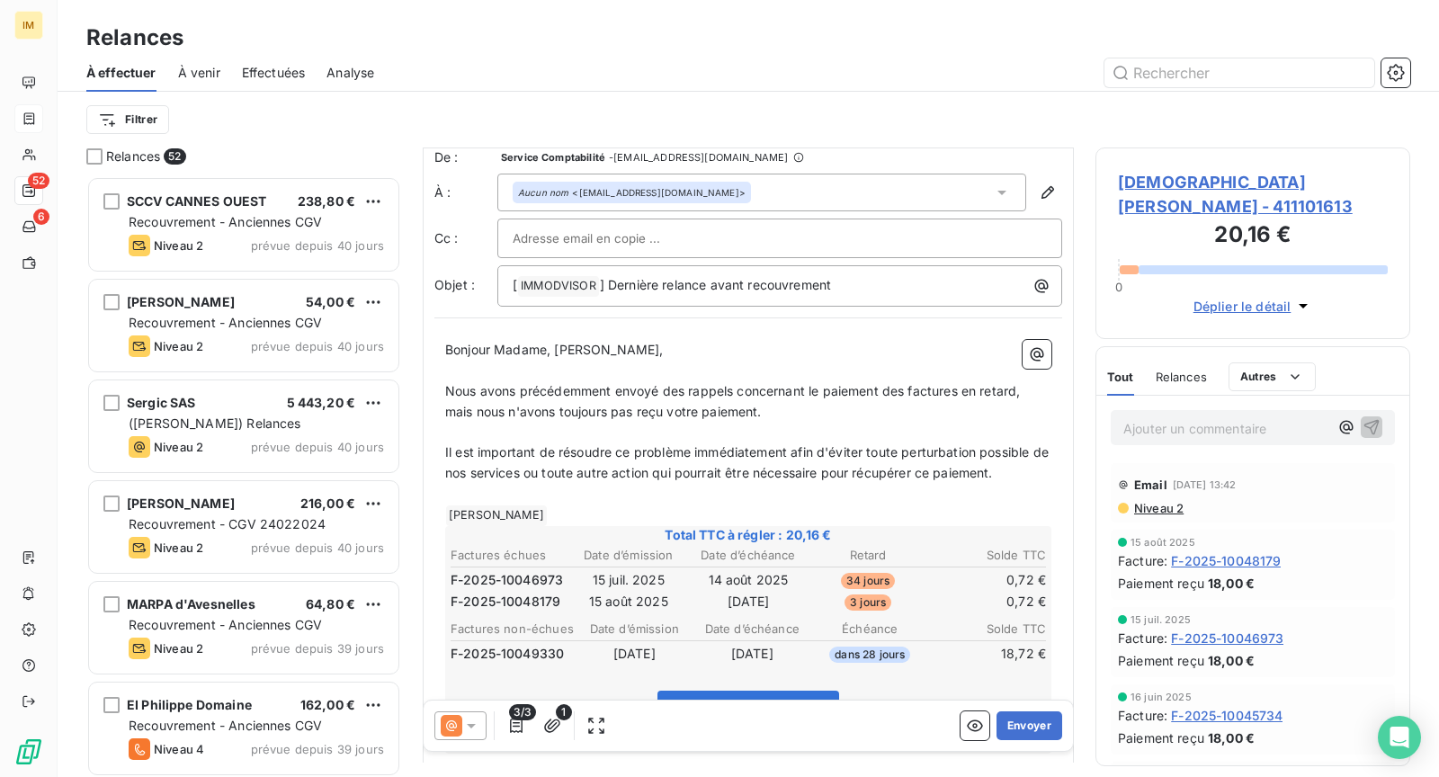
scroll to position [29, 0]
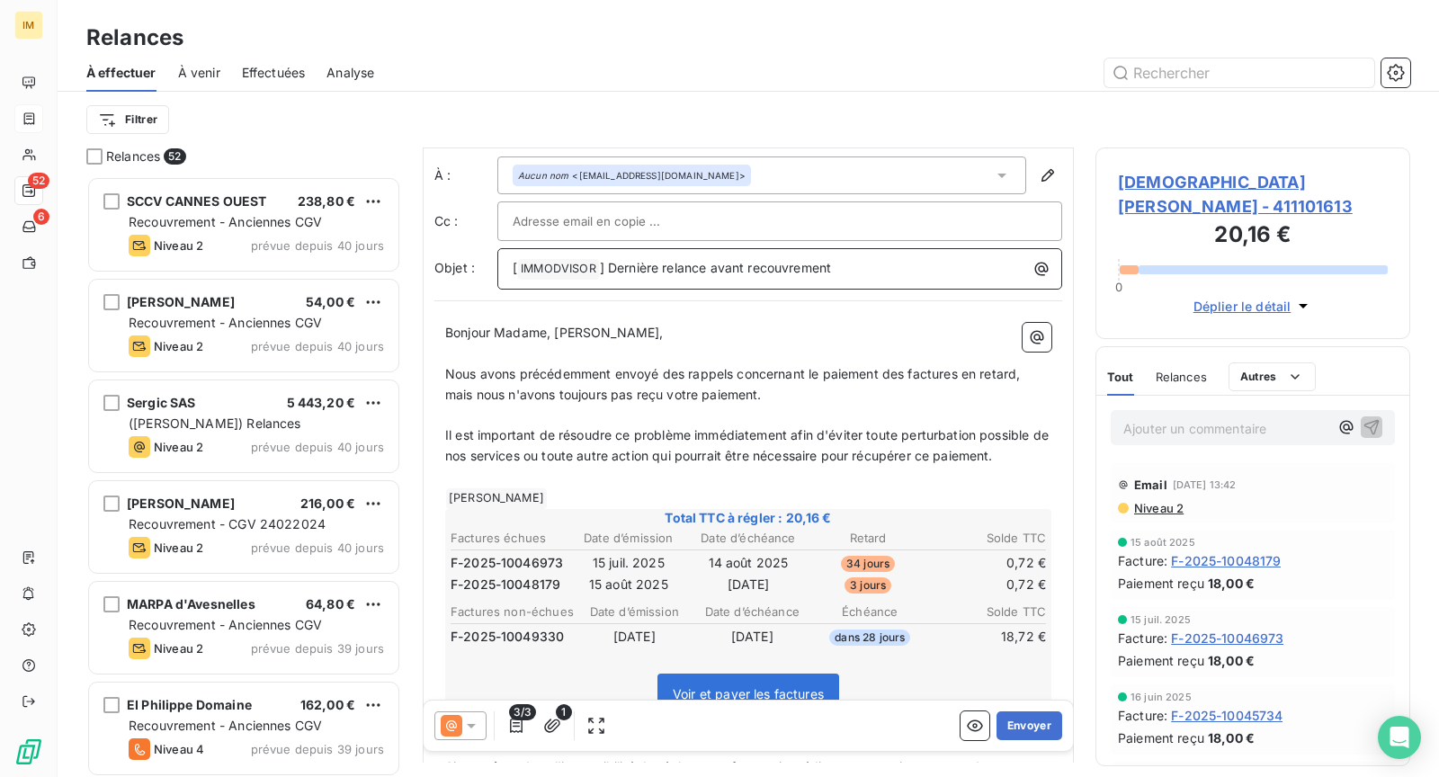
click at [616, 258] on p "[ IMMODVISOR ﻿ ] Dernière relance avant recouvrement" at bounding box center [784, 269] width 543 height 22
drag, startPoint x: 611, startPoint y: 260, endPoint x: 951, endPoint y: 279, distance: 340.6
click at [951, 279] on div "[ IMMODVISOR ﻿ ] Dernière relance avant recouvrement" at bounding box center [780, 268] width 565 height 41
drag, startPoint x: 552, startPoint y: 328, endPoint x: 500, endPoint y: 329, distance: 52.2
click at [500, 328] on span "Bonjour Madame, [PERSON_NAME]," at bounding box center [554, 332] width 219 height 15
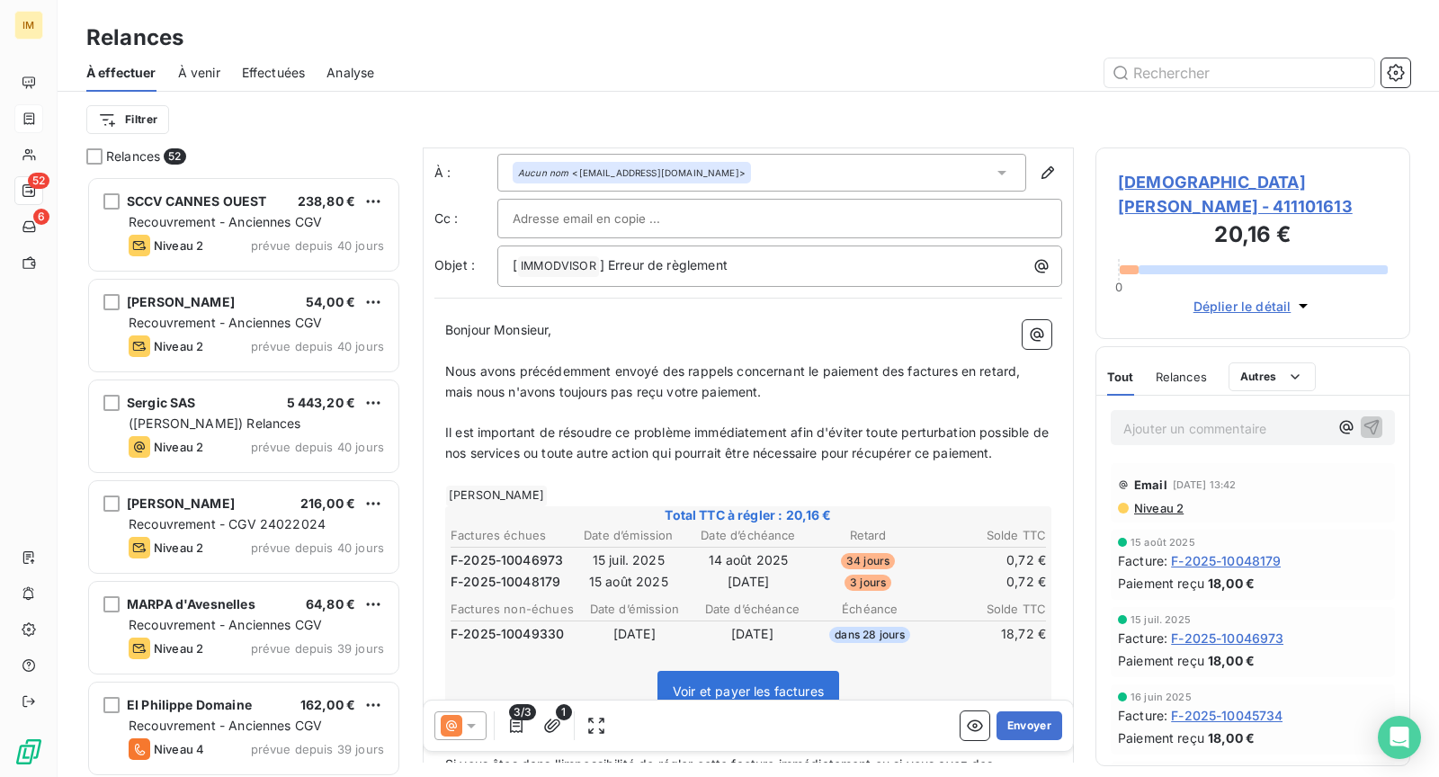
scroll to position [33, 0]
drag, startPoint x: 794, startPoint y: 377, endPoint x: 432, endPoint y: 363, distance: 361.9
click at [414, 361] on div "Relances 52 SCCV CANNES OUEST 238,80 € Recouvrement - Anciennes CGV Niveau 2 pr…" at bounding box center [749, 463] width 1382 height 630
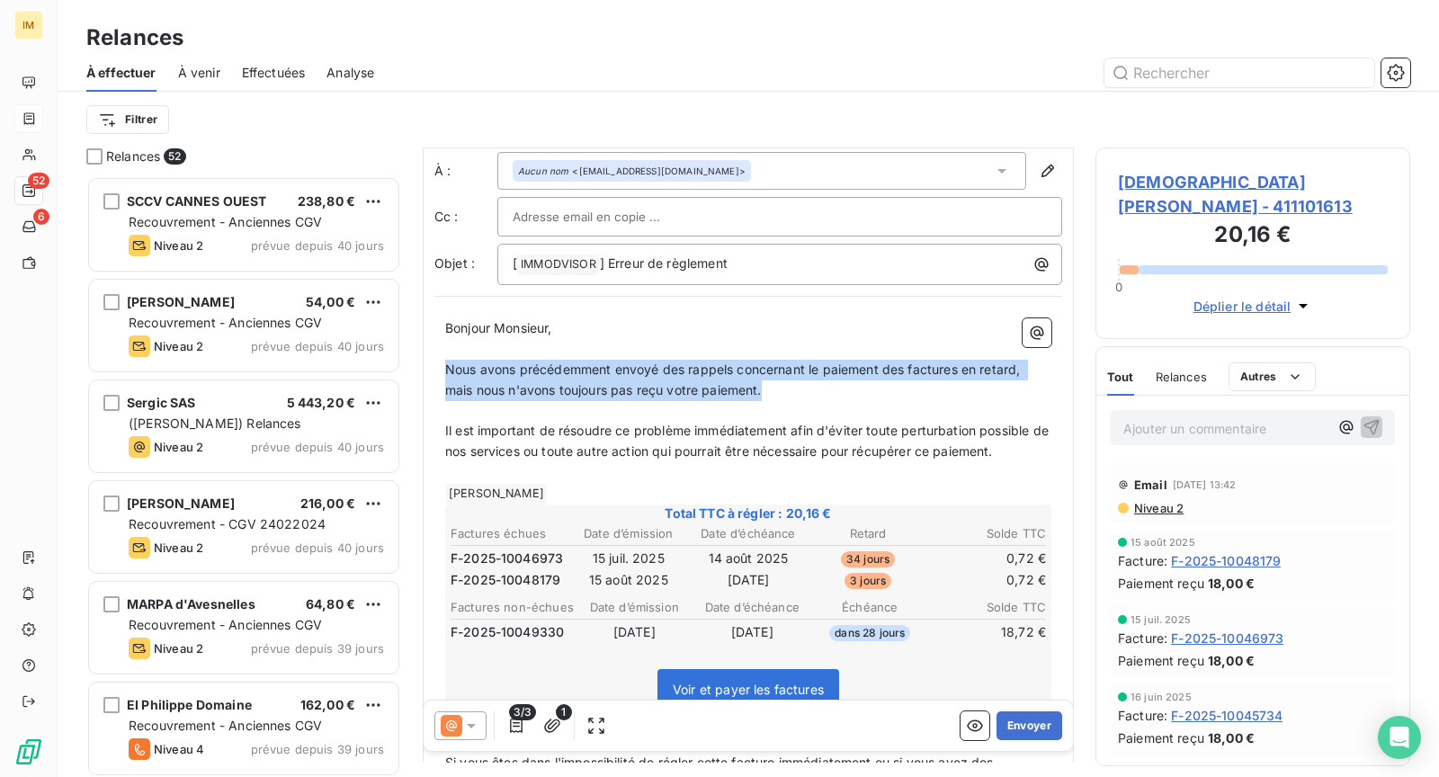
drag, startPoint x: 444, startPoint y: 364, endPoint x: 785, endPoint y: 384, distance: 340.6
click at [785, 384] on p "Nous avons précédemment envoyé des rappels concernant le paiement des factures …" at bounding box center [748, 380] width 606 height 41
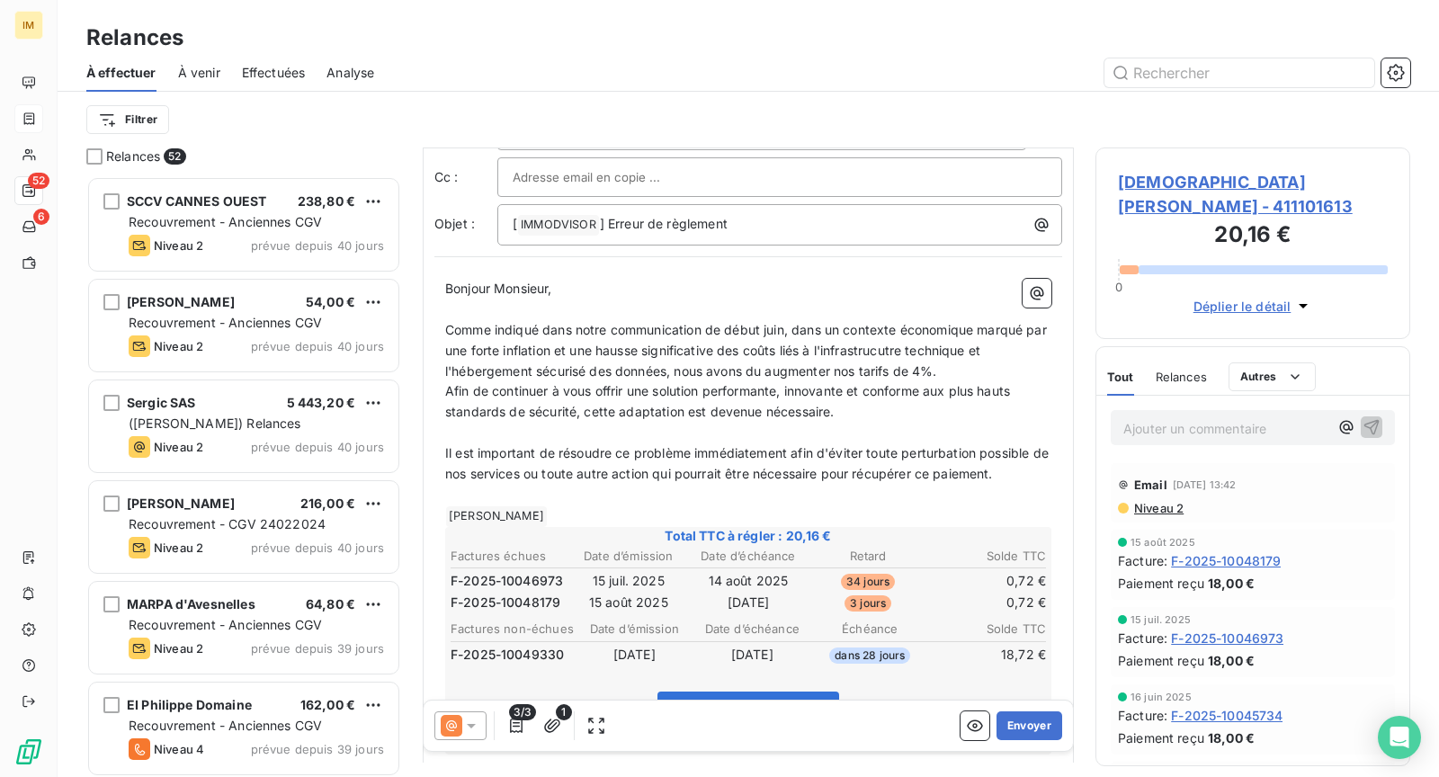
scroll to position [75, 0]
click at [971, 369] on p "Comme indiqué dans notre communication de début juin, dans un contexte économiq…" at bounding box center [748, 349] width 606 height 62
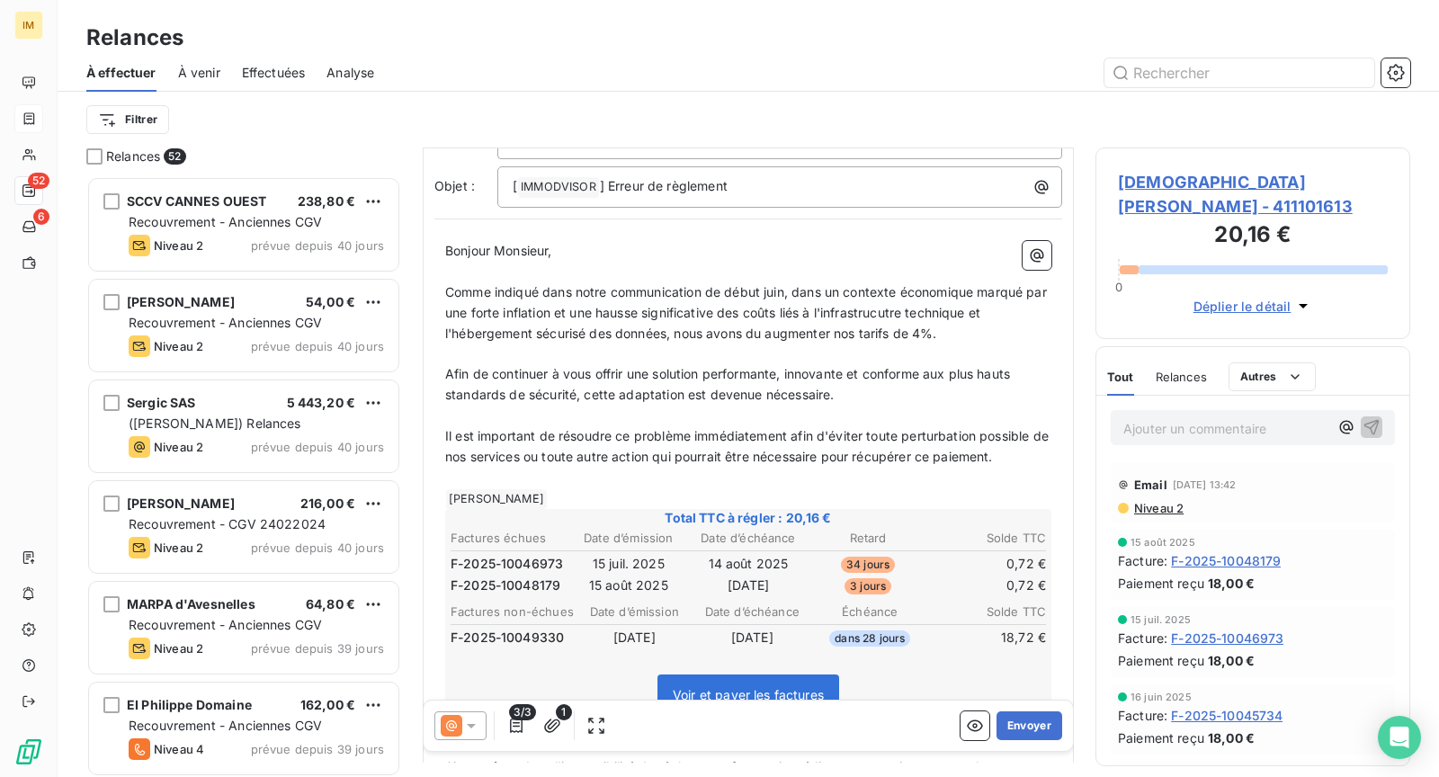
scroll to position [112, 0]
drag, startPoint x: 1026, startPoint y: 457, endPoint x: 433, endPoint y: 444, distance: 593.0
click at [428, 443] on div "De : Service Comptabilité - [EMAIL_ADDRESS][DOMAIN_NAME] À : Aucun nom <[EMAIL_…" at bounding box center [748, 631] width 651 height 1189
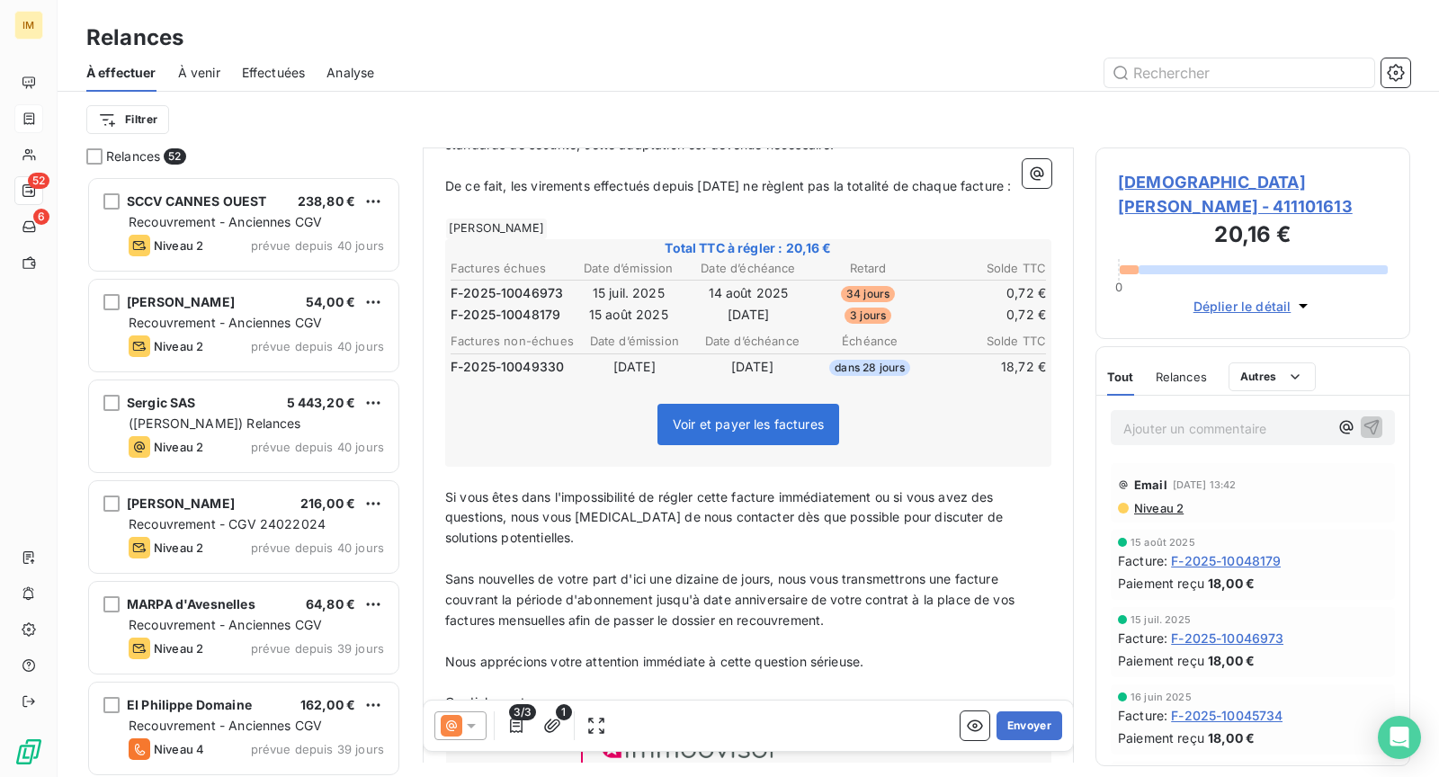
scroll to position [376, 0]
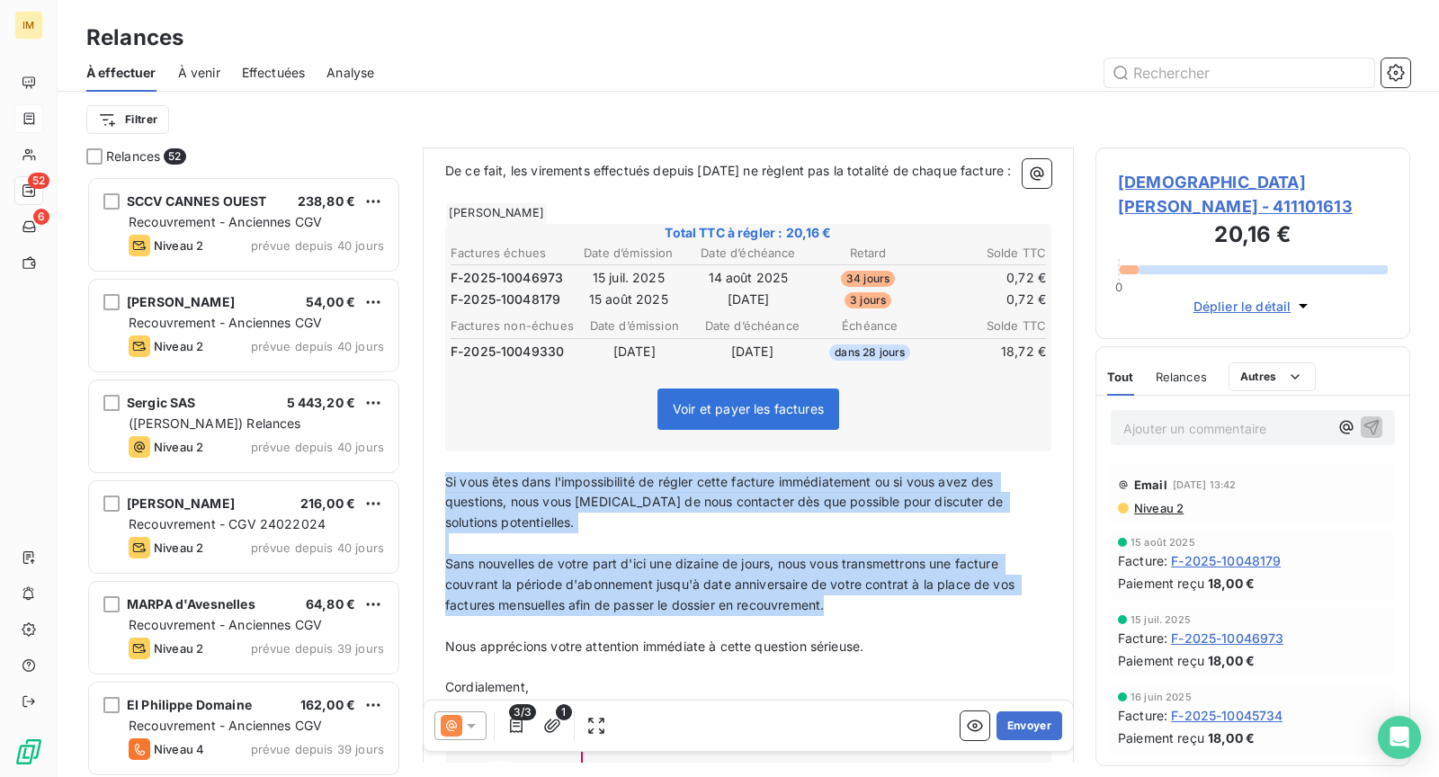
drag, startPoint x: 866, startPoint y: 620, endPoint x: 446, endPoint y: 502, distance: 436.4
click at [446, 502] on div "Bonjour Monsieur, ﻿ Comme indiqué dans notre communication de début juin, dans …" at bounding box center [748, 447] width 606 height 943
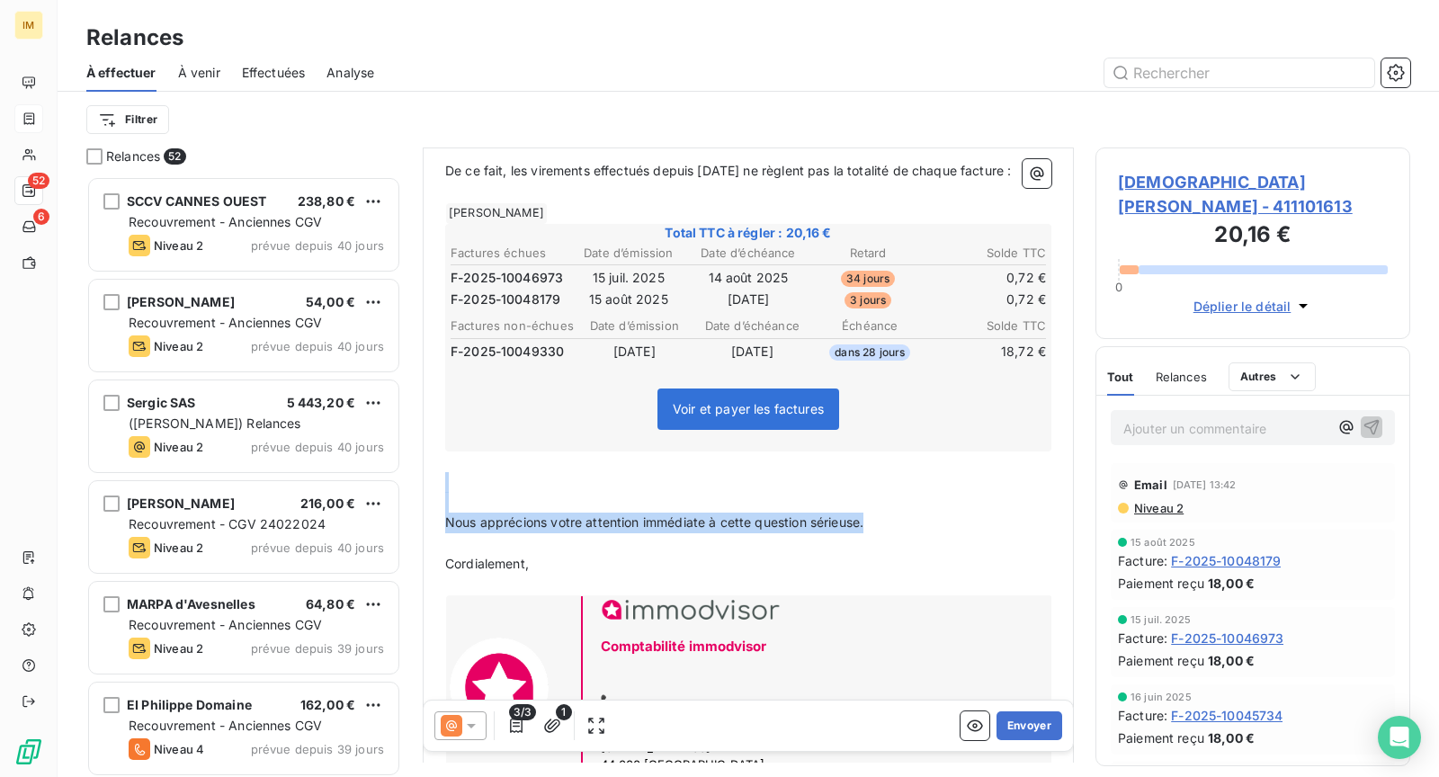
drag, startPoint x: 773, startPoint y: 529, endPoint x: 453, endPoint y: 495, distance: 322.1
click at [453, 495] on div "Bonjour Monsieur, ﻿ Comme indiqué dans notre communication de début juin, dans …" at bounding box center [748, 386] width 606 height 820
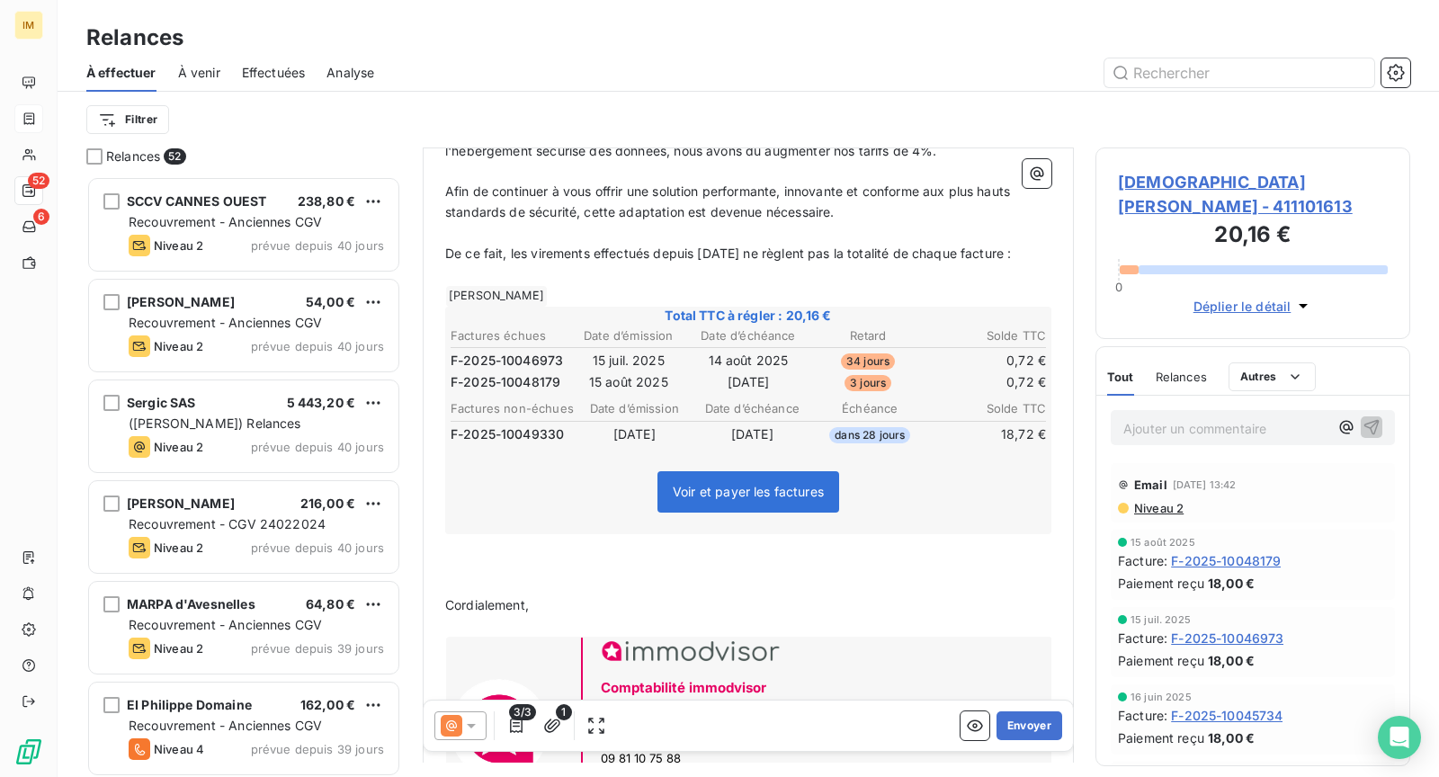
scroll to position [321, 0]
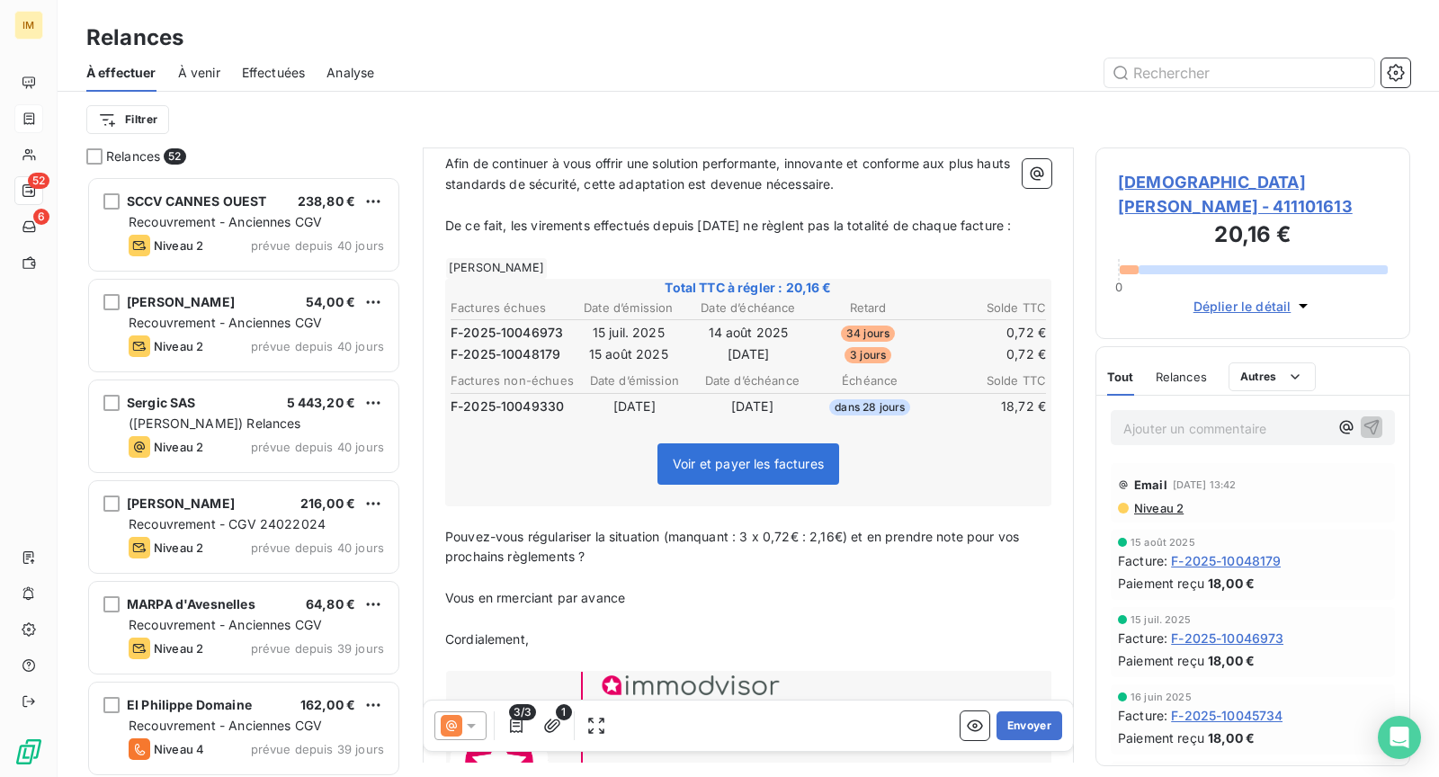
click at [464, 647] on span "Cordialement," at bounding box center [487, 639] width 84 height 15
click at [457, 647] on span "Cordialement," at bounding box center [487, 639] width 84 height 15
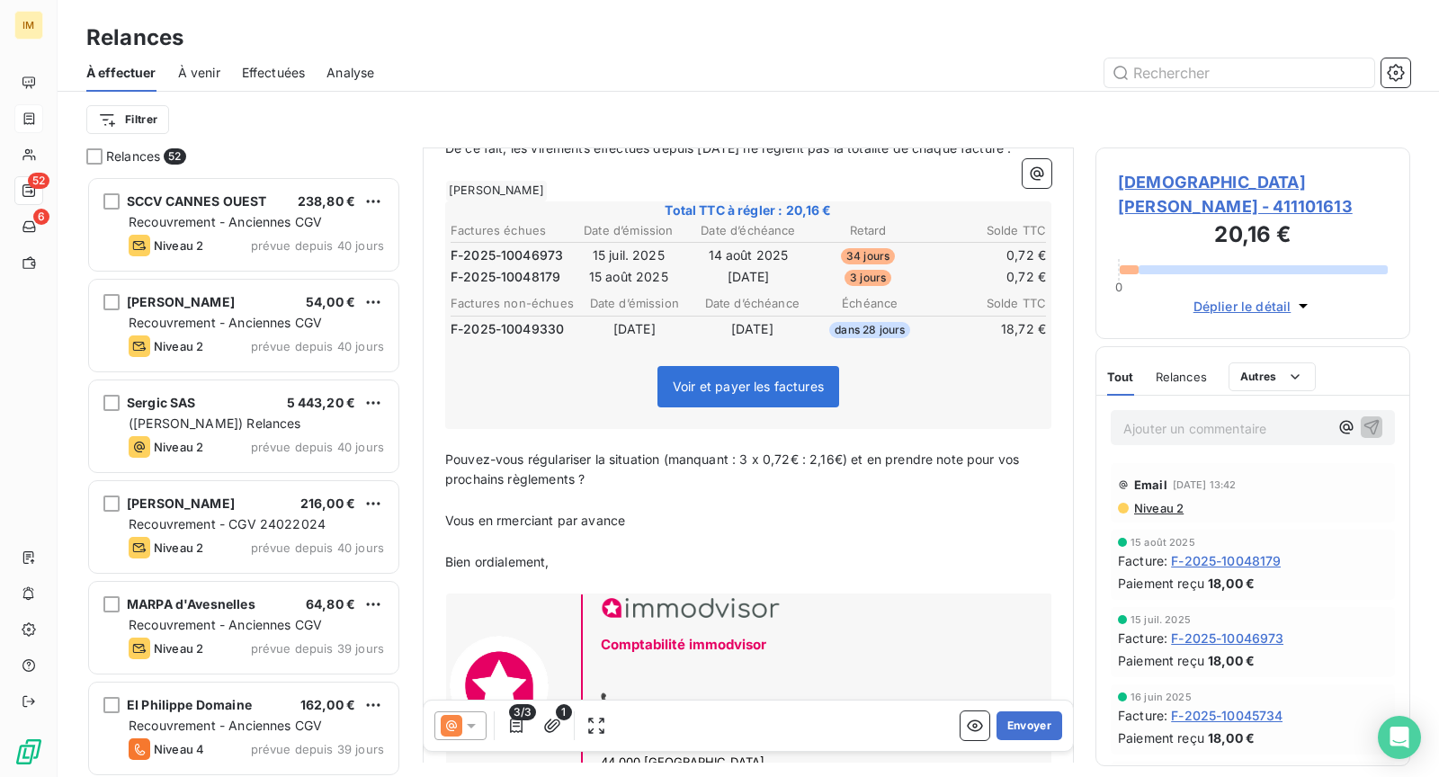
scroll to position [497, 0]
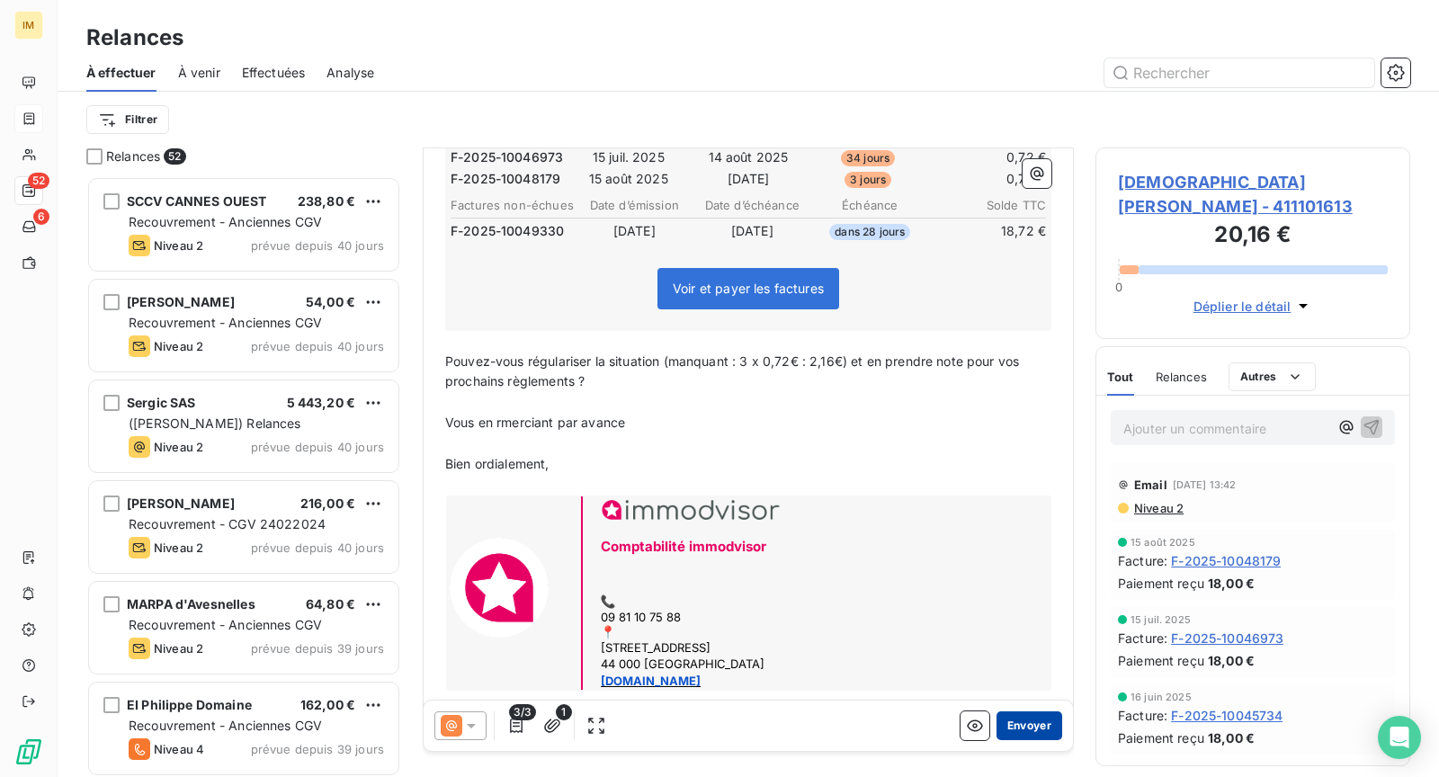
click at [1032, 729] on button "Envoyer" at bounding box center [1030, 726] width 66 height 29
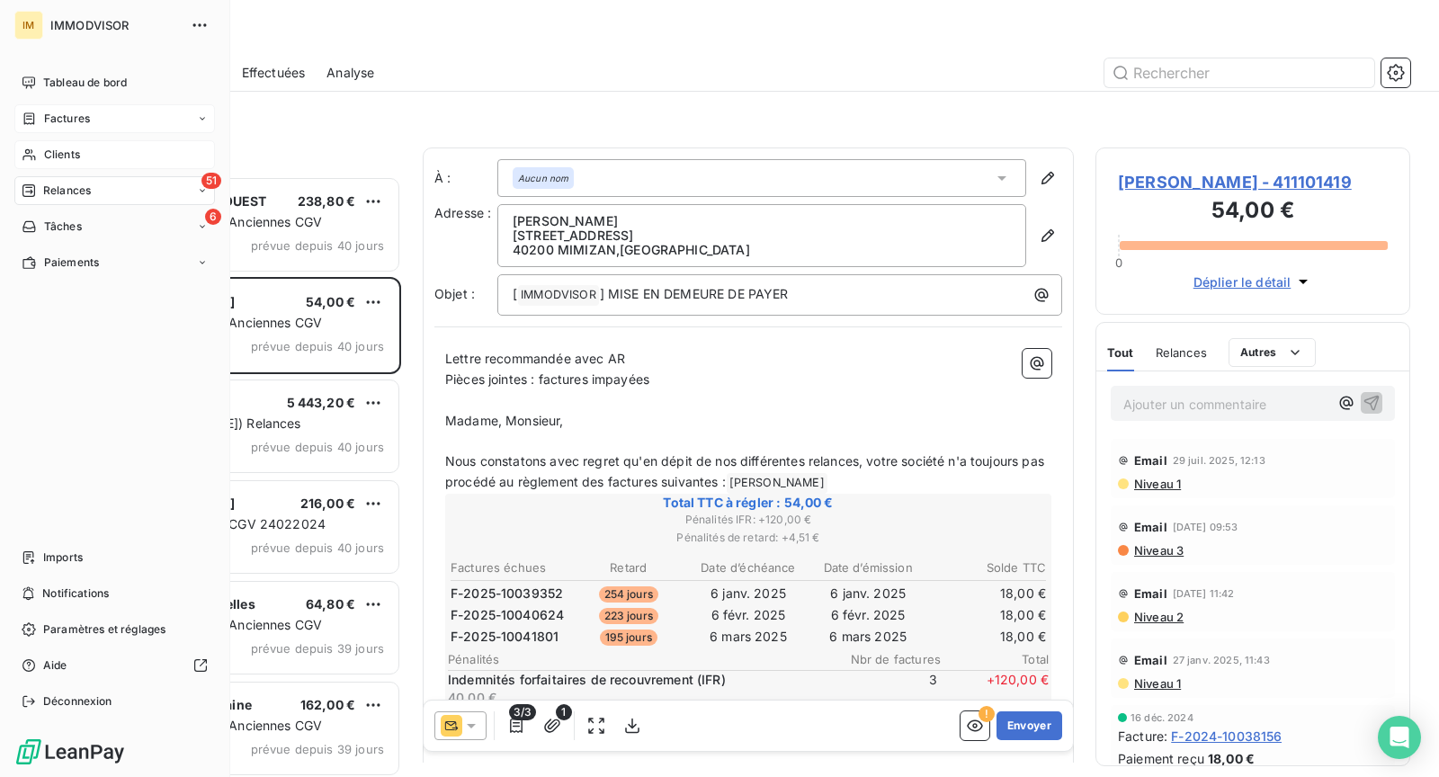
click at [45, 158] on span "Clients" at bounding box center [62, 155] width 36 height 16
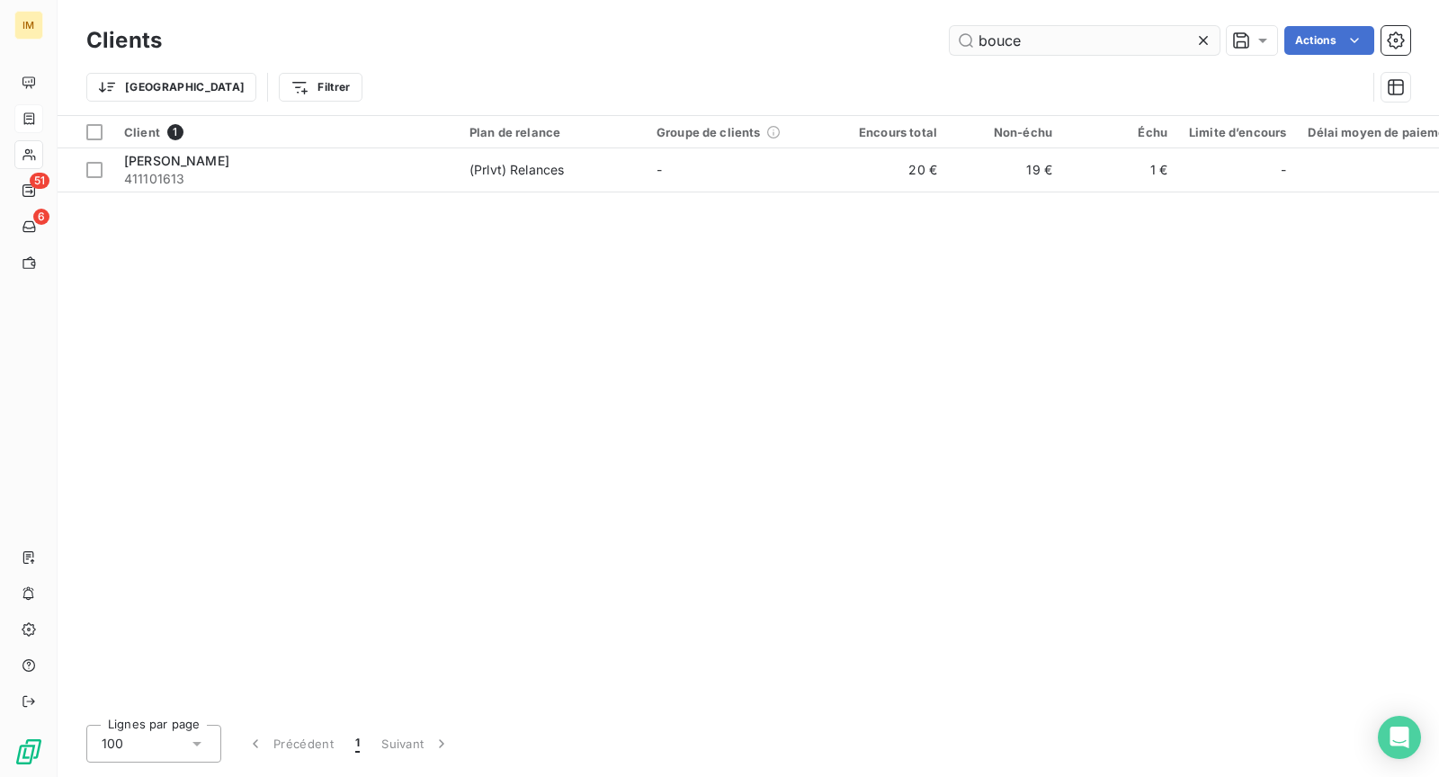
click at [1054, 46] on input "bouce" at bounding box center [1085, 40] width 270 height 29
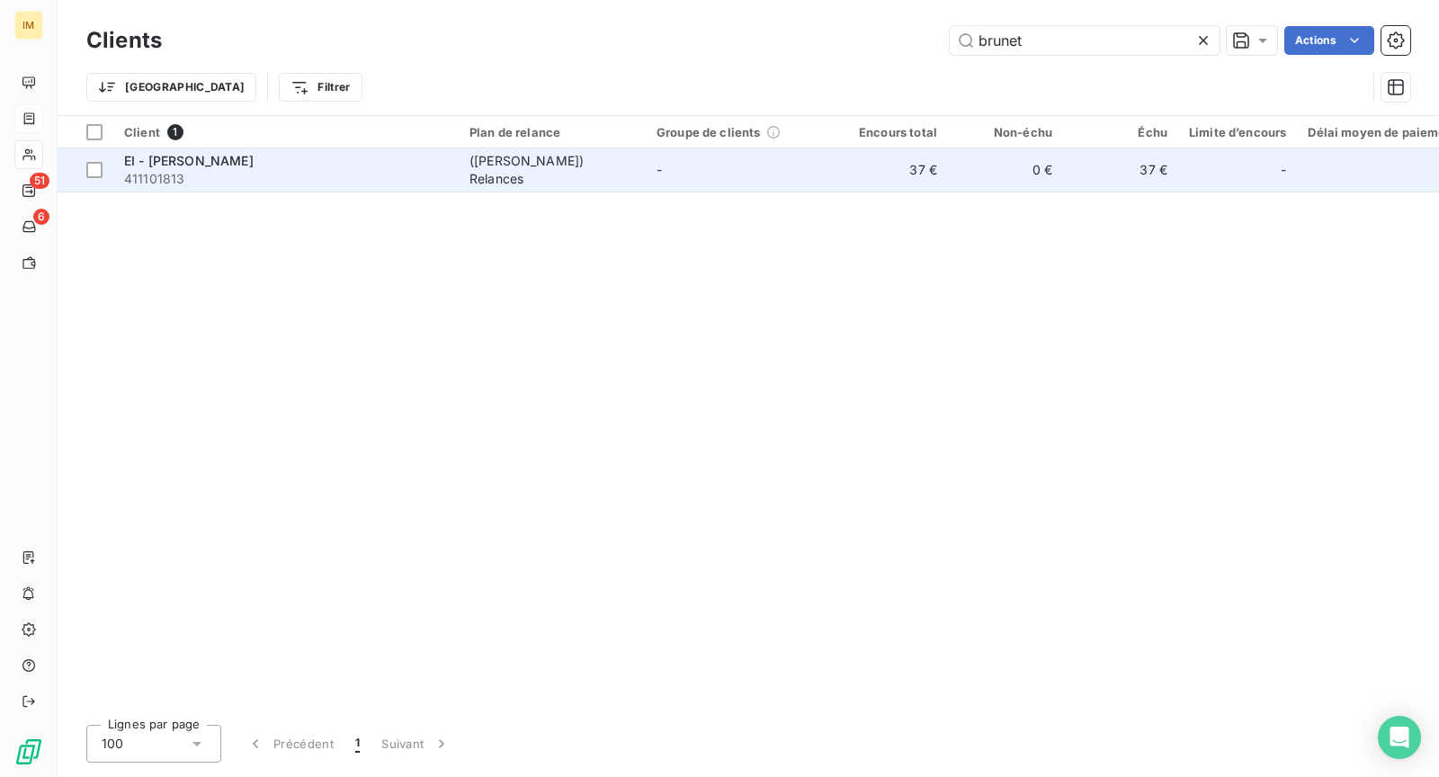
type input "brunet"
click at [430, 187] on span "411101813" at bounding box center [286, 179] width 324 height 18
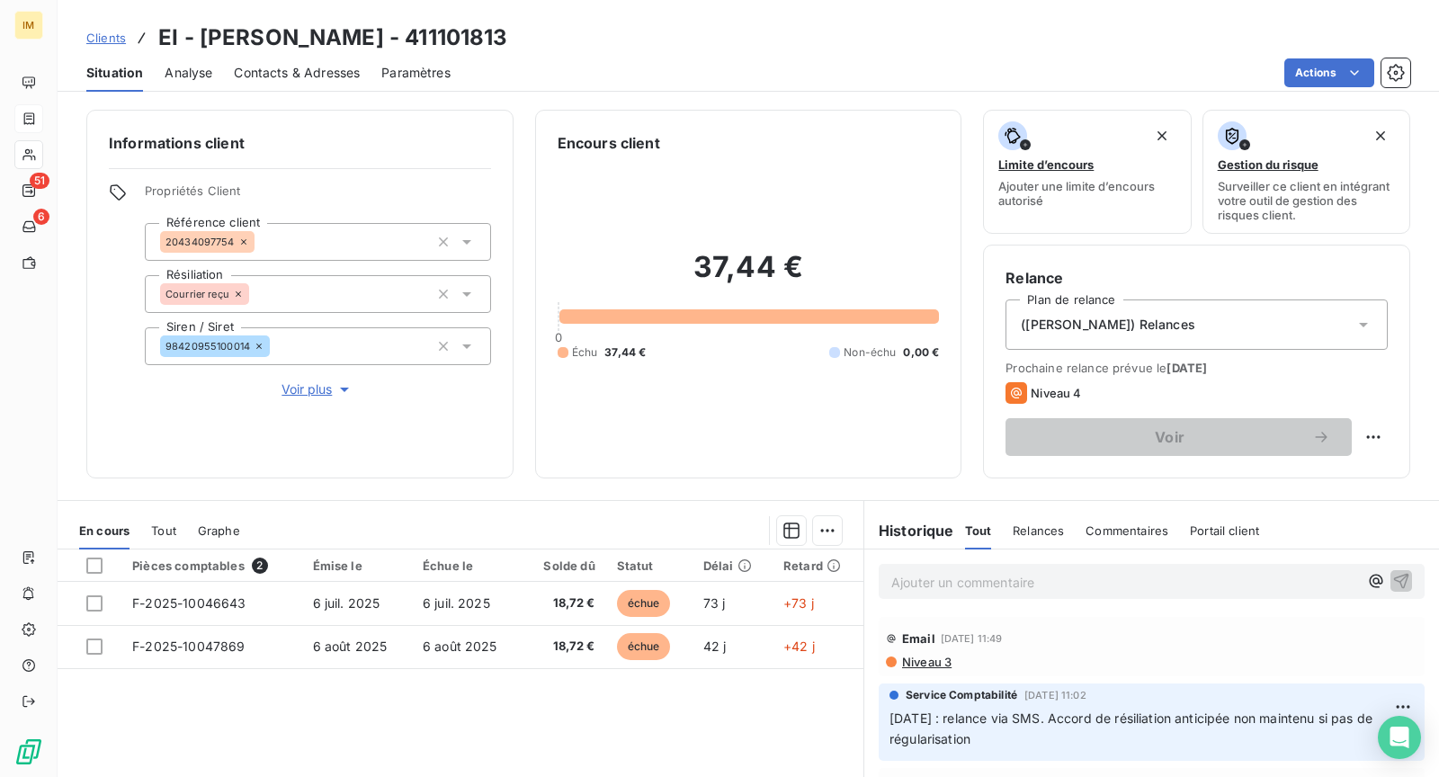
copy div
drag, startPoint x: 238, startPoint y: 243, endPoint x: 86, endPoint y: 306, distance: 163.7
click at [84, 298] on div "Informations client Propriétés Client Référence client 20434097754 Résiliation …" at bounding box center [749, 294] width 1382 height 369
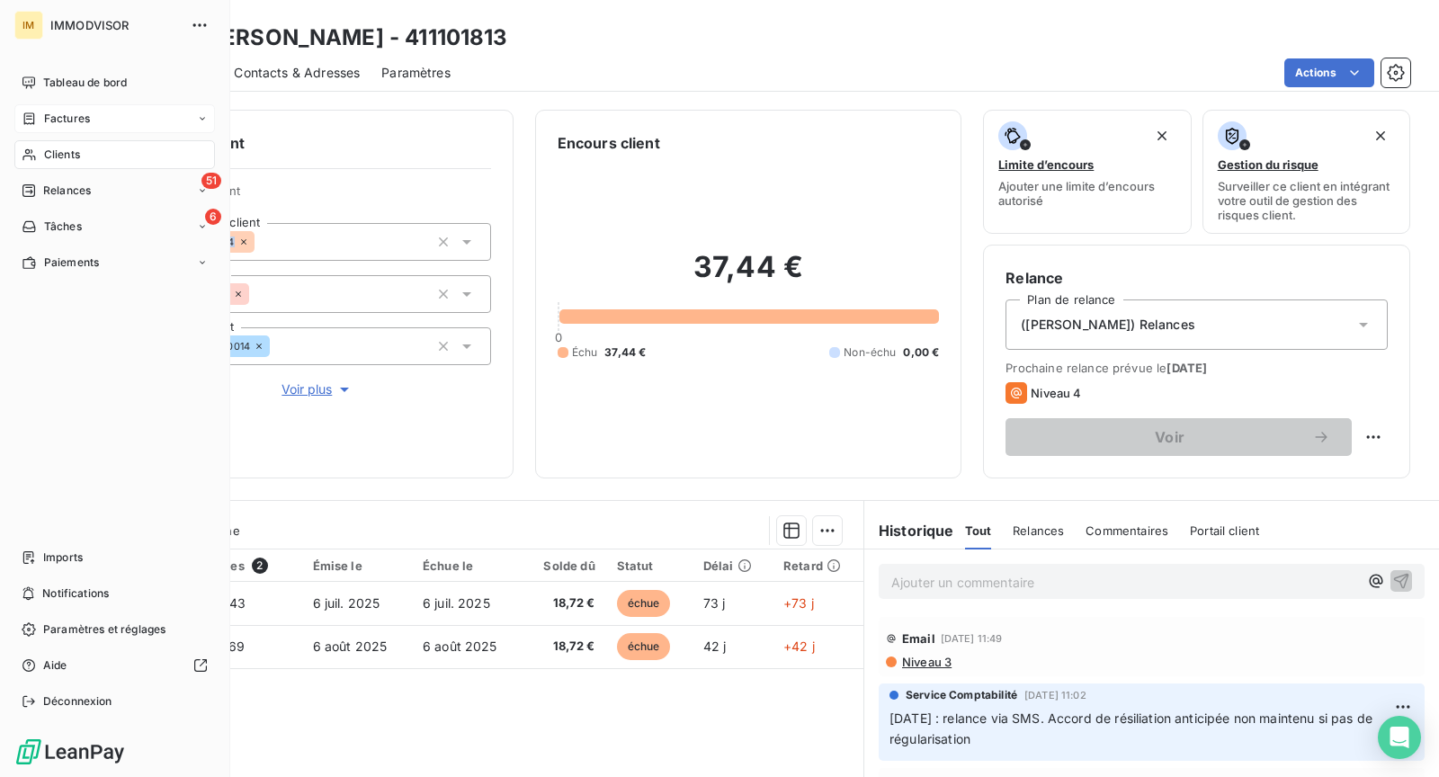
click at [41, 146] on div "Clients" at bounding box center [114, 154] width 201 height 29
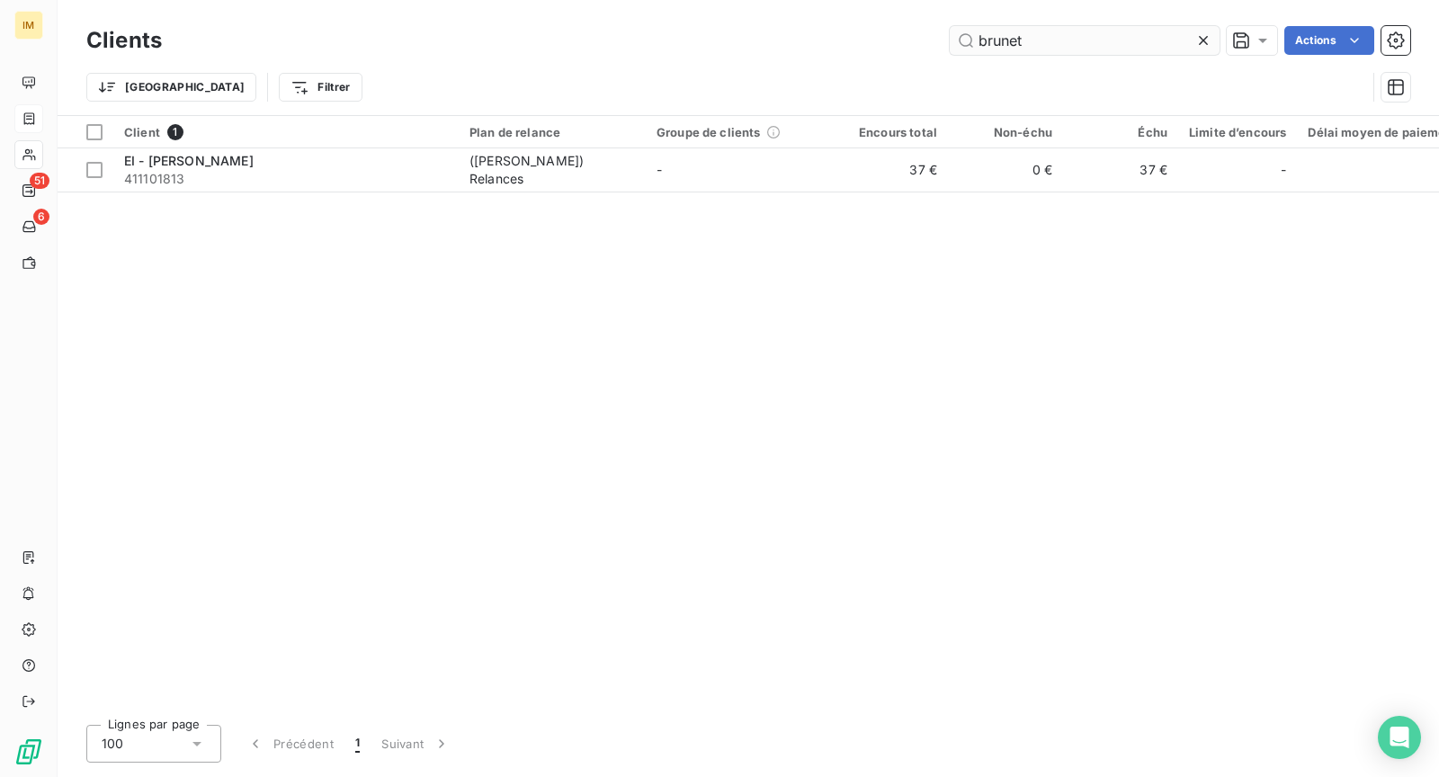
click at [1039, 53] on input "brunet" at bounding box center [1085, 40] width 270 height 29
click at [1039, 52] on input "brunet" at bounding box center [1085, 40] width 270 height 29
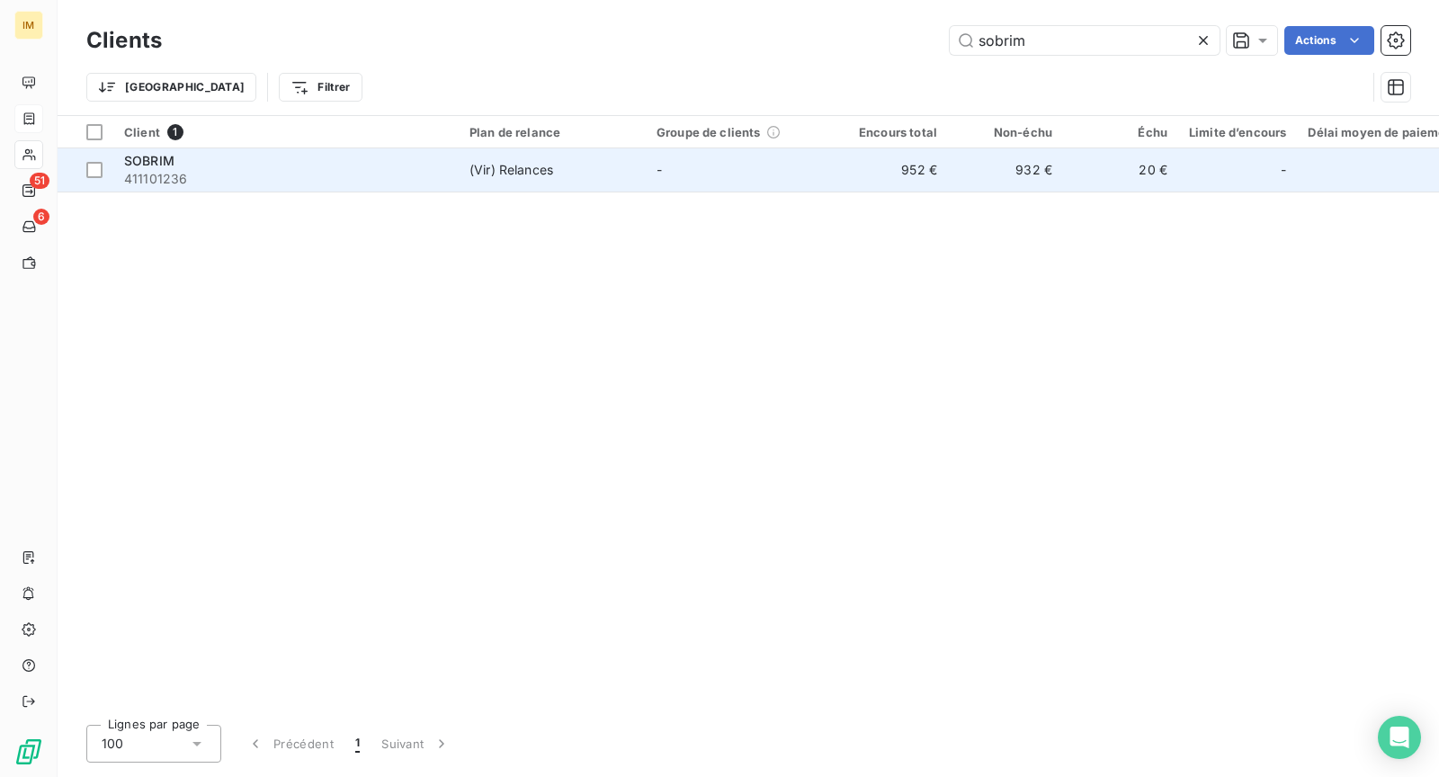
type input "sobrim"
click at [464, 166] on td "(Vir) Relances" at bounding box center [552, 169] width 187 height 43
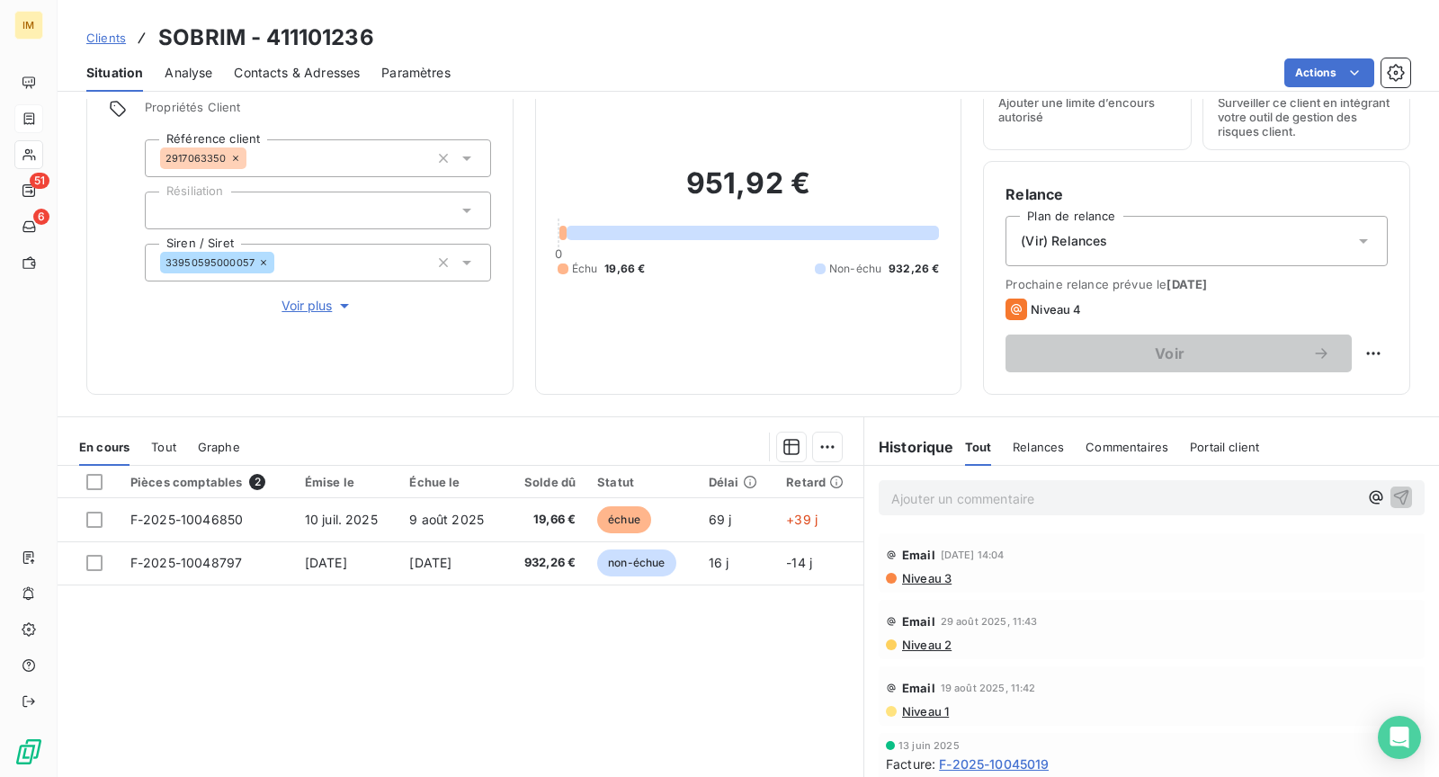
scroll to position [52, 0]
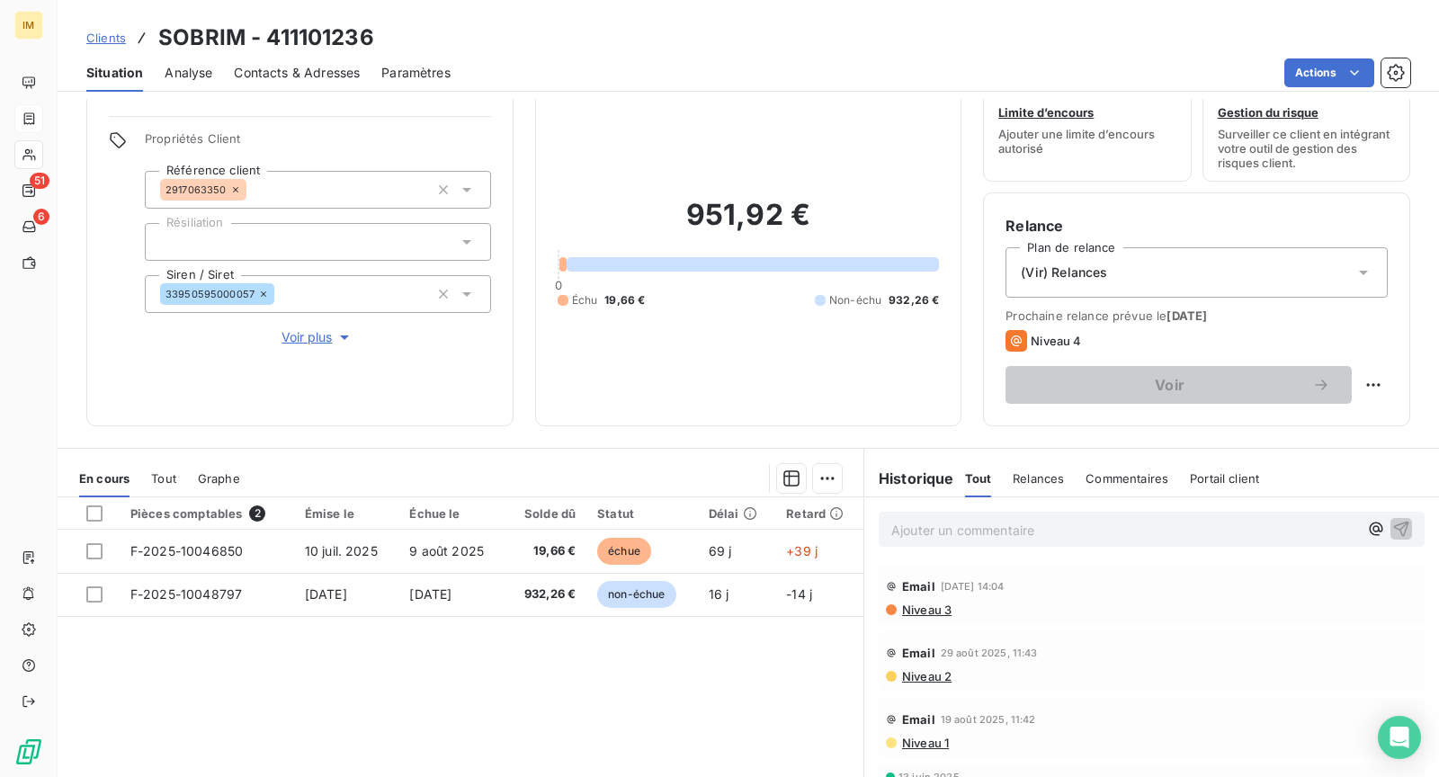
click at [327, 351] on div "Informations client Propriétés Client Référence client 2917063350 Résiliation S…" at bounding box center [299, 242] width 427 height 369
click at [322, 341] on span "Voir plus" at bounding box center [318, 337] width 72 height 18
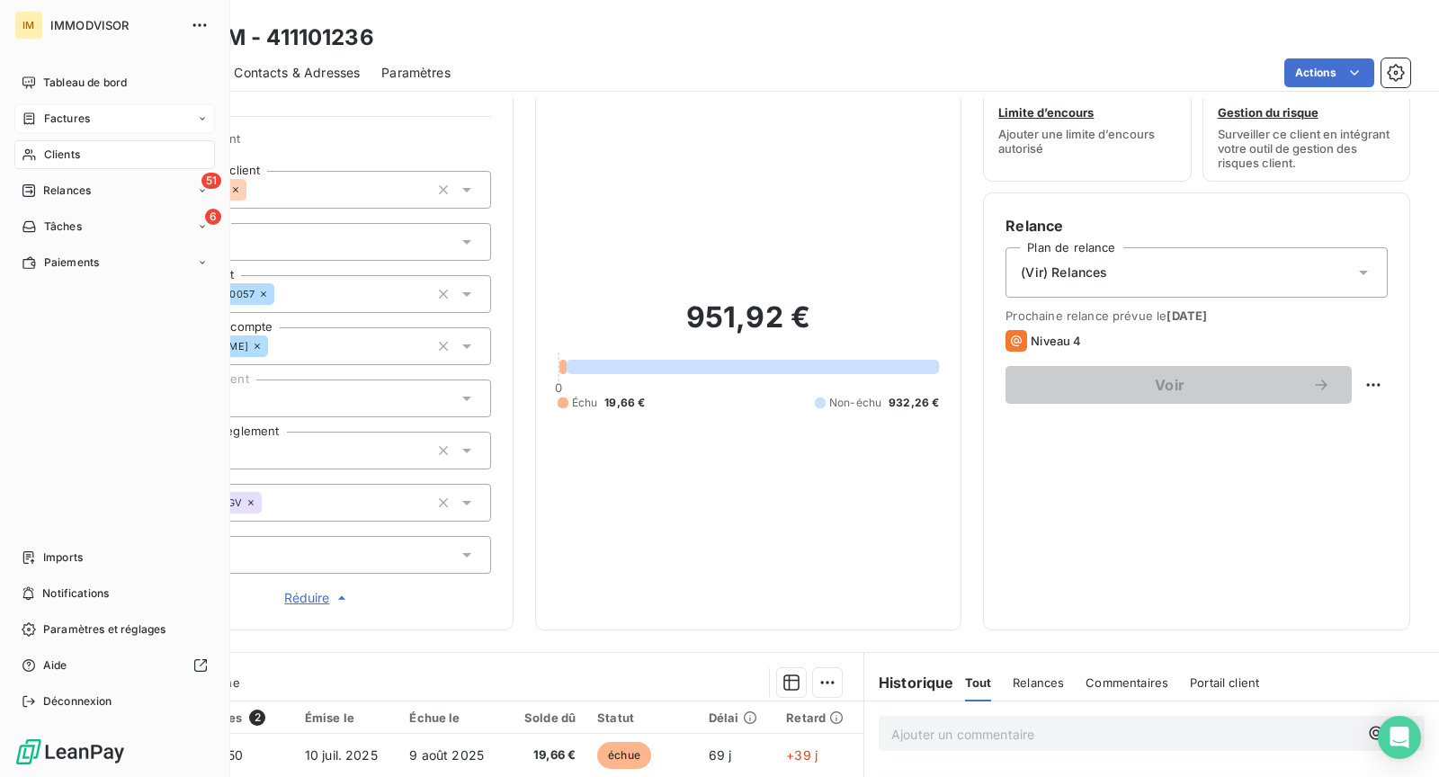
drag, startPoint x: 50, startPoint y: 147, endPoint x: 79, endPoint y: 147, distance: 28.8
click at [50, 147] on span "Clients" at bounding box center [62, 155] width 36 height 16
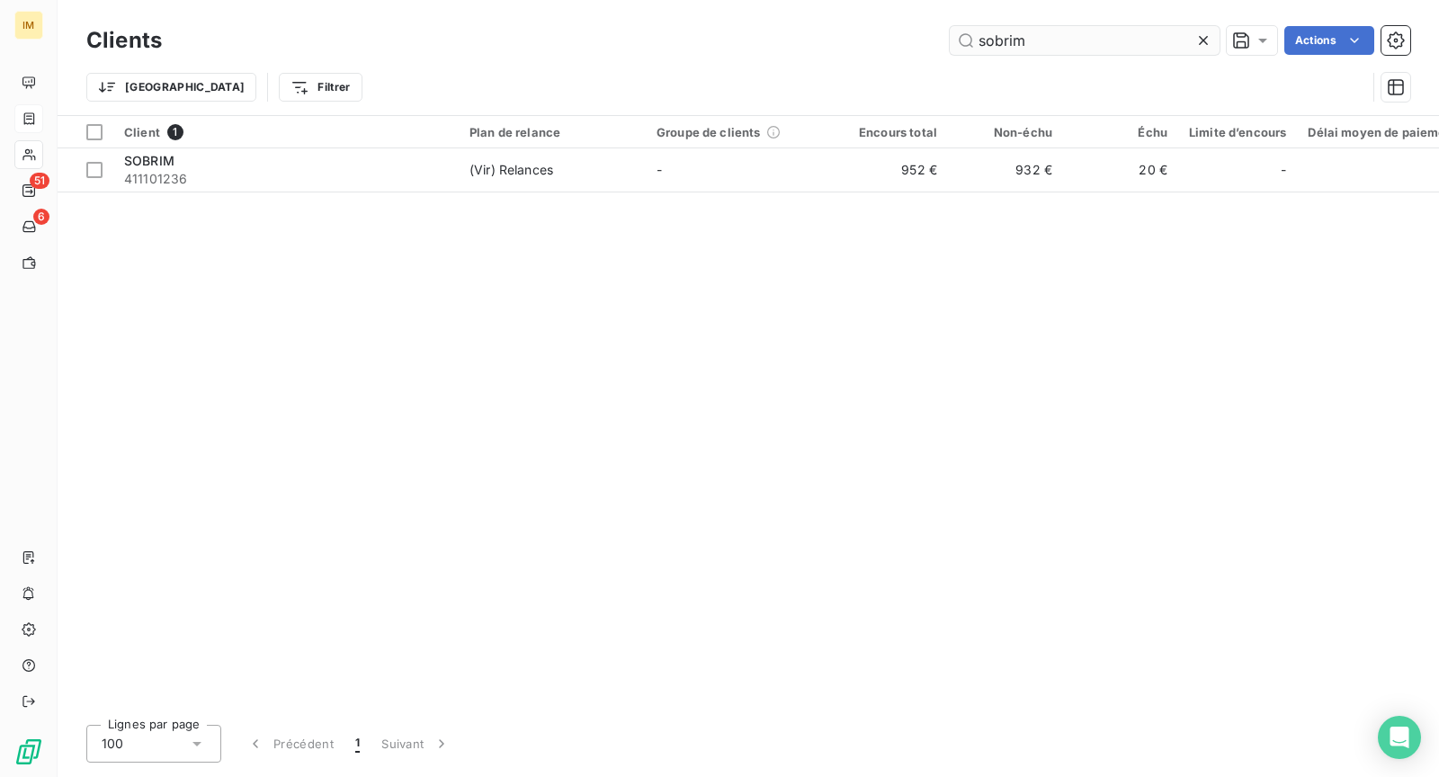
click at [1030, 46] on input "sobrim" at bounding box center [1085, 40] width 270 height 29
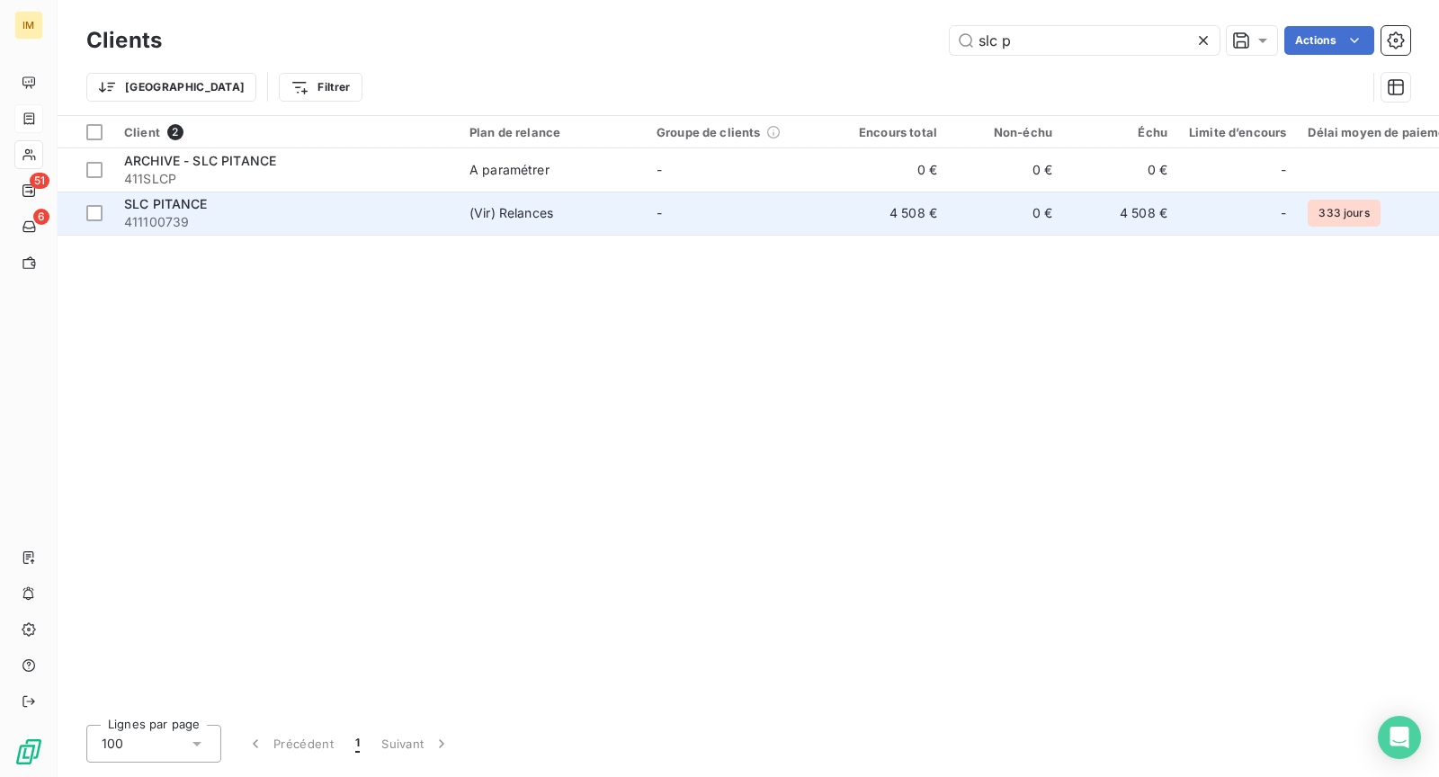
type input "slc p"
click at [354, 220] on span "411100739" at bounding box center [286, 222] width 324 height 18
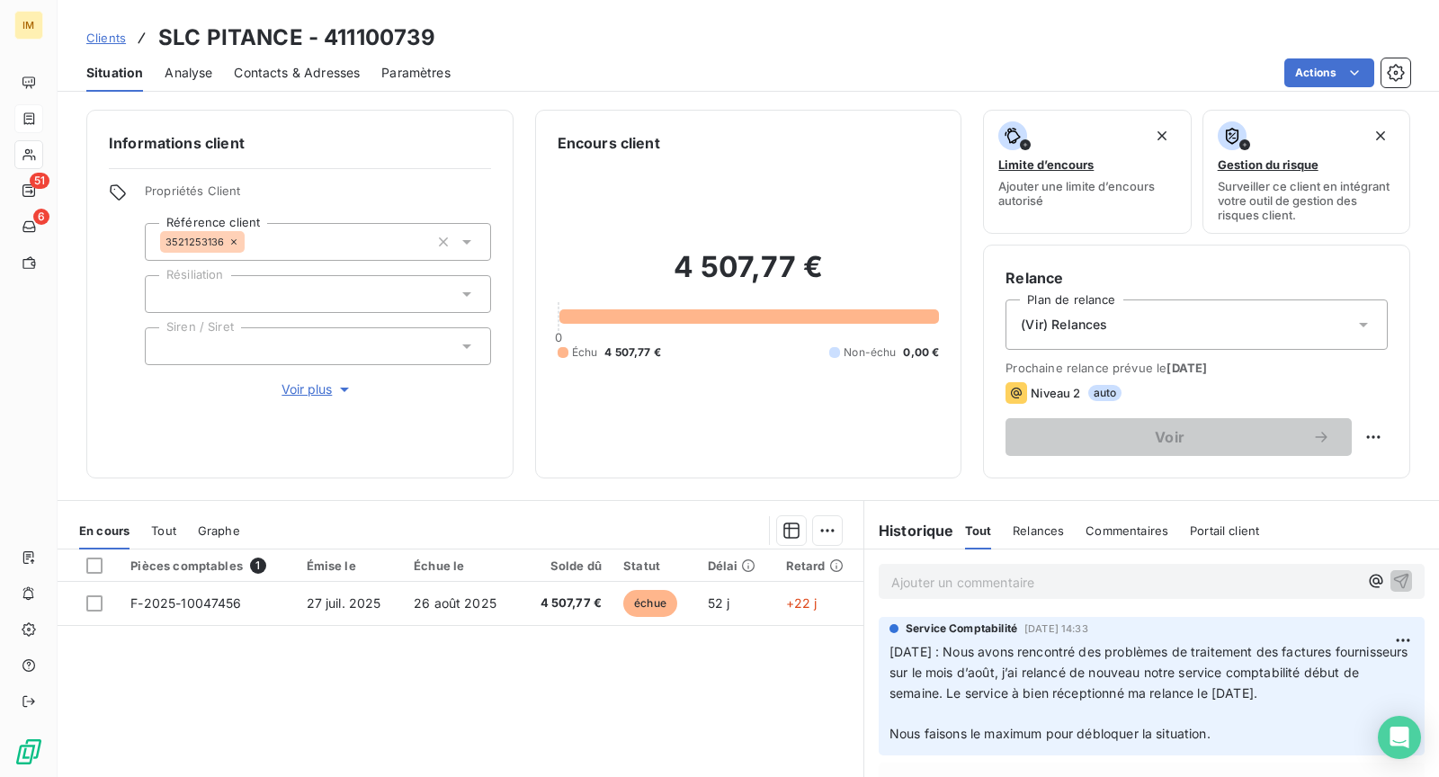
click at [325, 392] on span "Voir plus" at bounding box center [318, 390] width 72 height 18
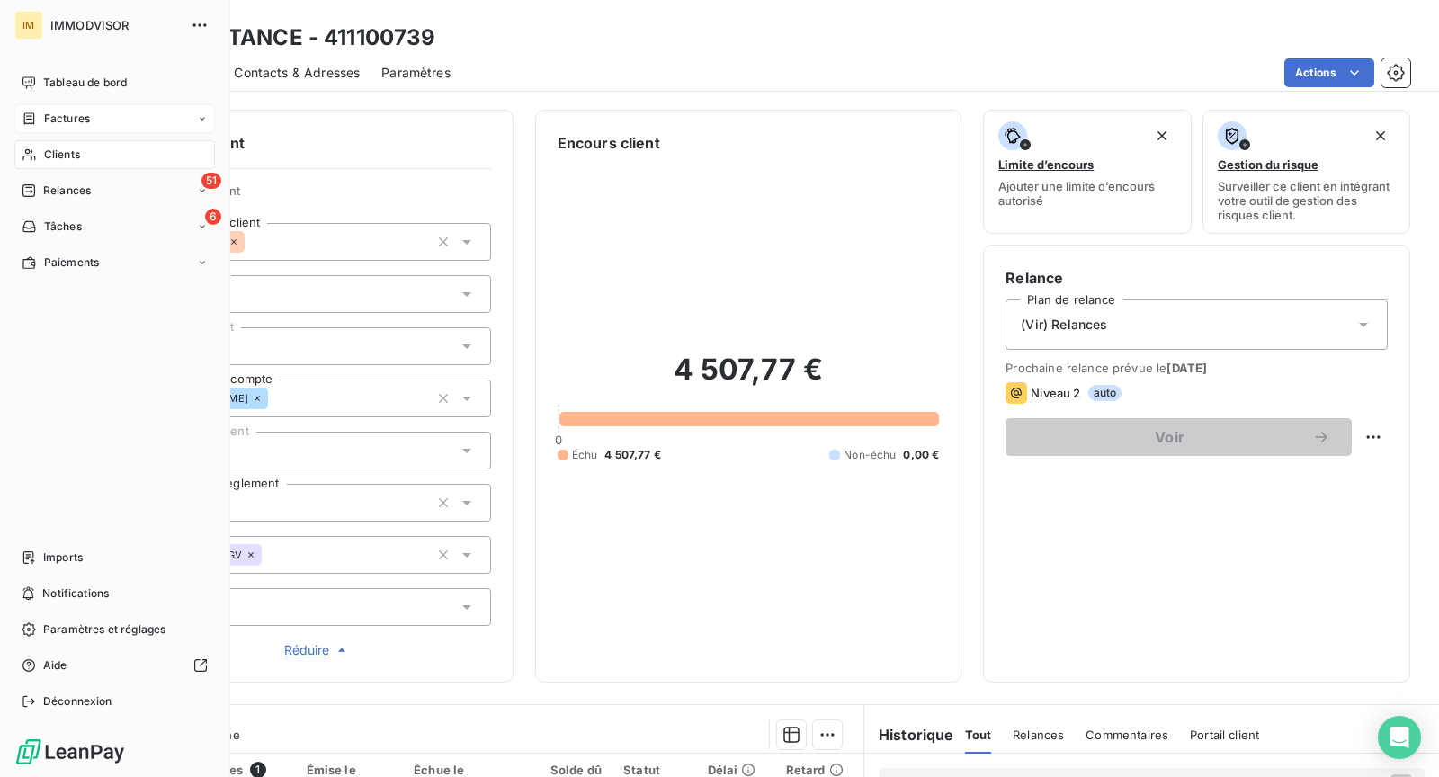
click at [44, 150] on span "Clients" at bounding box center [62, 155] width 36 height 16
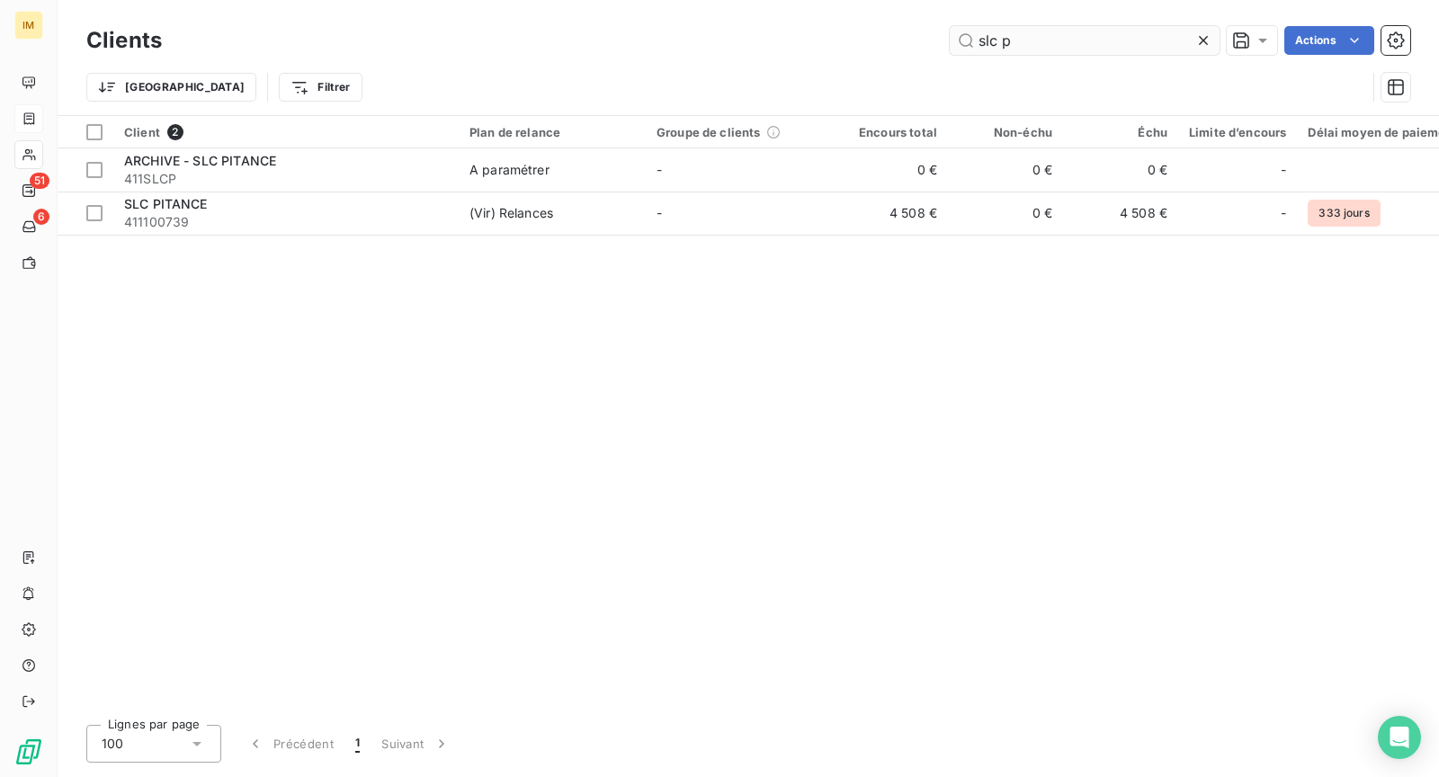
click at [1035, 50] on input "slc p" at bounding box center [1085, 40] width 270 height 29
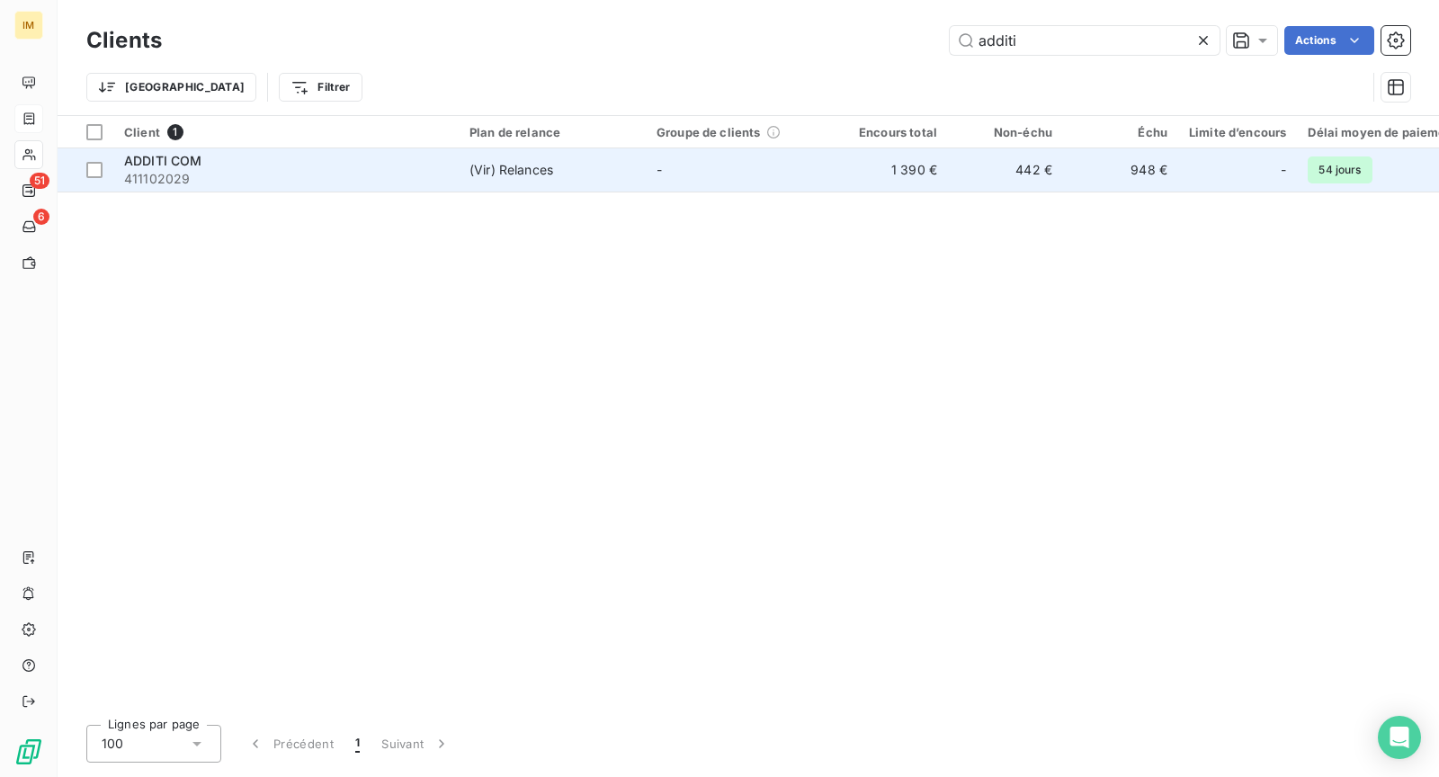
type input "additi"
click at [416, 176] on span "411102029" at bounding box center [286, 179] width 324 height 18
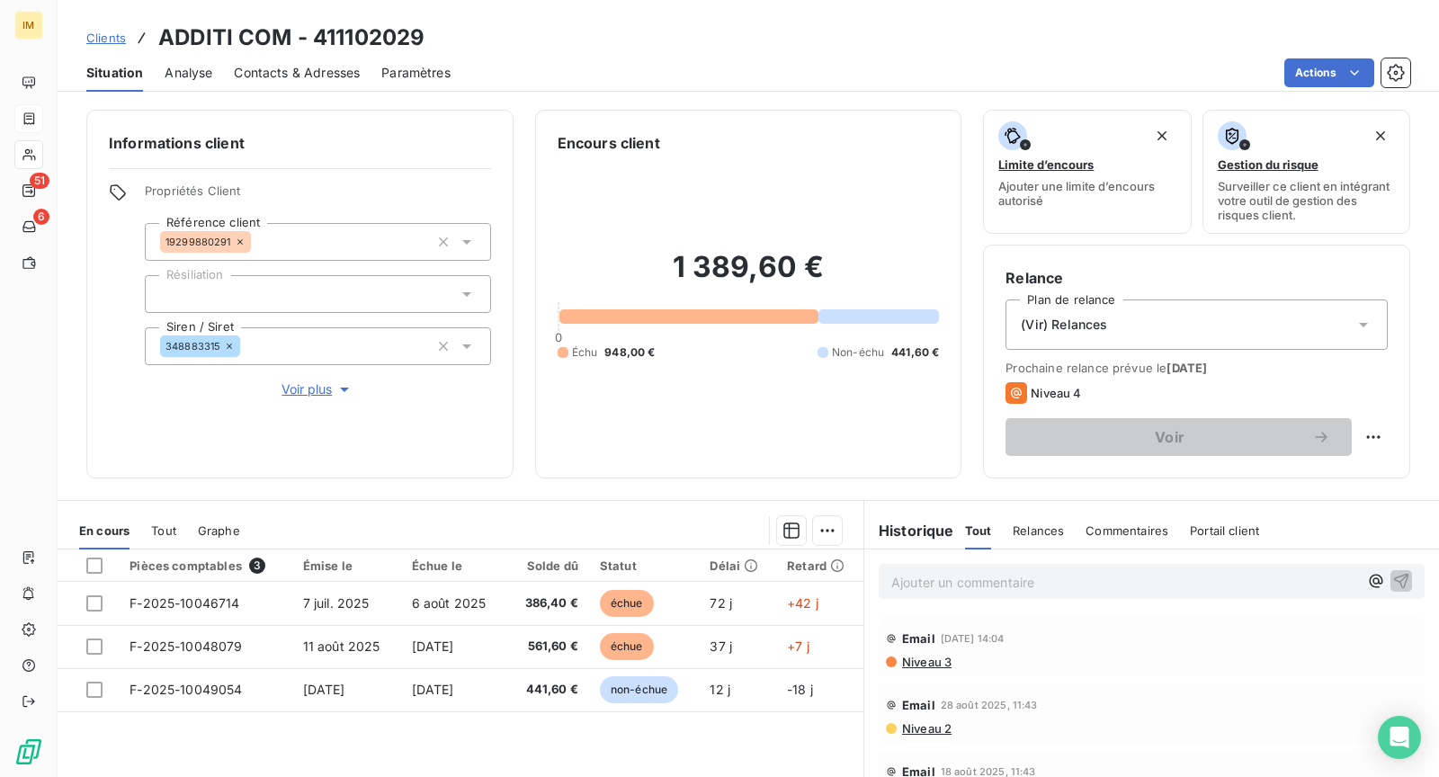
click at [1361, 436] on html "IM 51 6 Clients ADDITI COM - 411102029 Situation Analyse Contacts & Adresses Pa…" at bounding box center [719, 388] width 1439 height 777
click at [1327, 471] on div "Replanifier cette action" at bounding box center [1285, 475] width 161 height 29
select select "8"
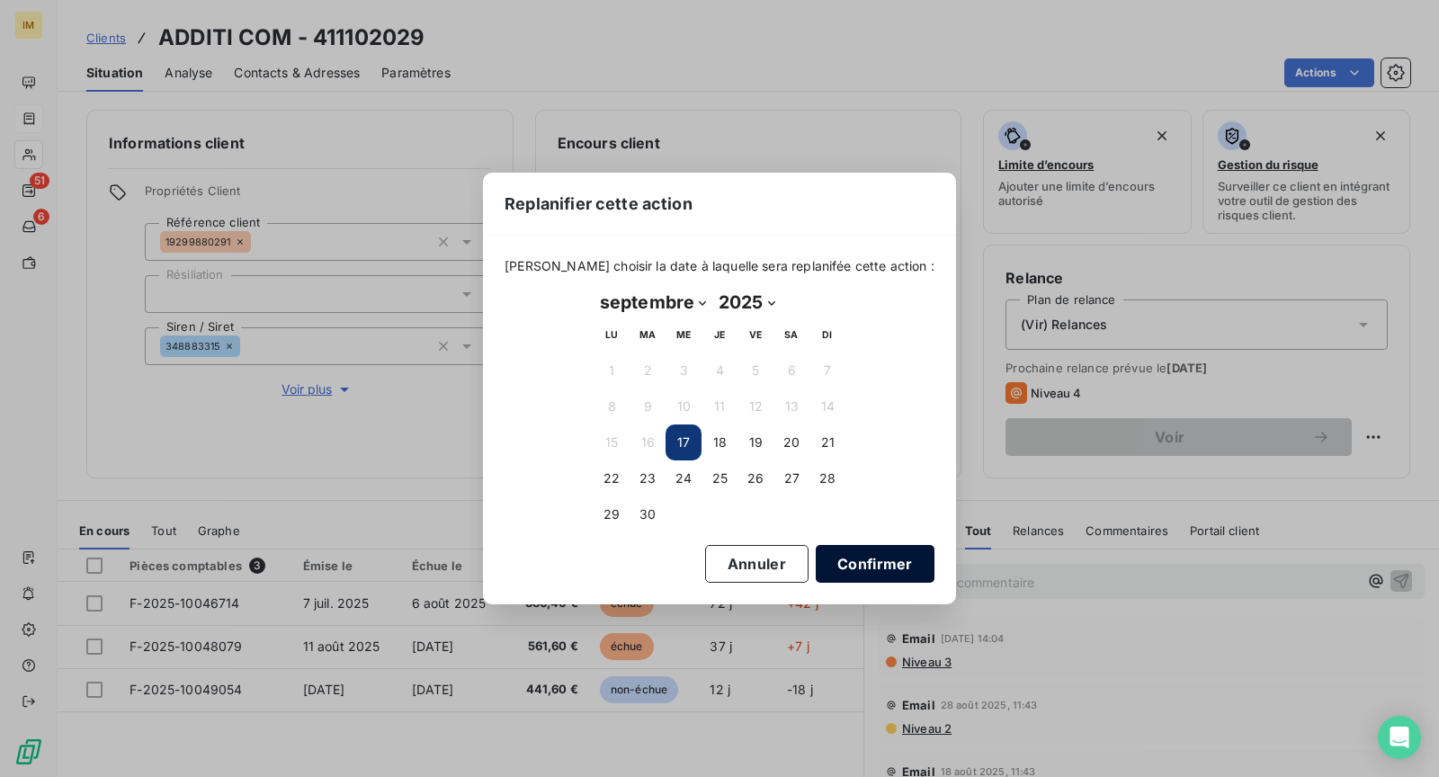
click at [838, 556] on button "Confirmer" at bounding box center [875, 564] width 119 height 38
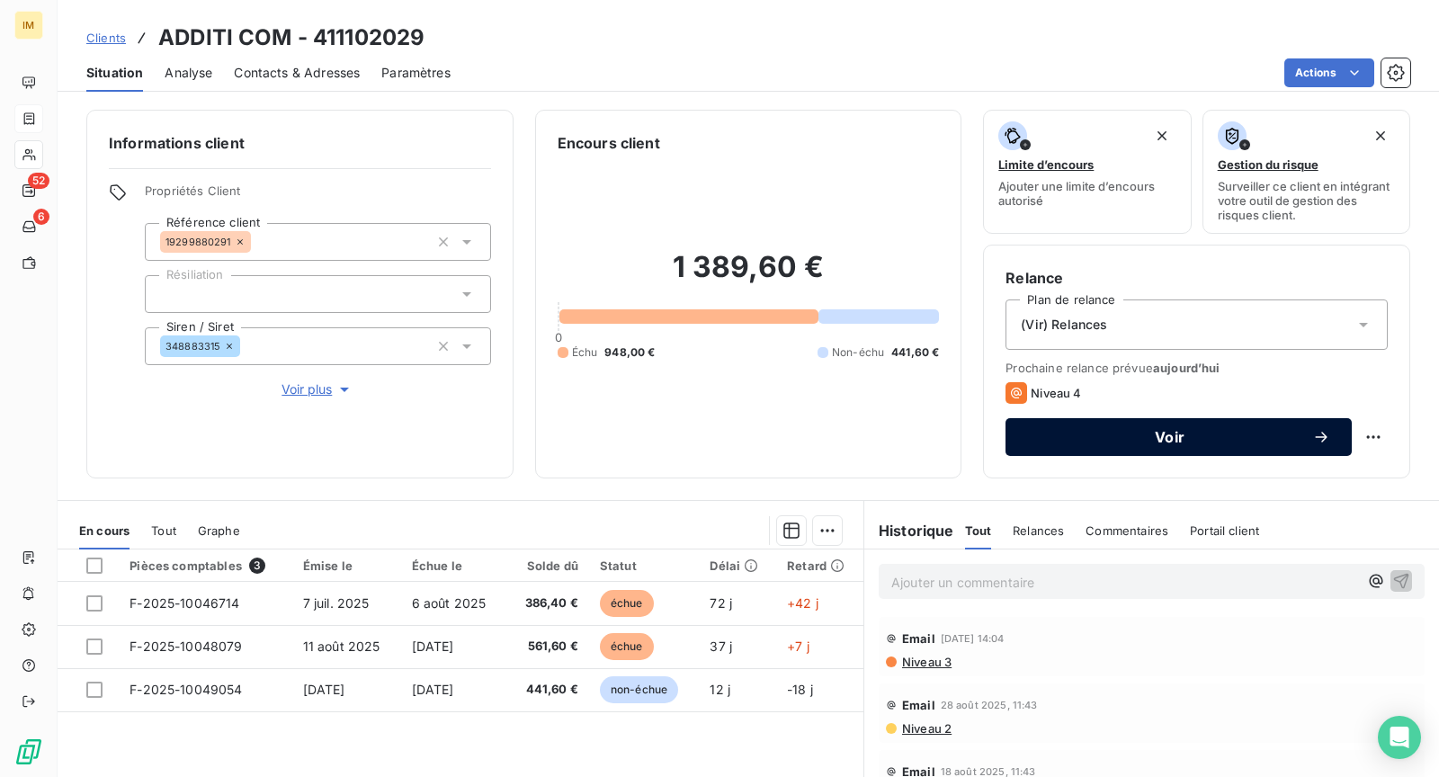
click at [1129, 428] on div "Voir" at bounding box center [1178, 437] width 303 height 18
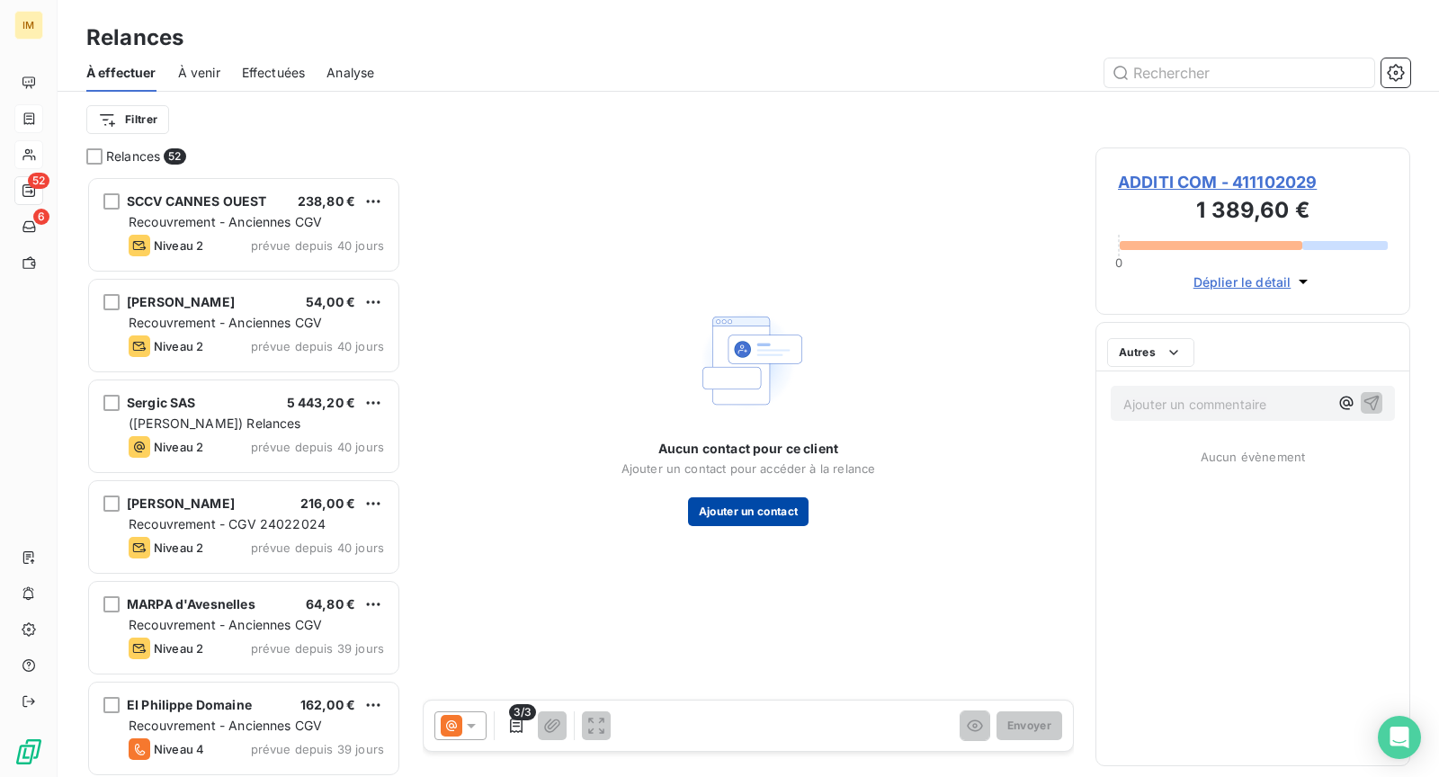
scroll to position [587, 300]
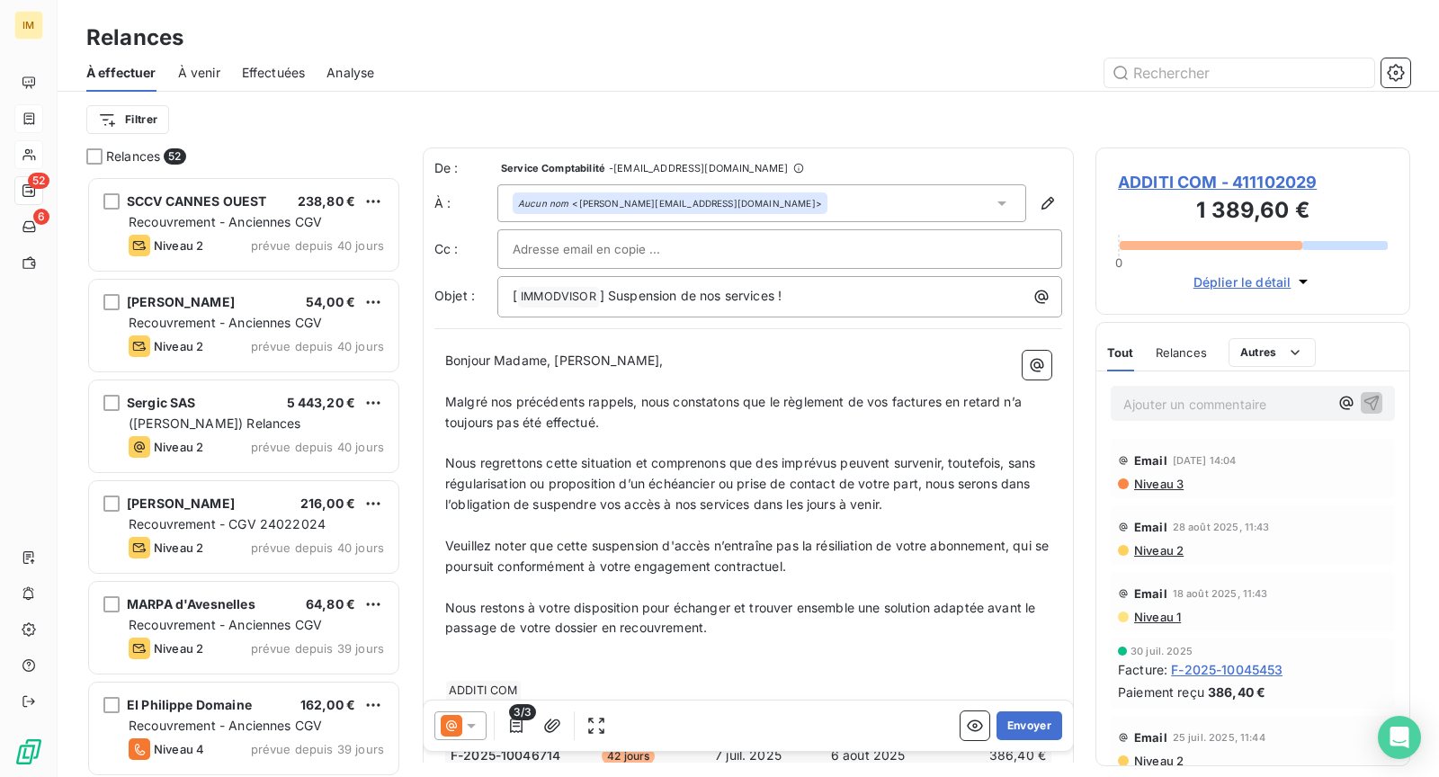
click at [456, 728] on icon at bounding box center [452, 726] width 22 height 22
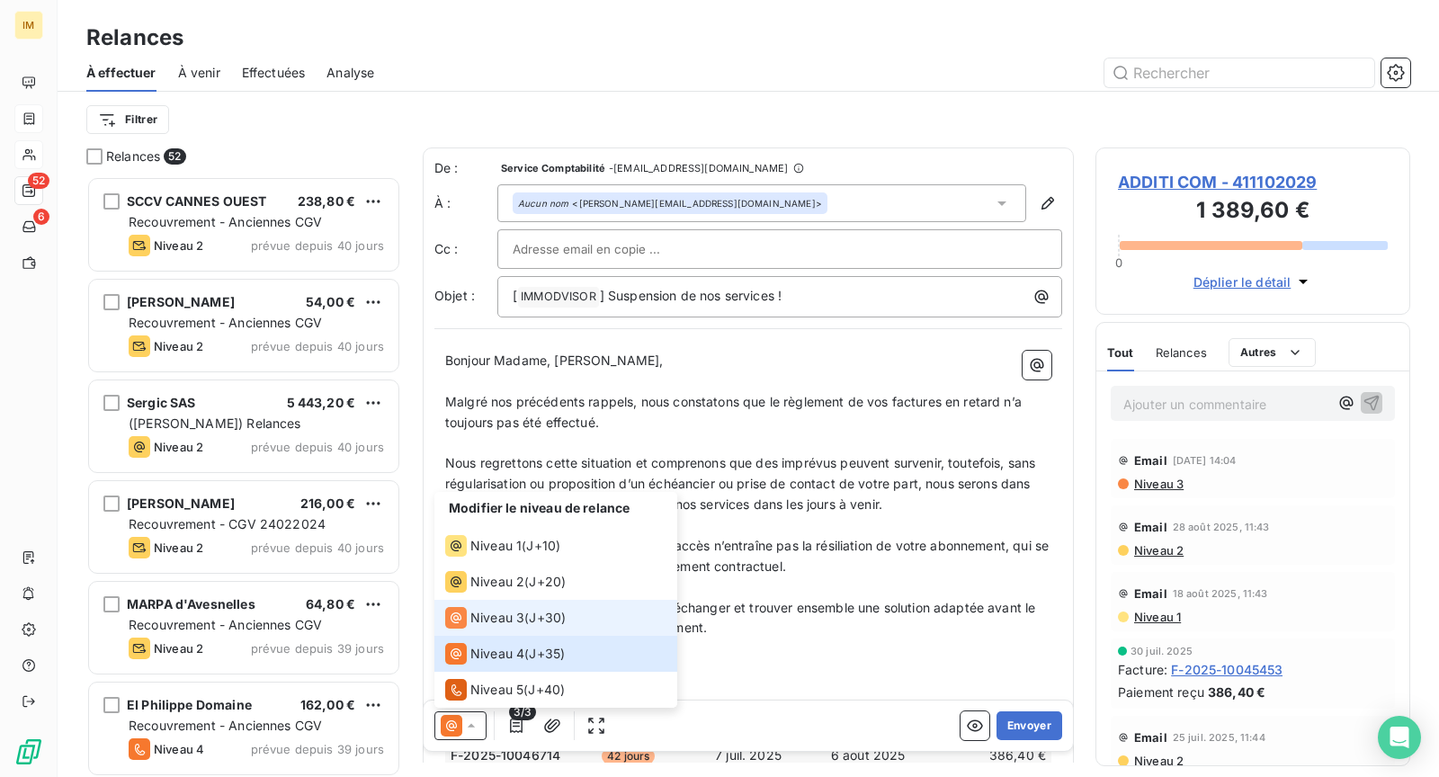
click at [535, 619] on span "J+30 )" at bounding box center [547, 618] width 37 height 18
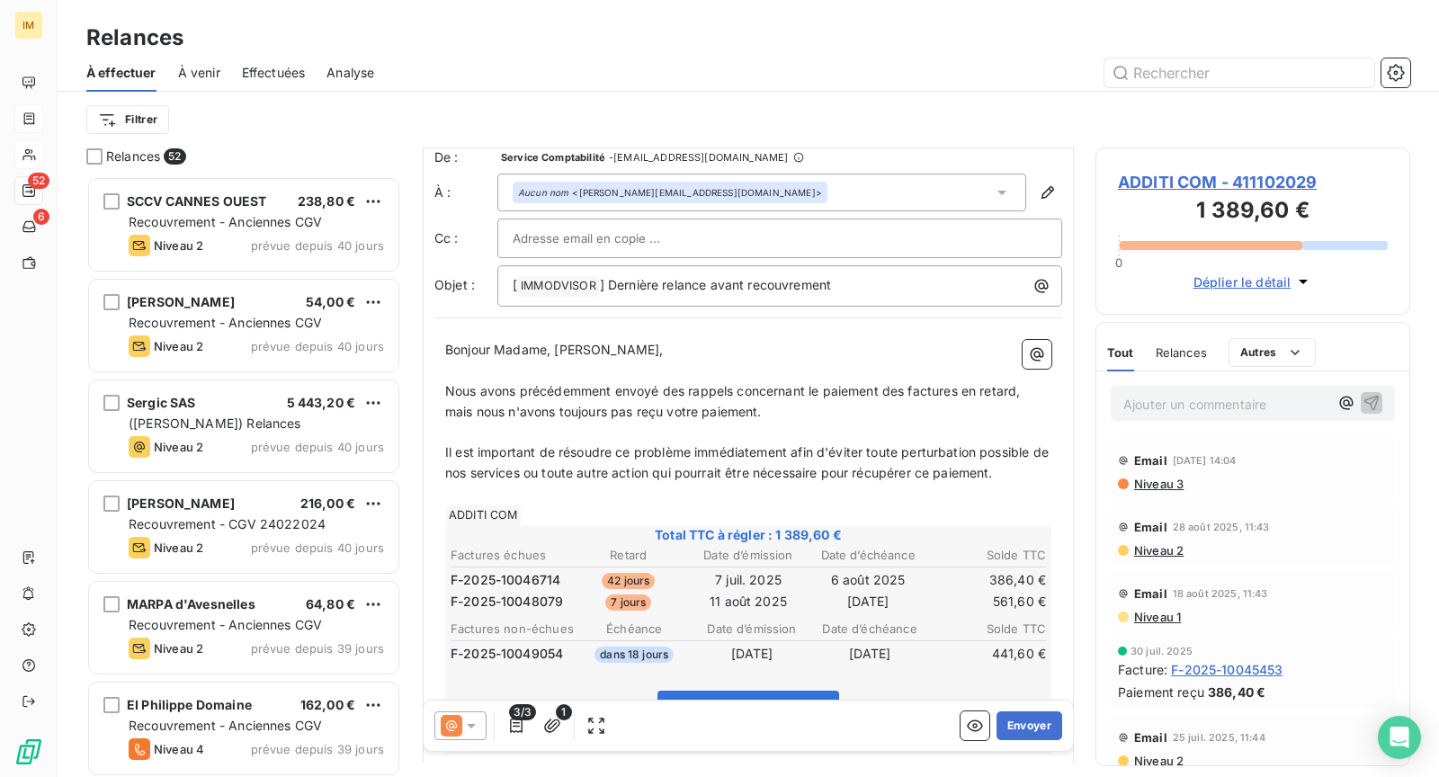
scroll to position [113, 0]
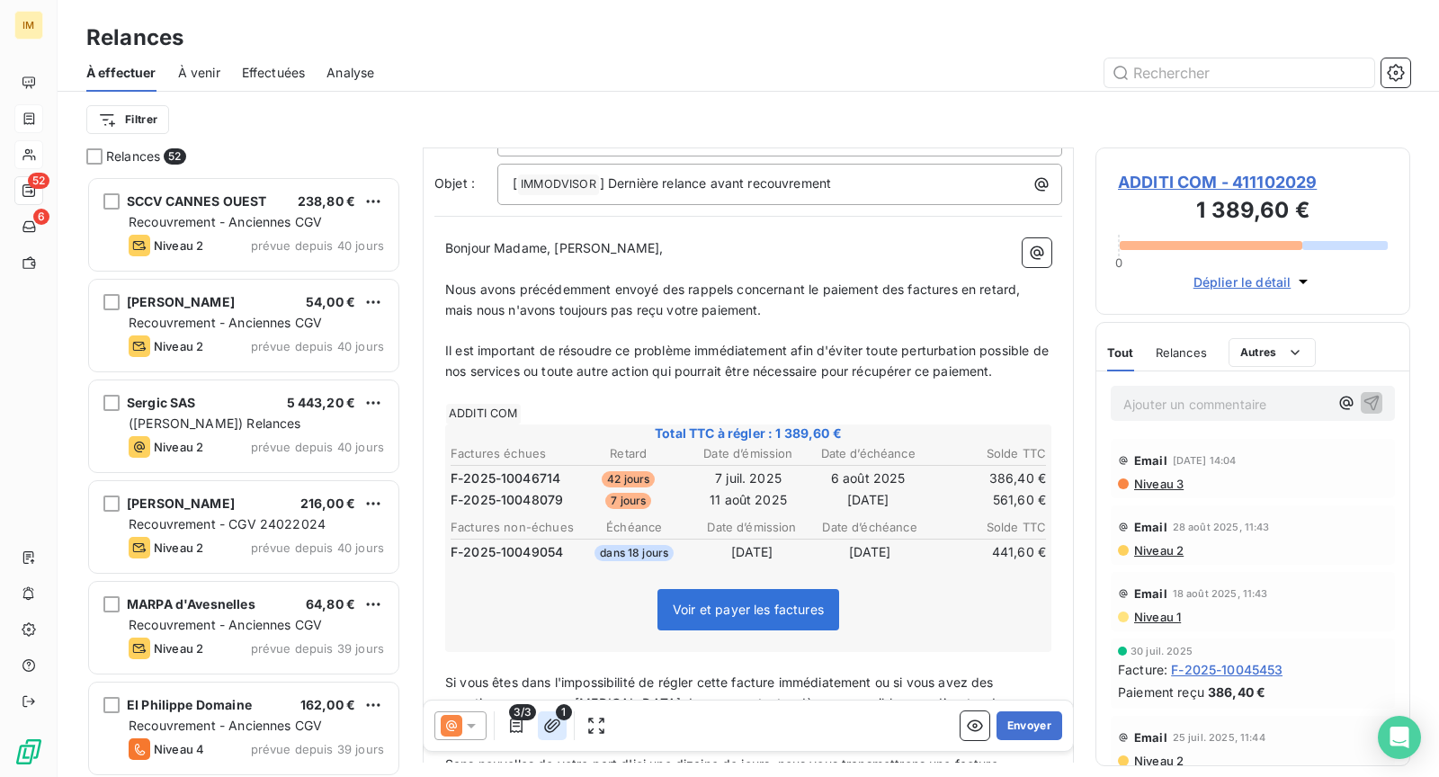
click at [549, 737] on button "button" at bounding box center [552, 726] width 29 height 29
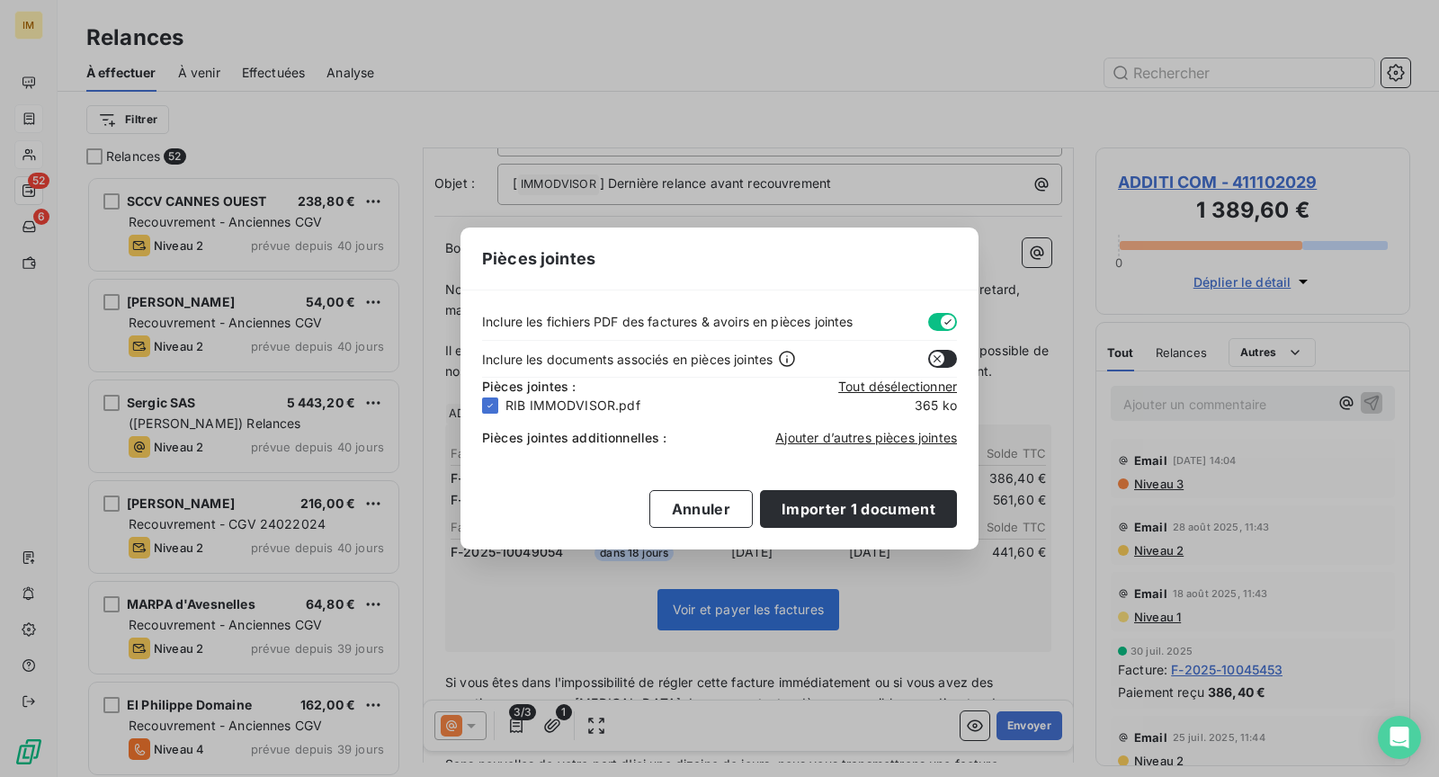
click at [551, 727] on div "Pièces jointes Inclure les fichiers PDF des factures & avoirs en pièces jointes…" at bounding box center [719, 388] width 1439 height 777
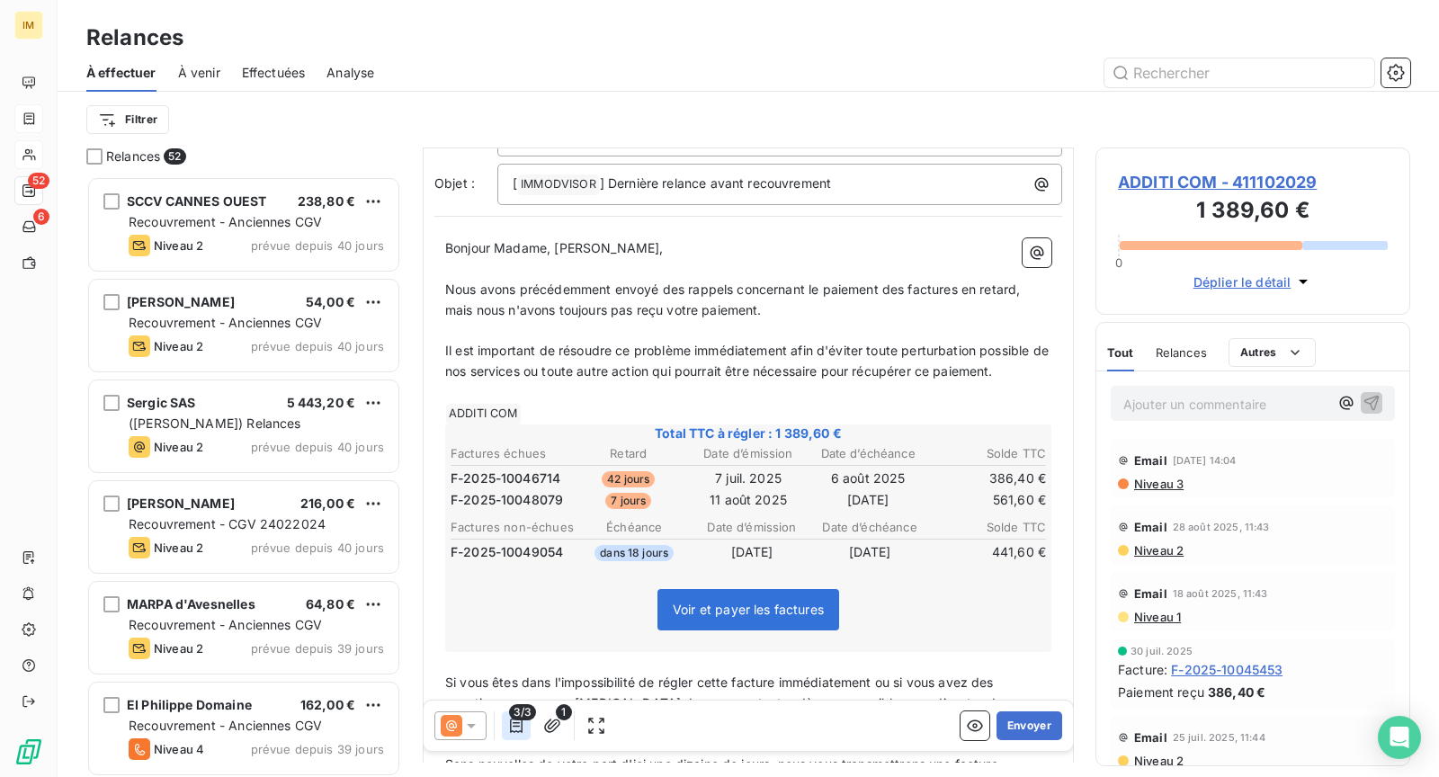
click at [506, 727] on button "button" at bounding box center [516, 726] width 29 height 29
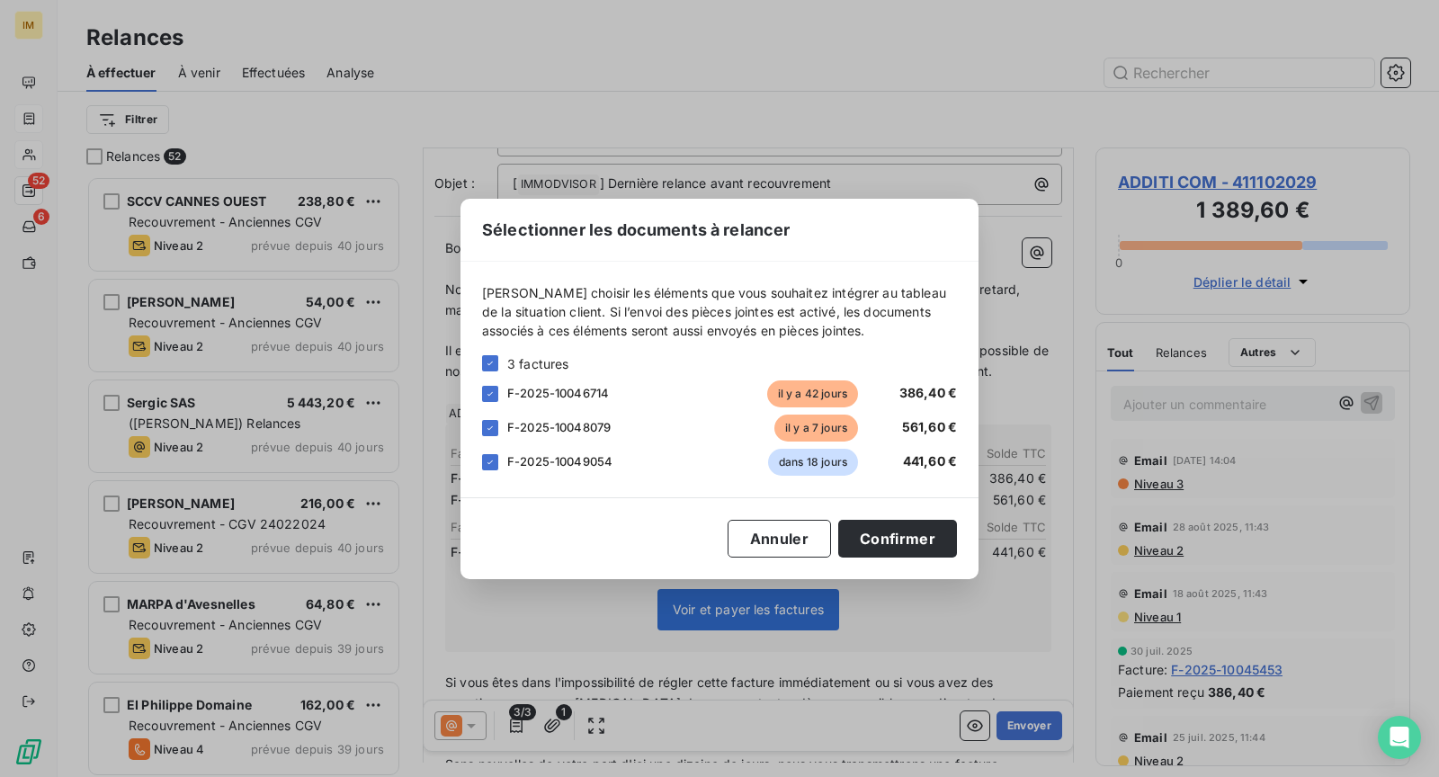
click at [545, 395] on span "F-2025-10046714" at bounding box center [558, 393] width 102 height 14
drag, startPoint x: 489, startPoint y: 392, endPoint x: 508, endPoint y: 398, distance: 19.6
click at [490, 392] on icon at bounding box center [490, 394] width 11 height 11
click at [889, 530] on button "Confirmer" at bounding box center [897, 539] width 119 height 38
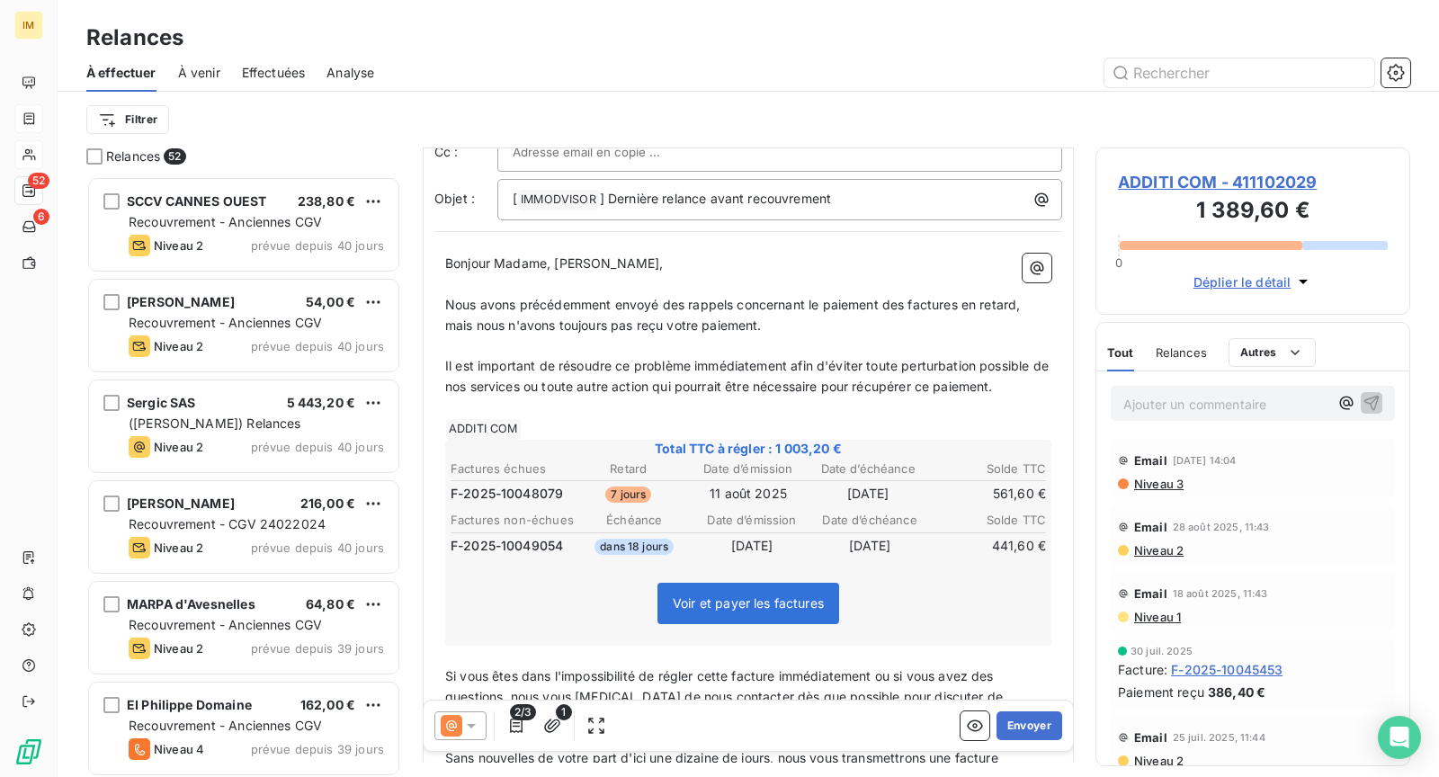
scroll to position [77, 0]
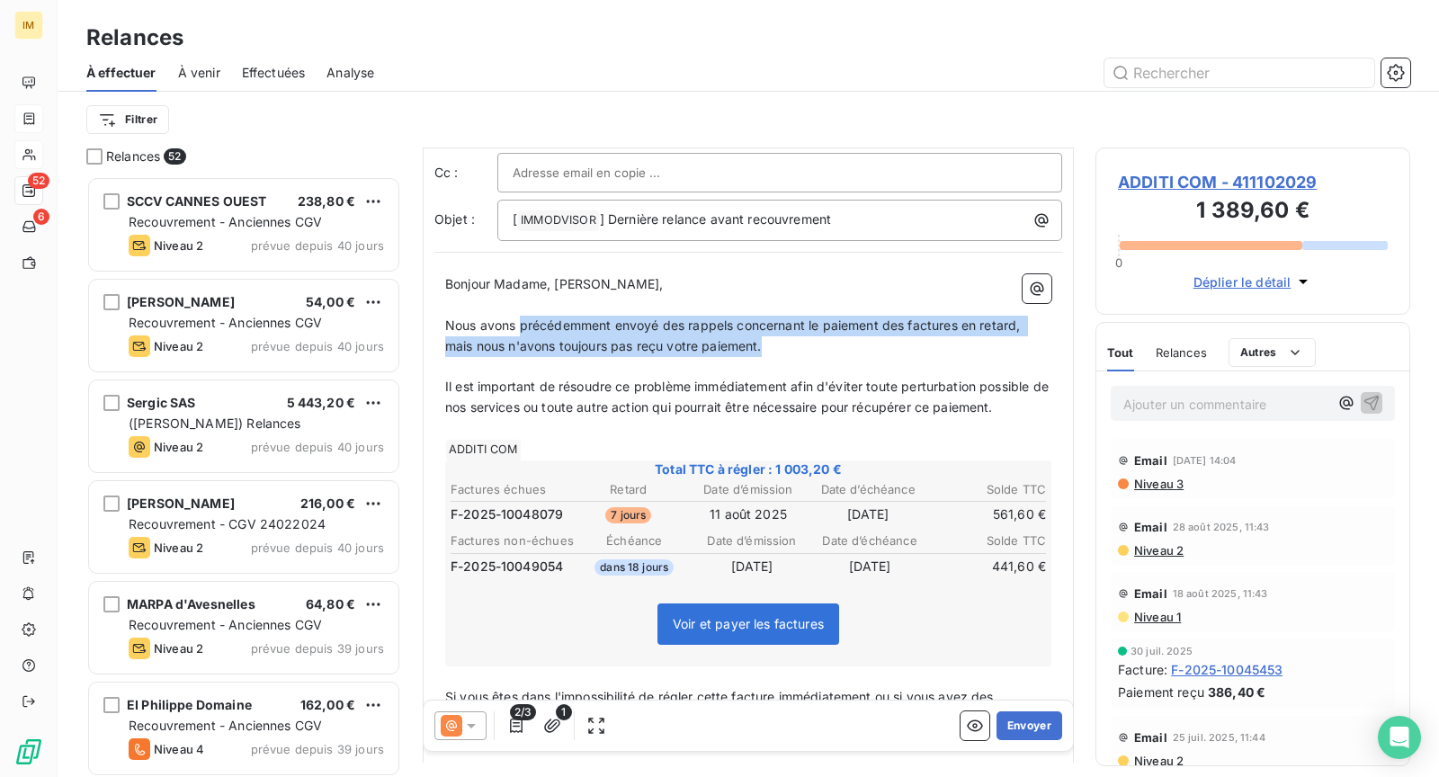
drag, startPoint x: 776, startPoint y: 348, endPoint x: 613, endPoint y: 353, distance: 163.8
click at [521, 324] on p "Nous avons précédemment envoyé des rappels concernant le paiement des factures …" at bounding box center [748, 336] width 606 height 41
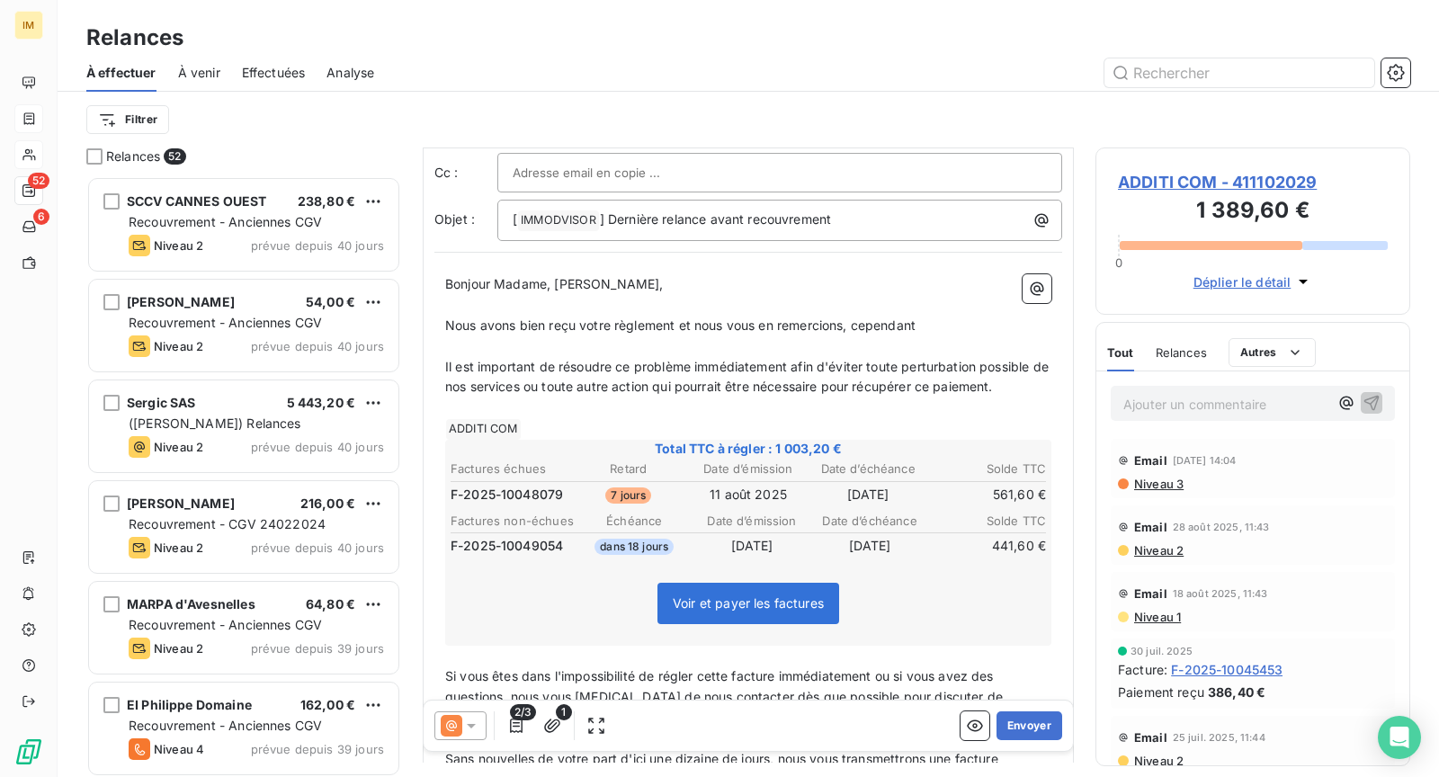
drag, startPoint x: 1000, startPoint y: 384, endPoint x: 516, endPoint y: 353, distance: 485.0
click at [516, 353] on div "Bonjour Madame, Monsieur, ﻿ Nous avons bien reçu votre règlement et nous vous e…" at bounding box center [748, 693] width 606 height 838
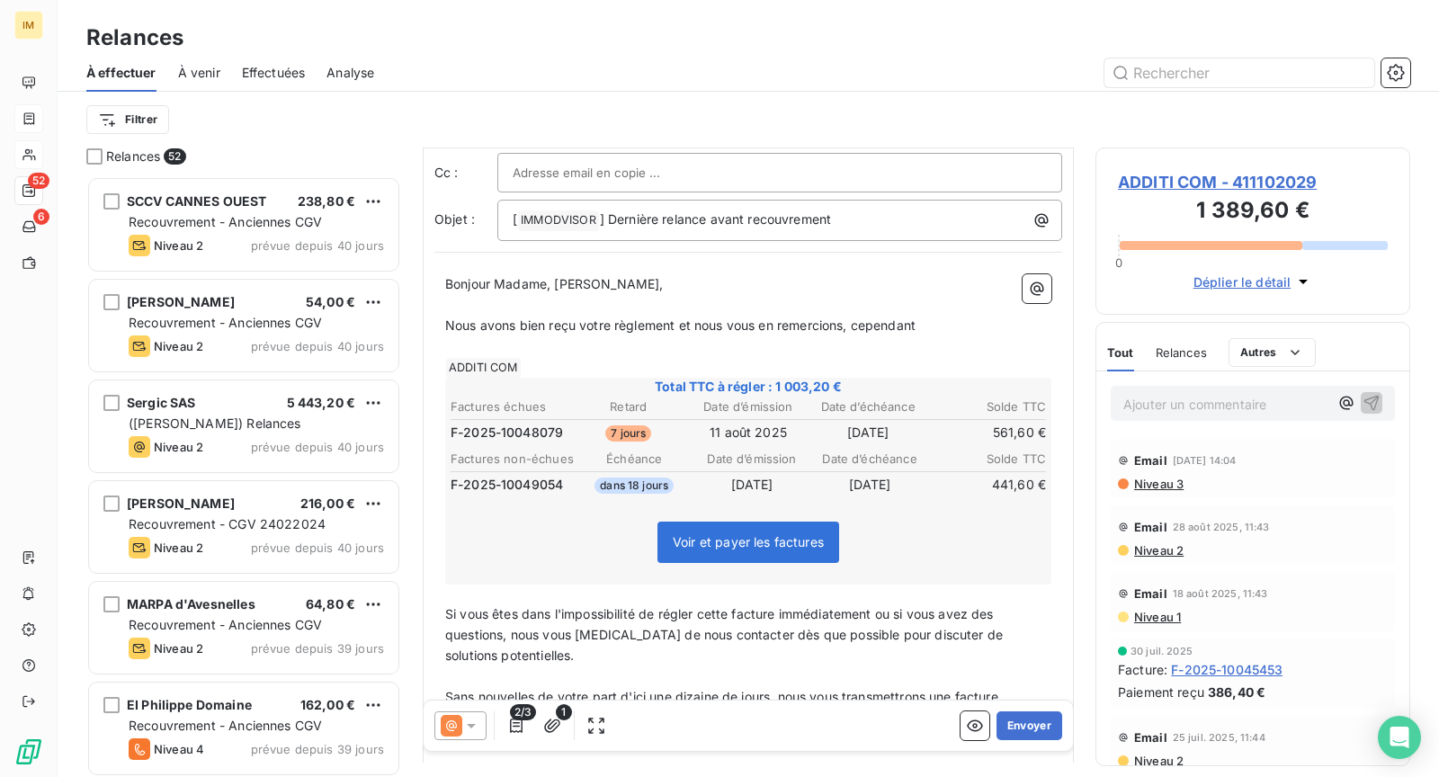
click at [959, 323] on p "Nous avons bien reçu votre règlement et nous vous en remercions, cependant" at bounding box center [748, 326] width 606 height 21
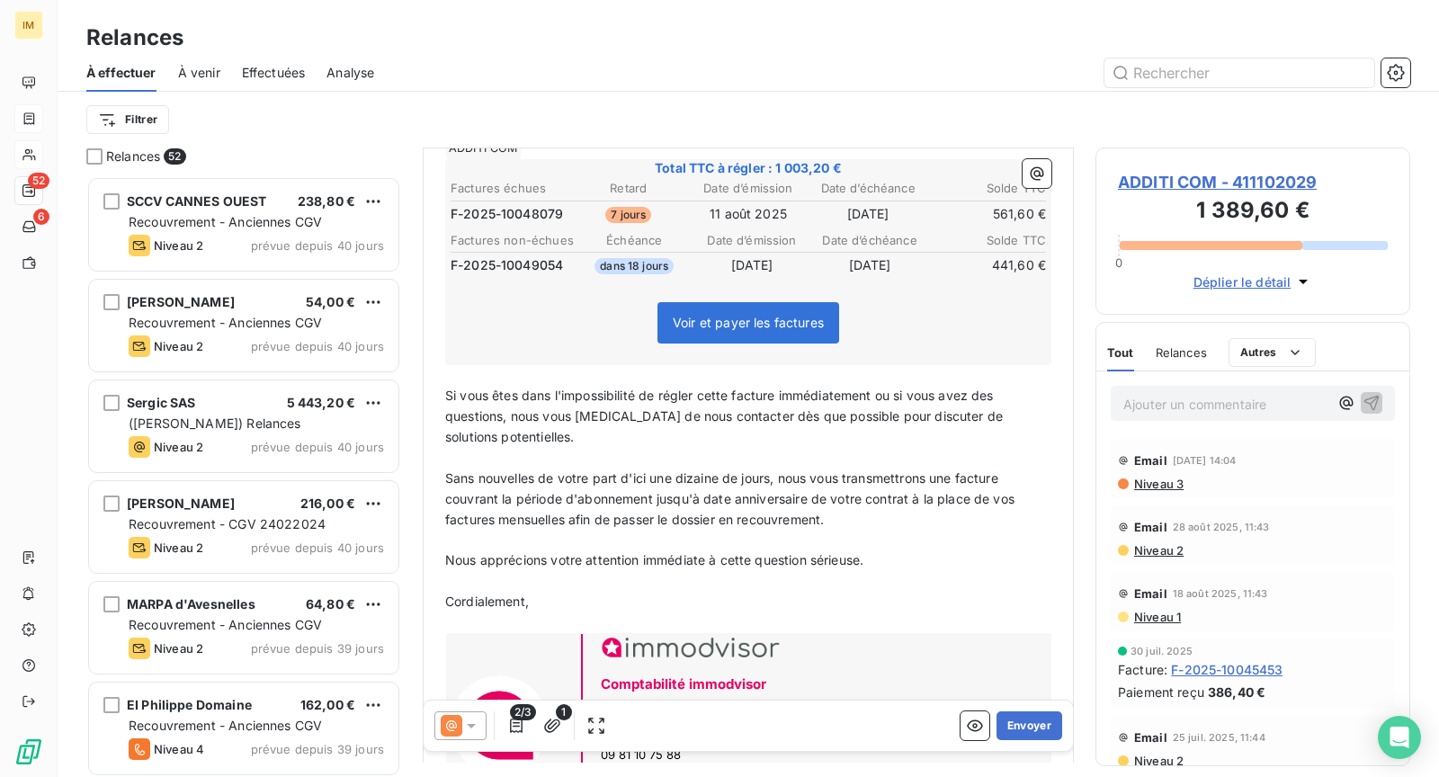
scroll to position [331, 0]
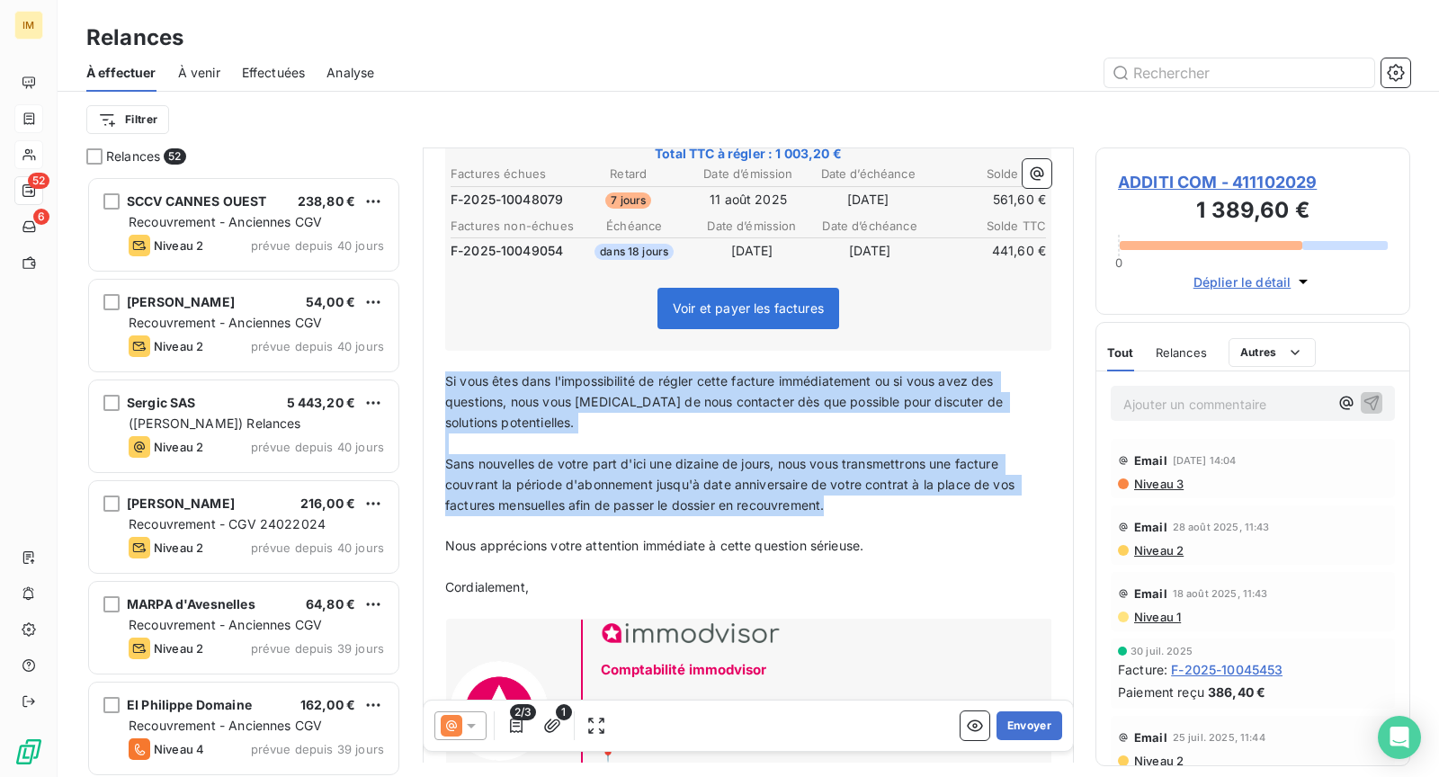
drag, startPoint x: 901, startPoint y: 498, endPoint x: 434, endPoint y: 374, distance: 482.9
click at [435, 374] on div "Bonjour Madame, Monsieur, ﻿ Nous avons bien reçu votre règlement et nous vous e…" at bounding box center [749, 420] width 628 height 820
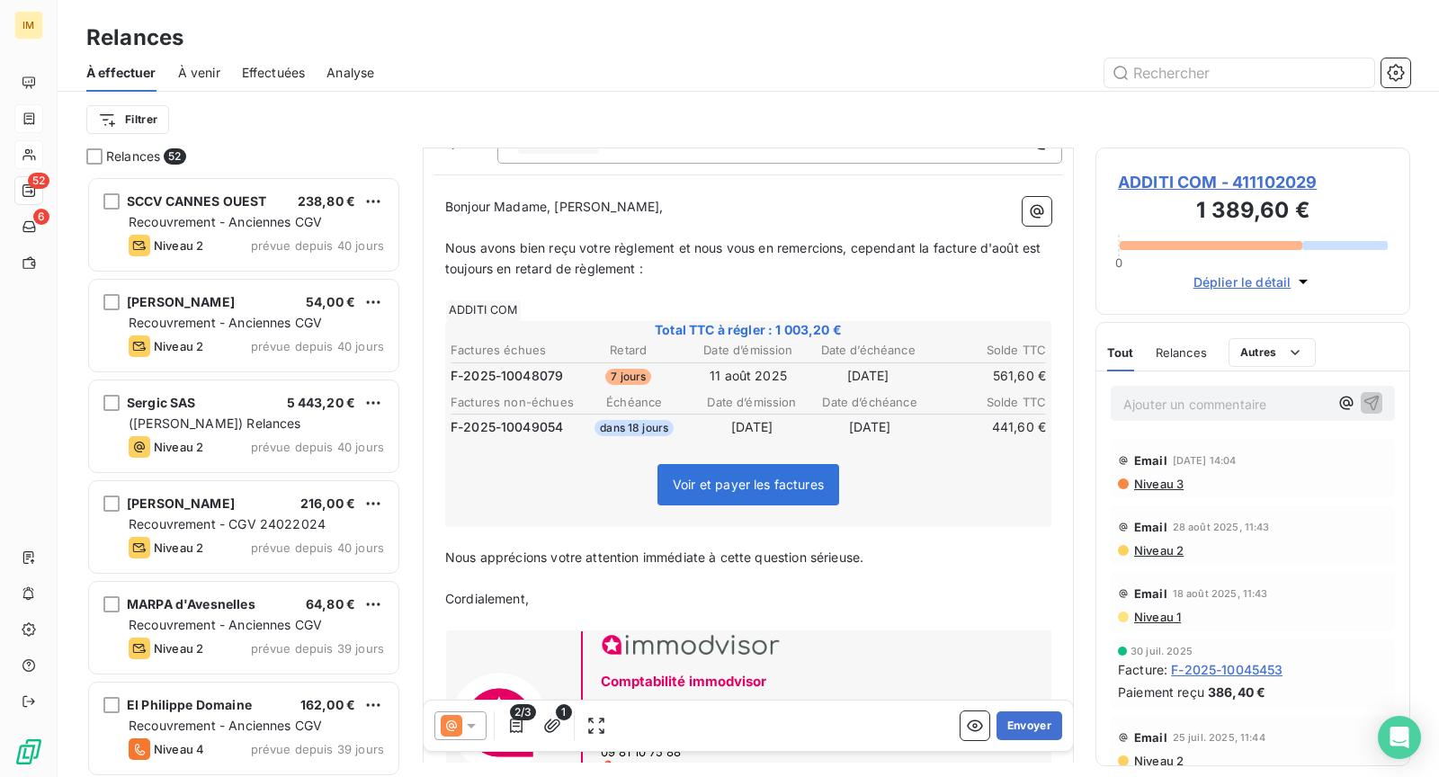
scroll to position [172, 0]
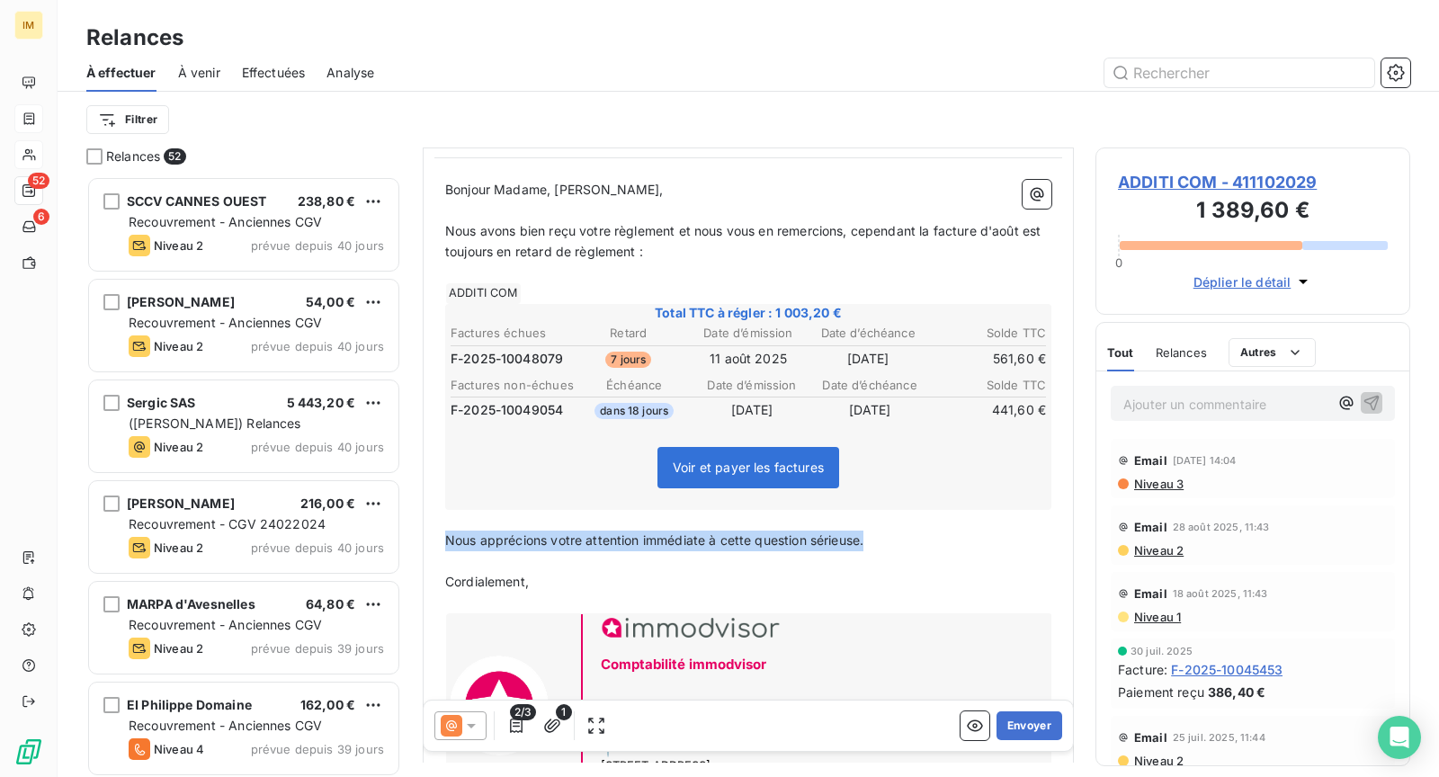
drag, startPoint x: 908, startPoint y: 542, endPoint x: 643, endPoint y: 546, distance: 264.5
click at [426, 540] on div "De : Service Comptabilité - [EMAIL_ADDRESS][DOMAIN_NAME] À : Aucun nom <[PERSON…" at bounding box center [748, 406] width 651 height 859
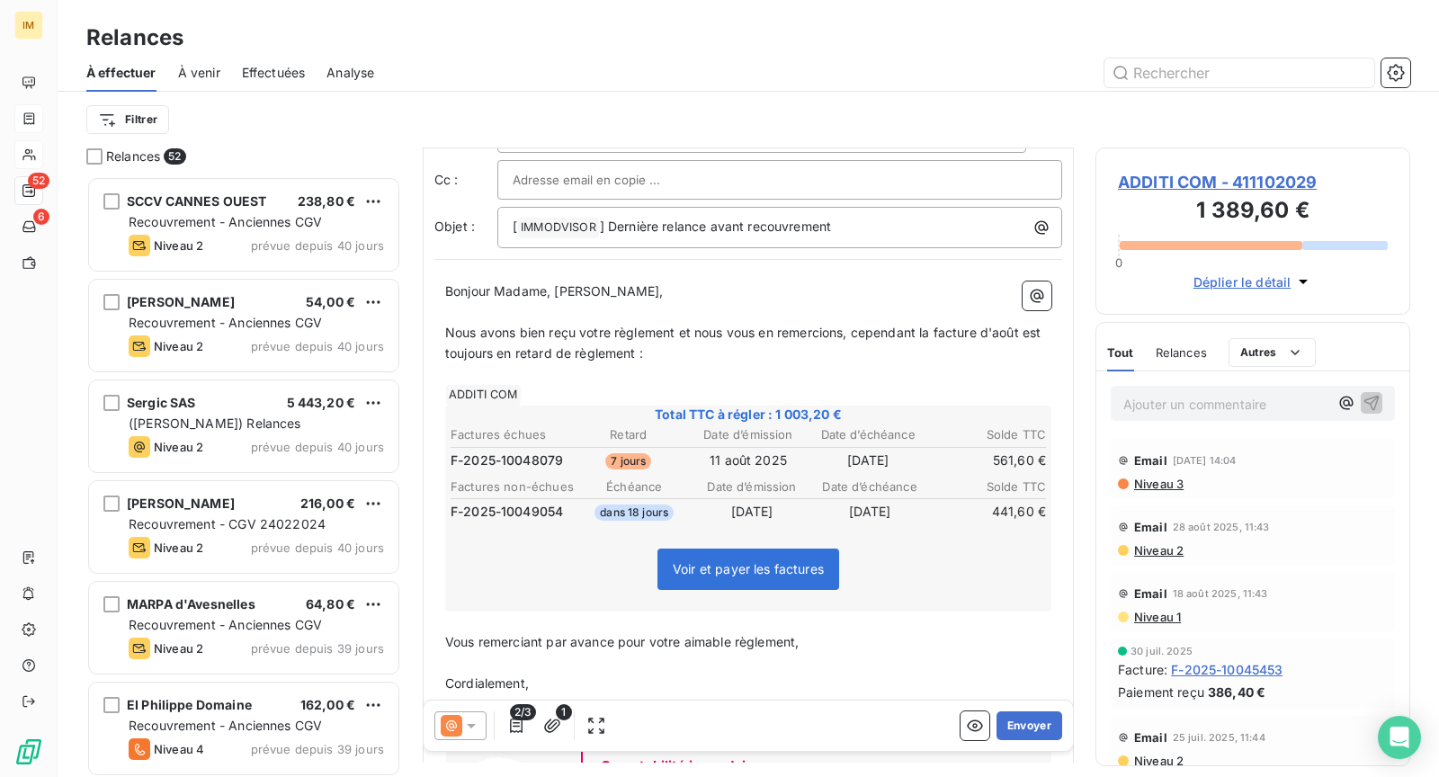
scroll to position [150, 0]
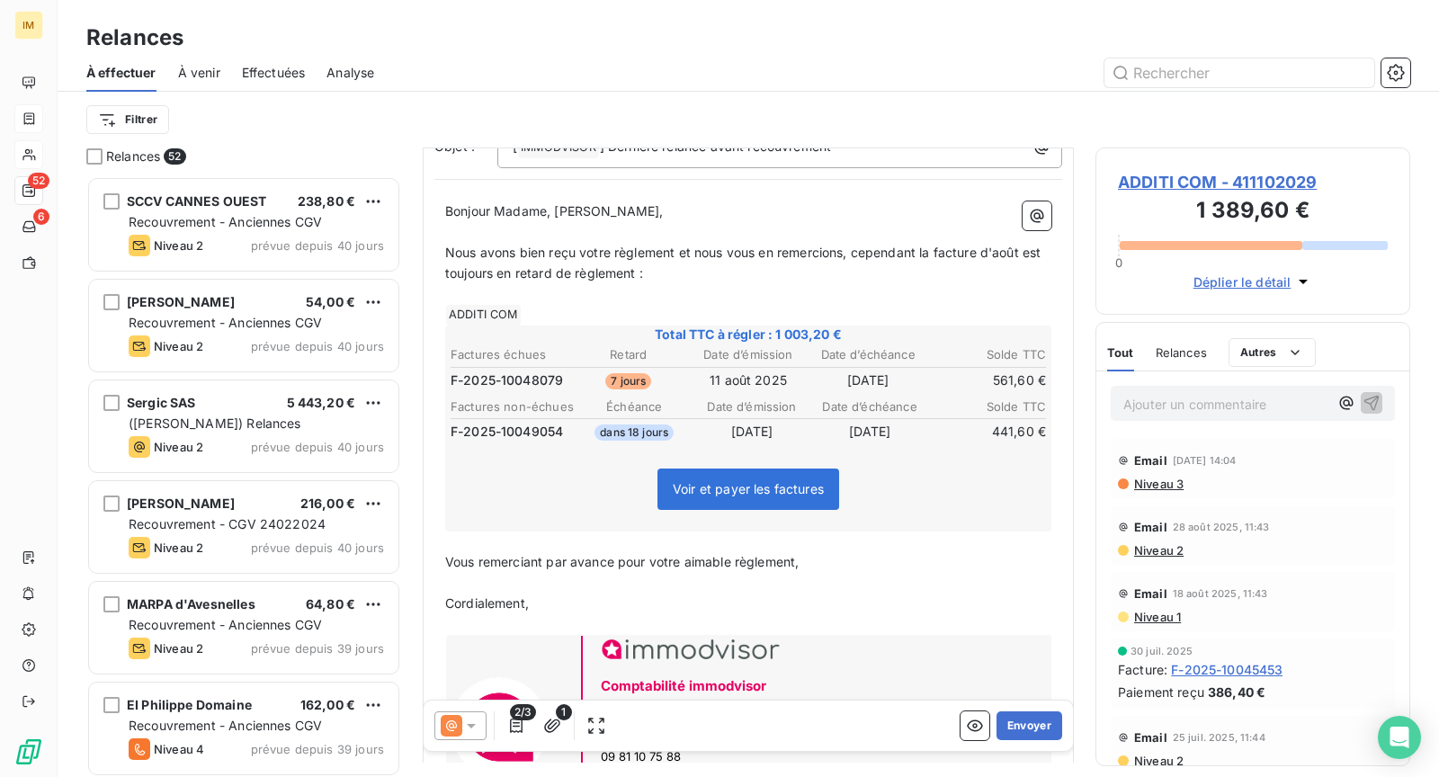
click at [520, 720] on span "2/3" at bounding box center [523, 712] width 26 height 16
click at [524, 727] on icon "button" at bounding box center [516, 726] width 18 height 18
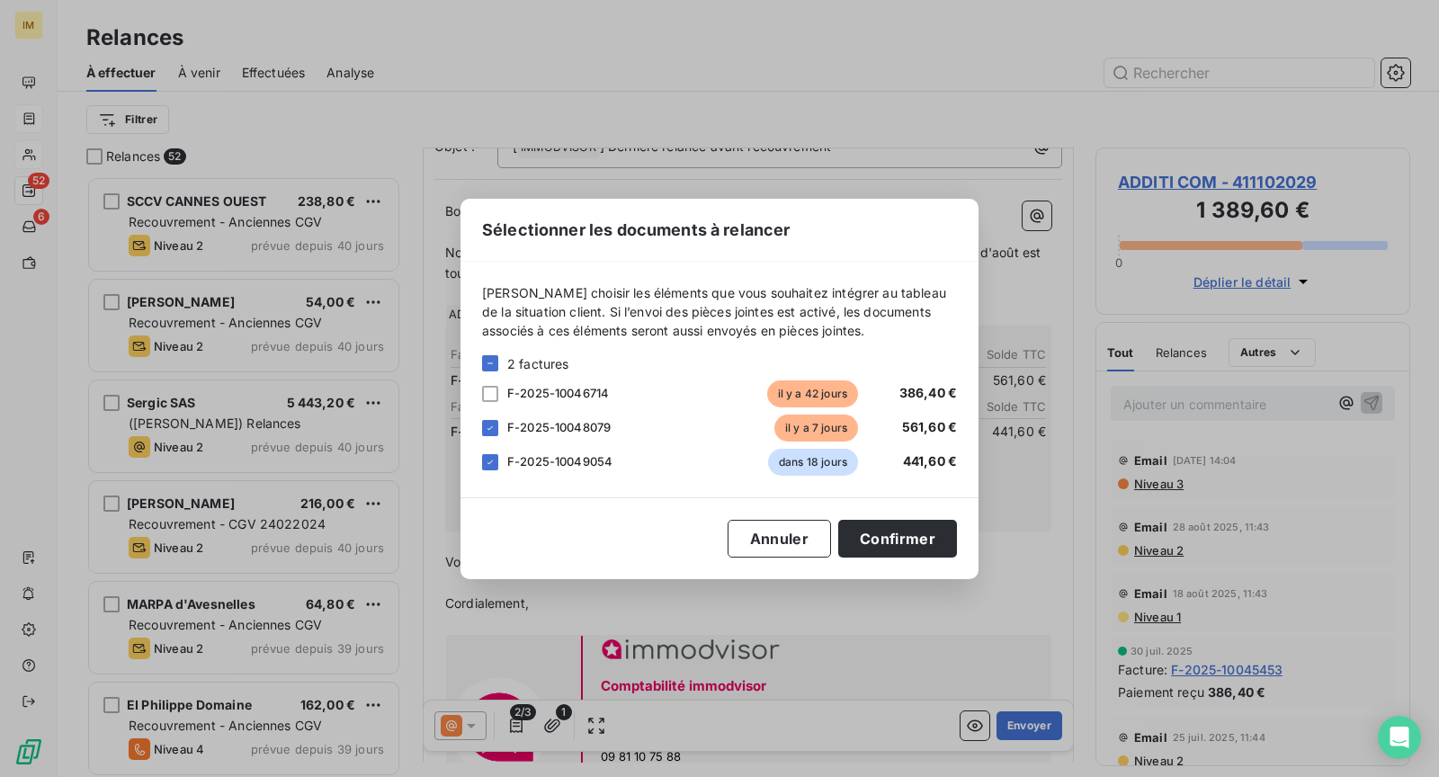
click at [629, 458] on div "F-2025-10049054" at bounding box center [633, 462] width 252 height 18
drag, startPoint x: 556, startPoint y: 460, endPoint x: 738, endPoint y: 525, distance: 192.9
click at [557, 460] on span "F-2025-10049054" at bounding box center [559, 461] width 105 height 14
click at [497, 464] on div at bounding box center [490, 462] width 16 height 16
click at [933, 549] on button "Confirmer" at bounding box center [897, 539] width 119 height 38
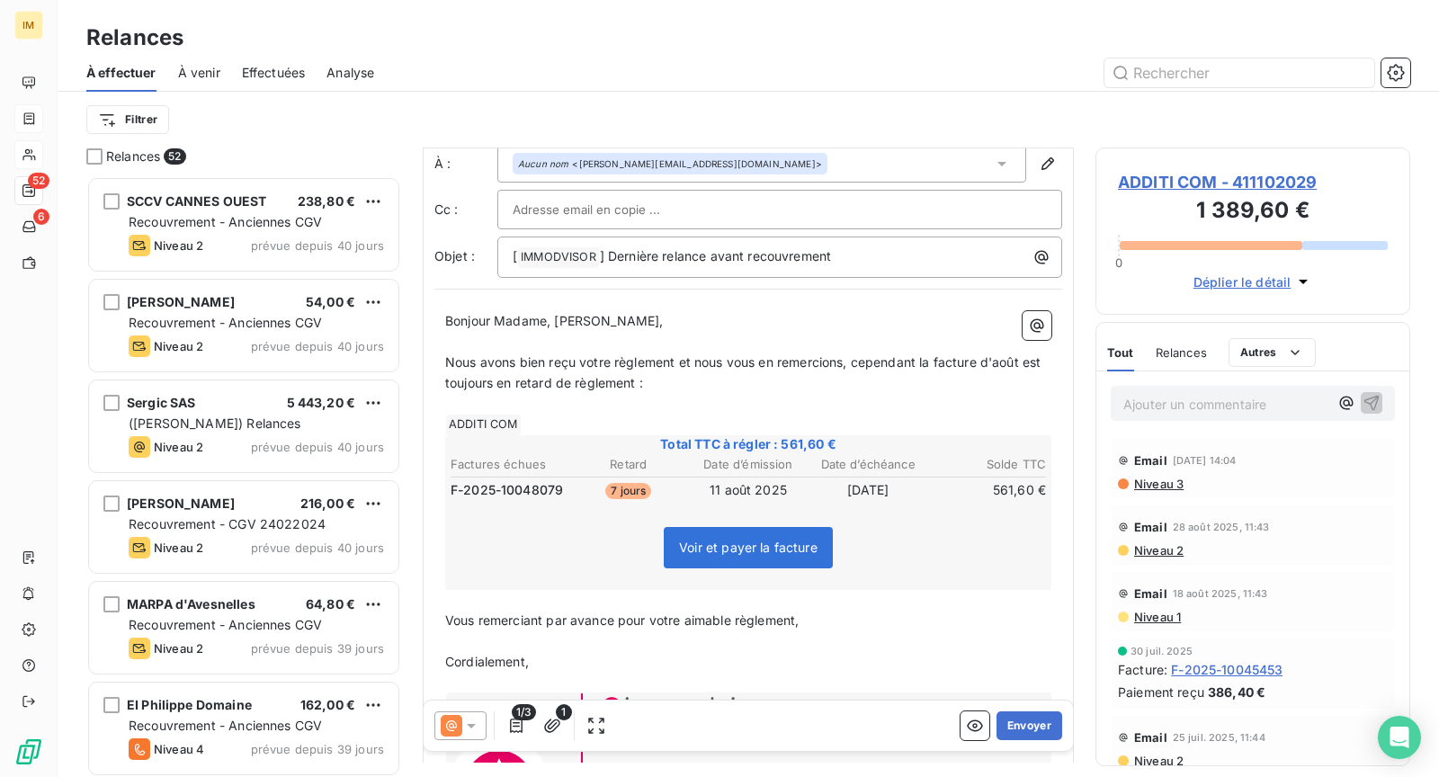
scroll to position [0, 0]
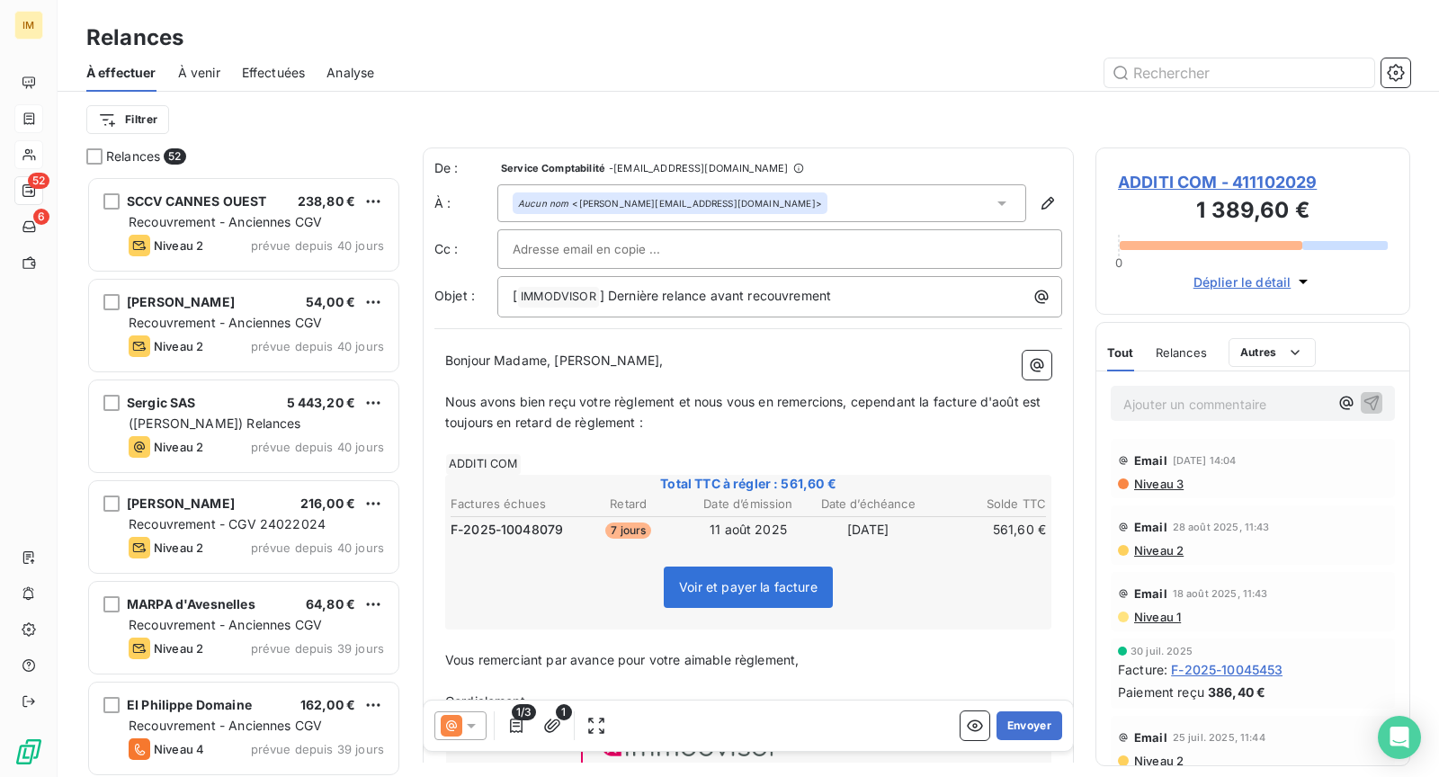
click at [610, 365] on span "Bonjour Madame, [PERSON_NAME]," at bounding box center [554, 360] width 219 height 15
drag, startPoint x: 616, startPoint y: 364, endPoint x: 722, endPoint y: 366, distance: 106.2
click at [721, 366] on p "Bonjour Madame, [PERSON_NAME]," at bounding box center [748, 361] width 606 height 21
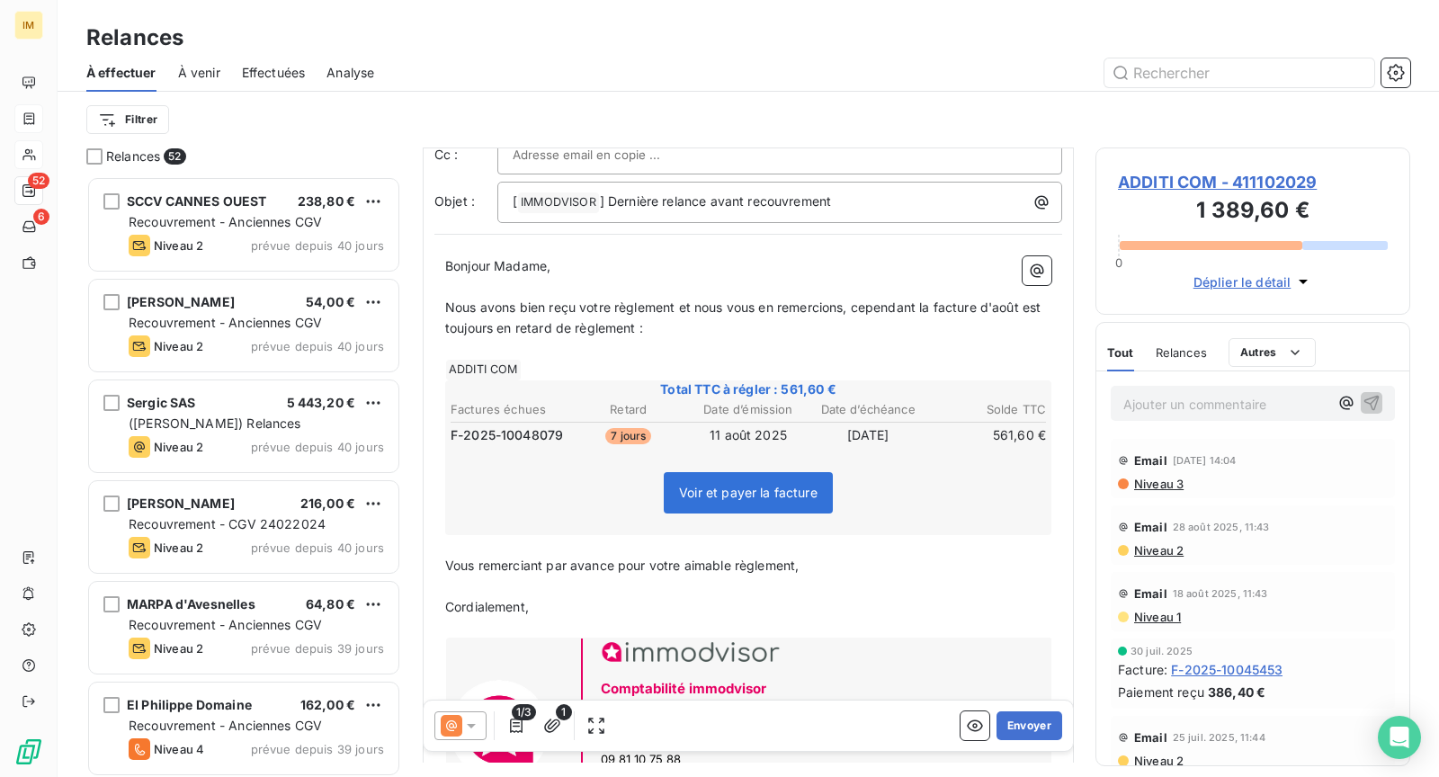
scroll to position [63, 0]
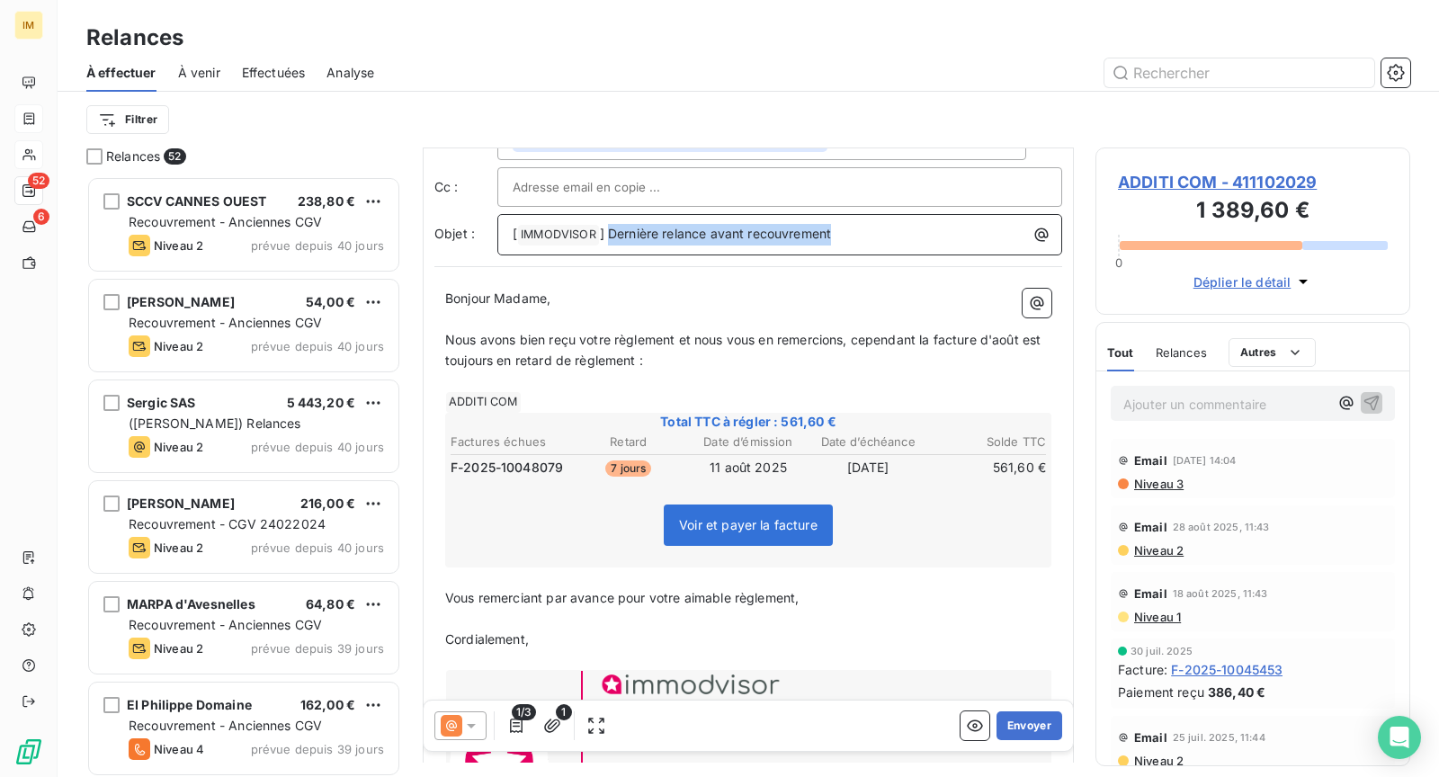
drag, startPoint x: 606, startPoint y: 231, endPoint x: 907, endPoint y: 231, distance: 300.5
click at [895, 231] on p "[ IMMODVISOR ﻿ ] Dernière relance avant recouvrement" at bounding box center [784, 235] width 543 height 22
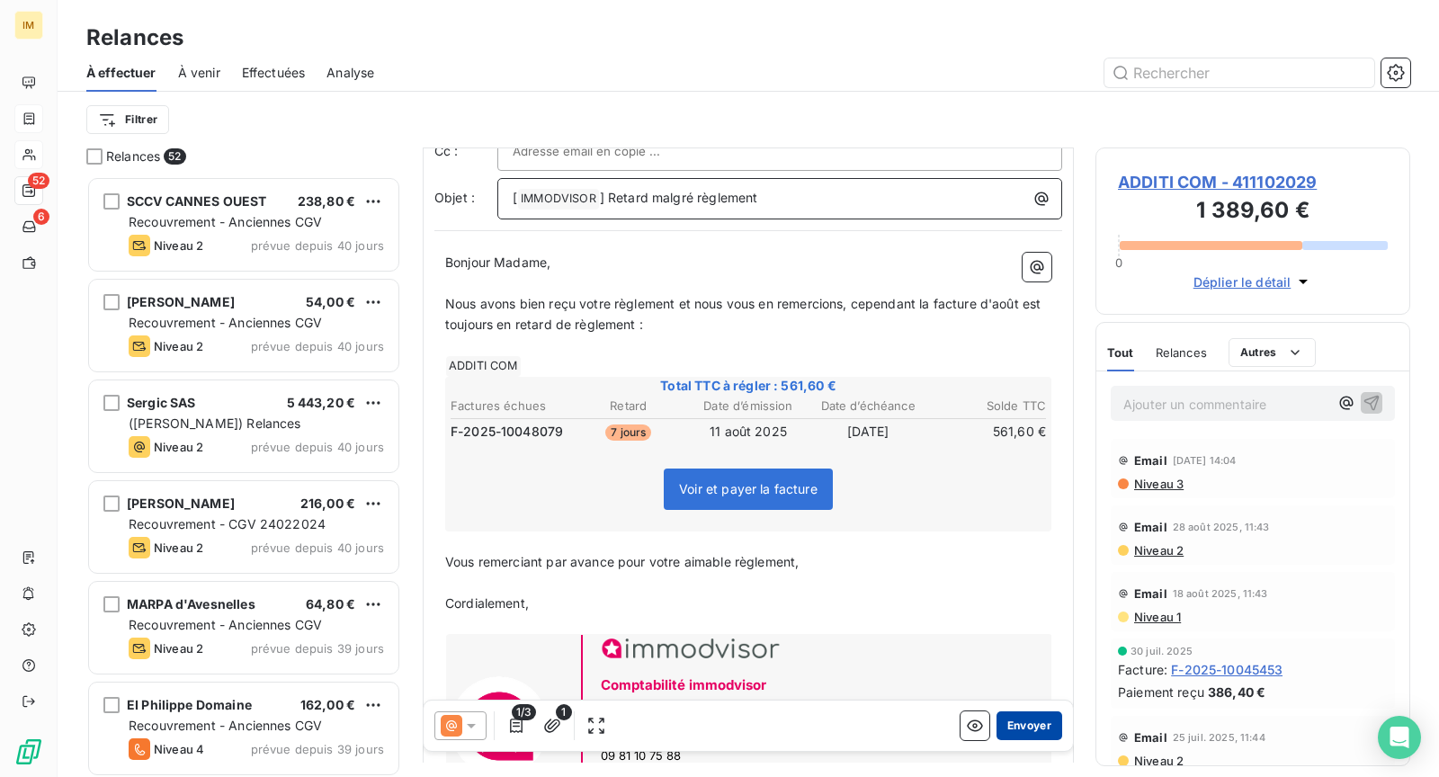
scroll to position [99, 0]
click at [1002, 723] on button "Envoyer" at bounding box center [1030, 726] width 66 height 29
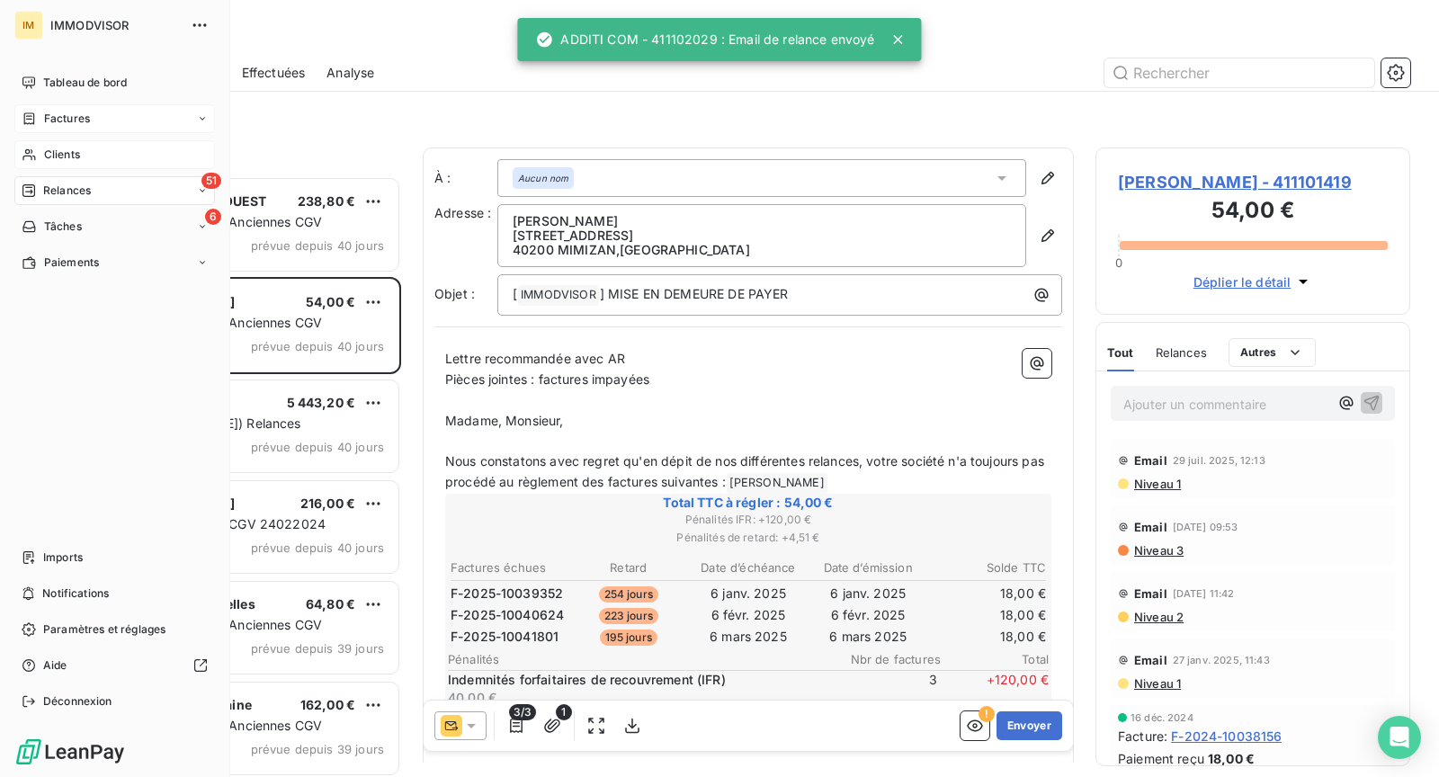
click at [44, 149] on span "Clients" at bounding box center [62, 155] width 36 height 16
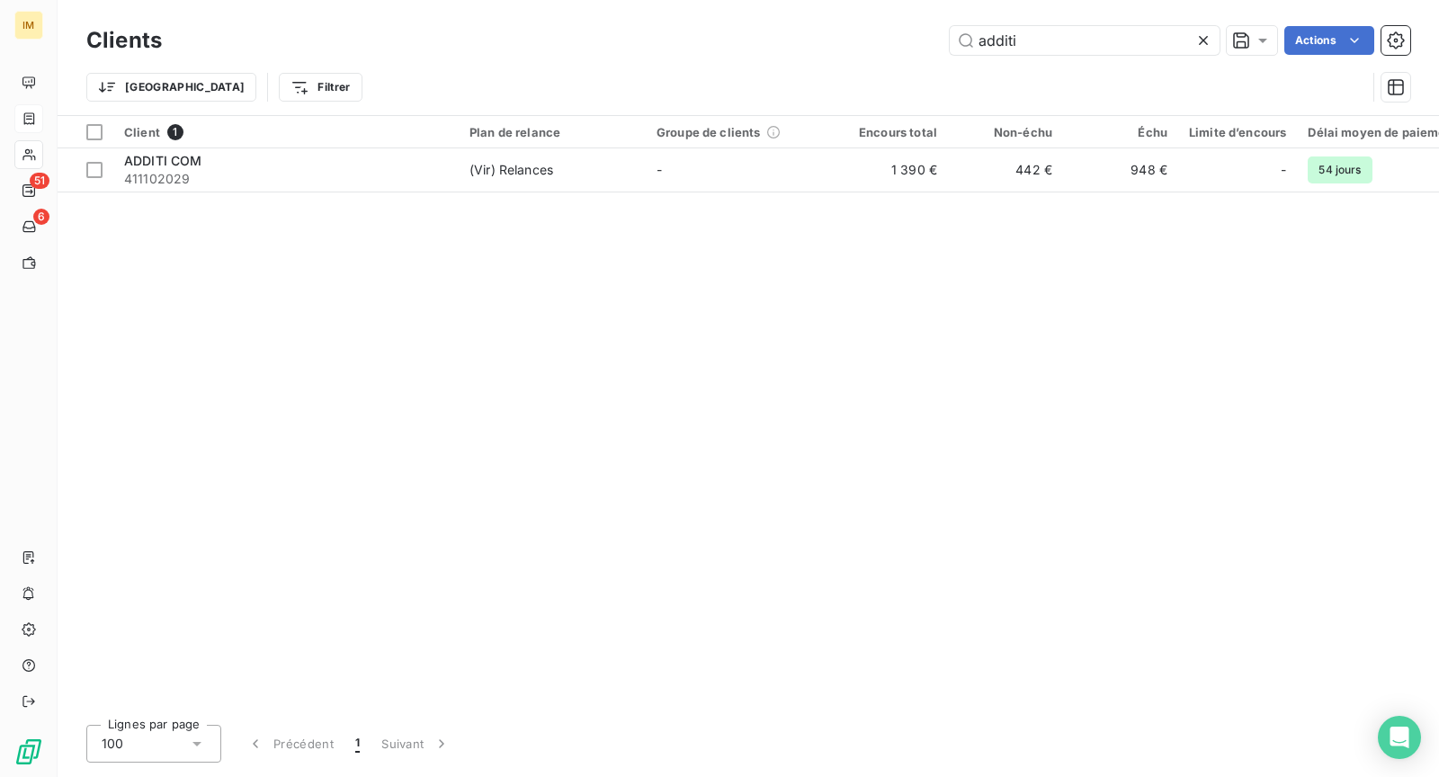
click at [1080, 70] on div "Trier Filtrer" at bounding box center [726, 87] width 1280 height 34
click at [1074, 40] on input "additi" at bounding box center [1085, 40] width 270 height 29
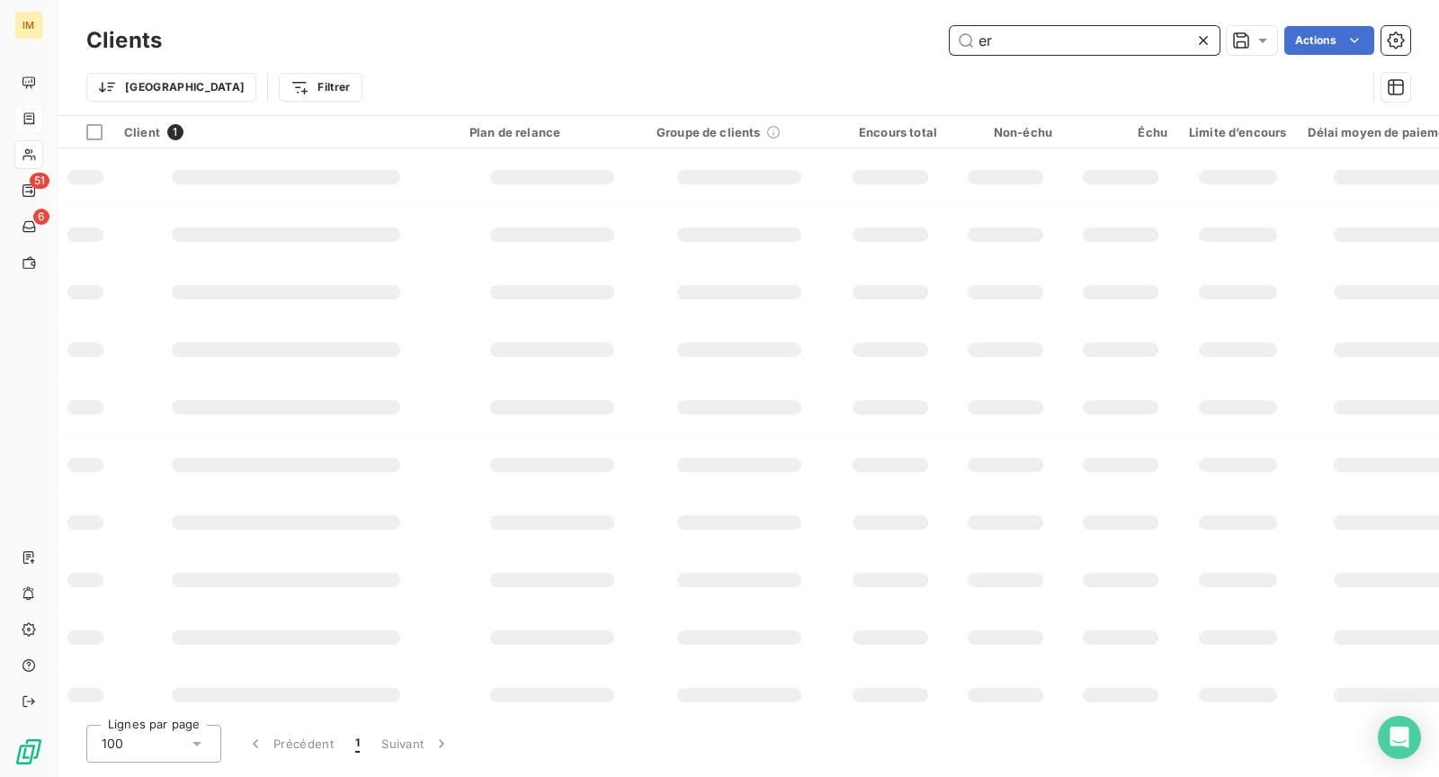
type input "e"
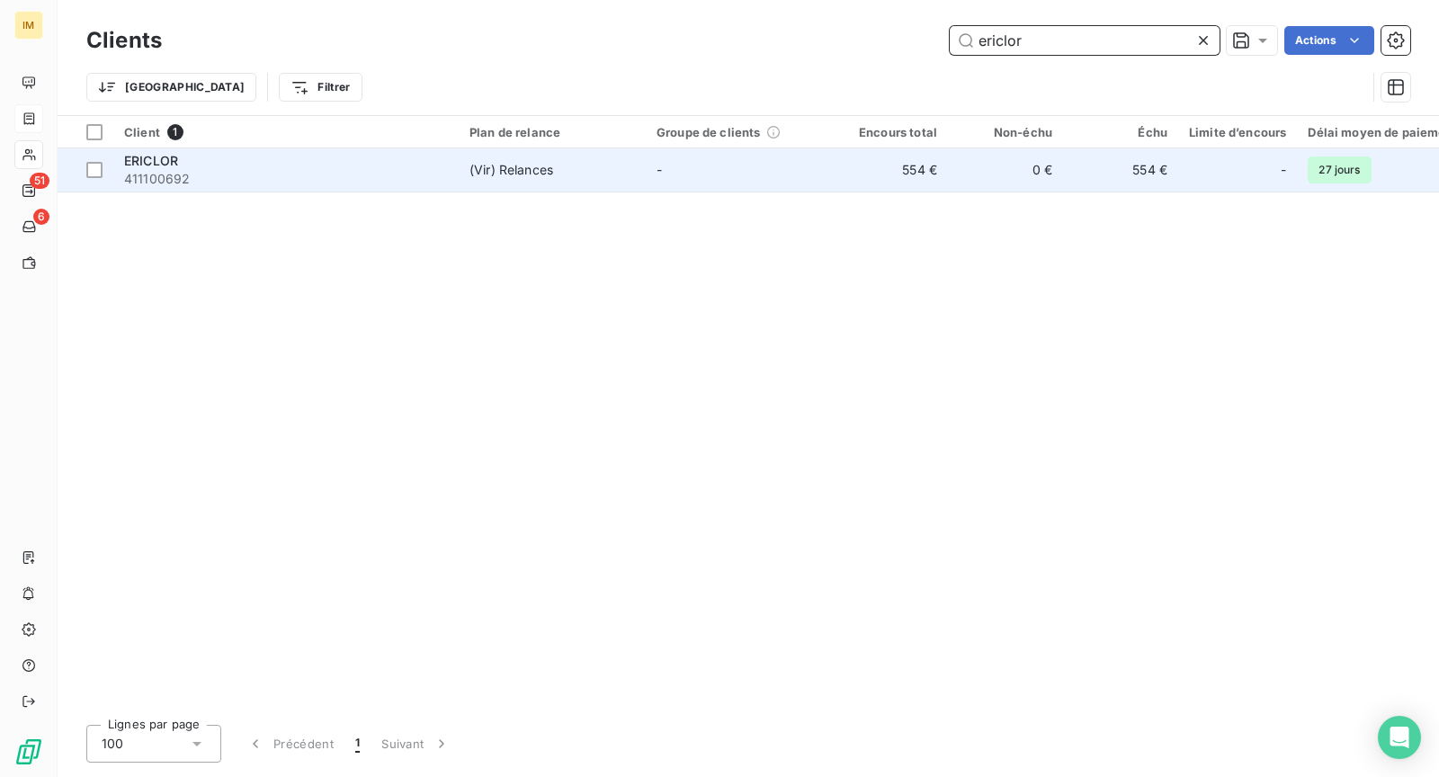
type input "ericlor"
click at [512, 179] on td "(Vir) Relances" at bounding box center [552, 169] width 187 height 43
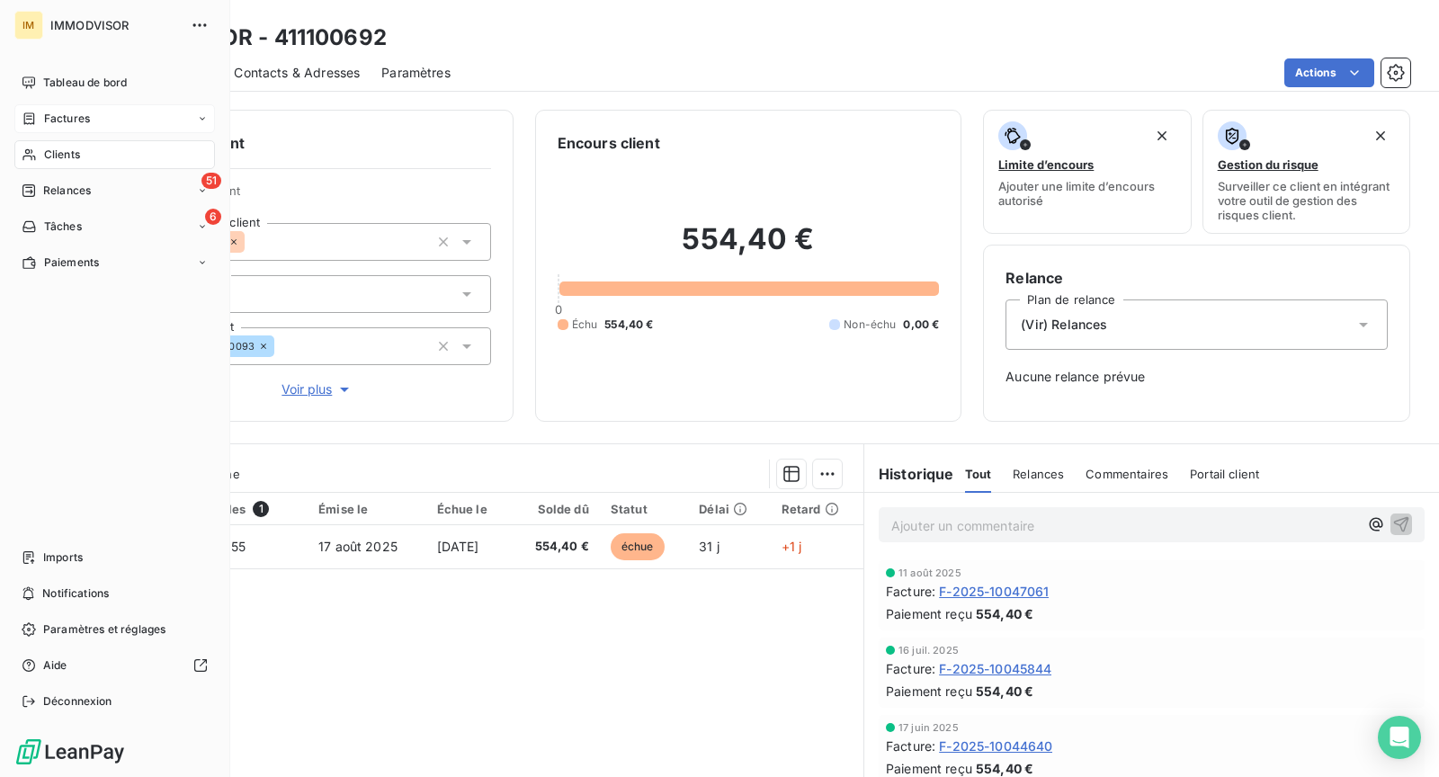
click at [49, 151] on span "Clients" at bounding box center [62, 155] width 36 height 16
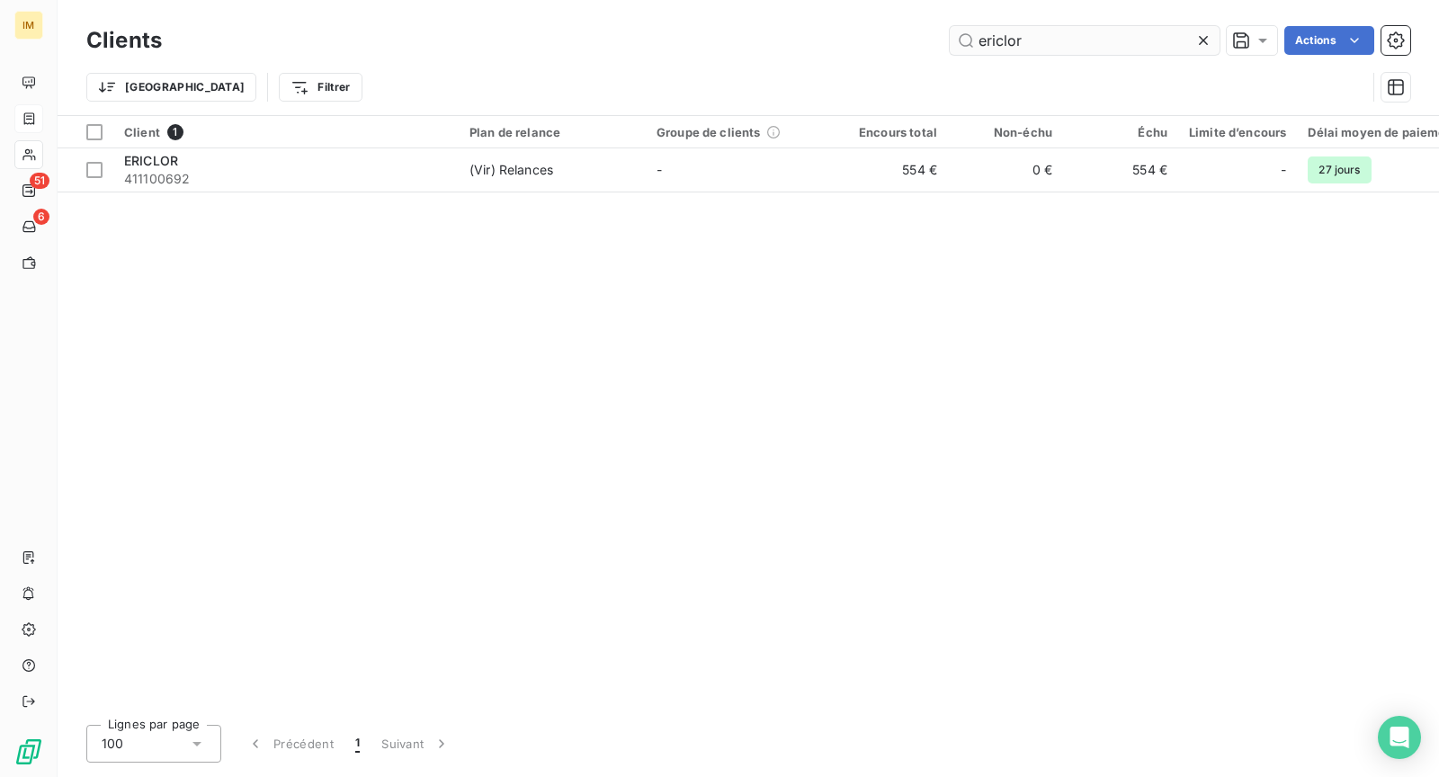
click at [1022, 53] on input "ericlor" at bounding box center [1085, 40] width 270 height 29
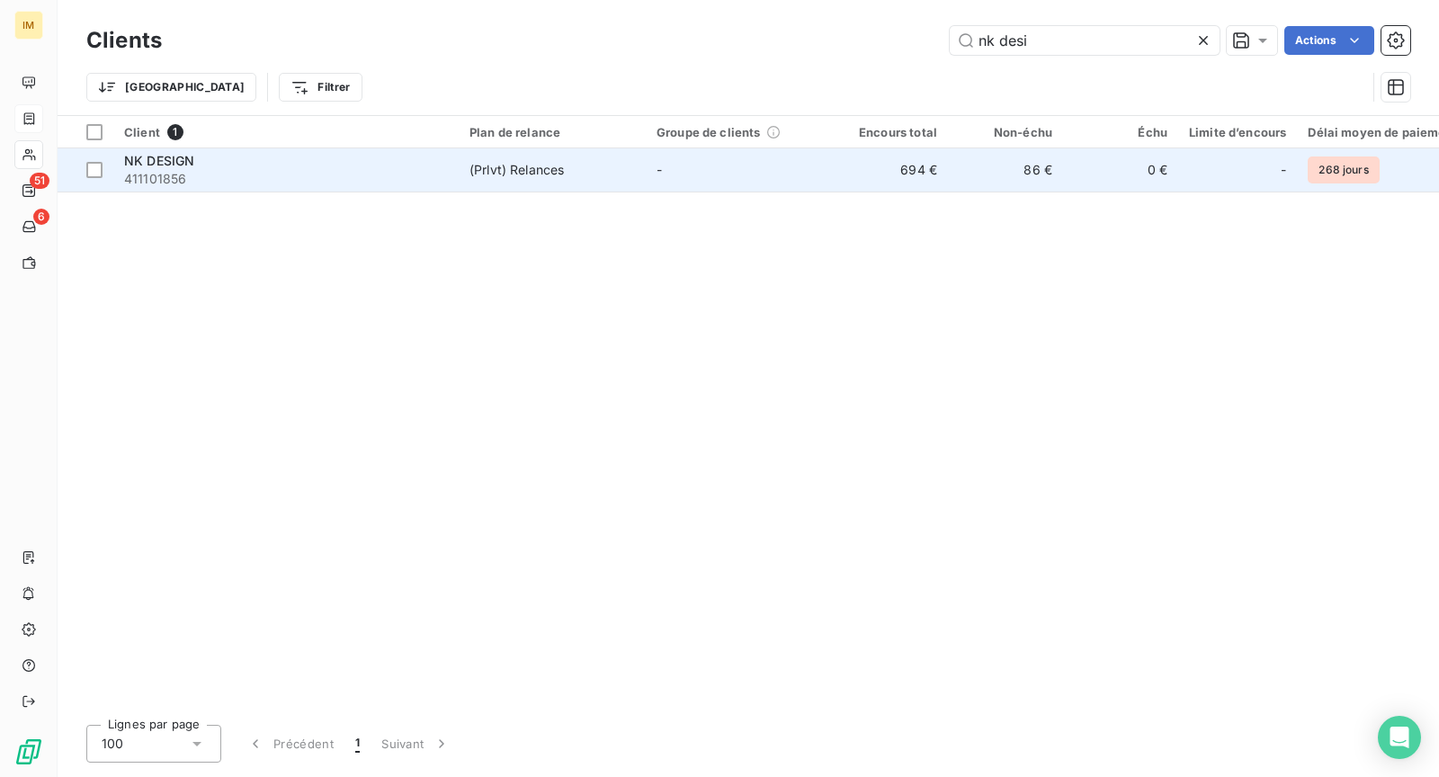
type input "nk desi"
click at [498, 190] on td "(Prlvt) Relances" at bounding box center [552, 169] width 187 height 43
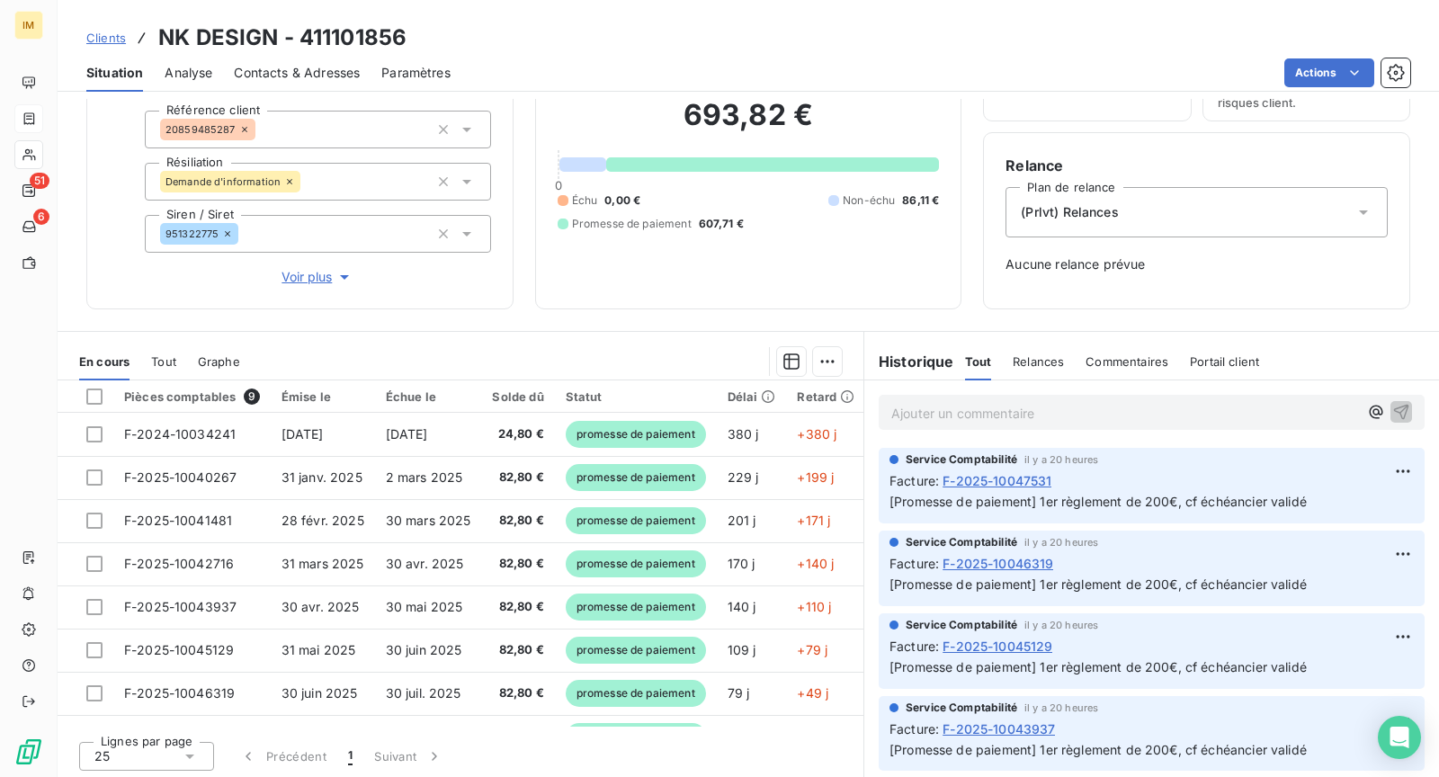
scroll to position [111, 0]
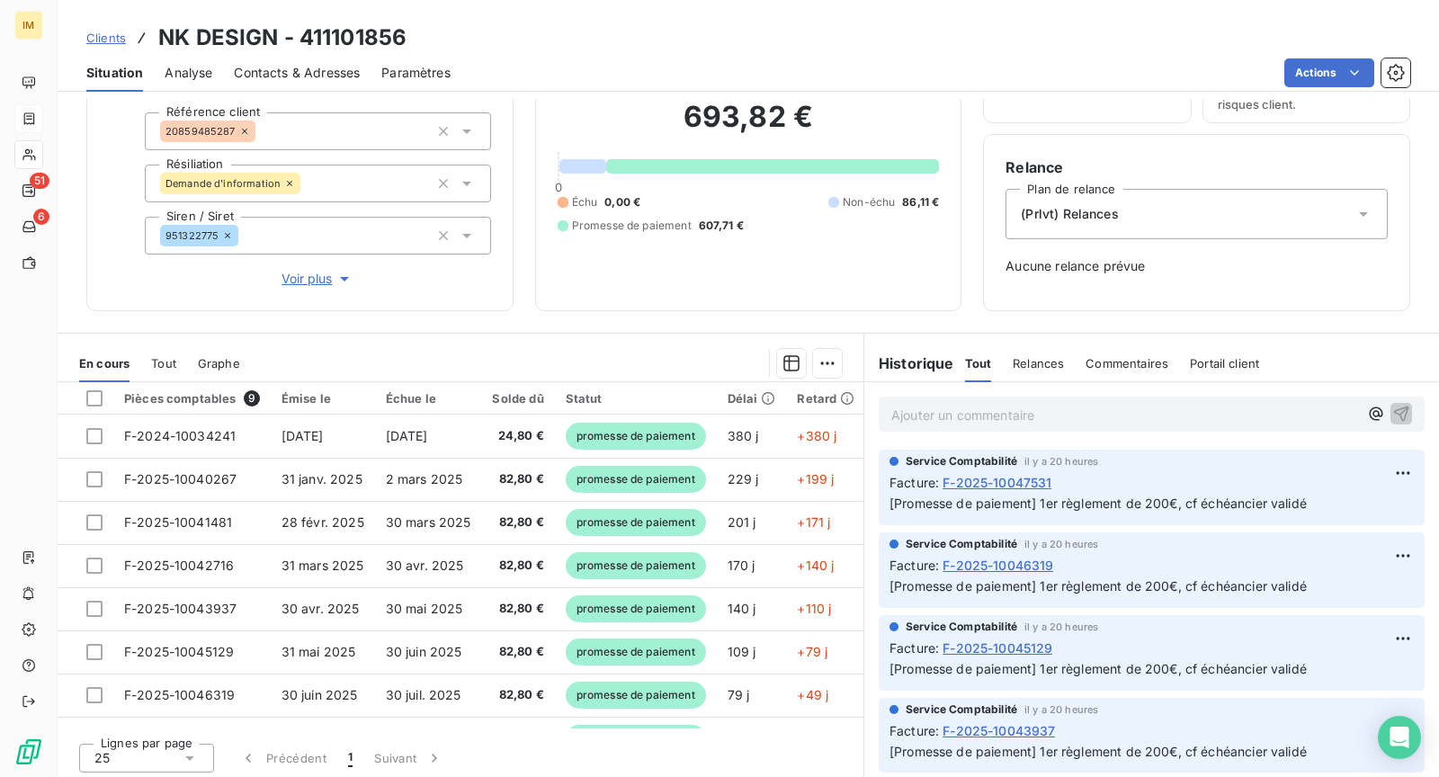
click at [958, 422] on p "Ajouter un commentaire ﻿" at bounding box center [1125, 415] width 467 height 22
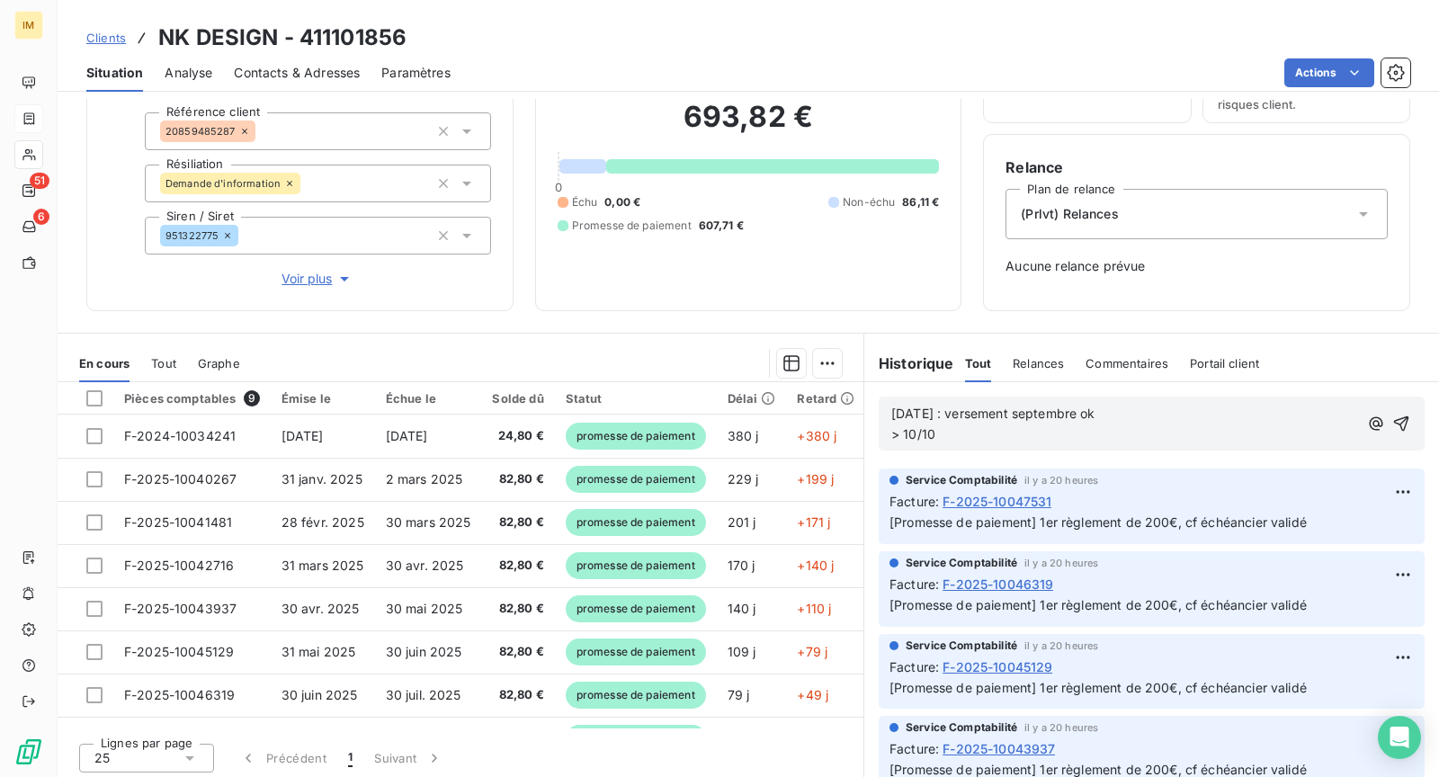
click at [896, 435] on span "[DATE] : versement septembre ok > 10/10" at bounding box center [994, 424] width 204 height 36
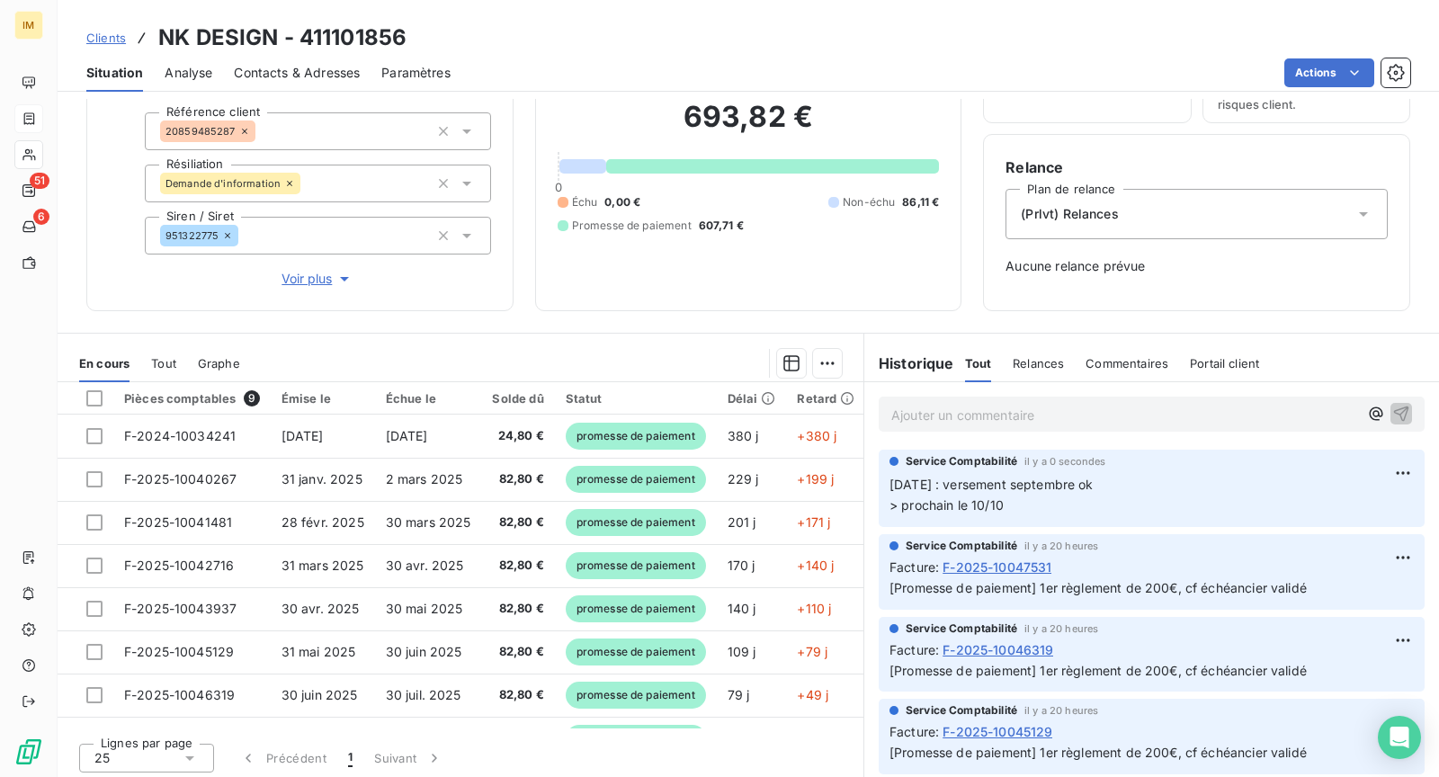
click at [1127, 206] on div "(Prlvt) Relances" at bounding box center [1197, 214] width 382 height 50
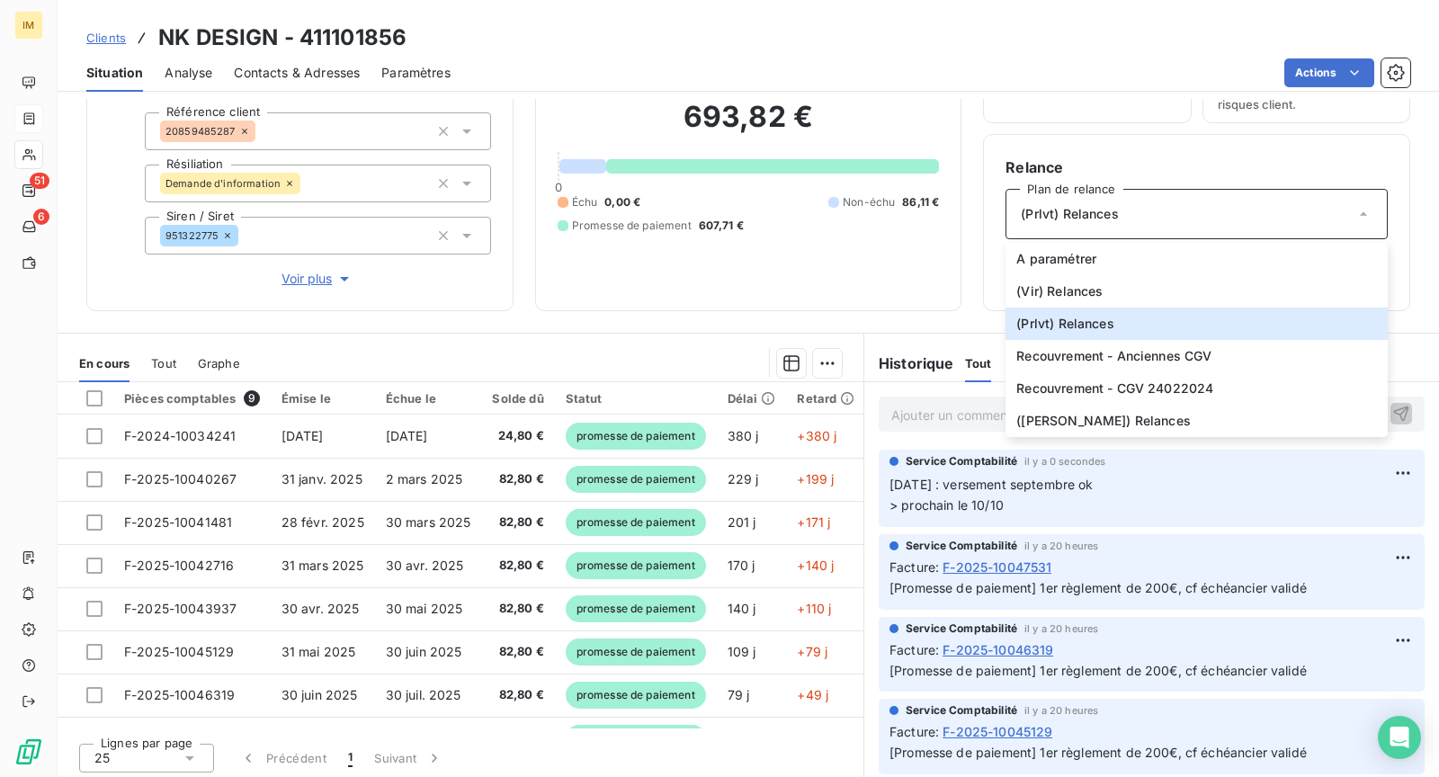
click at [850, 231] on div "Échu 0,00 € Non-échu 86,11 € Promesse de paiement 607,71 €" at bounding box center [749, 214] width 382 height 40
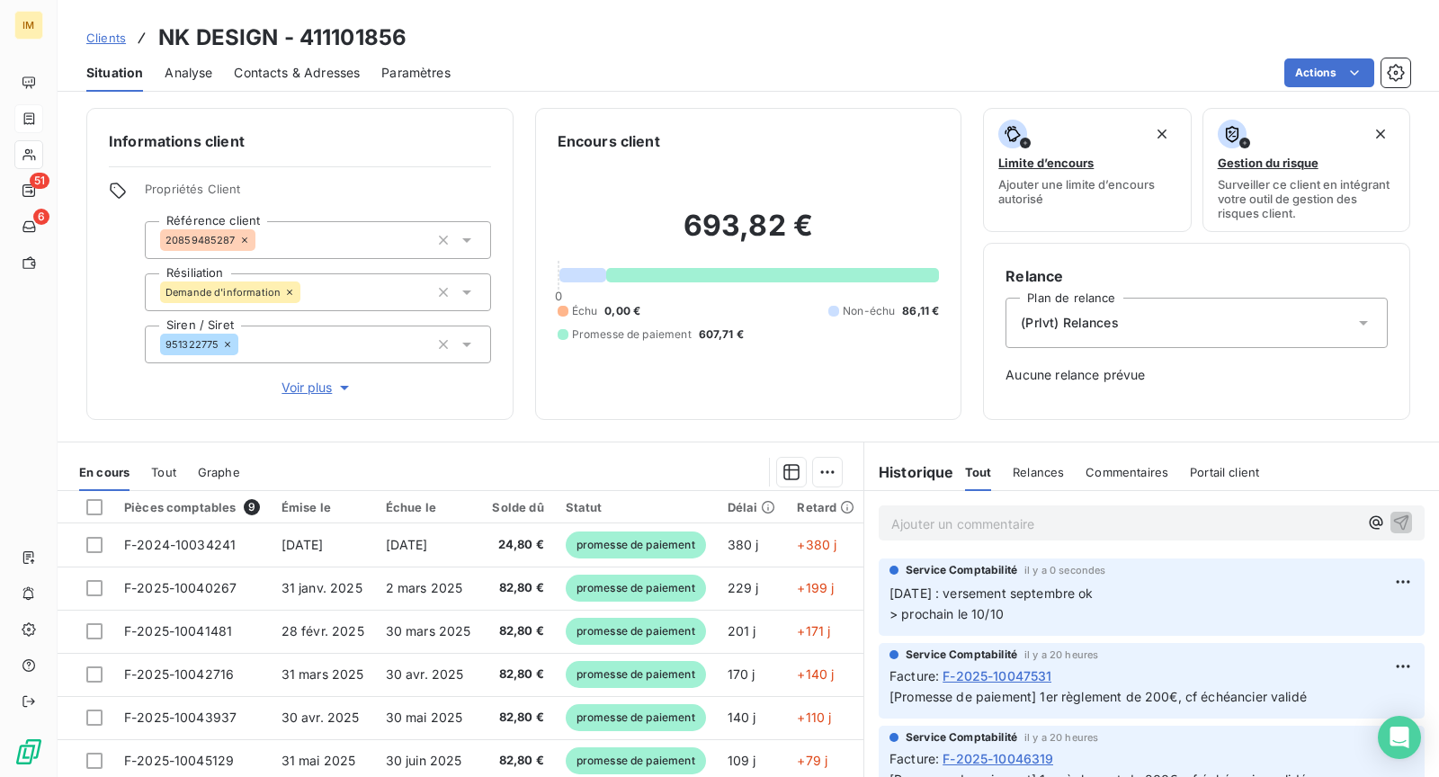
scroll to position [0, 0]
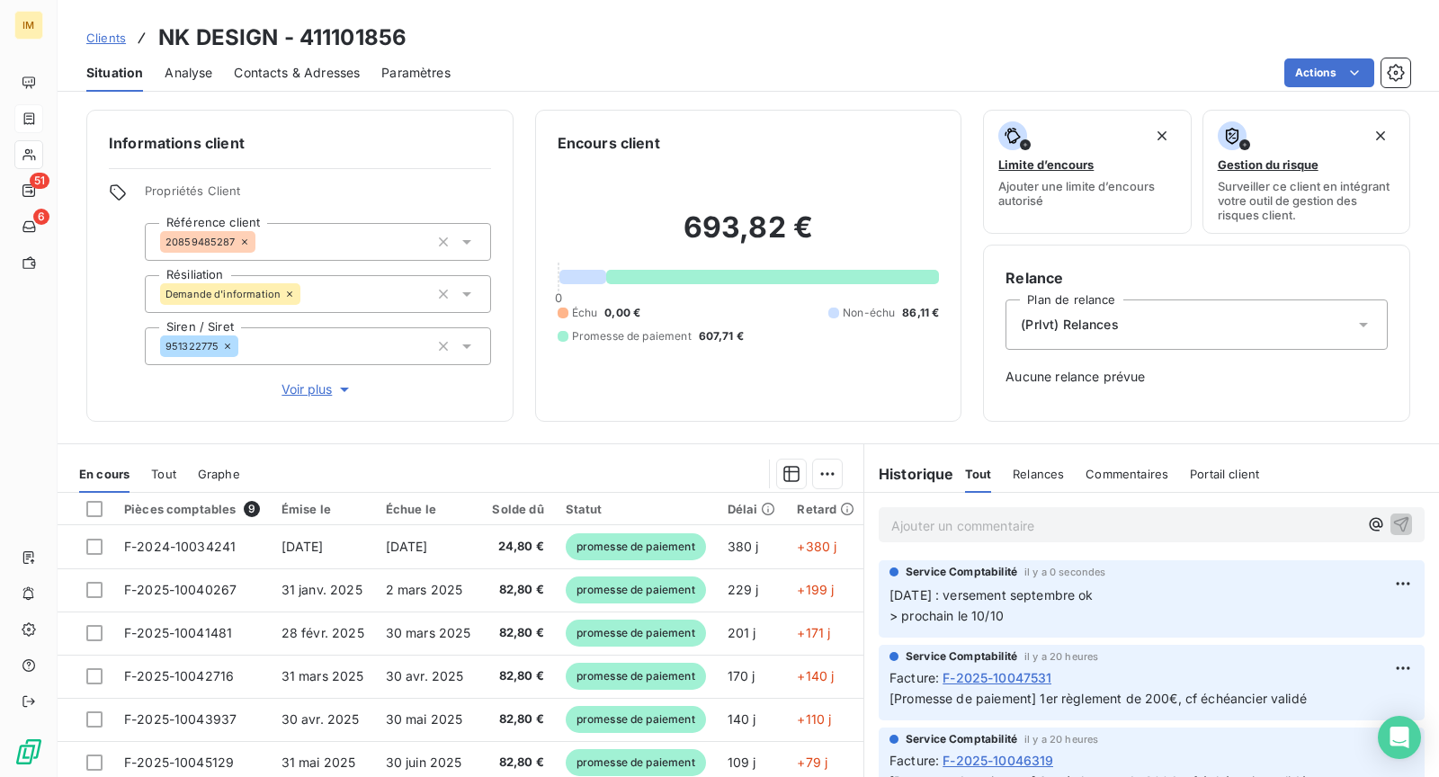
drag, startPoint x: 1208, startPoint y: 327, endPoint x: 1217, endPoint y: 344, distance: 19.3
click at [1209, 327] on div "(Prlvt) Relances" at bounding box center [1197, 325] width 382 height 50
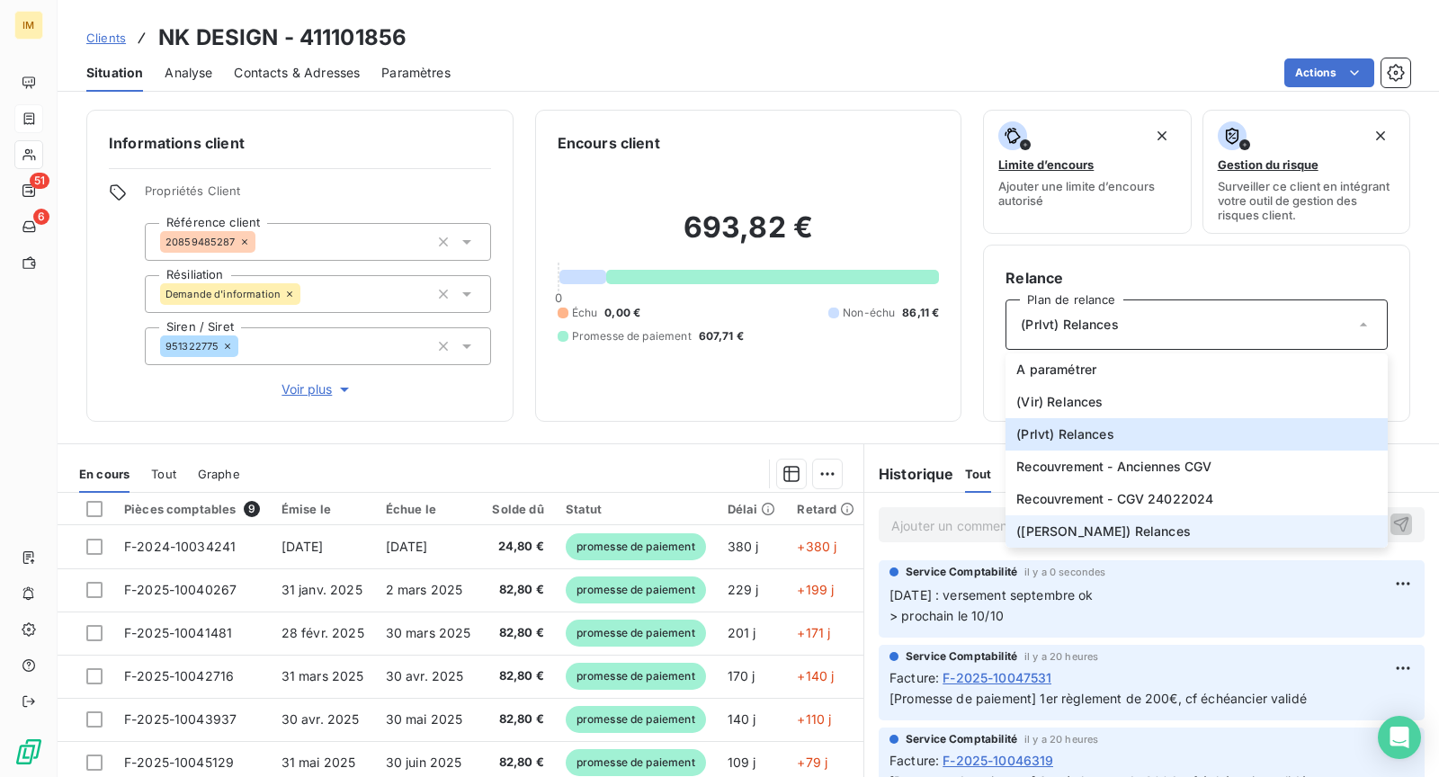
click at [1157, 537] on li "([PERSON_NAME]) Relances" at bounding box center [1197, 532] width 382 height 32
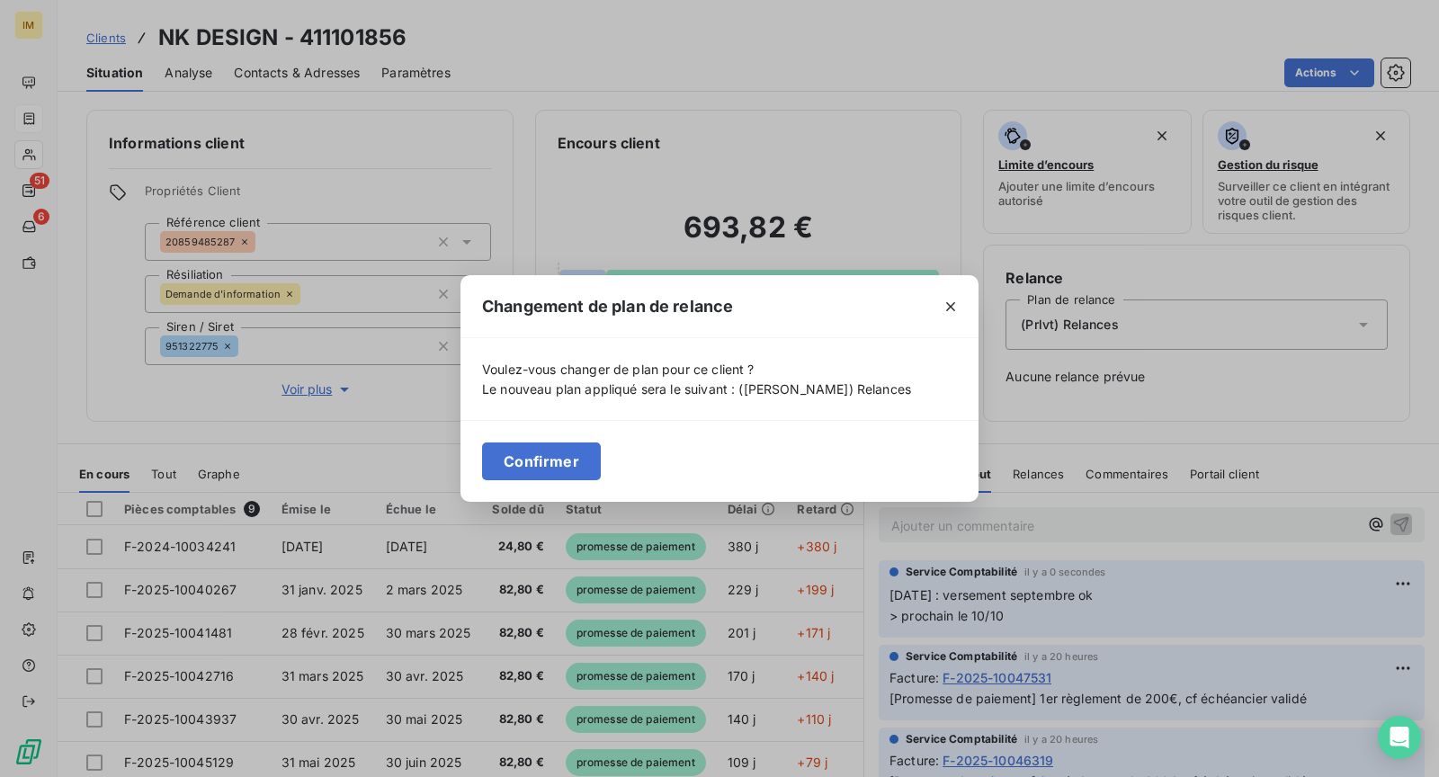
click at [541, 470] on button "Confirmer" at bounding box center [541, 462] width 119 height 38
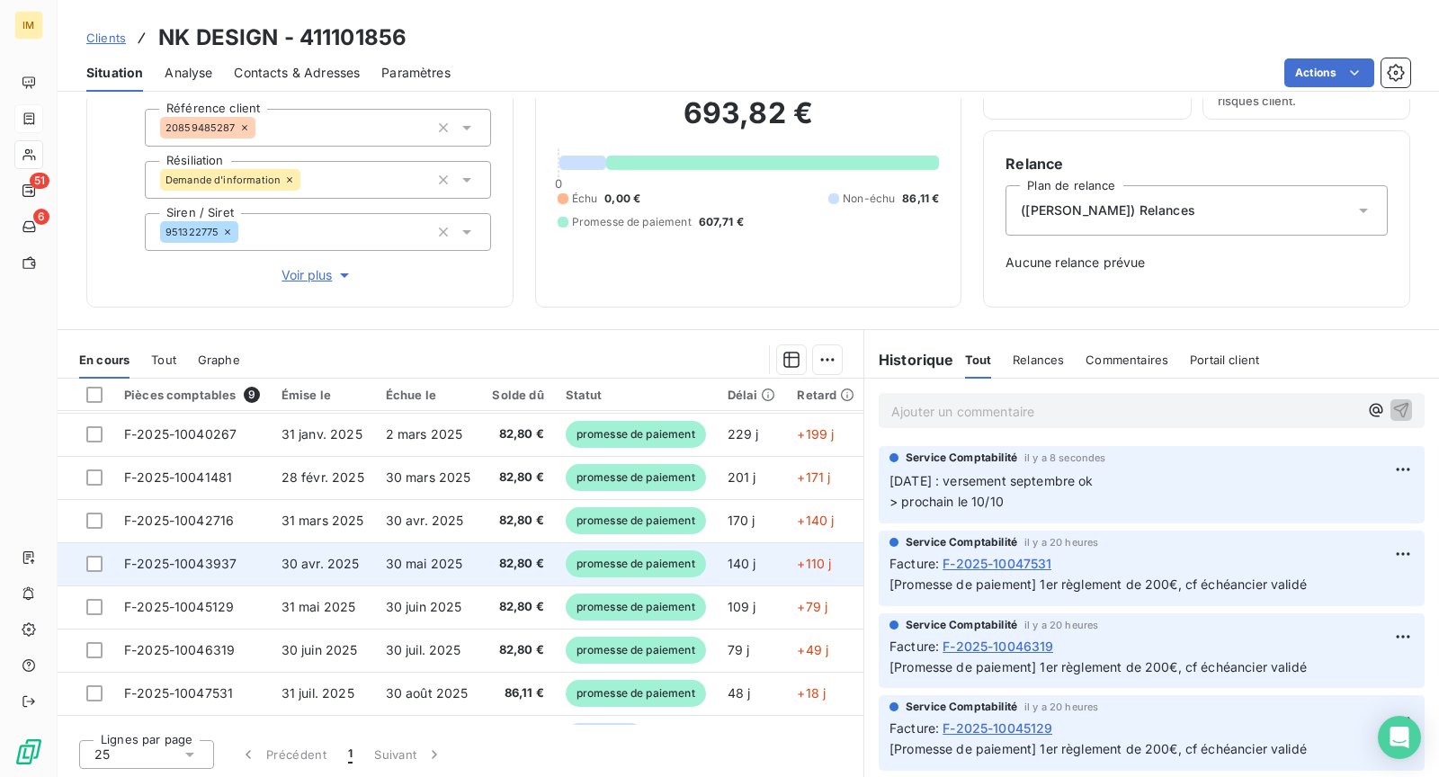
scroll to position [81, 0]
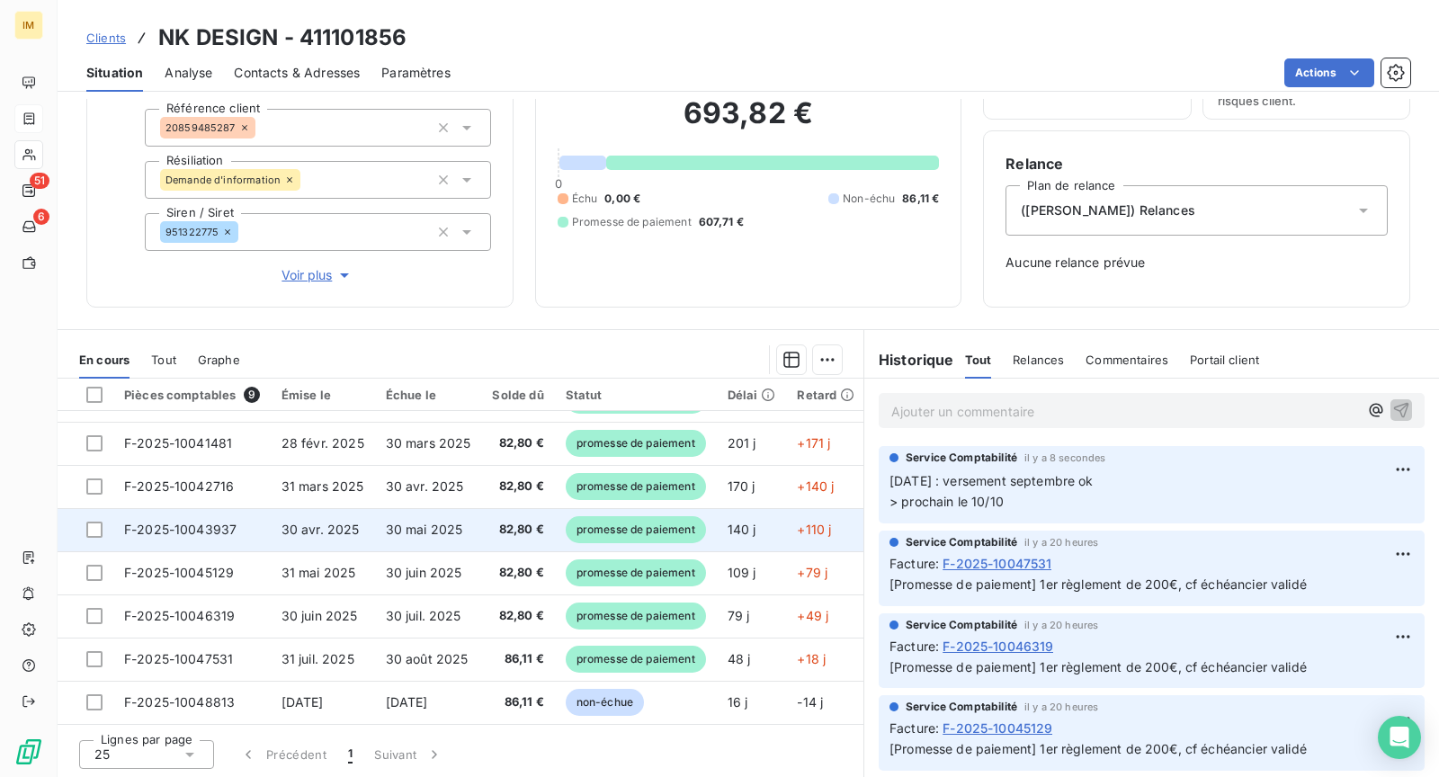
click at [582, 521] on span "promesse de paiement" at bounding box center [636, 529] width 140 height 27
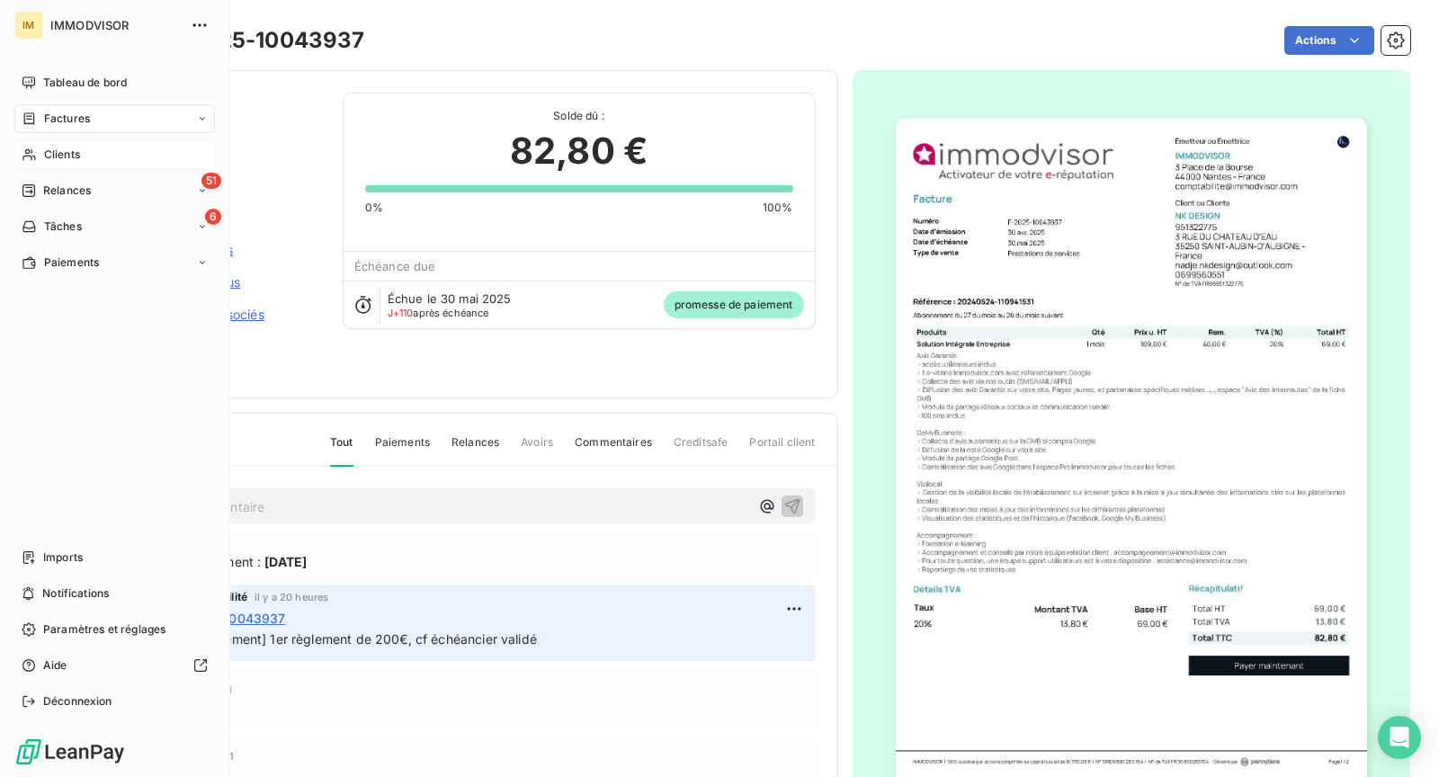
click at [75, 125] on span "Factures" at bounding box center [67, 119] width 46 height 16
click at [393, 85] on div "NK DESIGN 411101856 Montant initial 82,80 € Émise le [DATE] Avoirs associés Pai…" at bounding box center [462, 234] width 752 height 328
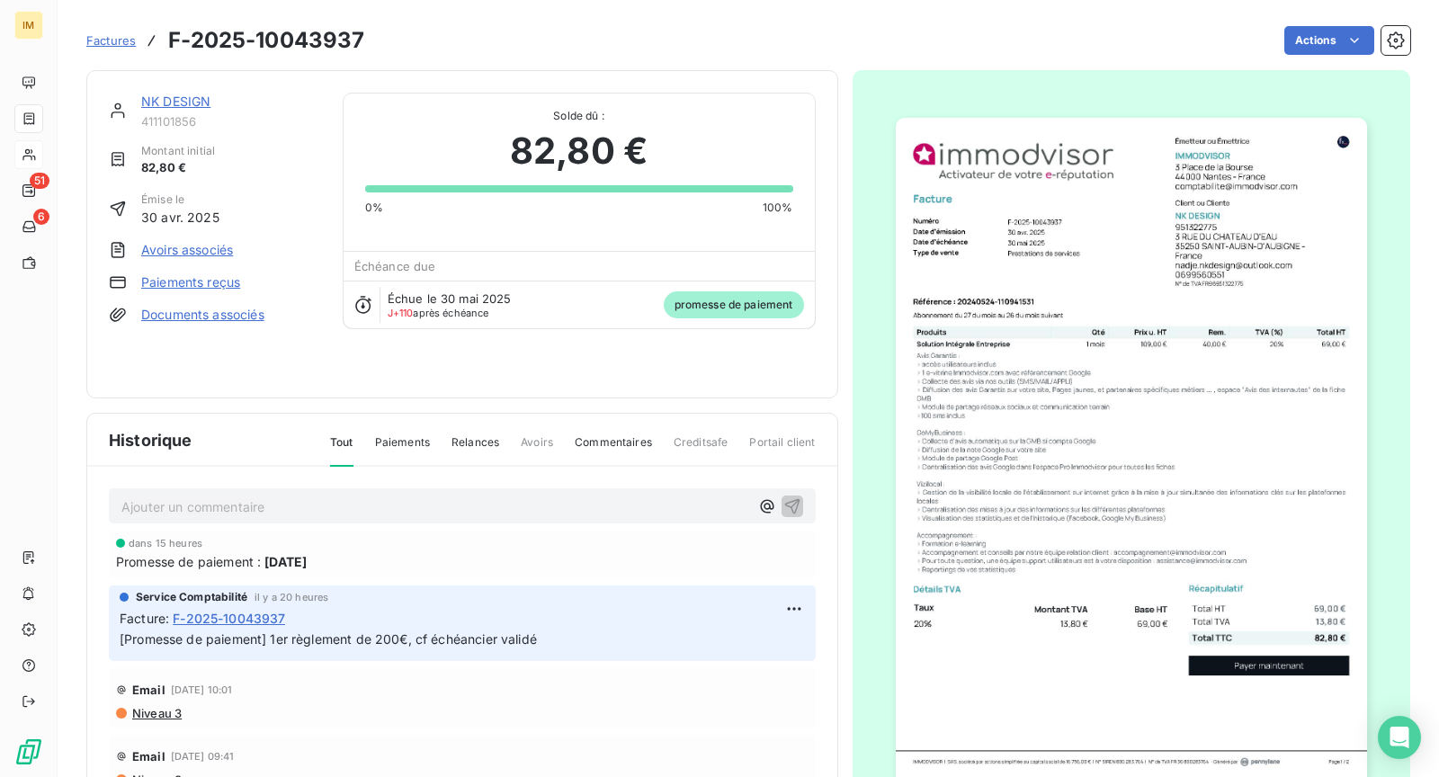
click at [148, 97] on link "NK DESIGN" at bounding box center [175, 101] width 69 height 15
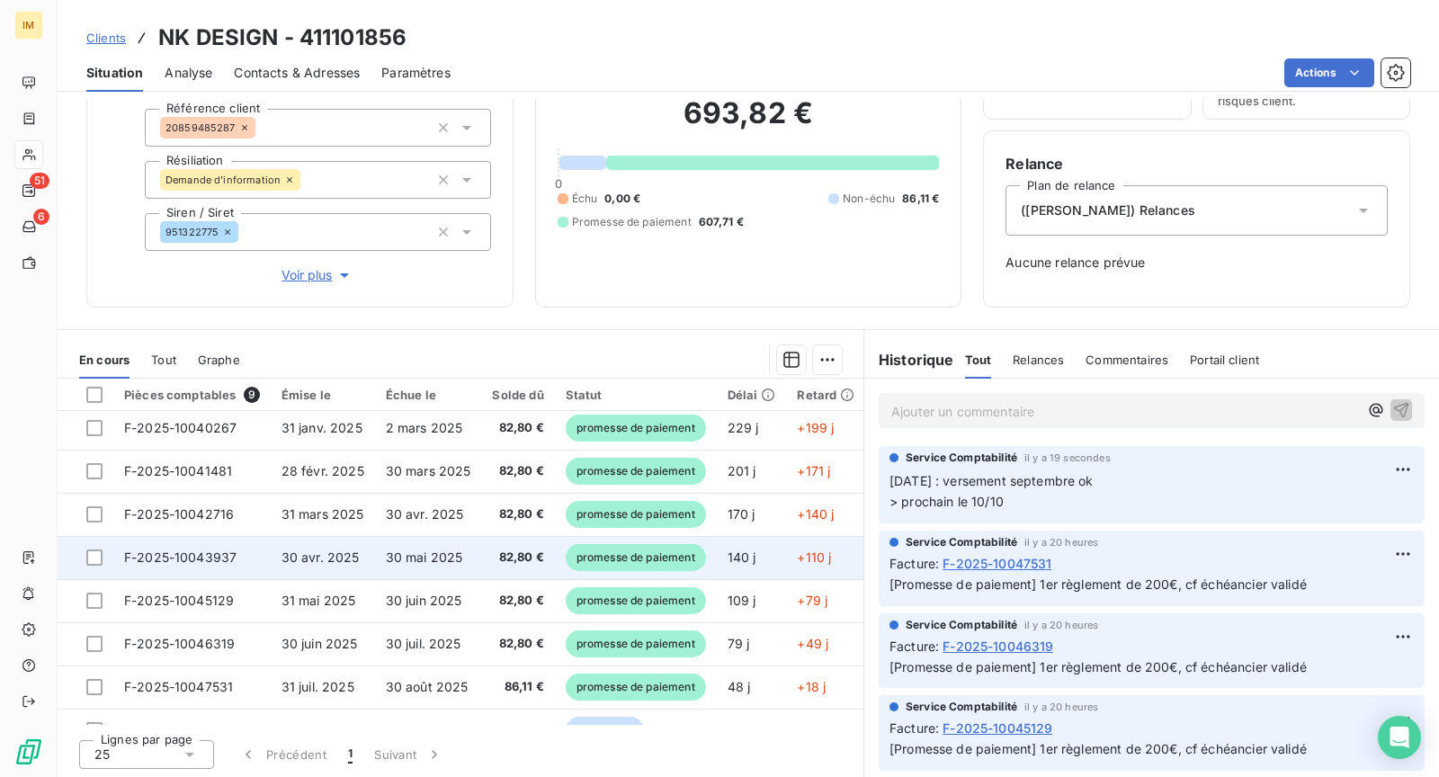
scroll to position [81, 0]
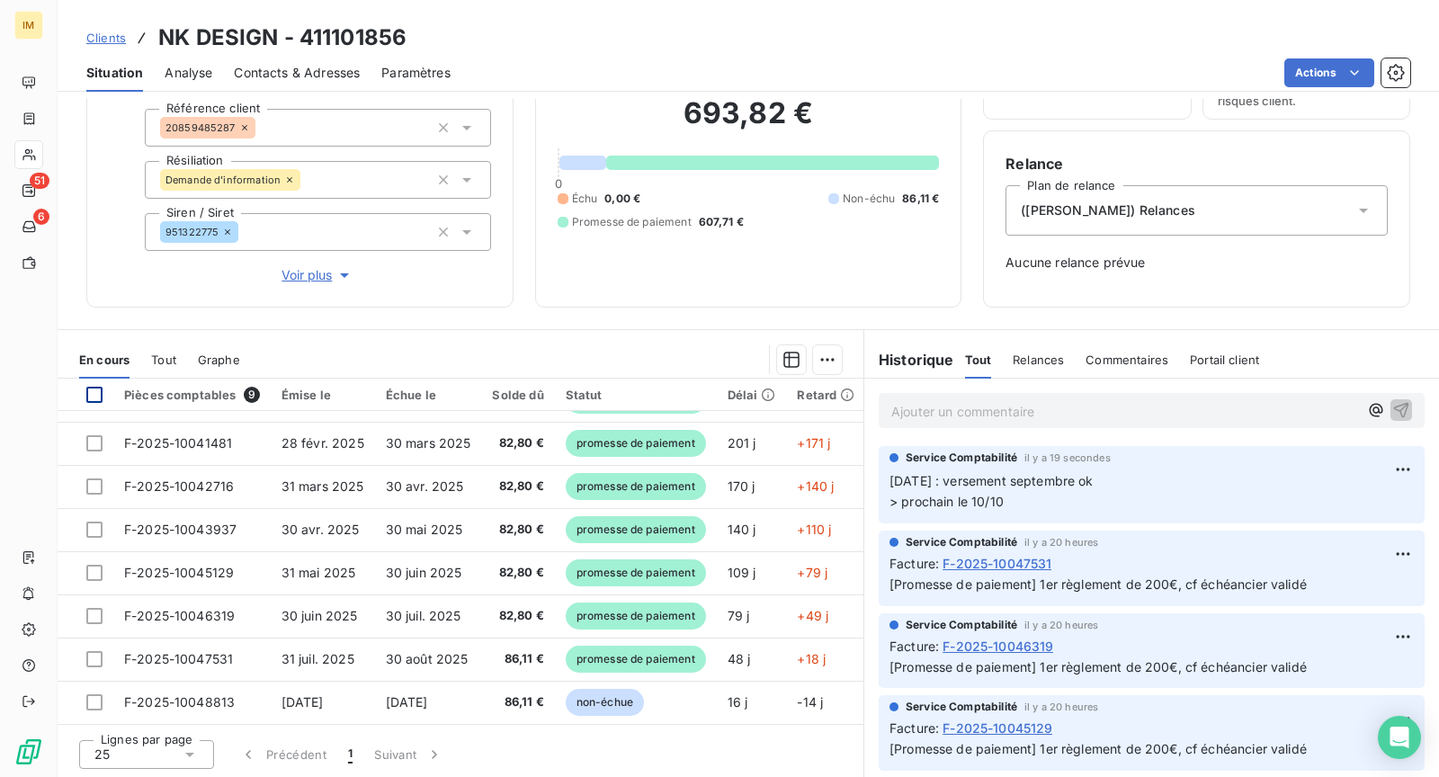
click at [94, 397] on div at bounding box center [94, 395] width 16 height 16
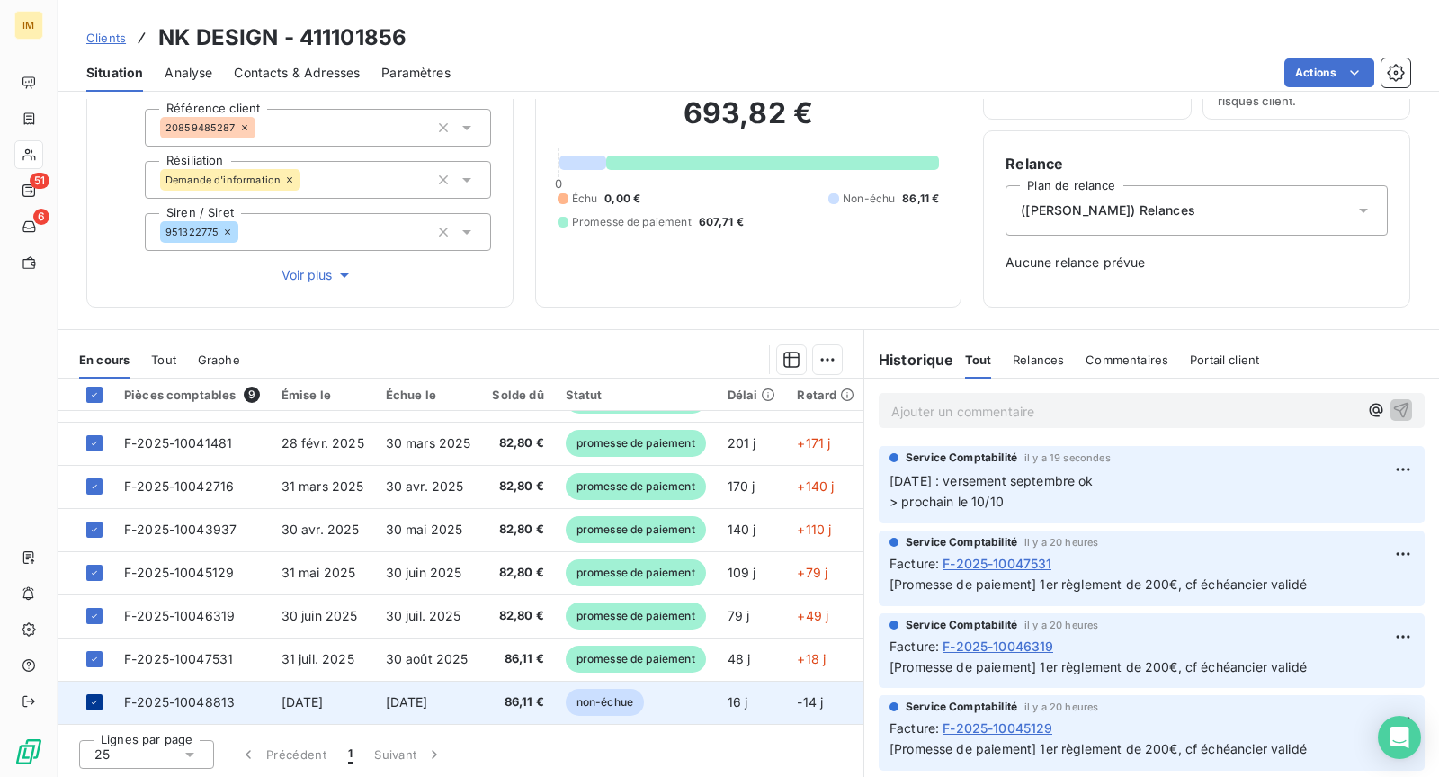
click at [92, 697] on icon at bounding box center [94, 702] width 11 height 11
click at [96, 695] on div at bounding box center [94, 703] width 16 height 16
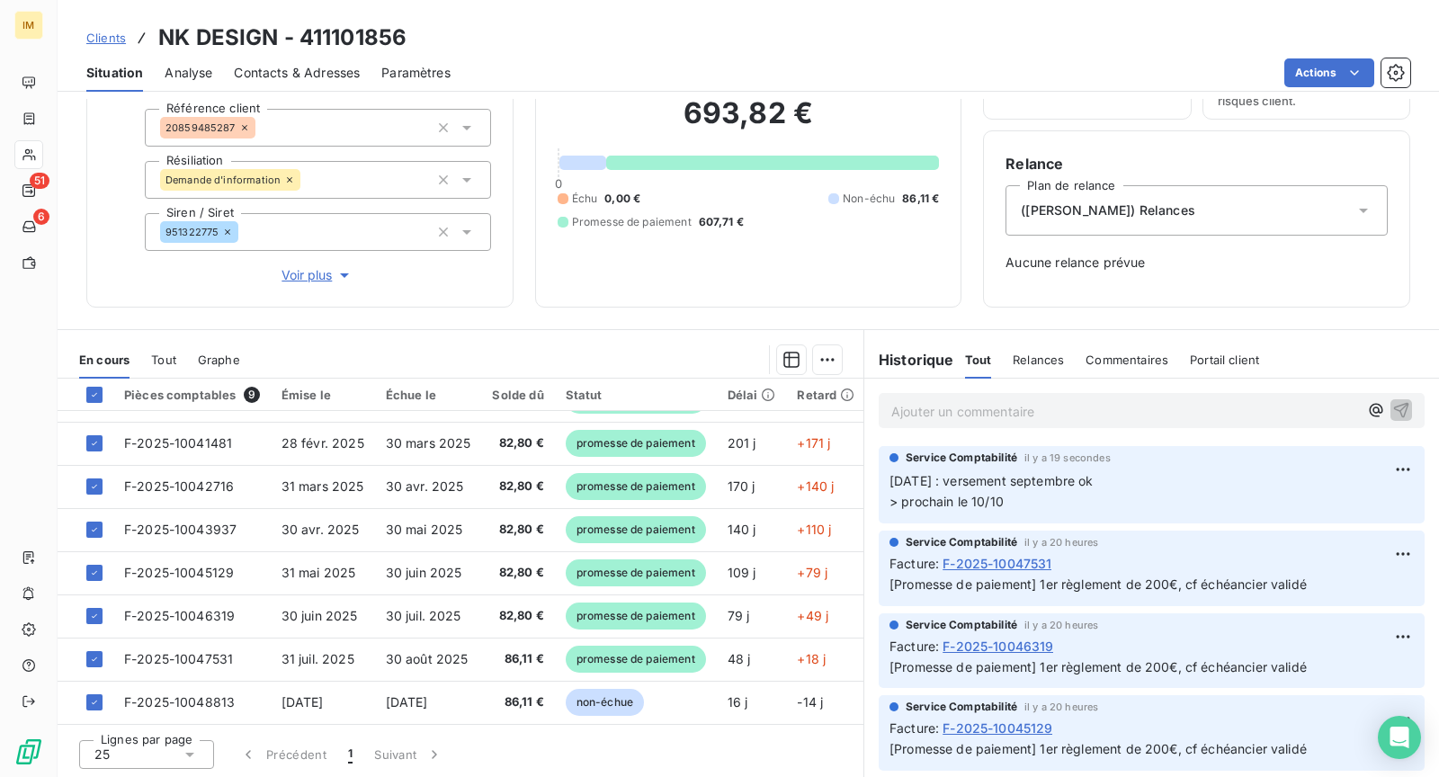
click at [826, 349] on html "IM 51 6 Clients NK DESIGN - 411101856 Situation Analyse Contacts & Adresses Par…" at bounding box center [719, 388] width 1439 height 777
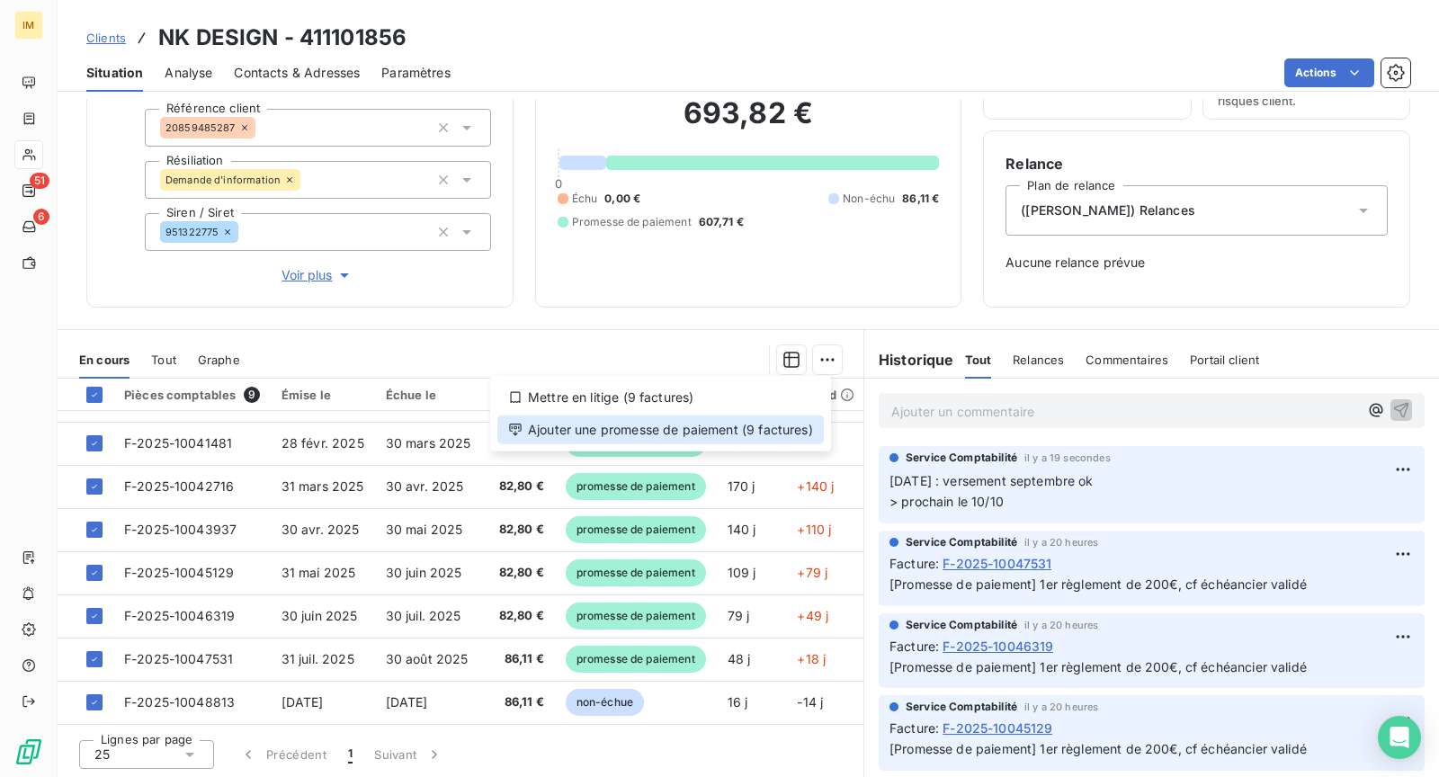
click at [721, 427] on div "Ajouter une promesse de paiement (9 factures)" at bounding box center [661, 430] width 327 height 29
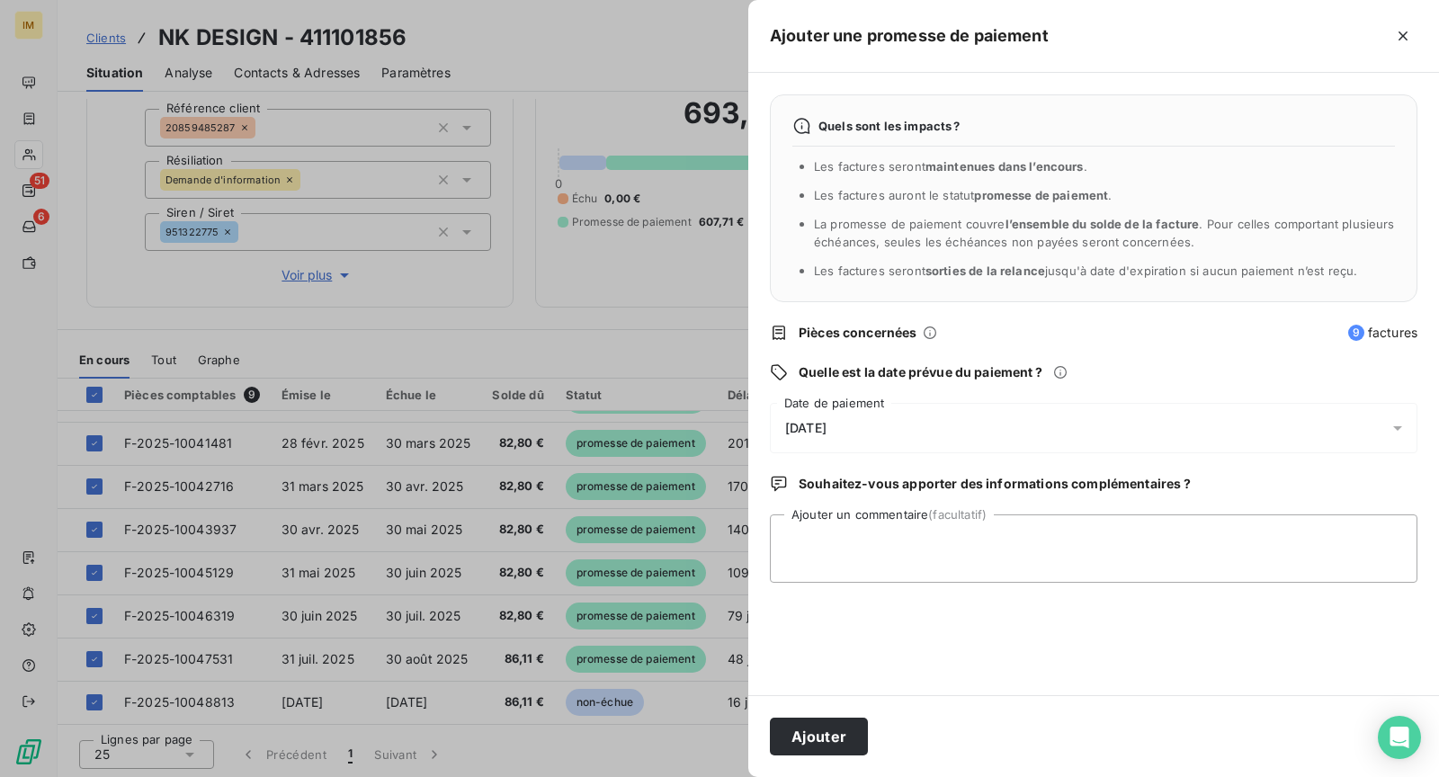
click at [810, 443] on div "[DATE]" at bounding box center [1094, 428] width 648 height 50
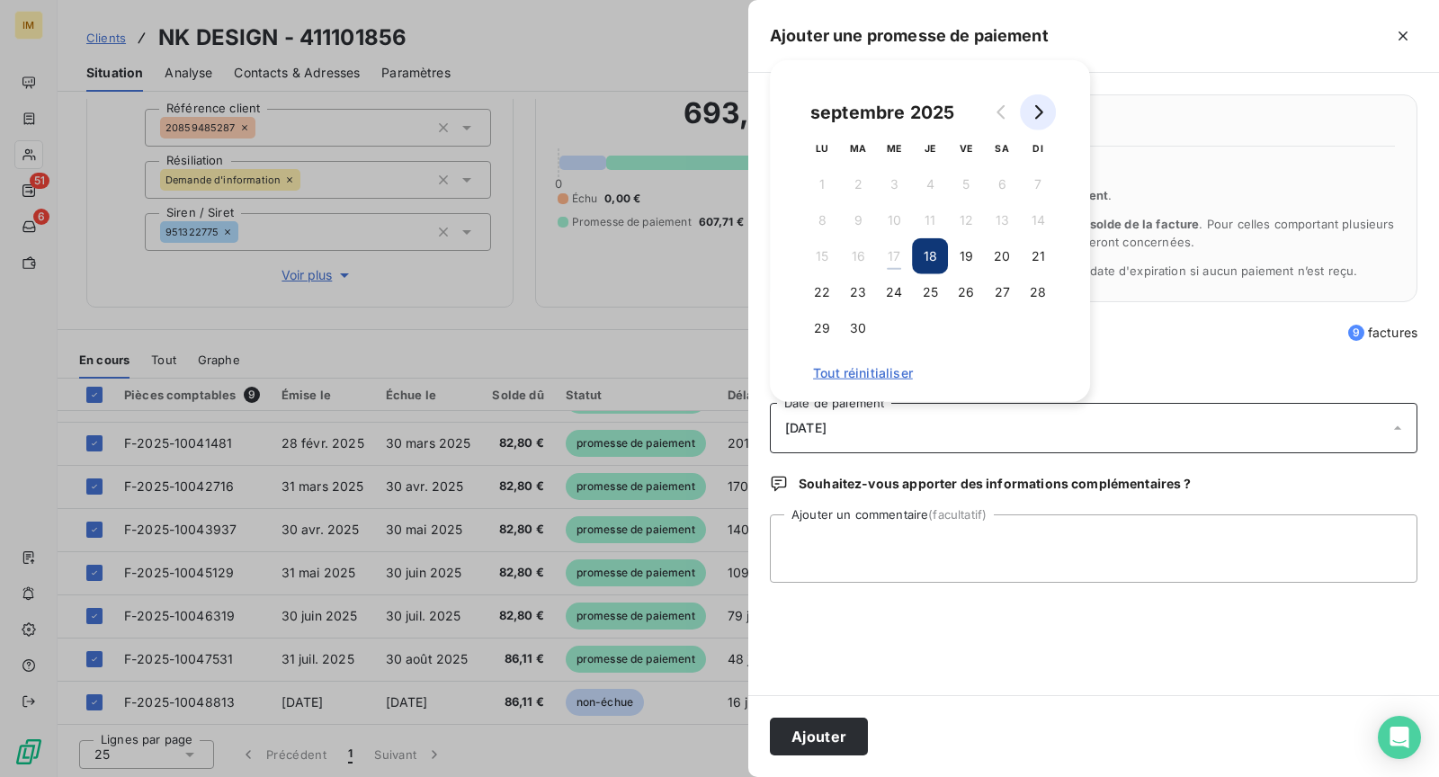
click at [1036, 114] on icon "Go to next month" at bounding box center [1038, 112] width 14 height 14
click at [960, 220] on button "10" at bounding box center [966, 220] width 36 height 36
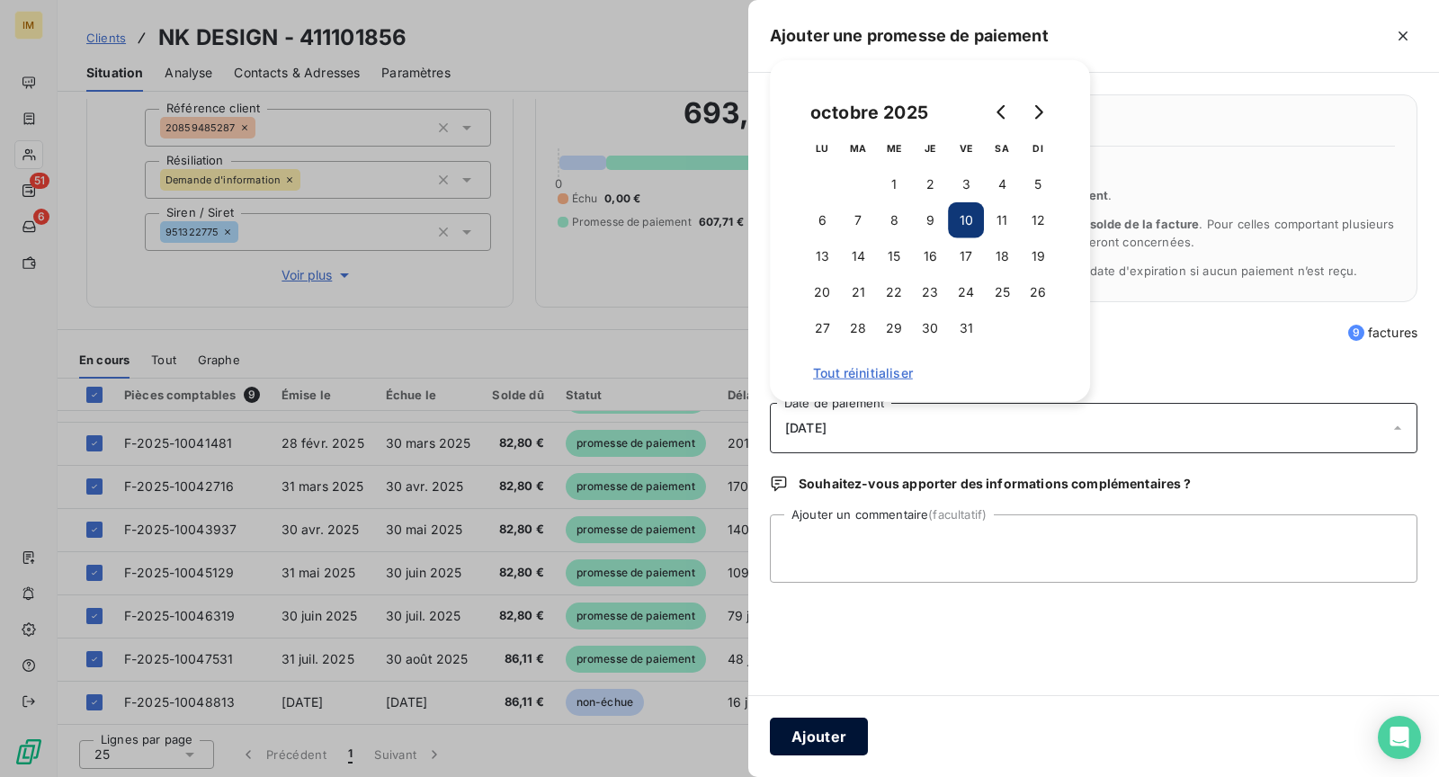
click at [828, 738] on button "Ajouter" at bounding box center [819, 737] width 98 height 38
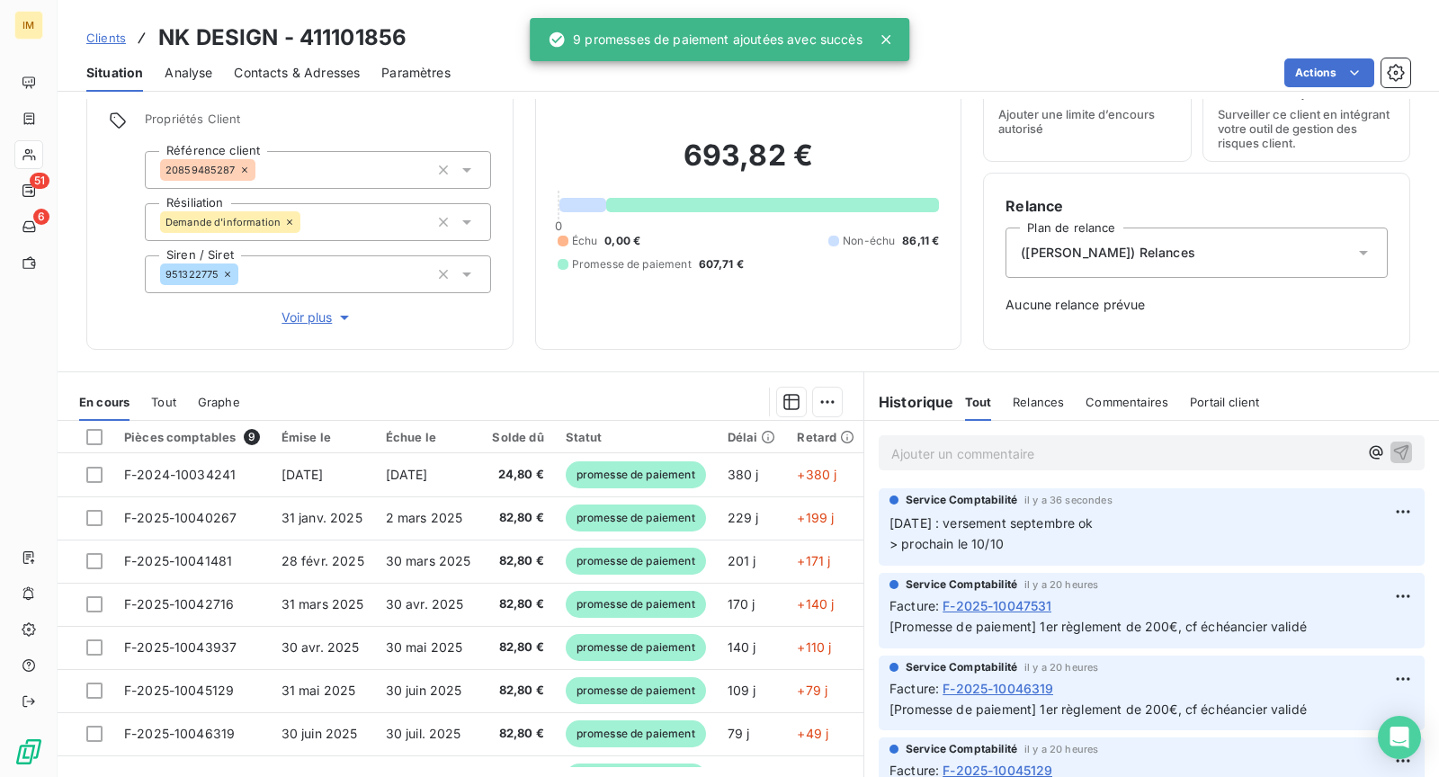
scroll to position [0, 0]
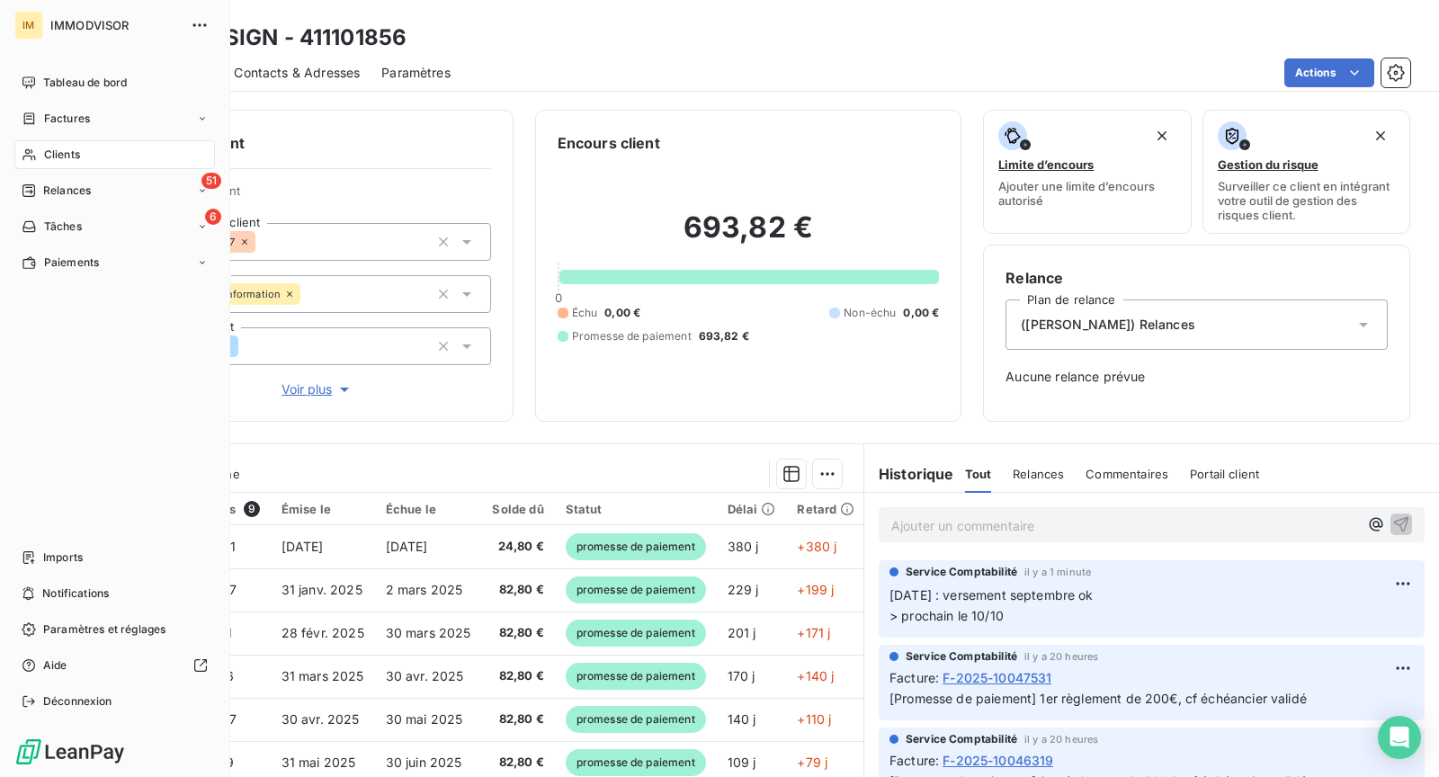
click at [36, 161] on div "Clients" at bounding box center [114, 154] width 201 height 29
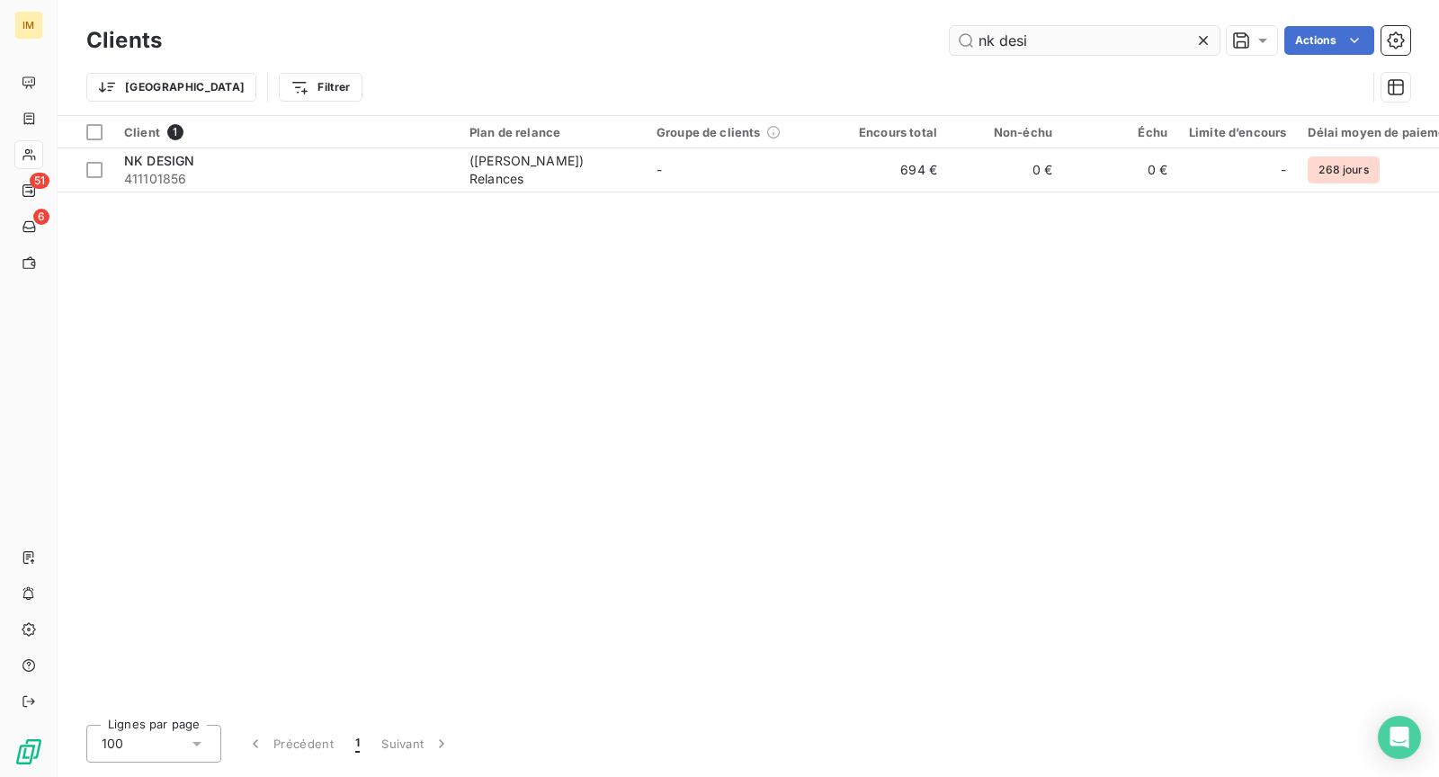
click at [1049, 38] on input "nk desi" at bounding box center [1085, 40] width 270 height 29
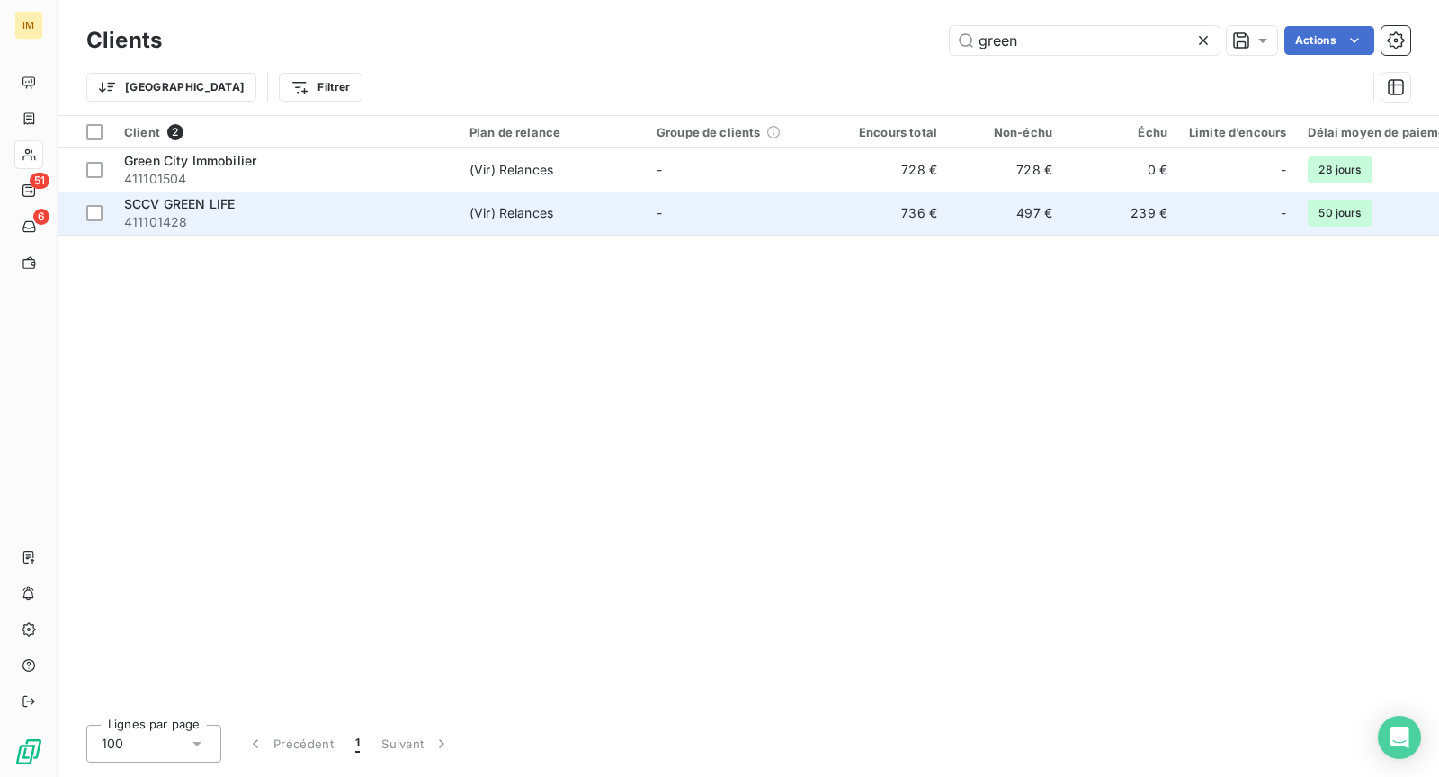
type input "green"
click at [485, 193] on td "(Vir) Relances" at bounding box center [552, 213] width 187 height 43
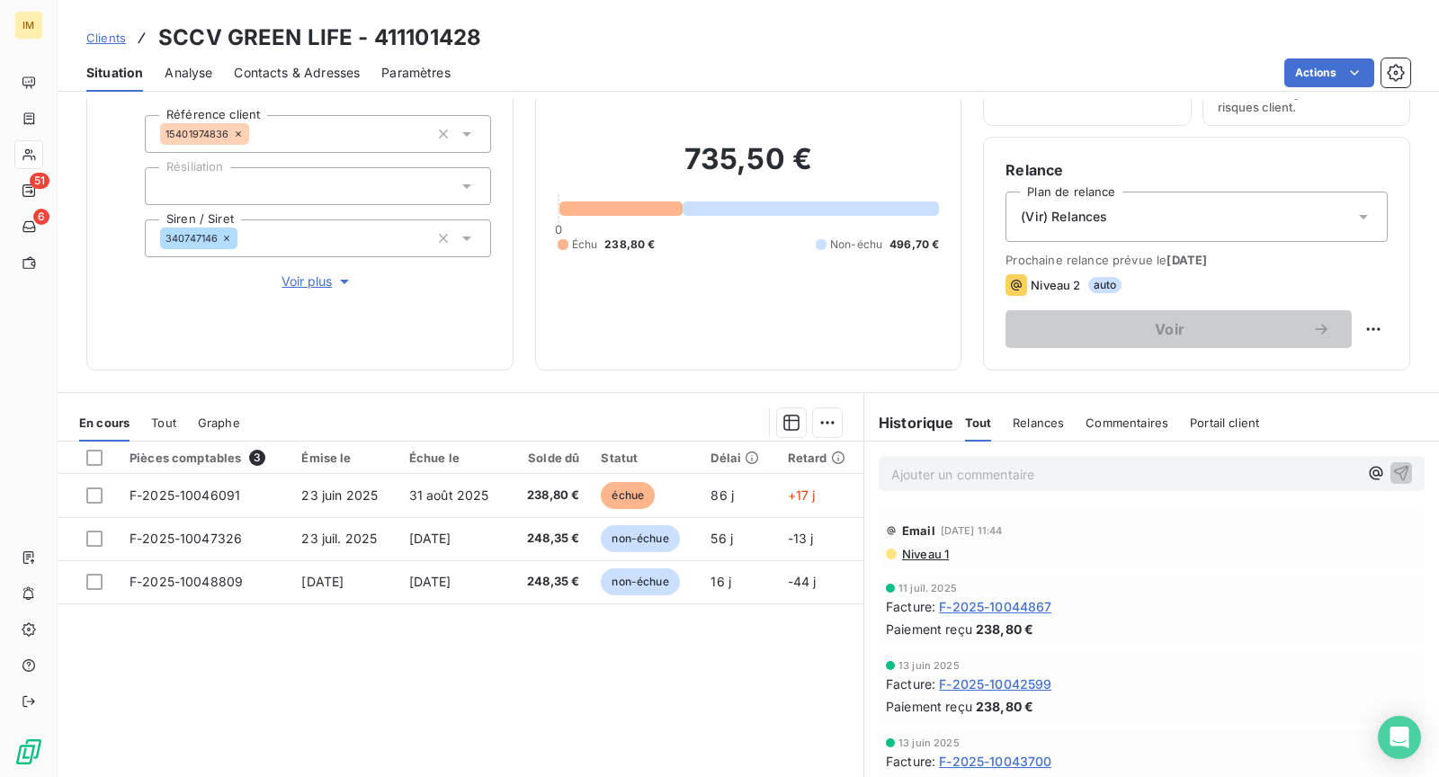
scroll to position [2, 0]
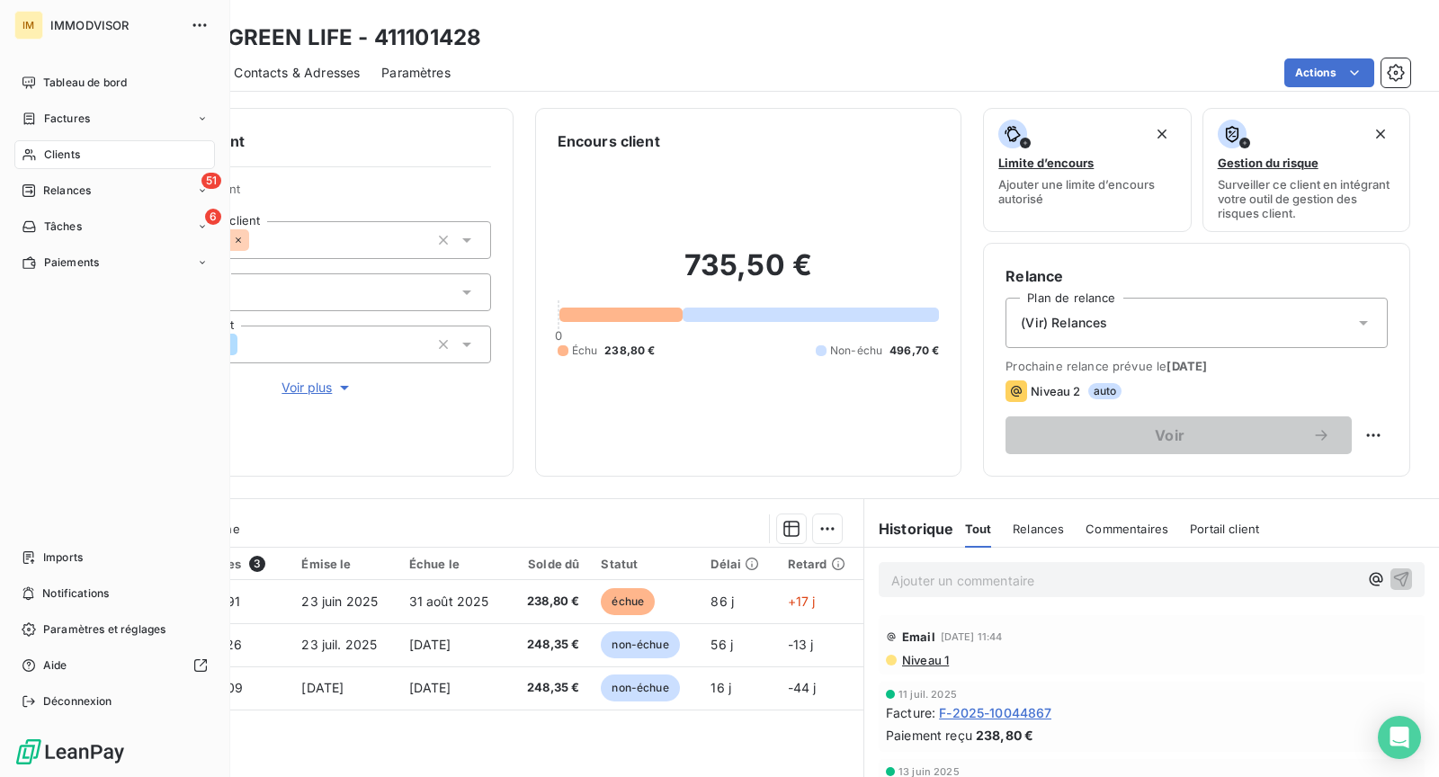
drag, startPoint x: 36, startPoint y: 145, endPoint x: 105, endPoint y: 145, distance: 69.3
click at [36, 145] on div "Clients" at bounding box center [114, 154] width 201 height 29
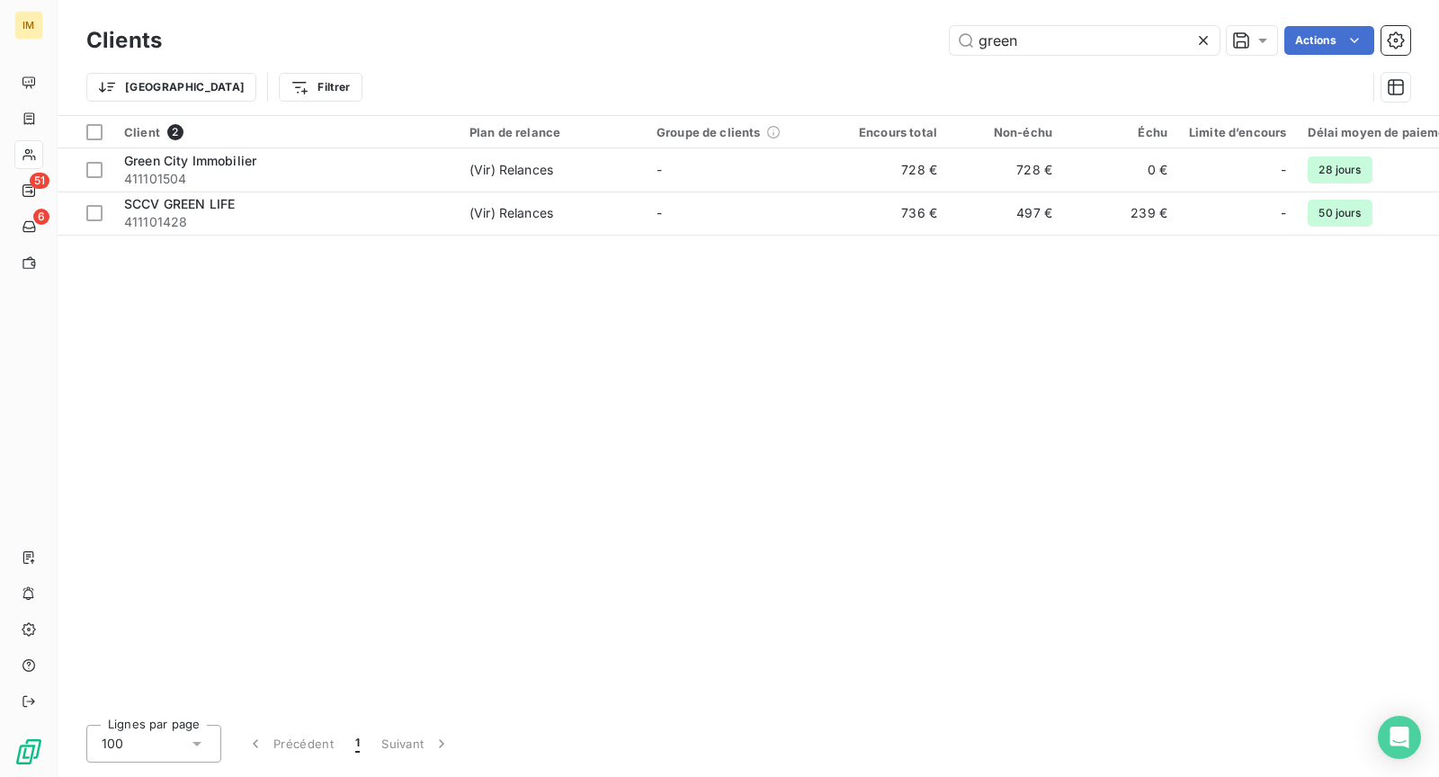
click at [1077, 56] on div "Clients green Actions" at bounding box center [748, 41] width 1324 height 38
click at [1078, 49] on input "green" at bounding box center [1085, 40] width 270 height 29
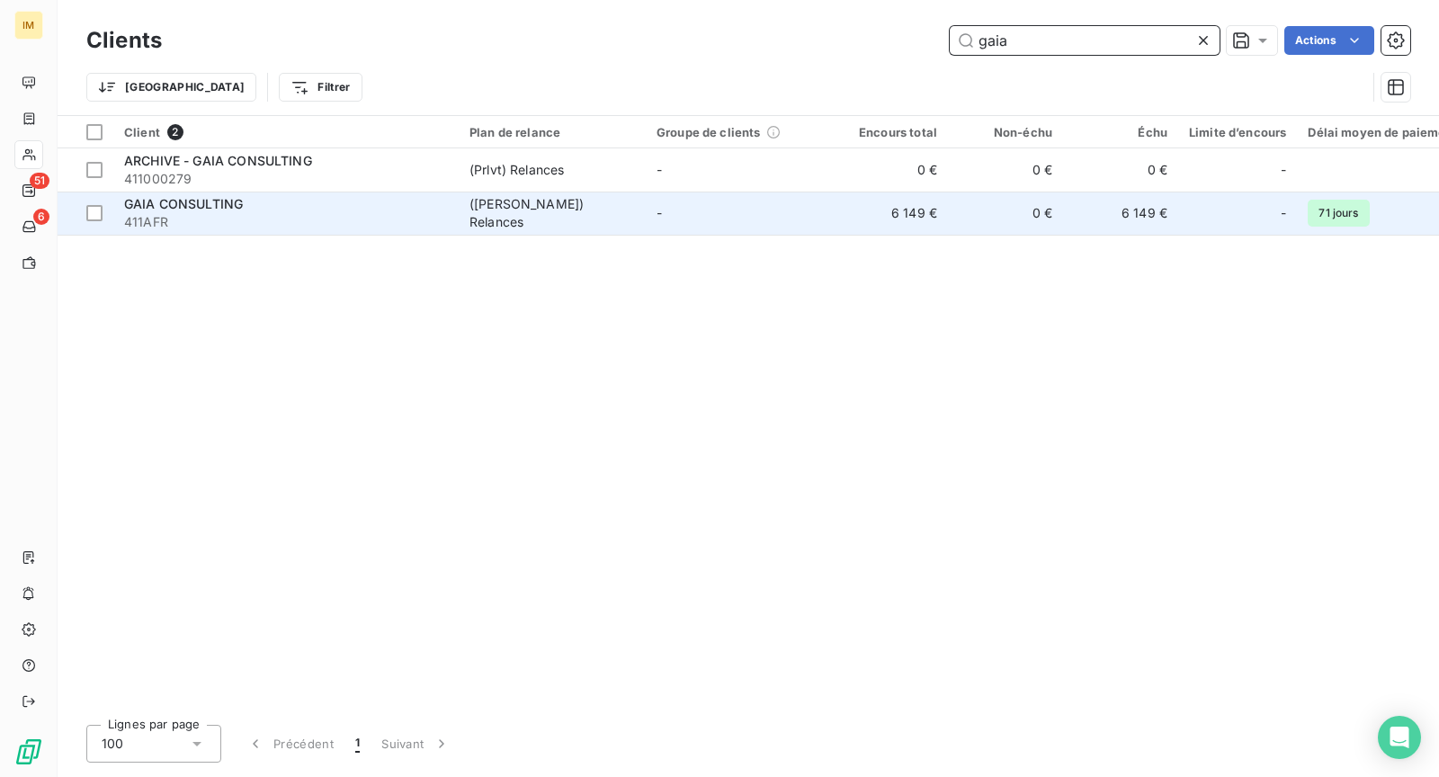
type input "gaia"
click at [453, 221] on td "GAIA CONSULTING 411AFR" at bounding box center [285, 213] width 345 height 43
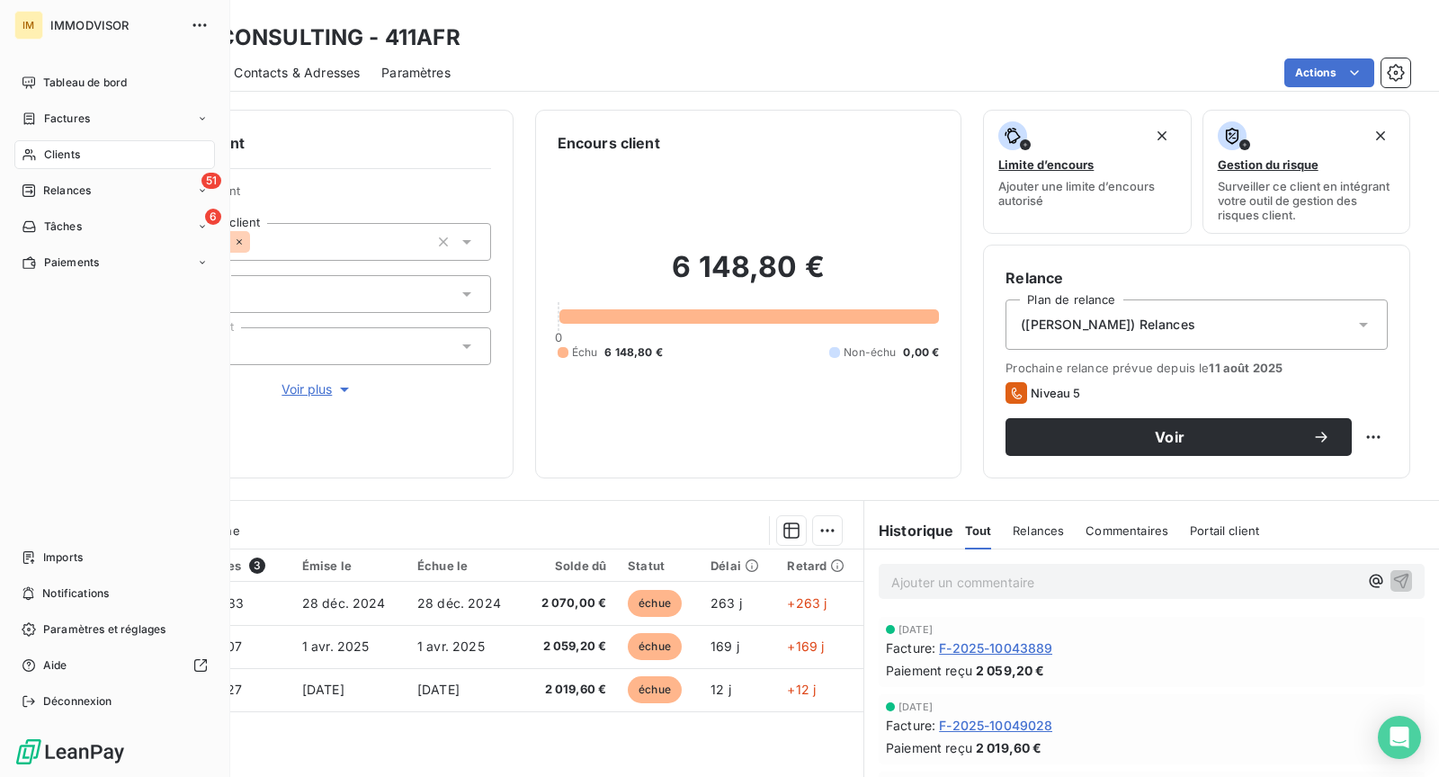
click at [32, 162] on div "Clients" at bounding box center [114, 154] width 201 height 29
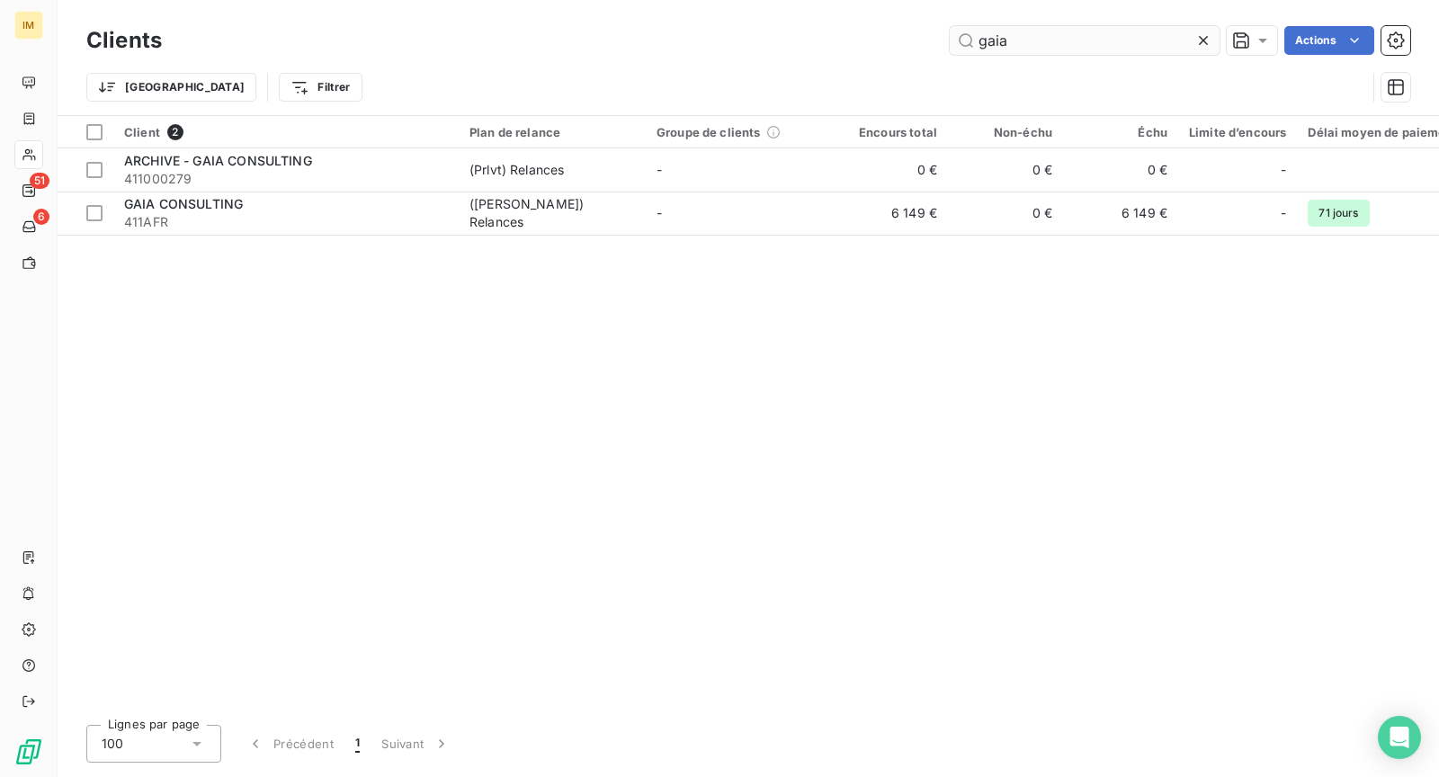
click at [1035, 32] on input "gaia" at bounding box center [1085, 40] width 270 height 29
click at [1035, 31] on input "gaia" at bounding box center [1085, 40] width 270 height 29
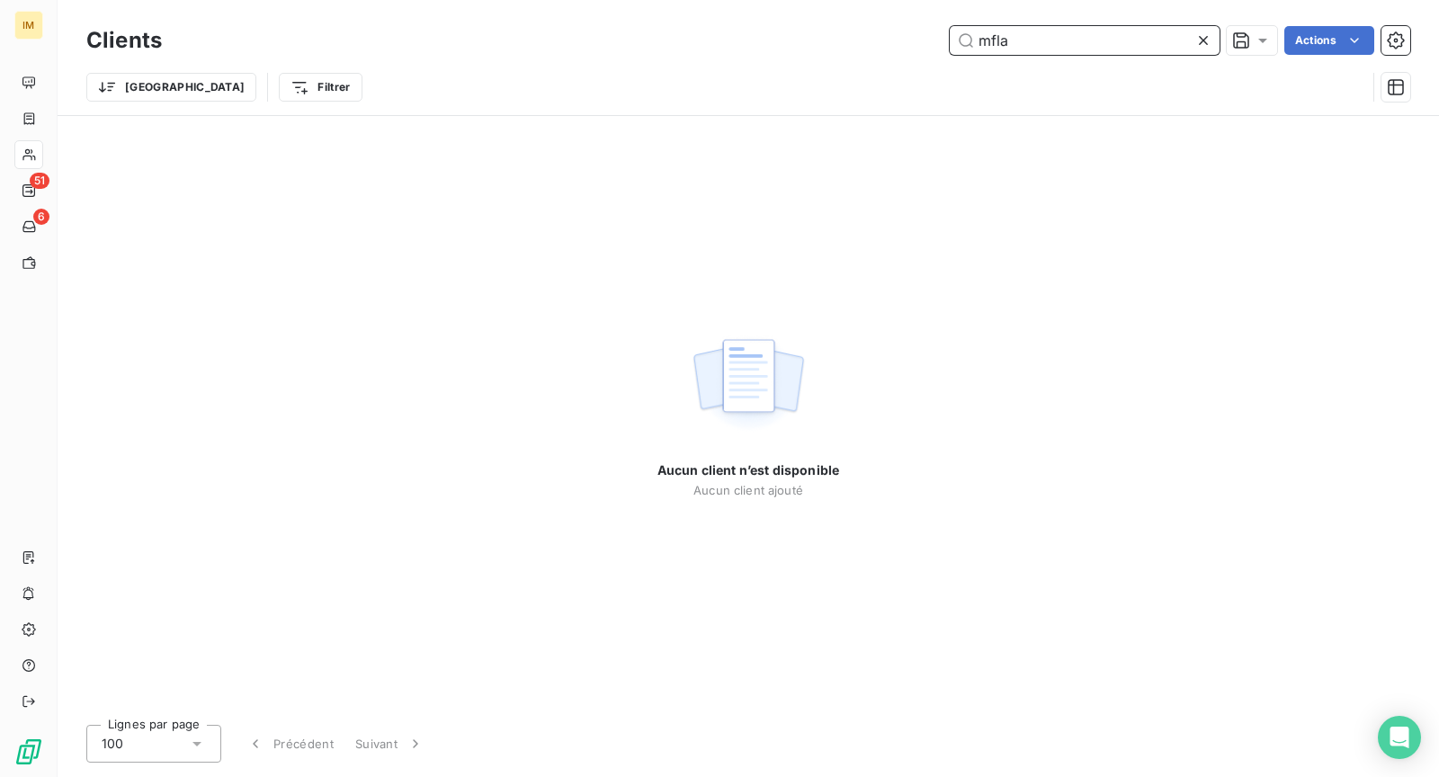
click at [1071, 42] on input "mfla" at bounding box center [1085, 40] width 270 height 29
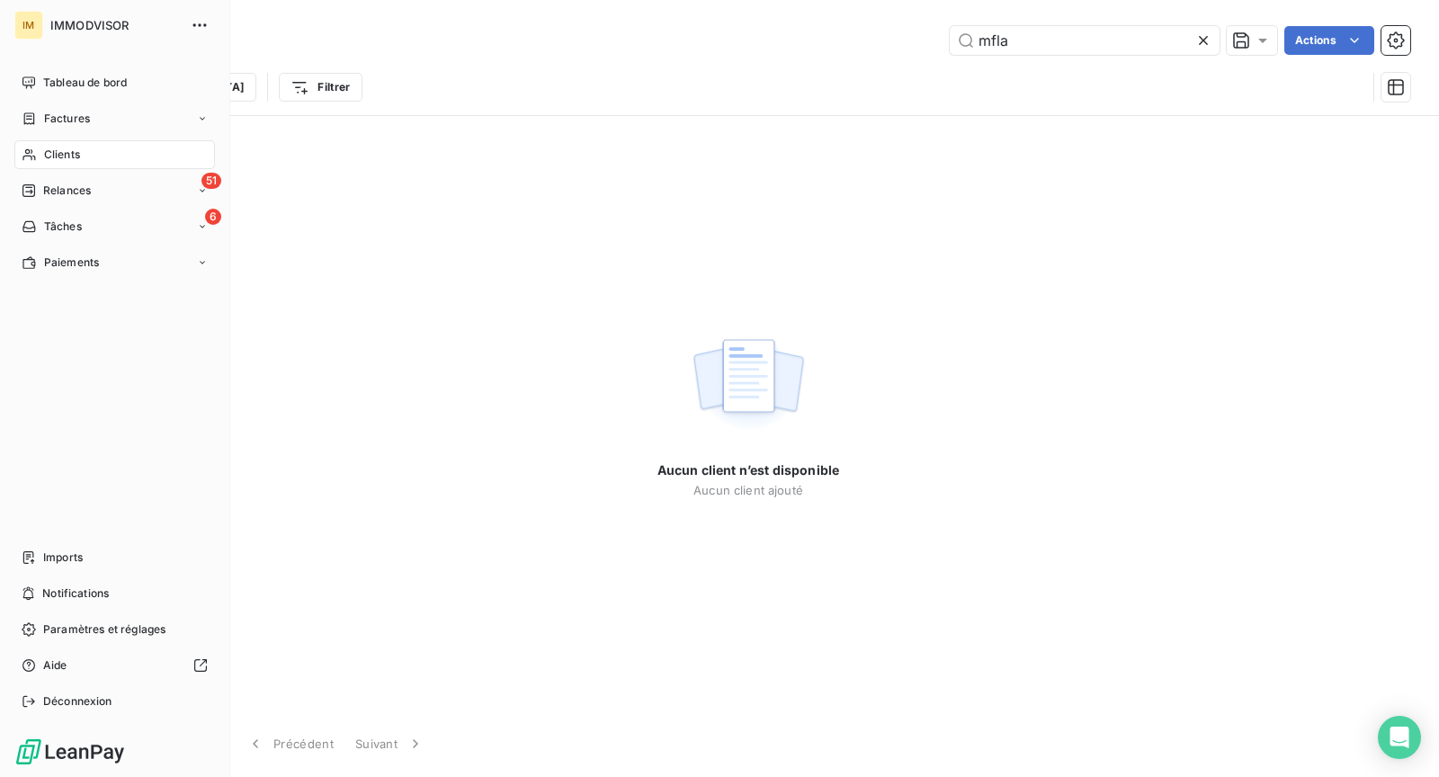
drag, startPoint x: 40, startPoint y: 152, endPoint x: 455, endPoint y: 152, distance: 414.7
click at [40, 152] on div "Clients" at bounding box center [114, 154] width 201 height 29
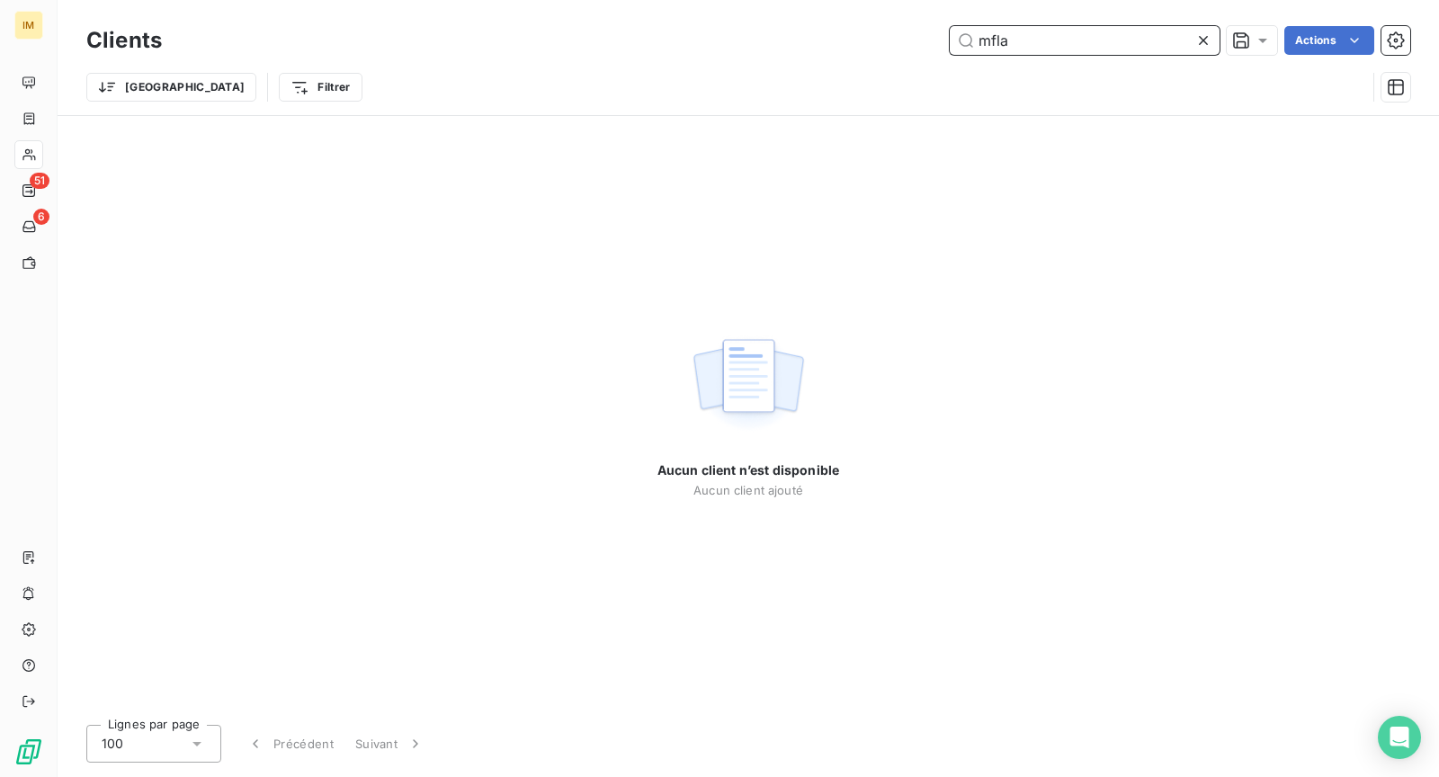
click at [1069, 37] on input "mfla" at bounding box center [1085, 40] width 270 height 29
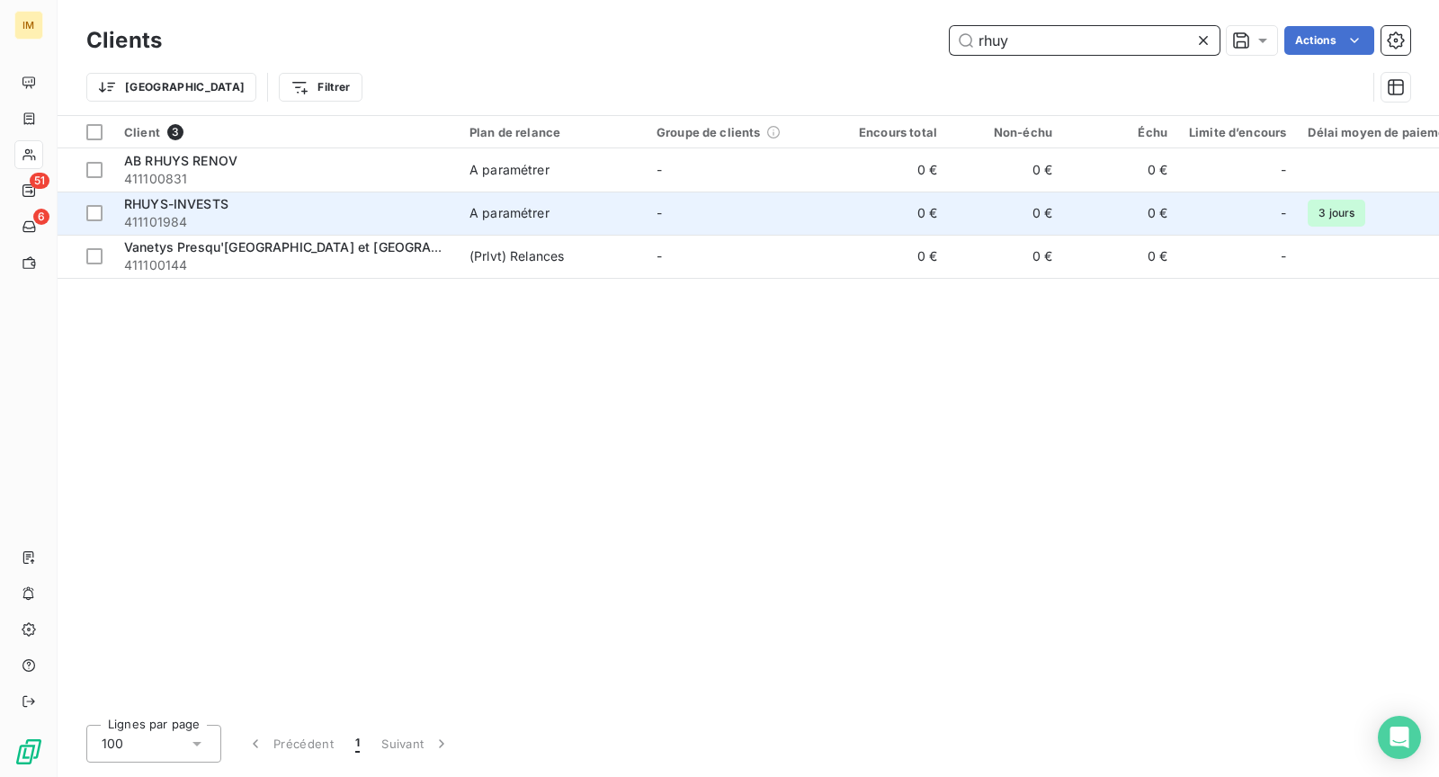
type input "rhuy"
click at [312, 202] on div "RHUYS-INVESTS" at bounding box center [286, 204] width 324 height 18
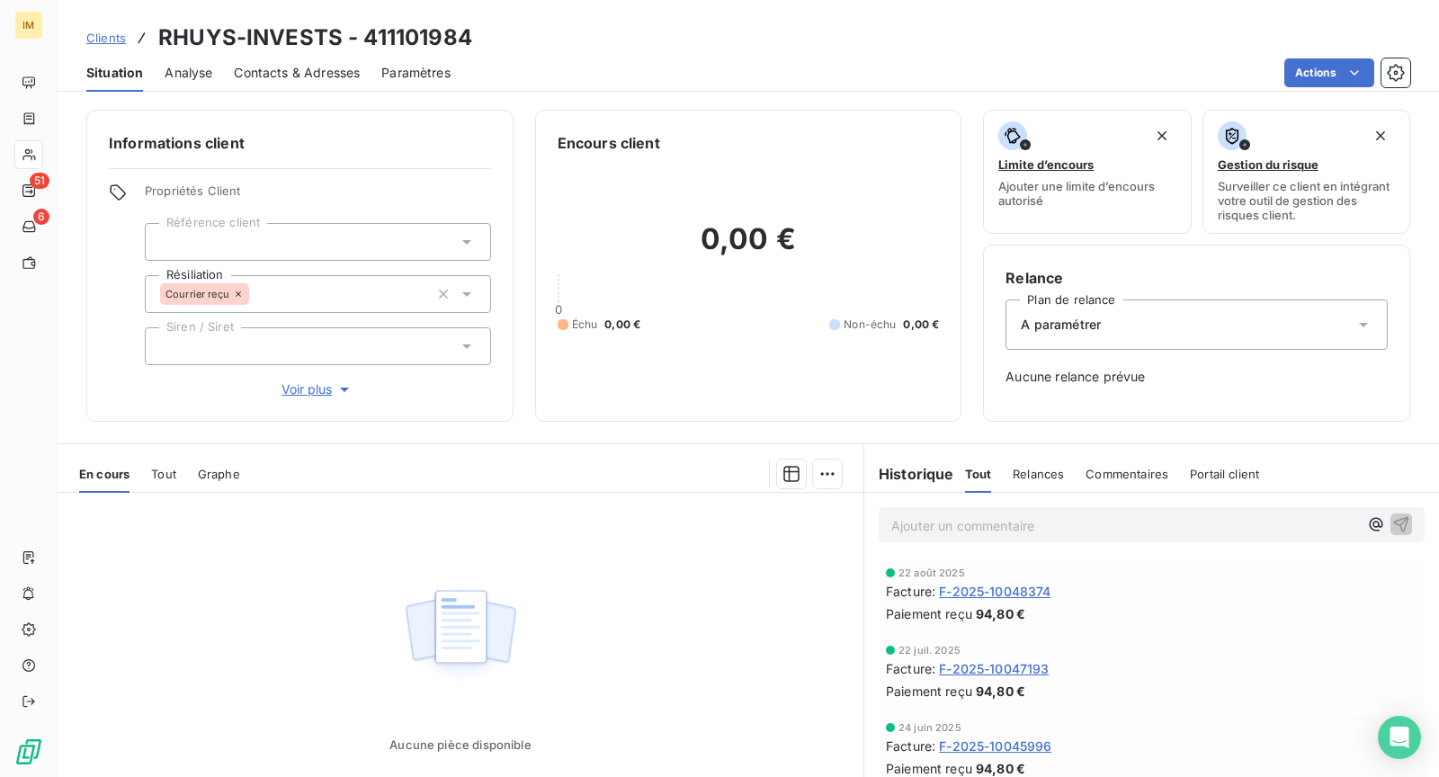
click at [235, 75] on span "Contacts & Adresses" at bounding box center [297, 73] width 126 height 18
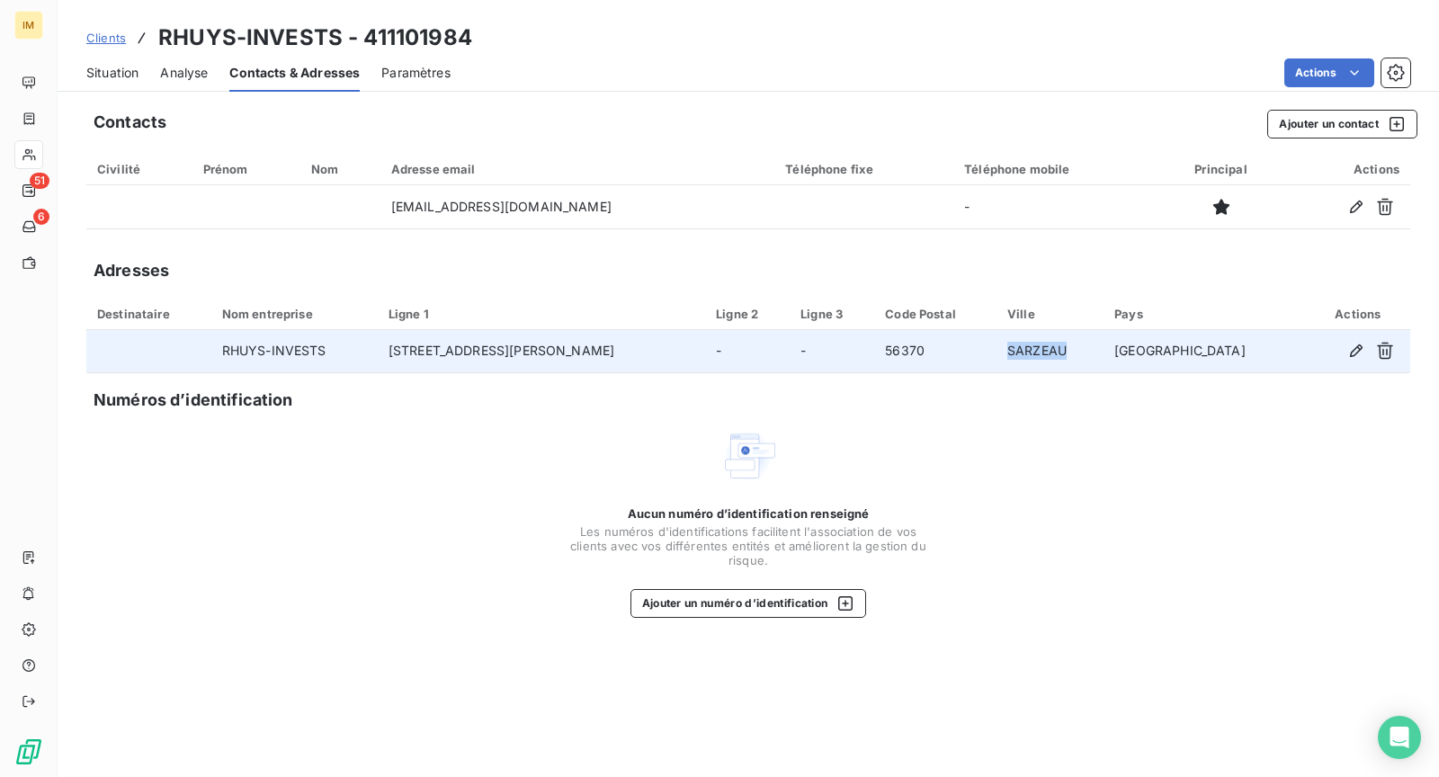
copy tr "SARZEAU"
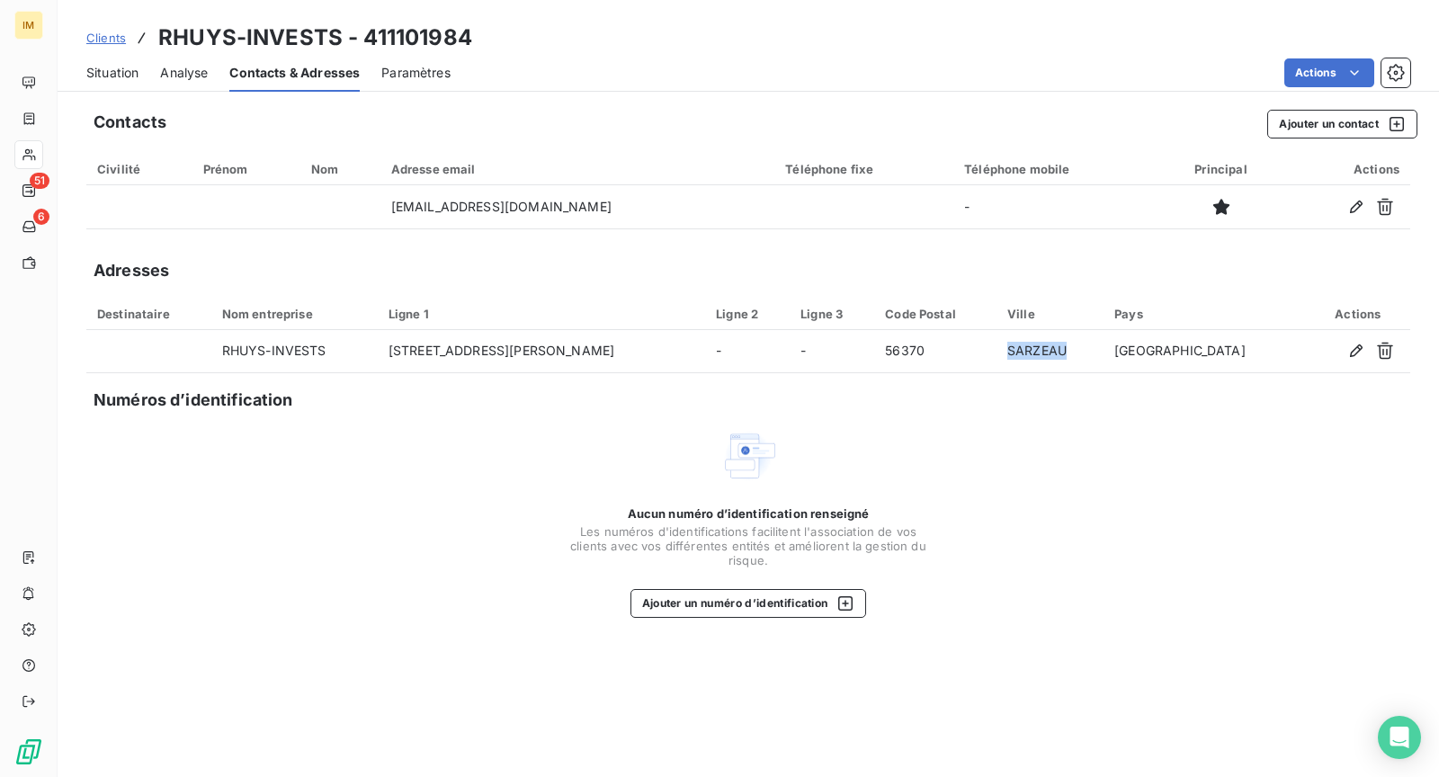
drag, startPoint x: 1154, startPoint y: 355, endPoint x: 1074, endPoint y: 424, distance: 105.3
click at [1049, 378] on div "Contacts Ajouter un contact Civilité Prénom Nom Adresse email Téléphone fixe Té…" at bounding box center [749, 438] width 1382 height 678
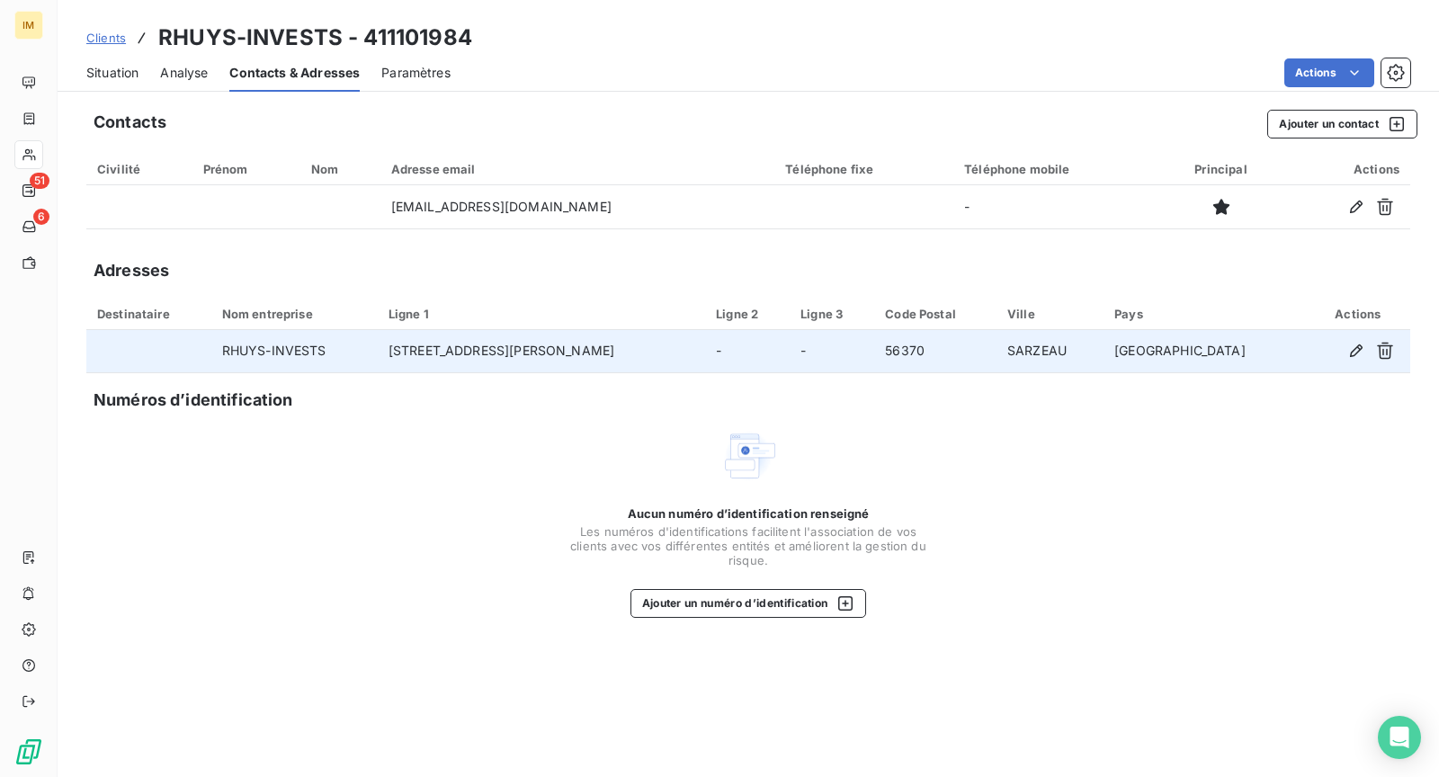
click at [1104, 361] on td "SARZEAU" at bounding box center [1050, 351] width 107 height 43
drag, startPoint x: 1130, startPoint y: 349, endPoint x: 432, endPoint y: 349, distance: 698.1
click at [432, 349] on tr "RHUYS-INVESTS [STREET_ADDRESS][PERSON_NAME]" at bounding box center [748, 351] width 1324 height 43
copy tr "[STREET_ADDRESS]"
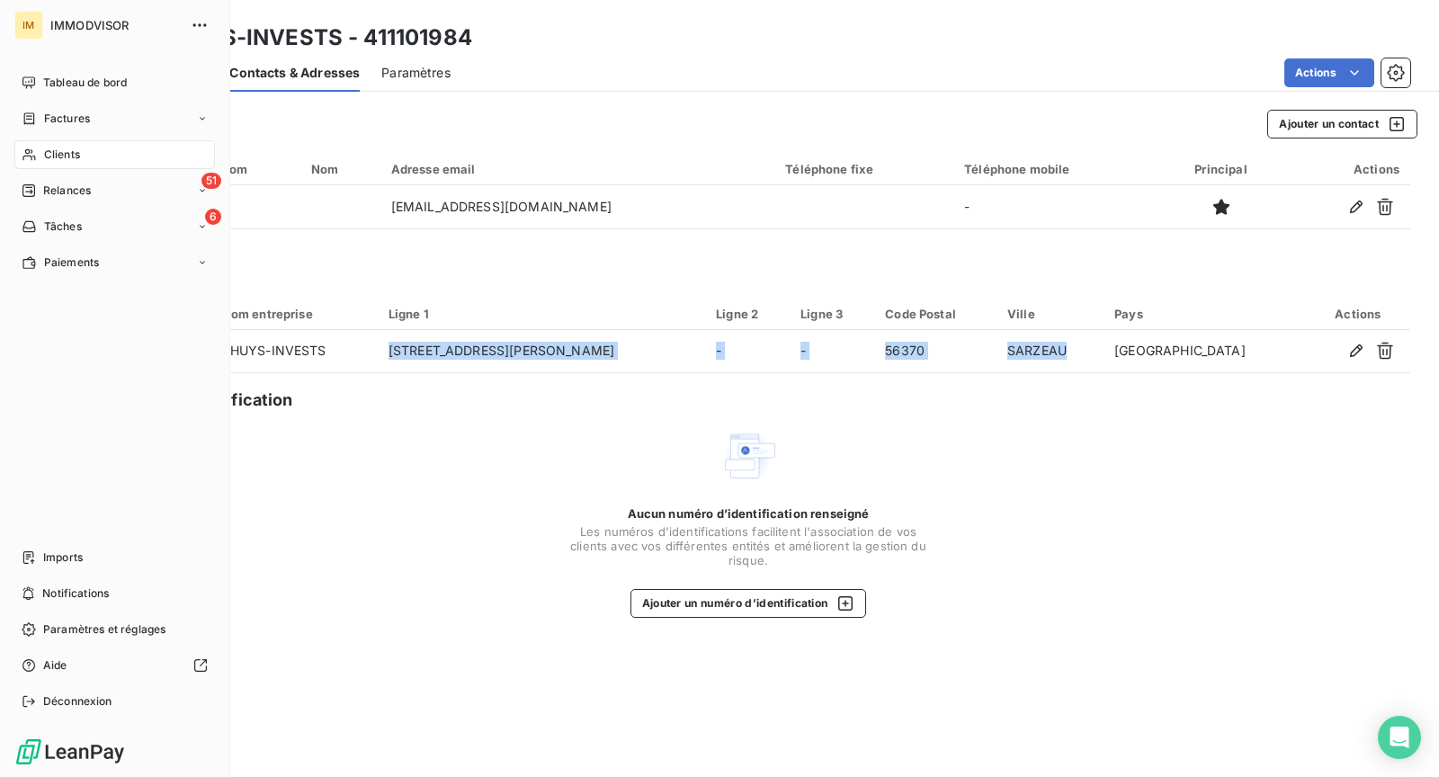
click at [29, 156] on icon at bounding box center [28, 155] width 13 height 12
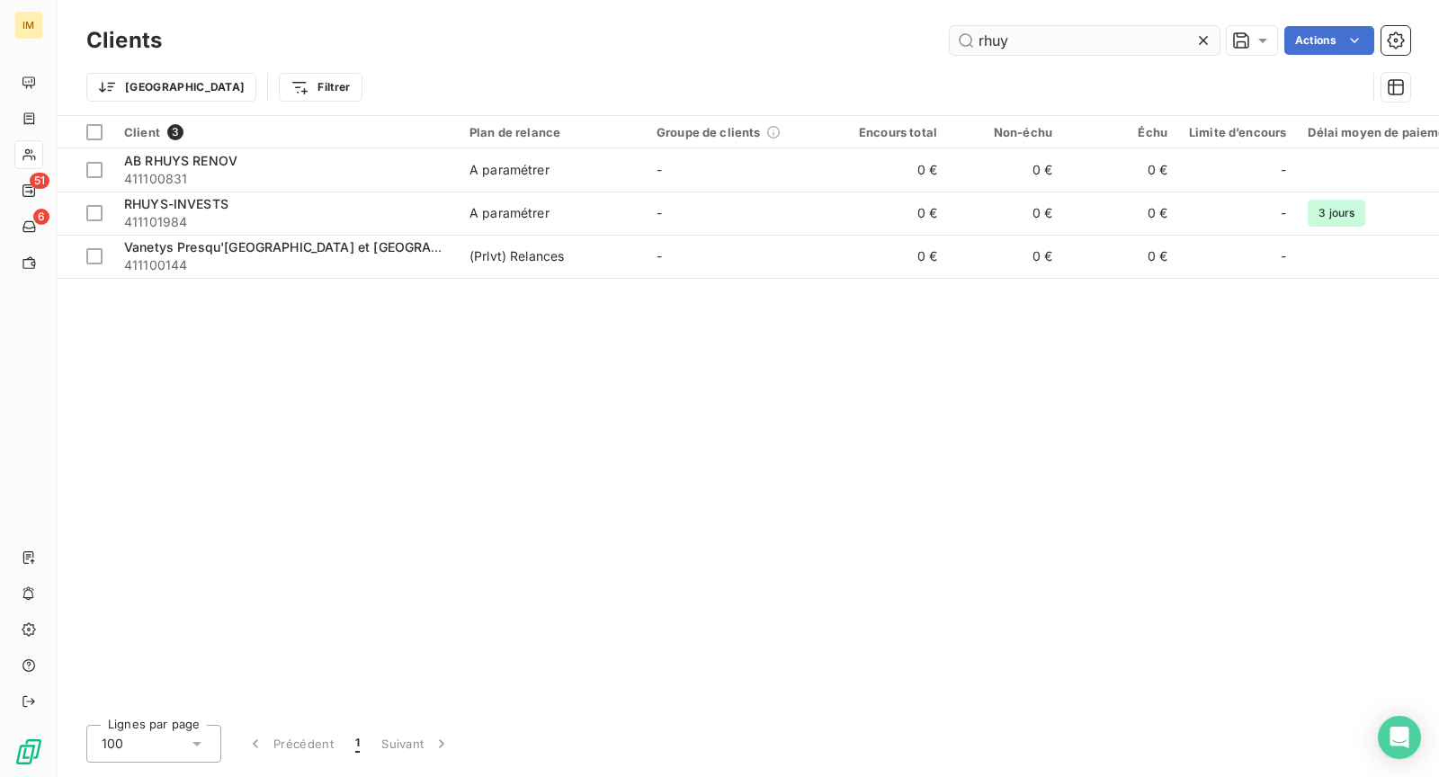
click at [1040, 49] on input "rhuy" at bounding box center [1085, 40] width 270 height 29
click at [1041, 49] on input "rhuy" at bounding box center [1085, 40] width 270 height 29
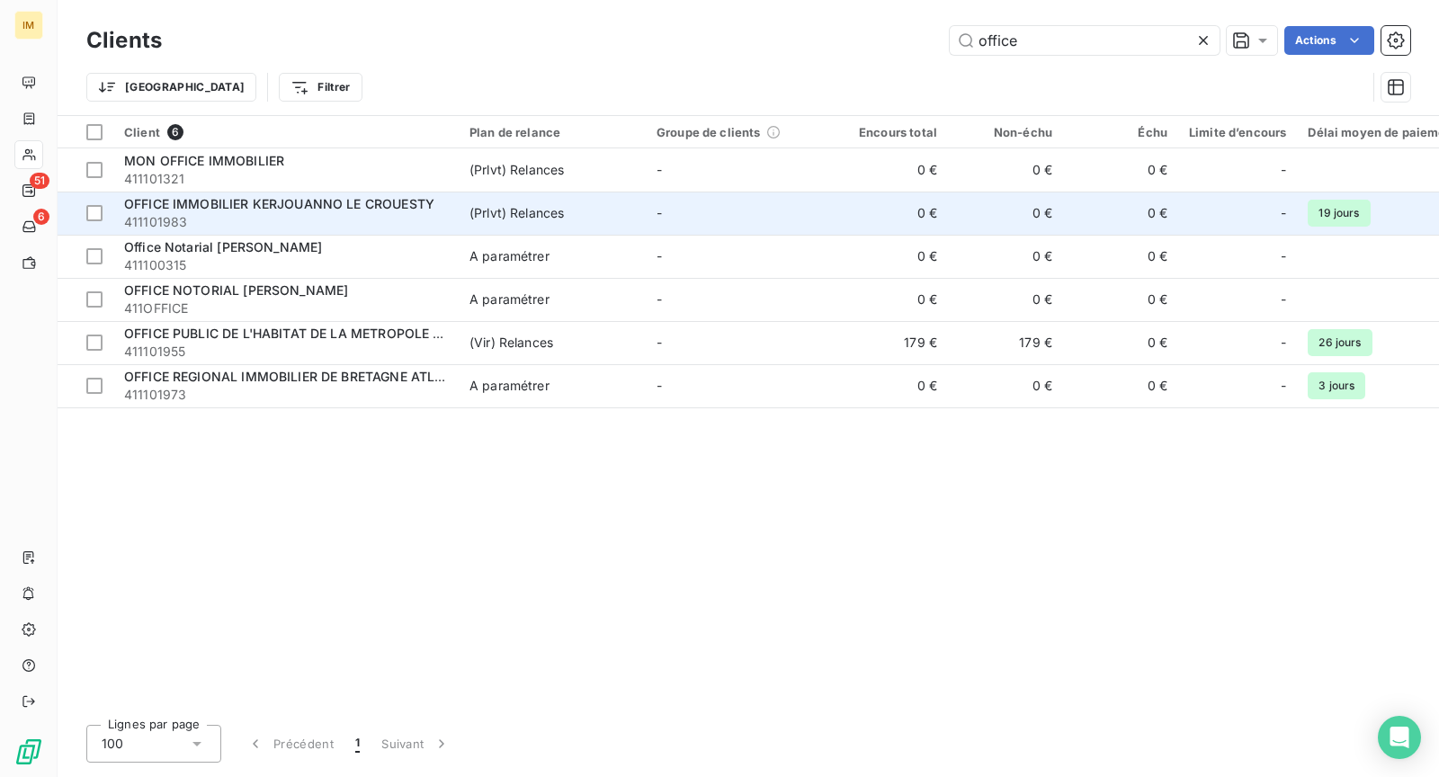
type input "office"
click at [391, 206] on span "OFFICE IMMOBILIER KERJOUANNO LE CROUESTY" at bounding box center [279, 203] width 310 height 15
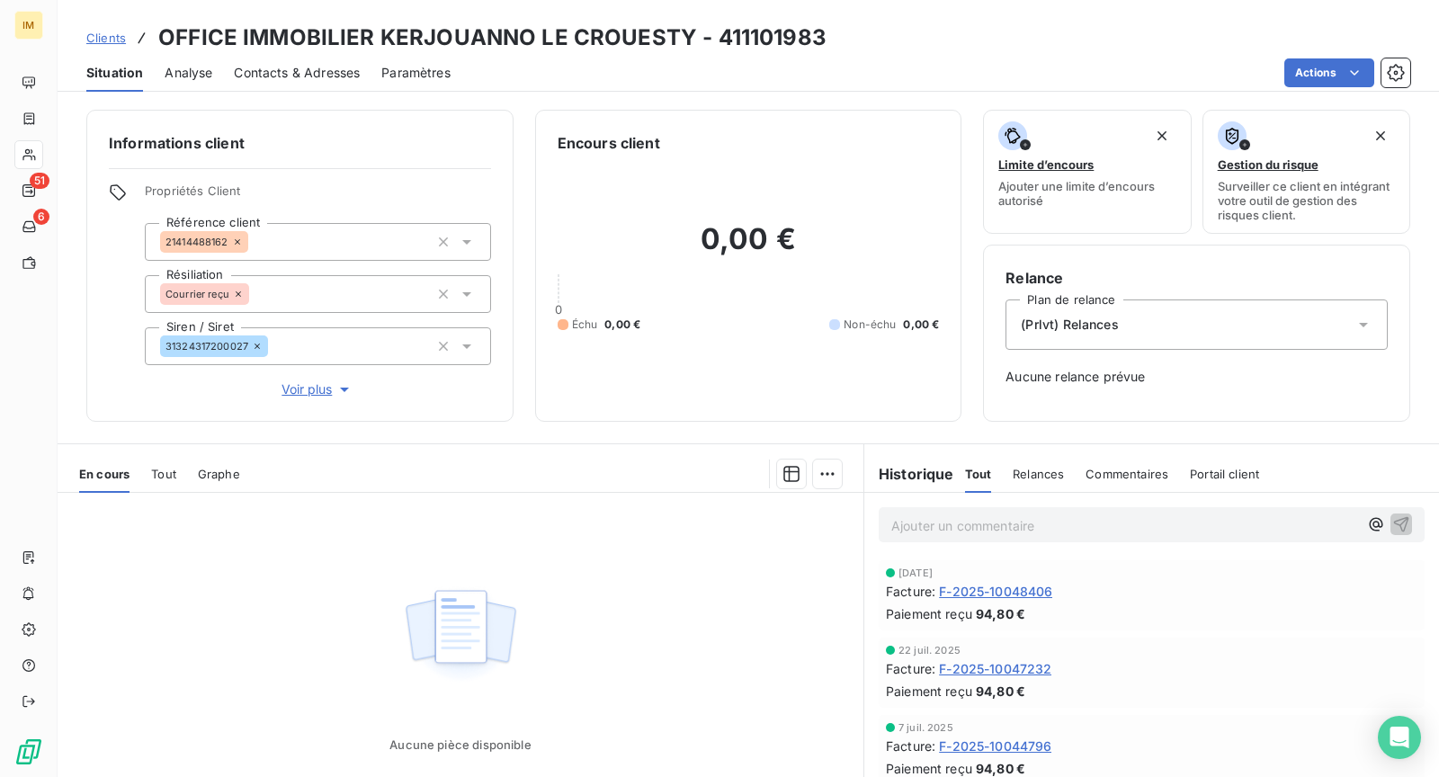
click at [278, 74] on span "Contacts & Adresses" at bounding box center [297, 73] width 126 height 18
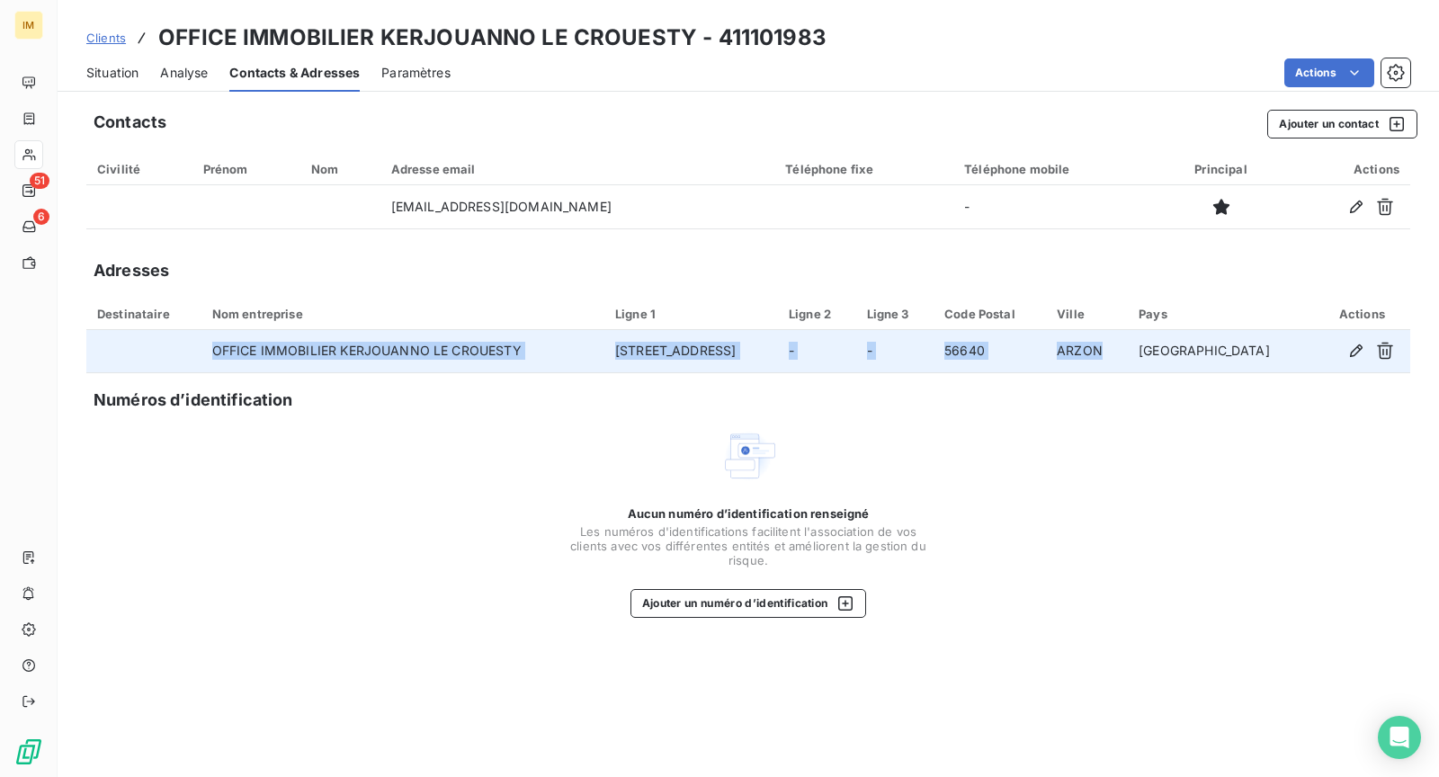
drag, startPoint x: 1177, startPoint y: 345, endPoint x: 217, endPoint y: 350, distance: 960.0
click at [217, 350] on tr "OFFICE IMMOBILIER KERJOUANNO LE CROUESTY [STREET_ADDRESS]" at bounding box center [748, 351] width 1324 height 43
copy tr "OFFICE IMMOBILIER KERJOUANNO LE CROUESTY [STREET_ADDRESS]"
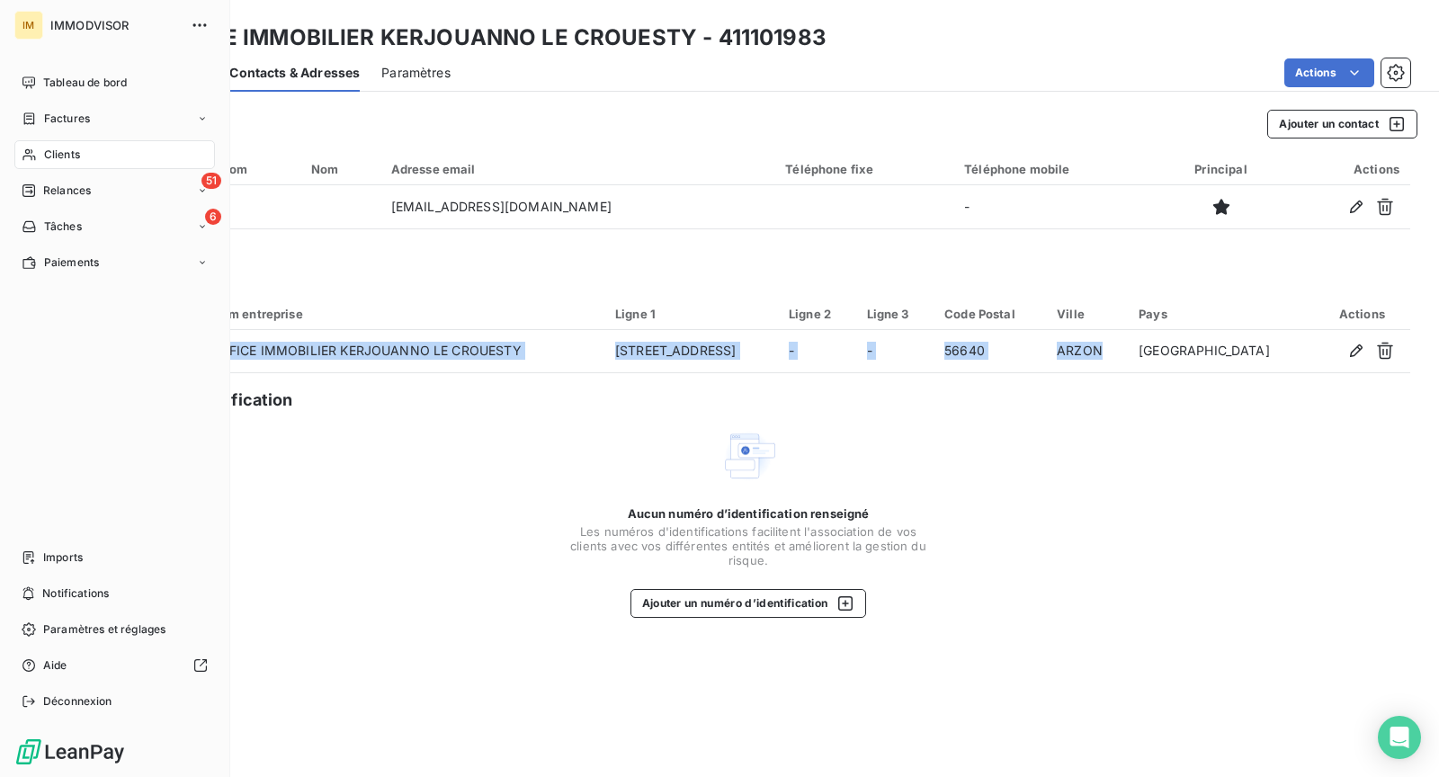
click at [37, 152] on div "Clients" at bounding box center [114, 154] width 201 height 29
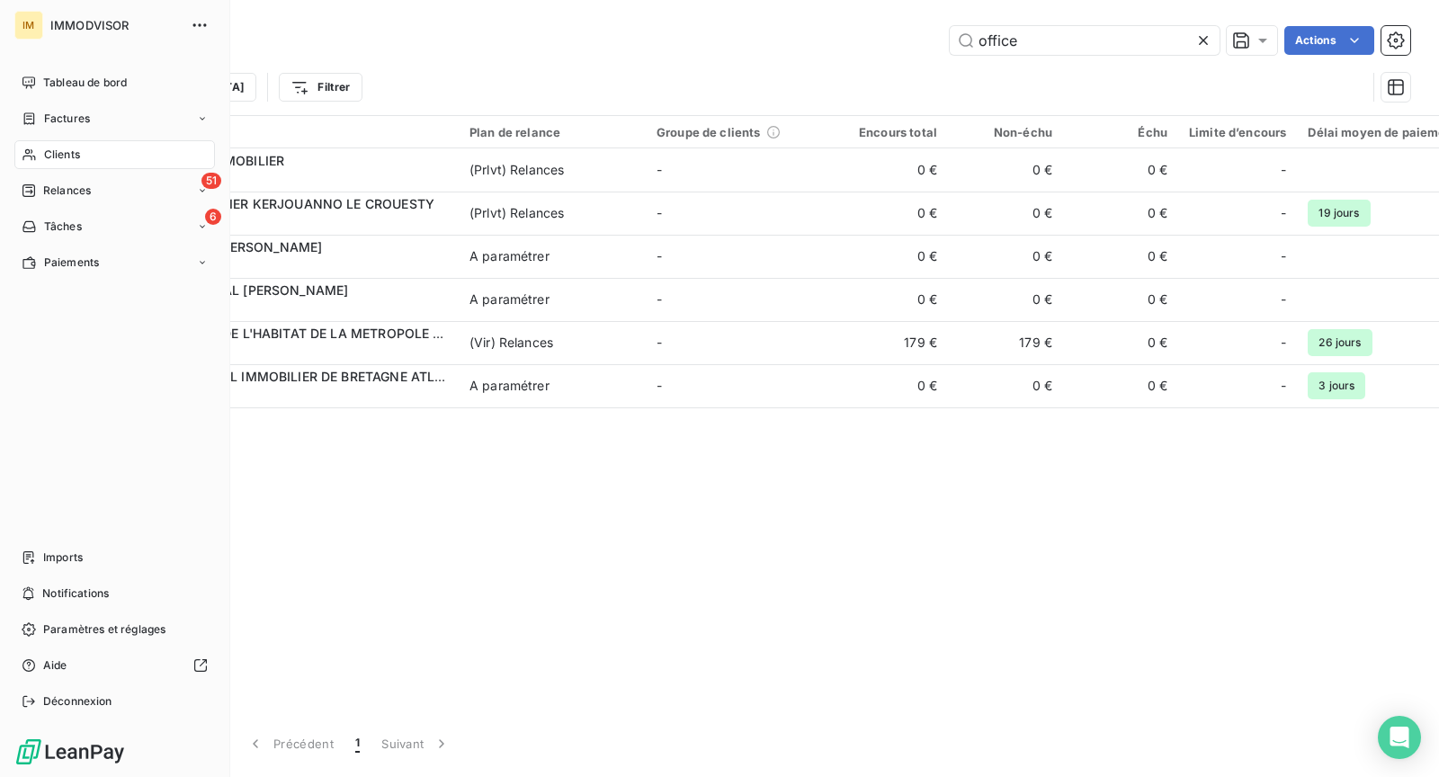
click at [29, 146] on div "Clients" at bounding box center [114, 154] width 201 height 29
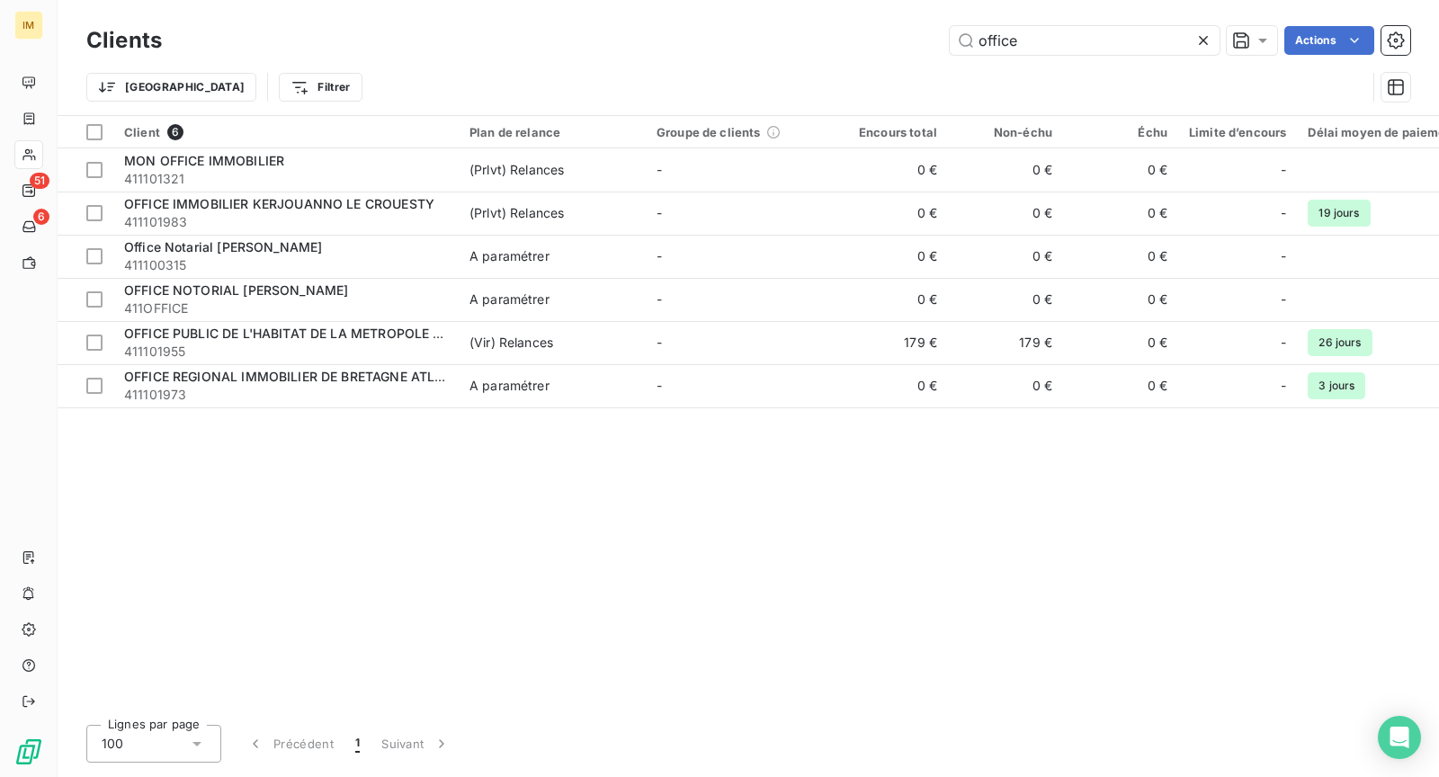
click at [1023, 23] on div "Clients office Actions" at bounding box center [748, 41] width 1324 height 38
click at [1022, 23] on div "Clients office Actions" at bounding box center [748, 41] width 1324 height 38
click at [1011, 41] on input "office" at bounding box center [1085, 40] width 270 height 29
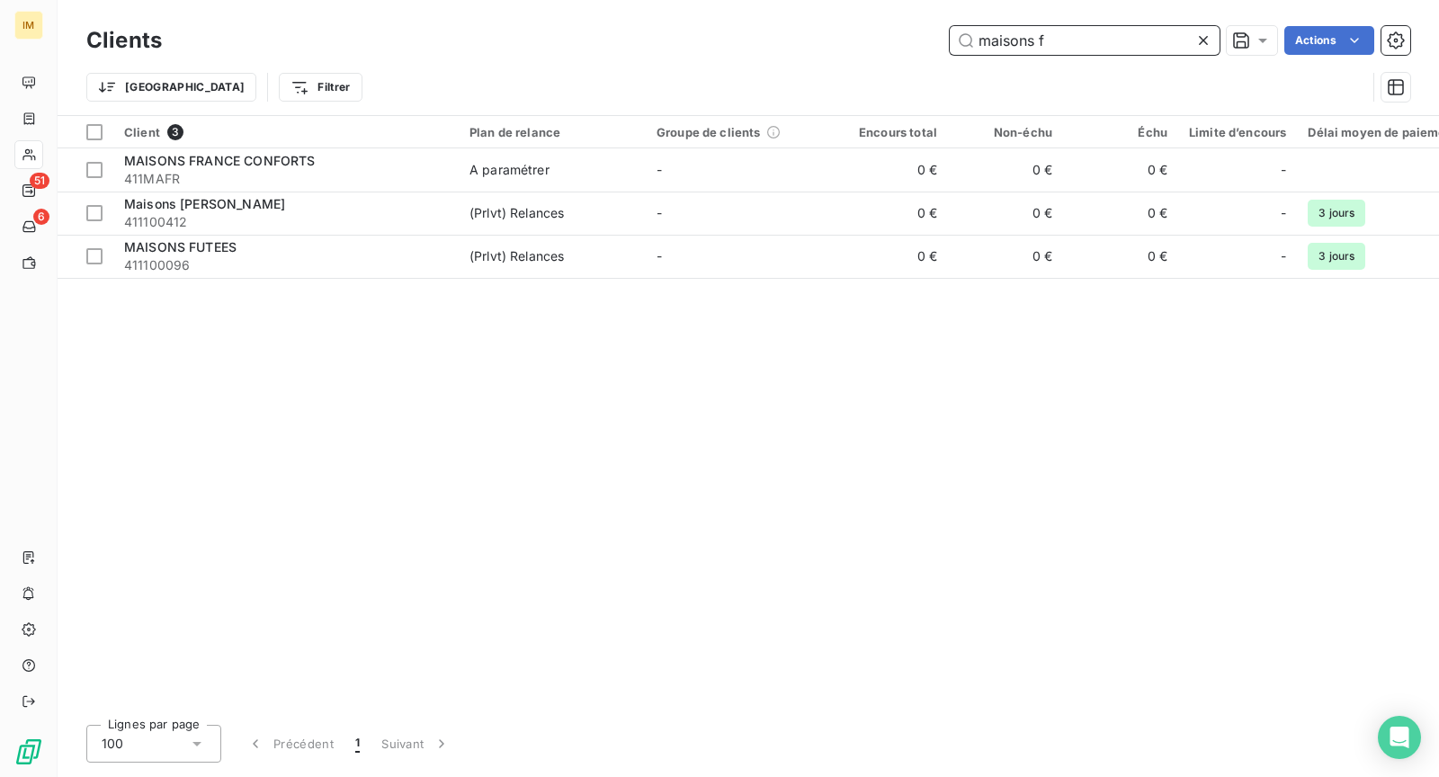
click at [998, 45] on input "maisons f" at bounding box center [1085, 40] width 270 height 29
type input "f"
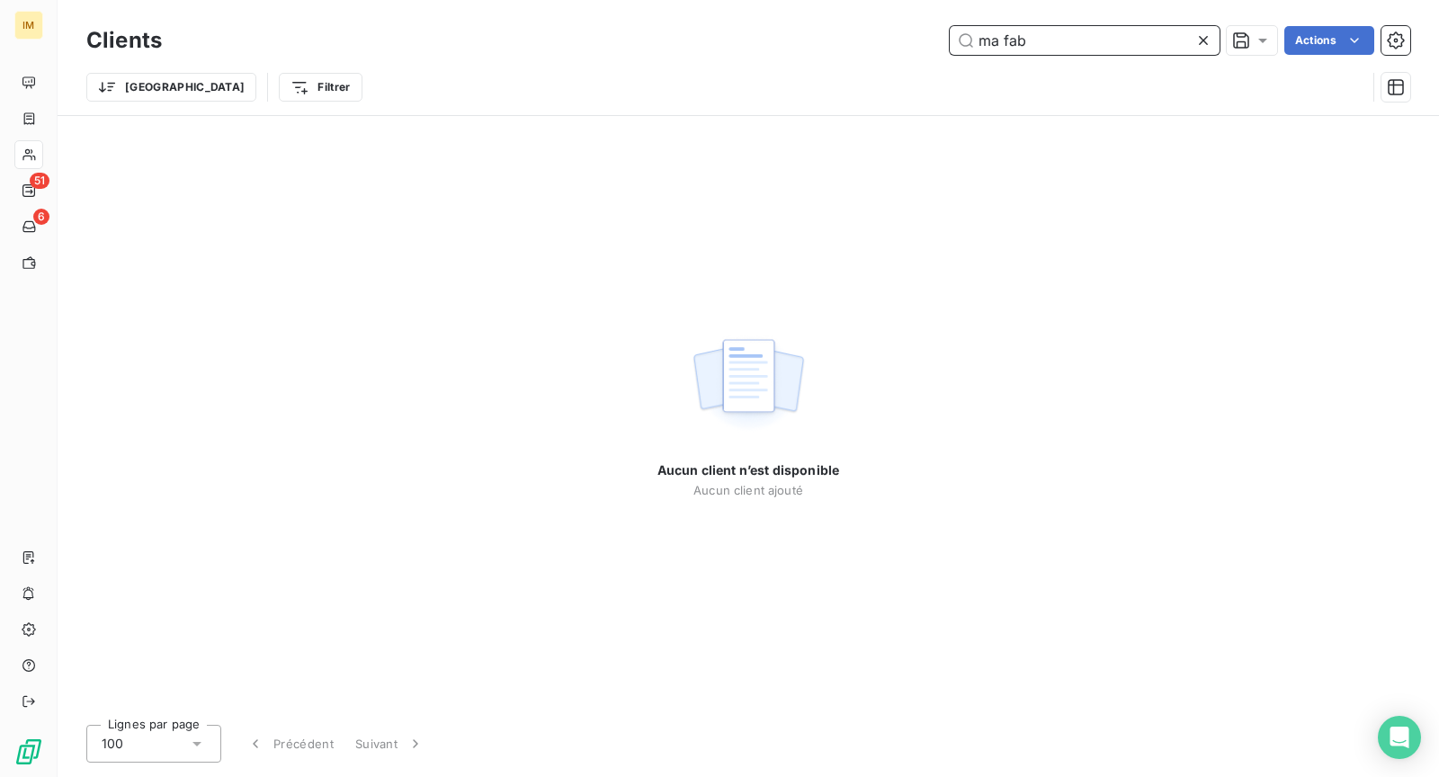
click at [1023, 49] on input "ma fab" at bounding box center [1085, 40] width 270 height 29
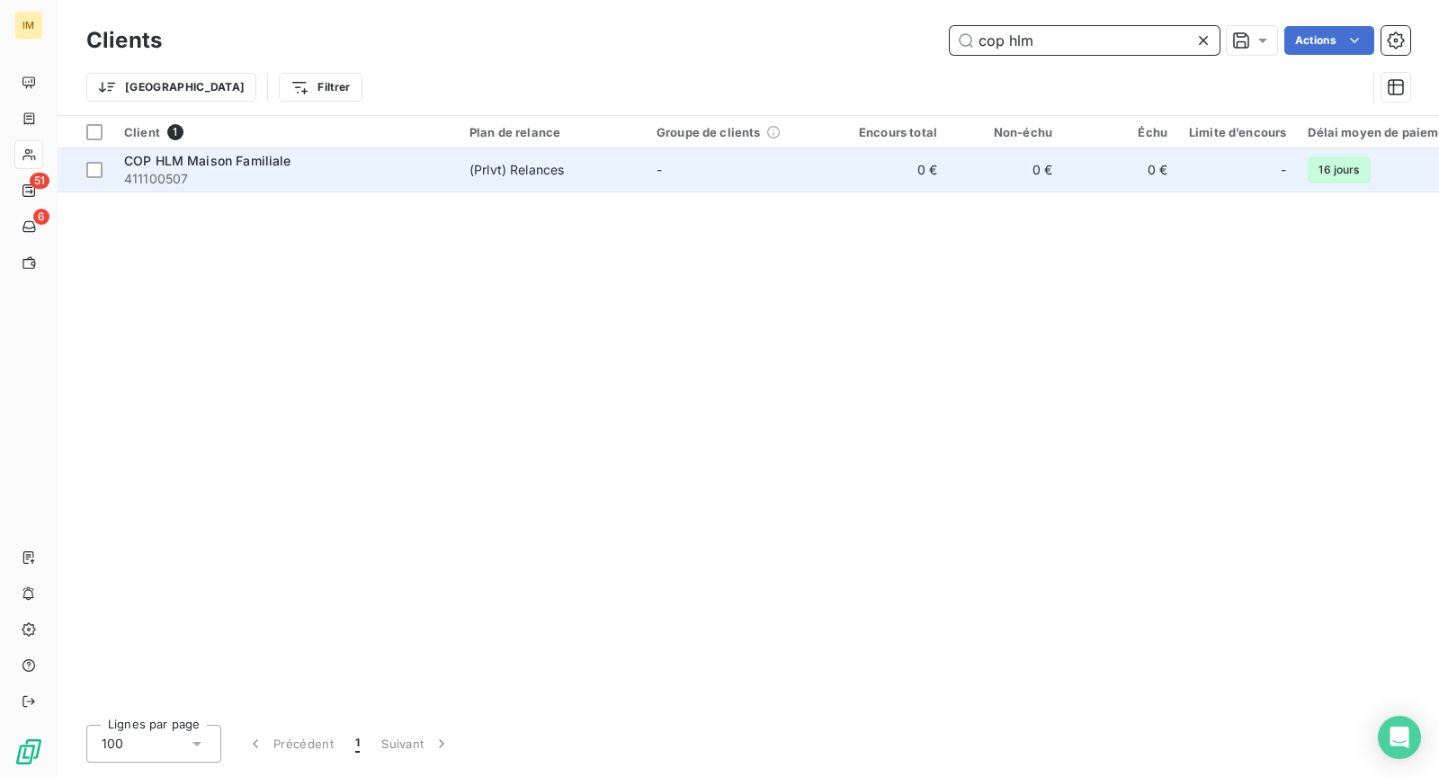
type input "cop hlm"
click at [254, 177] on span "411100507" at bounding box center [286, 179] width 324 height 18
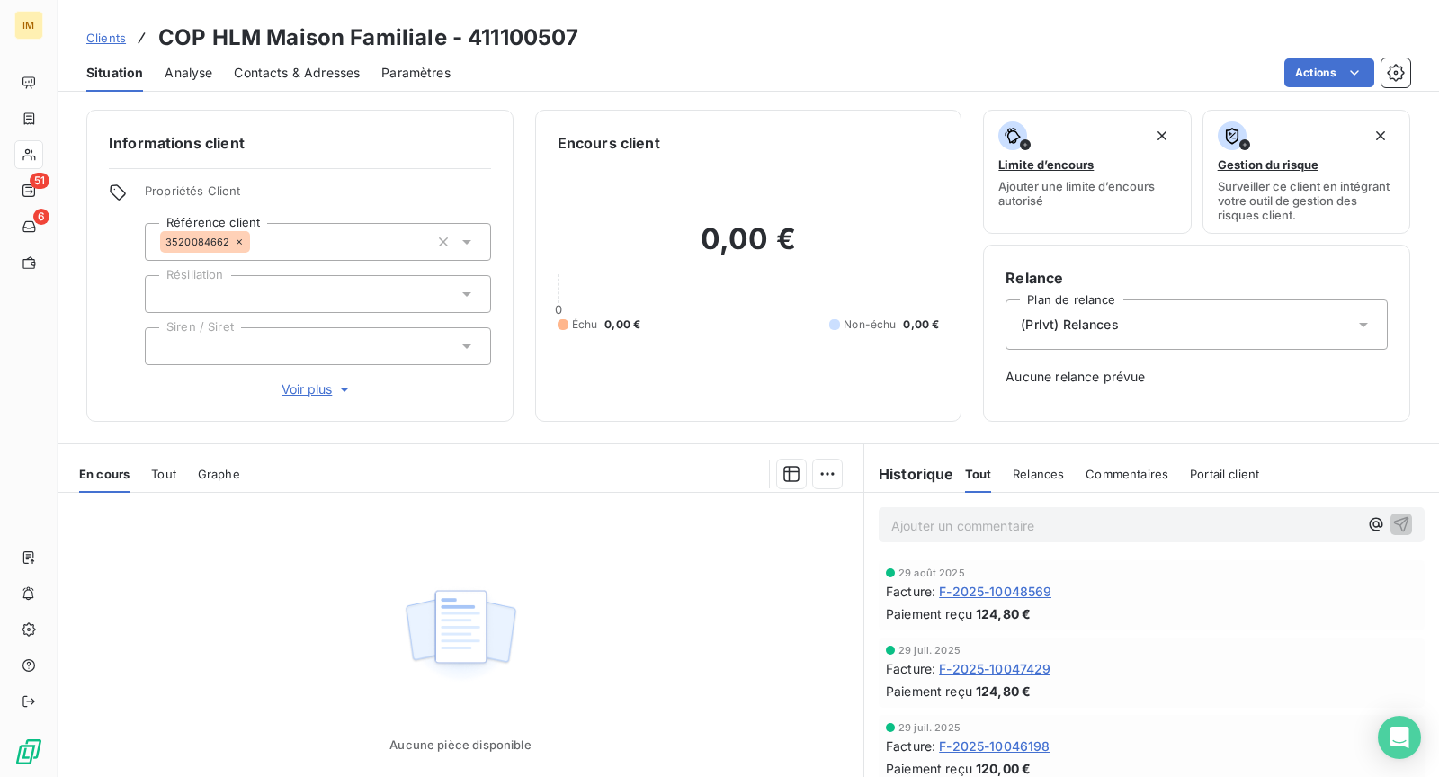
click at [1318, 64] on html "IM 51 6 Clients COP HLM Maison Familiale - 411100507 Situation Analyse Contacts…" at bounding box center [719, 388] width 1439 height 777
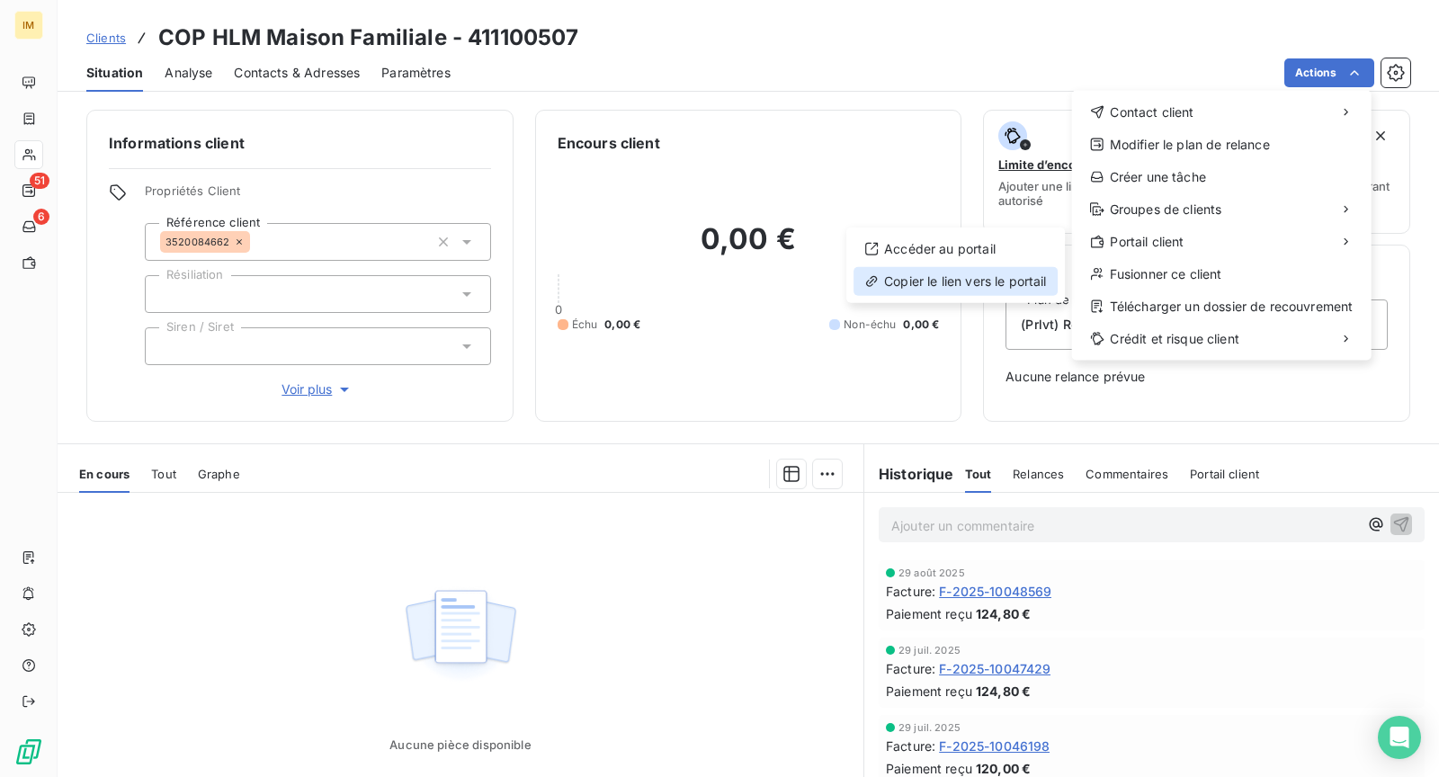
click at [981, 283] on div "Copier le lien vers le portail" at bounding box center [956, 281] width 204 height 29
